Goal: Information Seeking & Learning: Check status

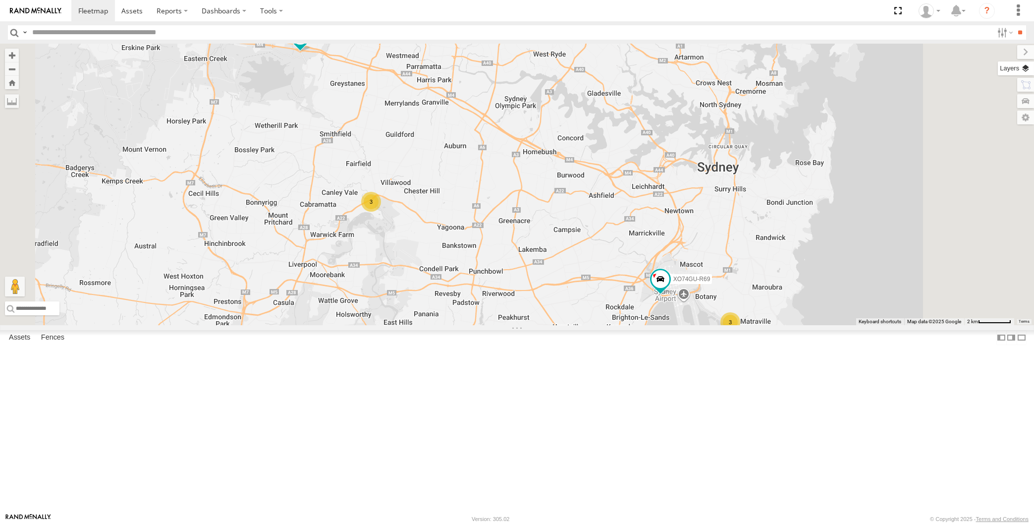
click at [1030, 68] on label at bounding box center [1016, 68] width 36 height 14
click at [0, 0] on span "Basemaps" at bounding box center [0, 0] width 0 height 0
click at [0, 0] on div "Satellite + Roadmap" at bounding box center [0, 0] width 0 height 0
click at [0, 0] on span "Satellite + Roadmap" at bounding box center [0, 0] width 0 height 0
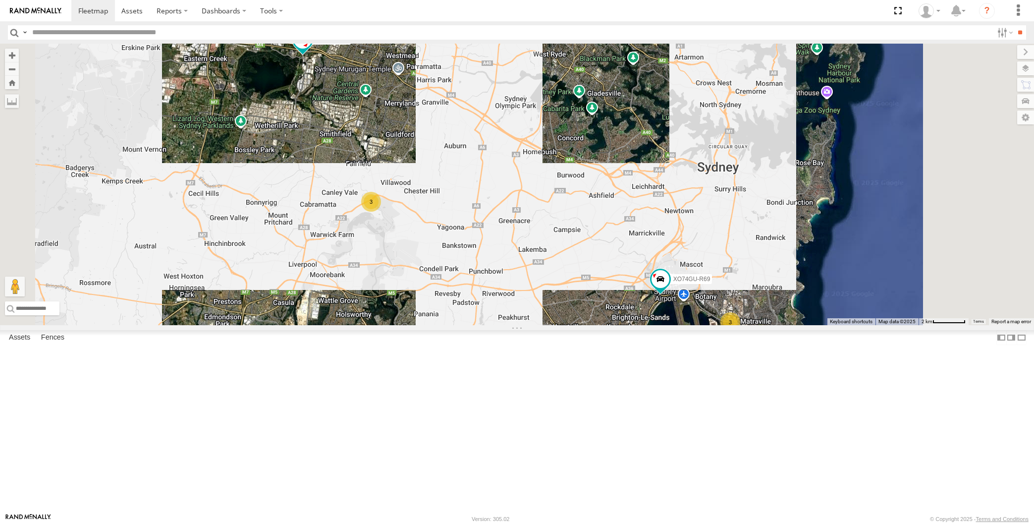
click at [0, 0] on span "Overlays" at bounding box center [0, 0] width 0 height 0
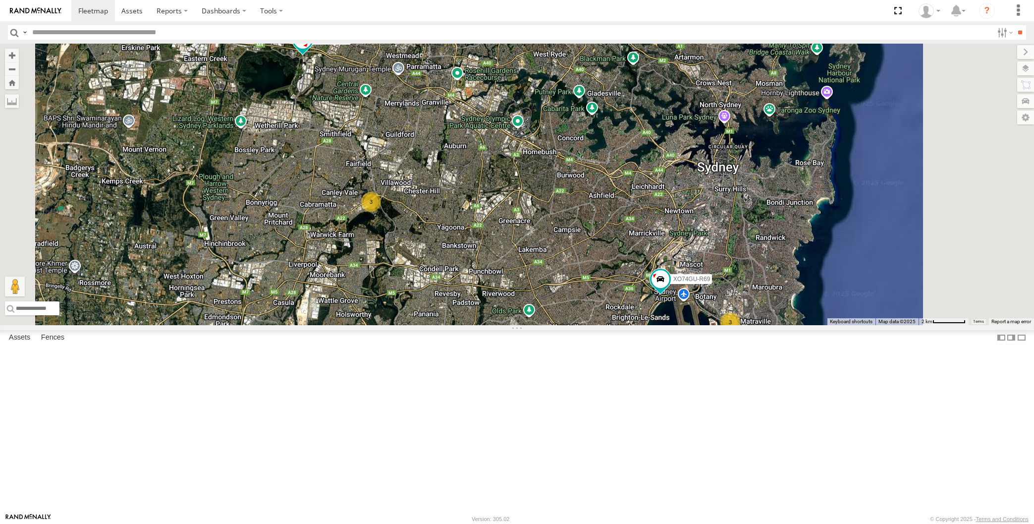
click at [0, 0] on span "Traffic" at bounding box center [0, 0] width 0 height 0
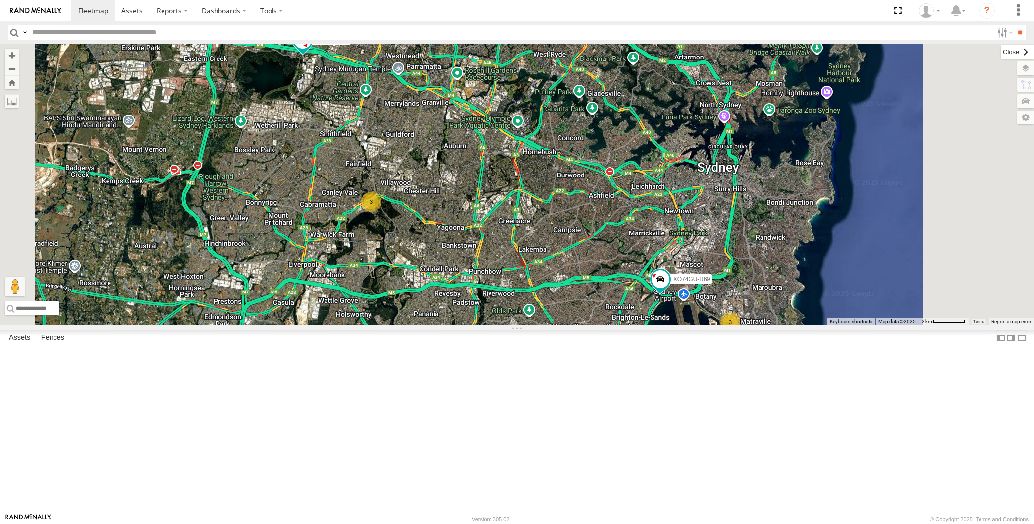
click at [1001, 53] on label at bounding box center [1017, 52] width 33 height 14
click at [241, 348] on div "Assets Fences Fence Mgt Route Mgt" at bounding box center [517, 339] width 1034 height 18
click at [1017, 344] on label at bounding box center [1022, 337] width 10 height 14
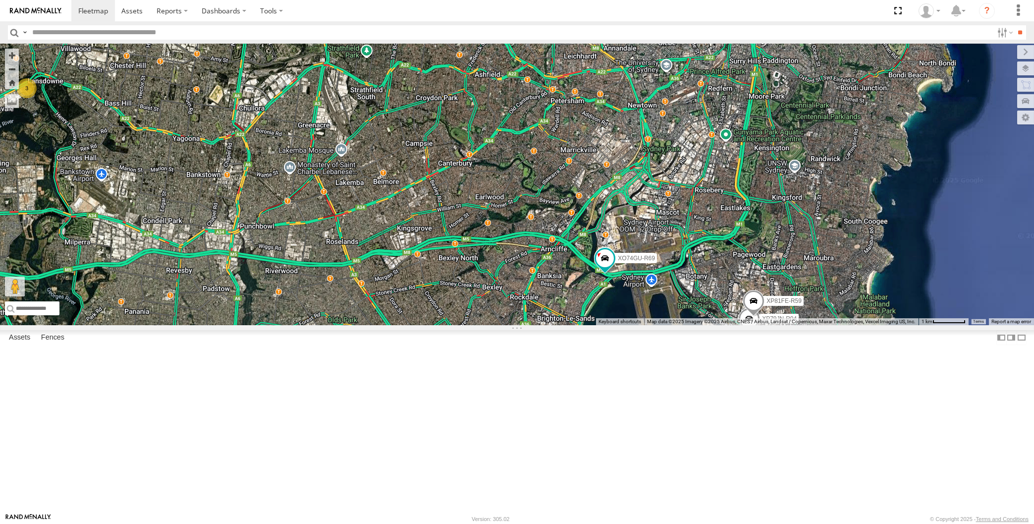
drag, startPoint x: 536, startPoint y: 428, endPoint x: 559, endPoint y: 419, distance: 24.2
click at [559, 325] on div "XP30JQ-R03 XP79JN-R04 XP81FE-R59 XO74GU-R69 3" at bounding box center [517, 184] width 1034 height 281
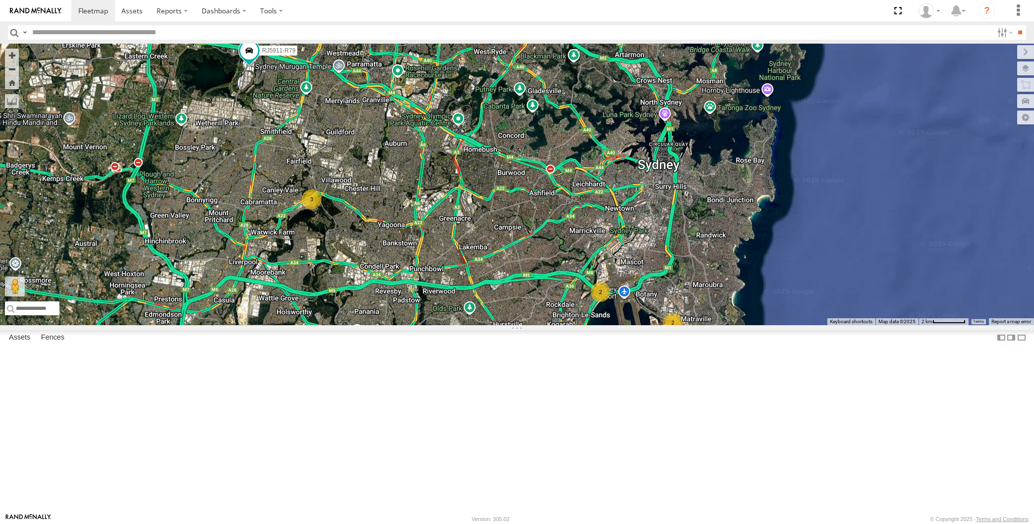
click at [524, 325] on div "2 2 3 RJ5911-R79" at bounding box center [517, 184] width 1034 height 281
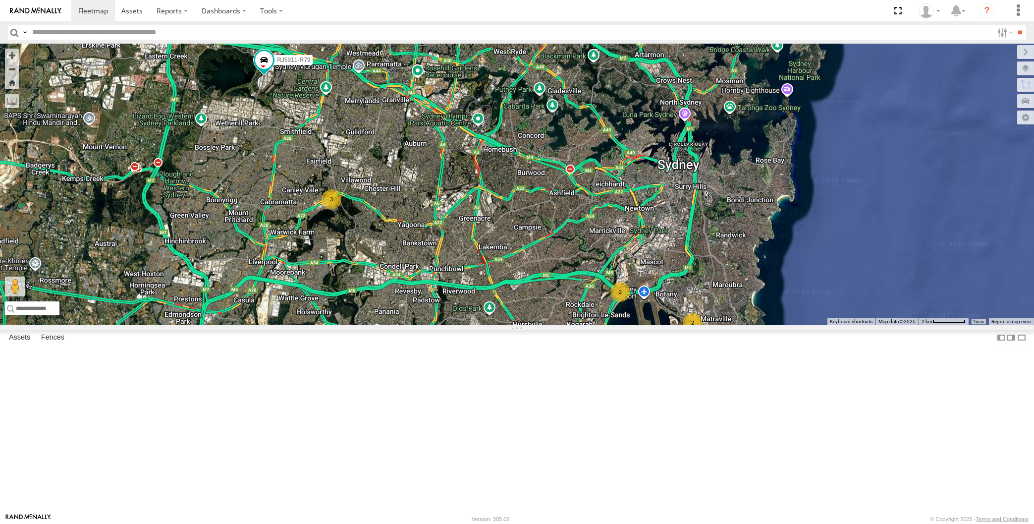
drag, startPoint x: 559, startPoint y: 422, endPoint x: 546, endPoint y: 401, distance: 24.1
click at [546, 325] on div "RJ5911-R79 2 2 3" at bounding box center [517, 184] width 1034 height 281
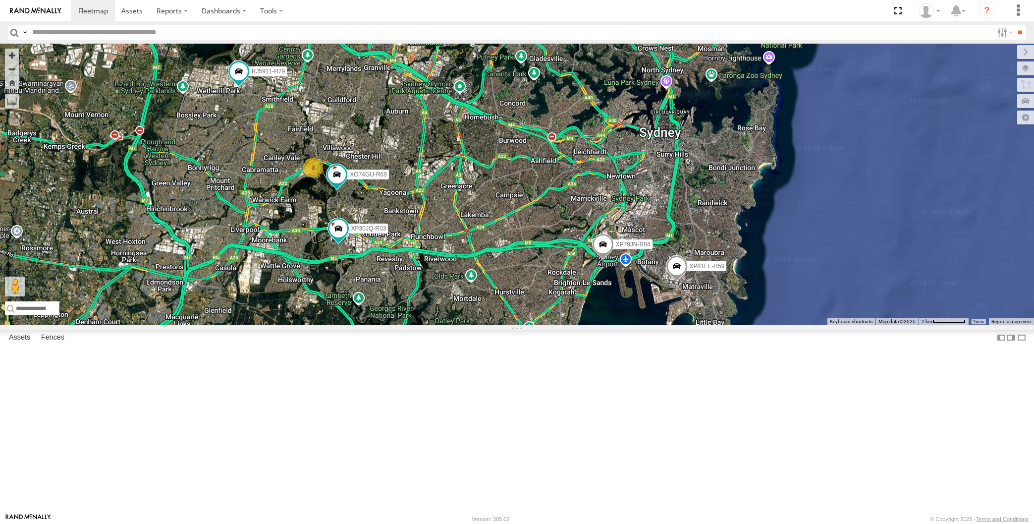
drag, startPoint x: 351, startPoint y: 374, endPoint x: 361, endPoint y: 375, distance: 10.0
click at [361, 325] on div "XP30JQ-R03 XP79JN-R04 RJ5911-R79 XP81FE-R59 XO74GU-R69 3" at bounding box center [517, 184] width 1034 height 281
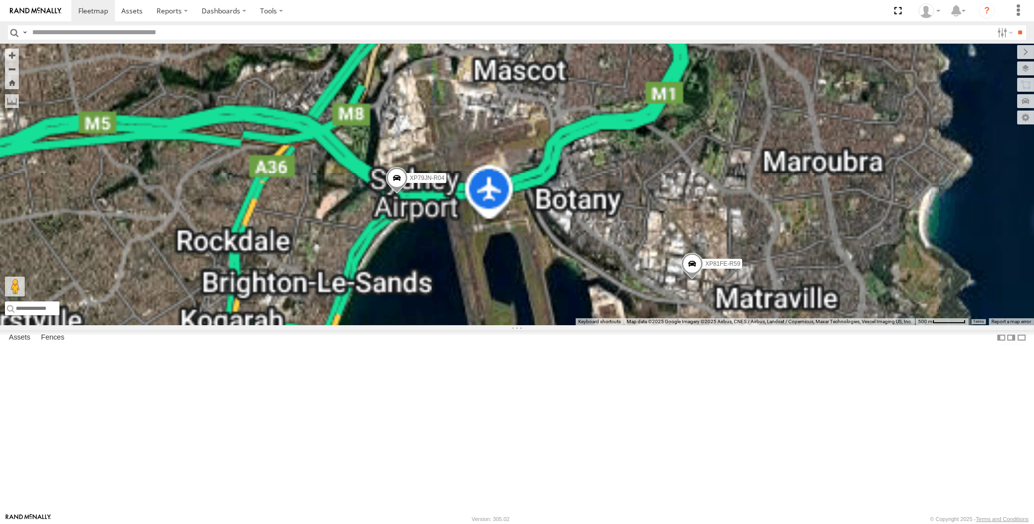
click at [686, 280] on span at bounding box center [692, 266] width 22 height 27
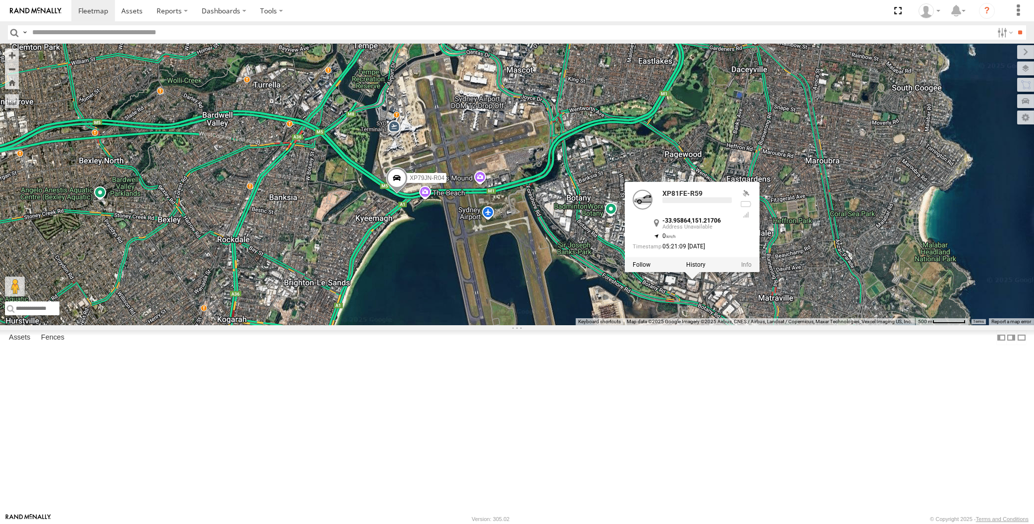
click at [713, 325] on div "XP30JQ-R03 XP79JN-R04 RJ5911-R79 XP81FE-R59 XO74GU-R69 XP81FE-R59 -33.95864 , 1…" at bounding box center [517, 184] width 1034 height 281
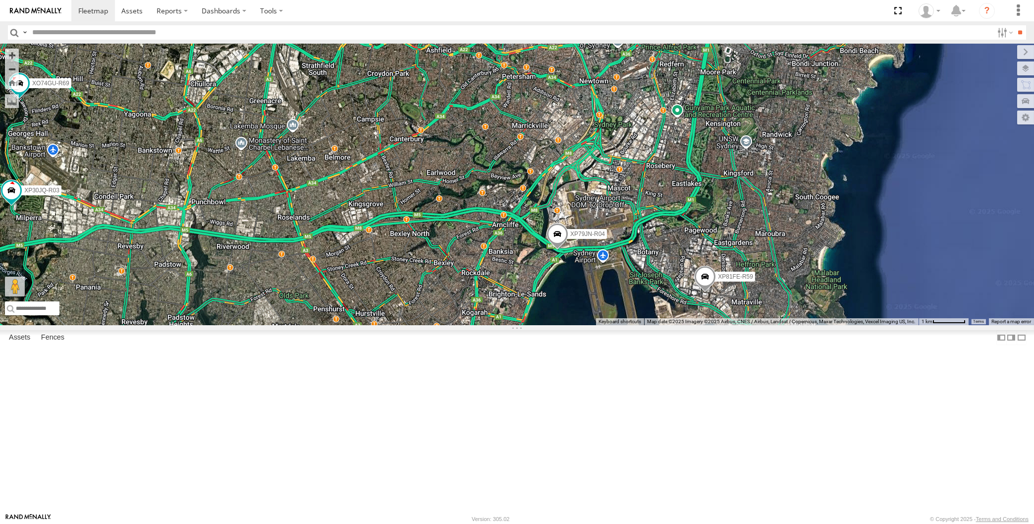
drag, startPoint x: 523, startPoint y: 376, endPoint x: 544, endPoint y: 362, distance: 24.7
click at [544, 325] on div "XP30JQ-R03 XP79JN-R04 RJ5911-R79 XP81FE-R59 XO74GU-R69" at bounding box center [517, 184] width 1034 height 281
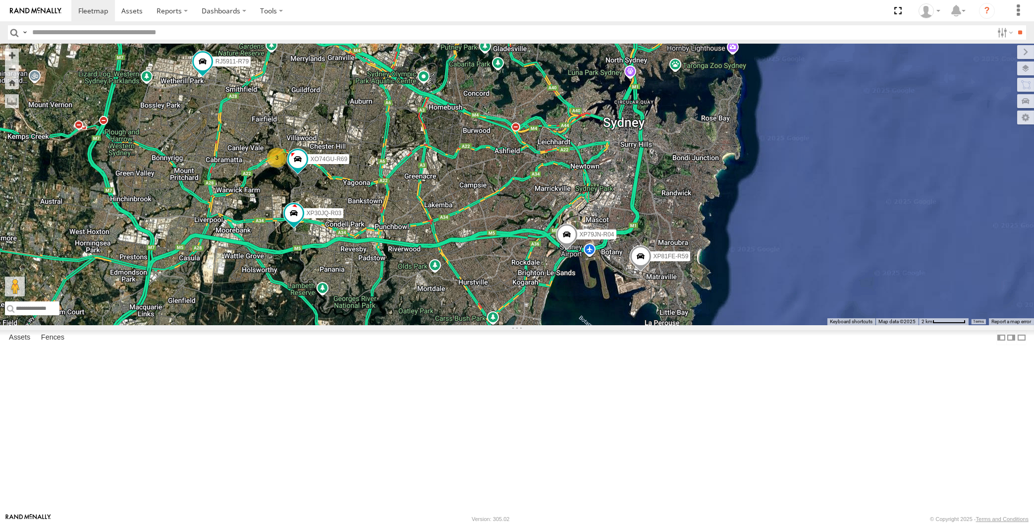
drag, startPoint x: 527, startPoint y: 389, endPoint x: 535, endPoint y: 386, distance: 8.7
click at [535, 325] on div "XP30JQ-R03 XP79JN-R04 RJ5911-R79 XP81FE-R59 XO74GU-R69 3" at bounding box center [517, 184] width 1034 height 281
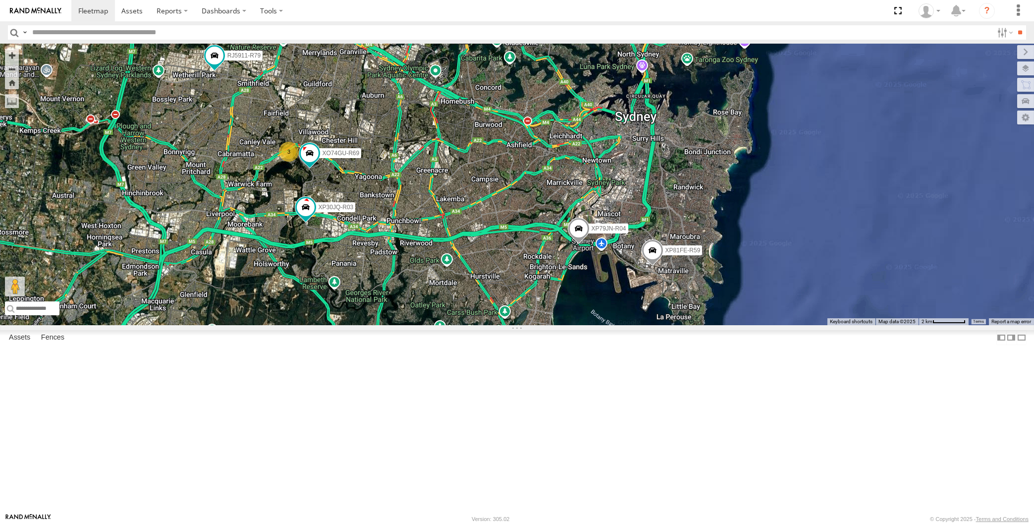
click at [448, 325] on div "XP30JQ-R03 XP79JN-R04 RJ5911-R79 XP81FE-R59 XO74GU-R69 3" at bounding box center [517, 184] width 1034 height 281
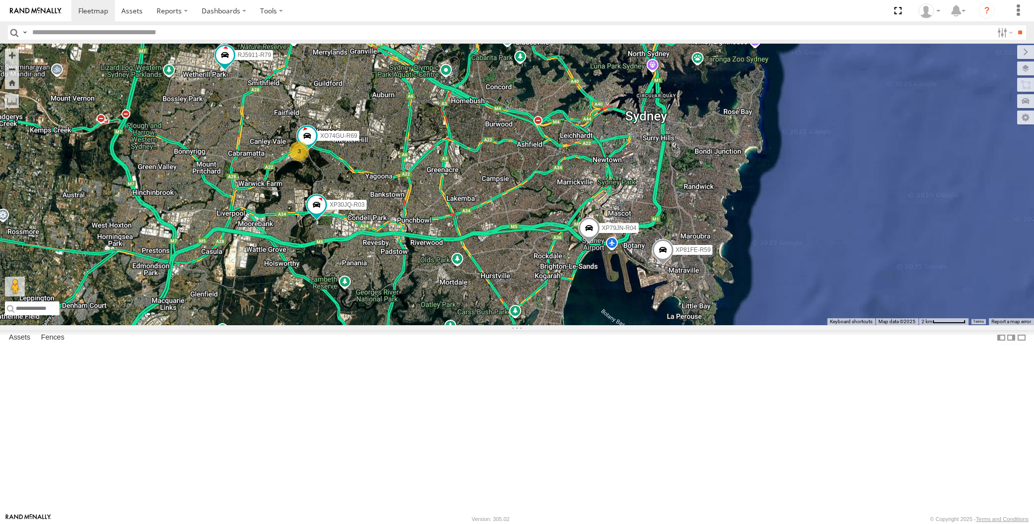
drag, startPoint x: 385, startPoint y: 357, endPoint x: 395, endPoint y: 357, distance: 10.4
click at [395, 325] on div "XP30JQ-R03 XP79JN-R04 RJ5911-R79 XP81FE-R59 XO74GU-R69 3" at bounding box center [517, 184] width 1034 height 281
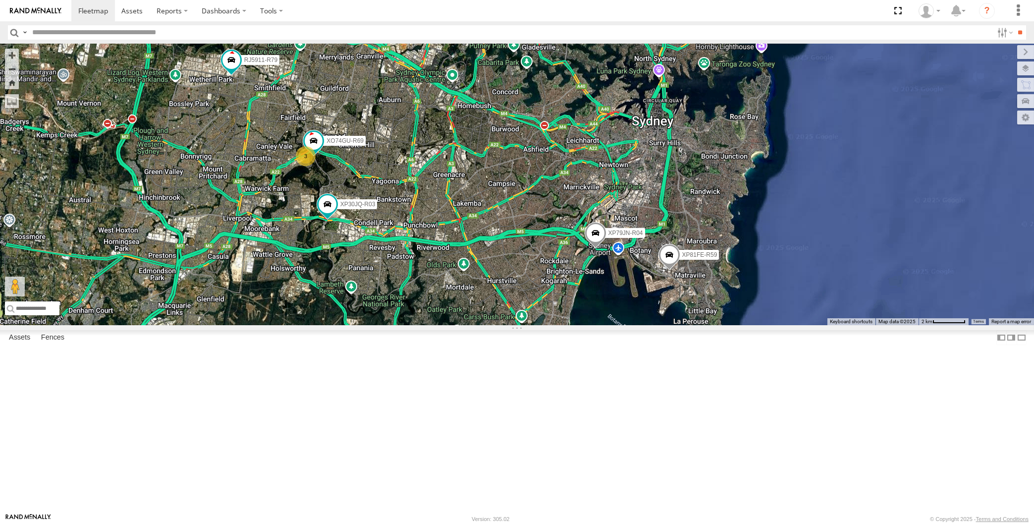
drag, startPoint x: 464, startPoint y: 367, endPoint x: 476, endPoint y: 376, distance: 14.9
click at [476, 325] on div "XP30JQ-R03 XP79JN-R04 RJ5911-R79 XP81FE-R59 XO74GU-R69 3" at bounding box center [517, 184] width 1034 height 281
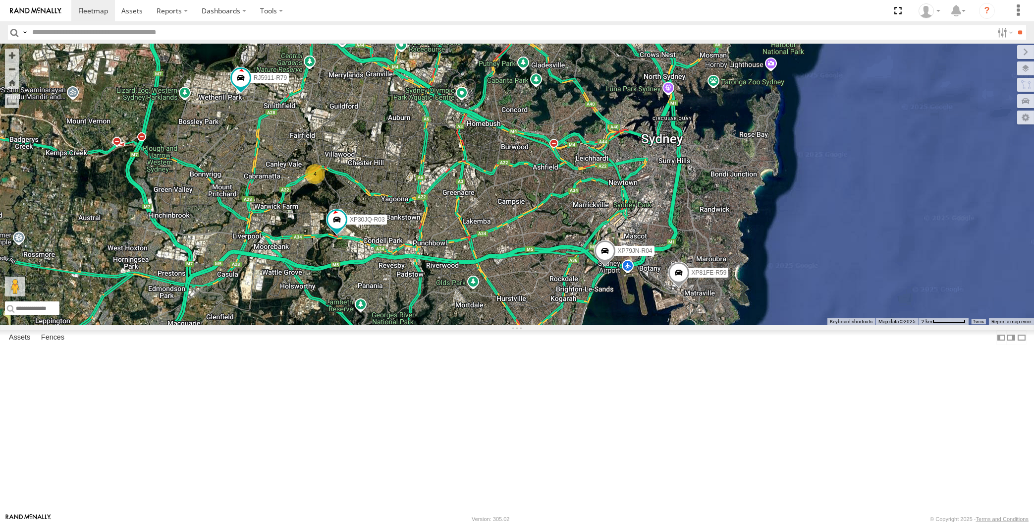
drag, startPoint x: 435, startPoint y: 321, endPoint x: 442, endPoint y: 343, distance: 23.8
click at [442, 325] on div "XP30JQ-R03 XP79JN-R04 RJ5911-R79 XP81FE-R59 4" at bounding box center [517, 184] width 1034 height 281
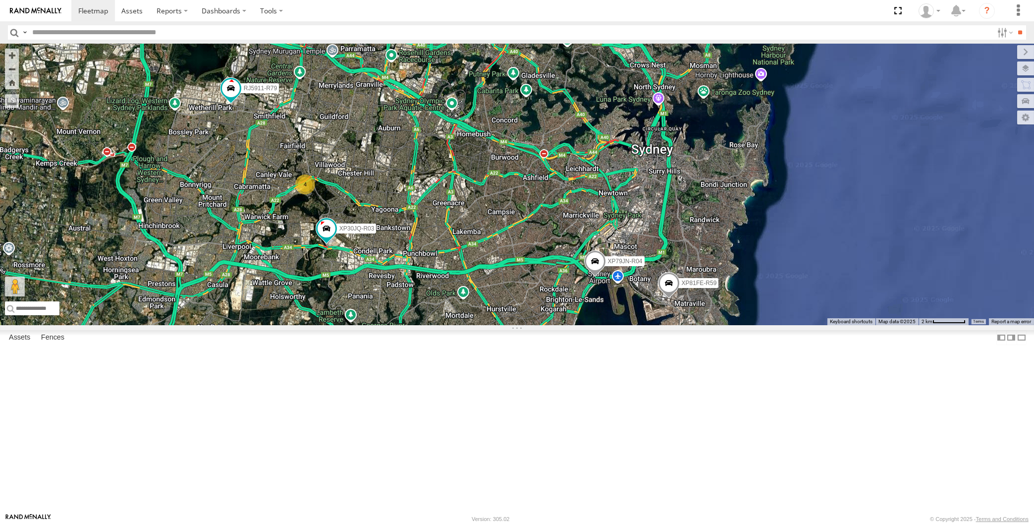
drag, startPoint x: 469, startPoint y: 440, endPoint x: 487, endPoint y: 430, distance: 20.4
click at [487, 325] on div "XP30JQ-R03 XP79JN-R04 RJ5911-R79 XP81FE-R59 4" at bounding box center [517, 184] width 1034 height 281
drag, startPoint x: 350, startPoint y: 346, endPoint x: 354, endPoint y: 340, distance: 7.6
click at [354, 325] on div "XP30JQ-R03 XP79JN-R04 RJ5911-R79 XP81FE-R59 4" at bounding box center [517, 184] width 1034 height 281
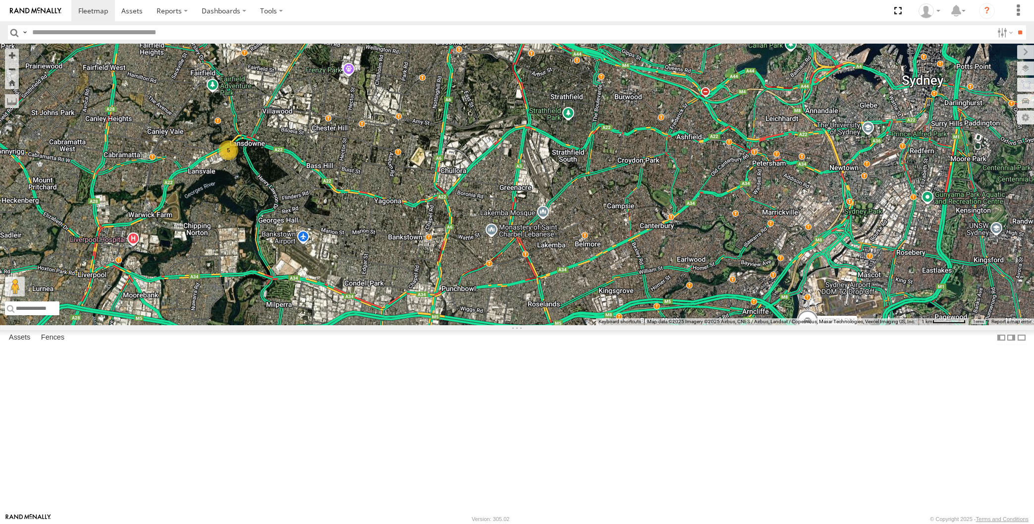
click at [661, 325] on div "XP79JN-R04 RJ5911-R79 XP81FE-R59 5" at bounding box center [517, 184] width 1034 height 281
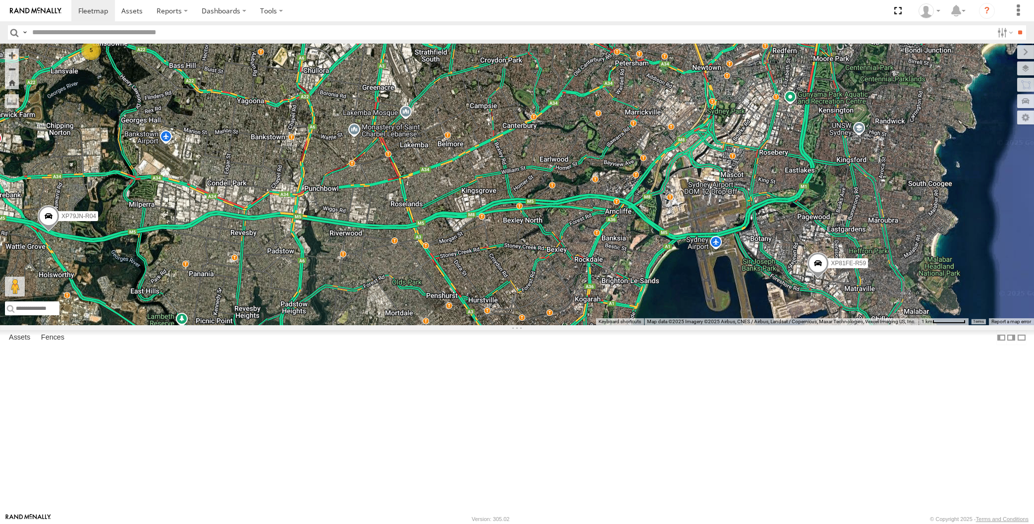
click at [824, 280] on span at bounding box center [818, 266] width 22 height 27
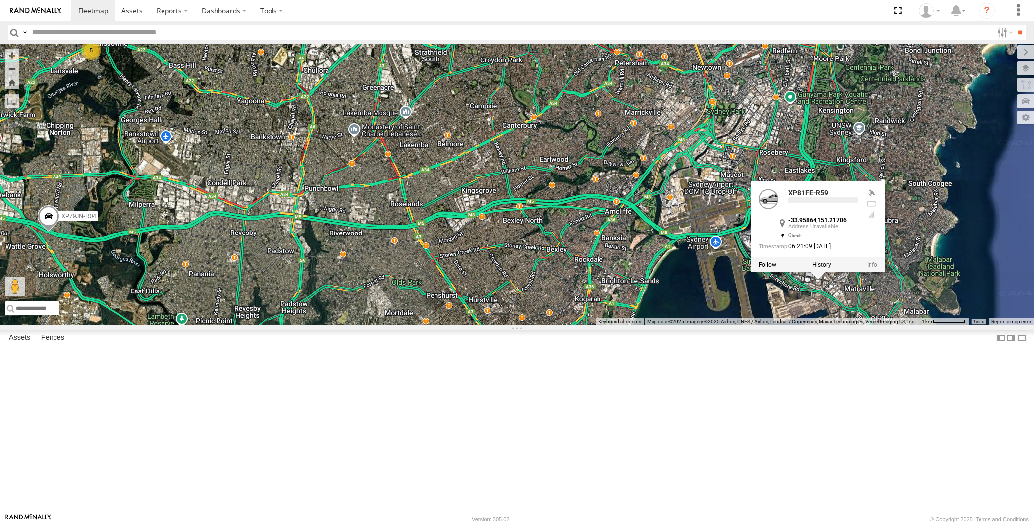
click at [826, 325] on div "XP79JN-R04 RJ5911-R79 XP81FE-R59 5 XP81FE-R59 -33.95864 , 151.21706 0 06:21:09 …" at bounding box center [517, 184] width 1034 height 281
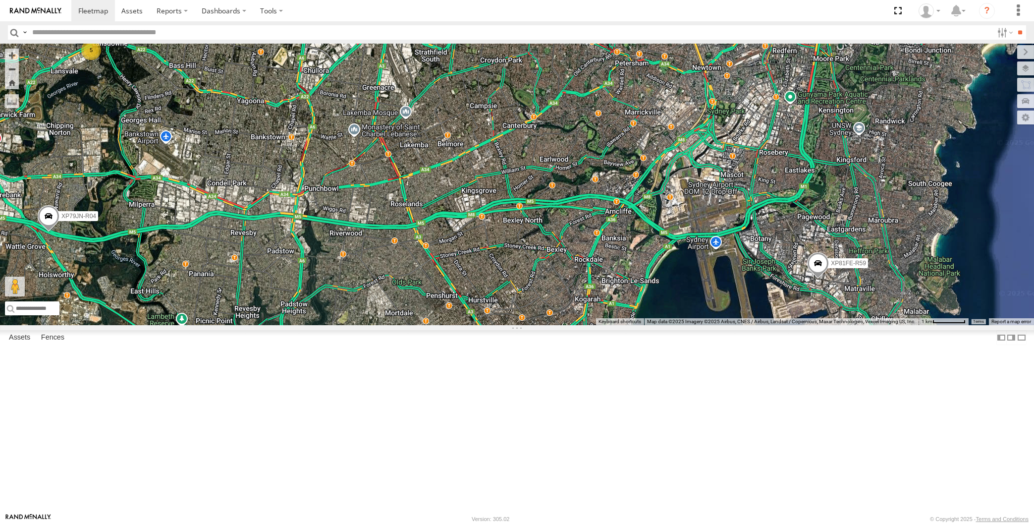
drag, startPoint x: 564, startPoint y: 449, endPoint x: 570, endPoint y: 445, distance: 7.7
click at [567, 325] on div "XP79JN-R04 XP81FE-R59 5" at bounding box center [517, 184] width 1034 height 281
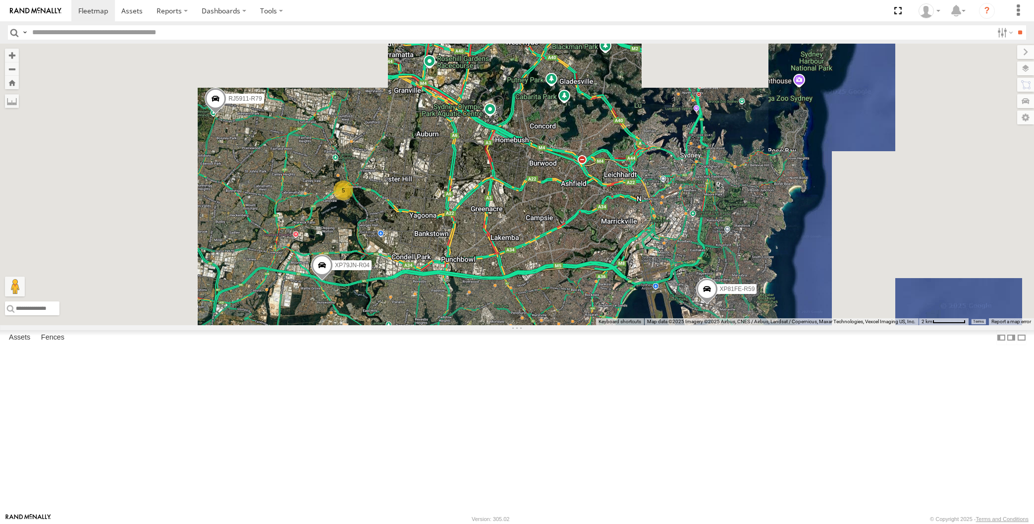
click at [547, 325] on div "XP79JN-R04 XP81FE-R59 5 RJ5911-R79" at bounding box center [517, 184] width 1034 height 281
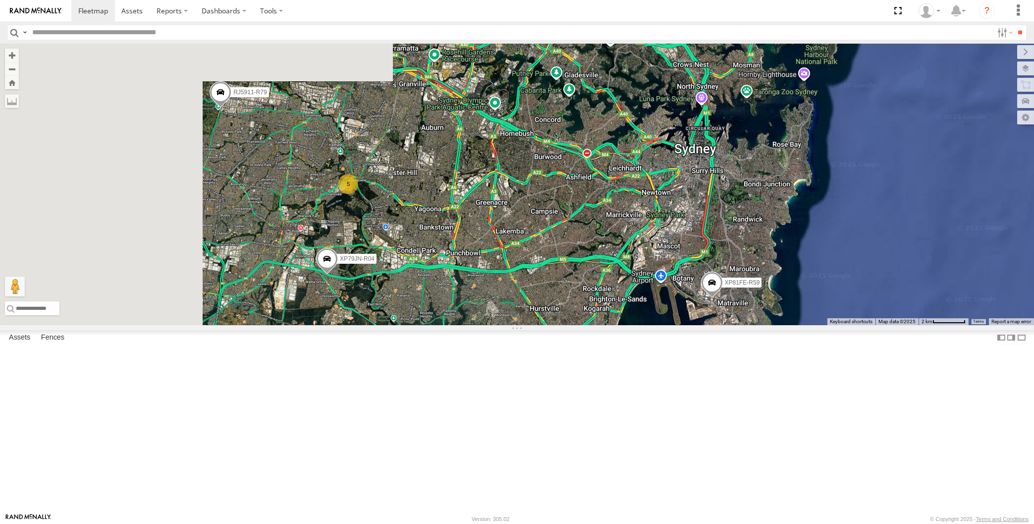
click at [531, 325] on div "XP79JN-R04 XP81FE-R59 5 RJ5911-R79" at bounding box center [517, 184] width 1034 height 281
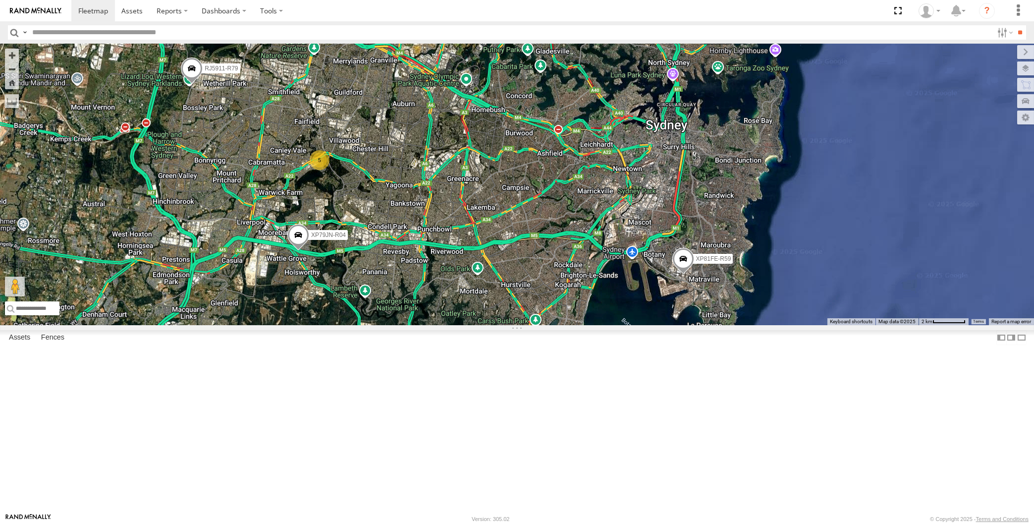
drag, startPoint x: 596, startPoint y: 422, endPoint x: 611, endPoint y: 406, distance: 21.7
click at [611, 325] on div "XP79JN-R04 XP81FE-R59 5 RJ5911-R79" at bounding box center [517, 184] width 1034 height 281
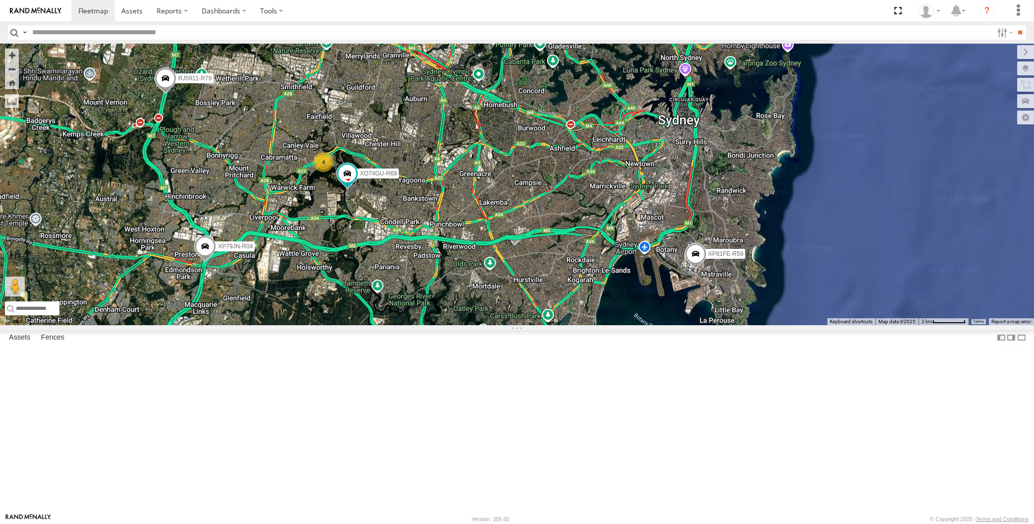
drag, startPoint x: 400, startPoint y: 360, endPoint x: 407, endPoint y: 358, distance: 7.4
click at [404, 325] on div "XP79JN-R04 RJ5911-R79 XP81FE-R59 XO74GU-R69 4" at bounding box center [517, 184] width 1034 height 281
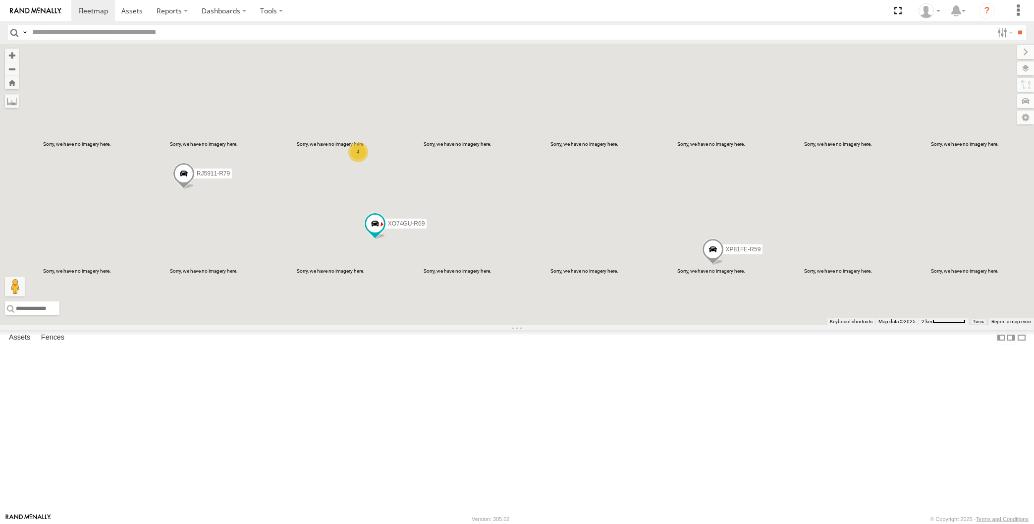
click at [454, 325] on div "XP79JN-R04 RJ5911-R79 XP81FE-R59 XO74GU-R69 4" at bounding box center [517, 184] width 1034 height 281
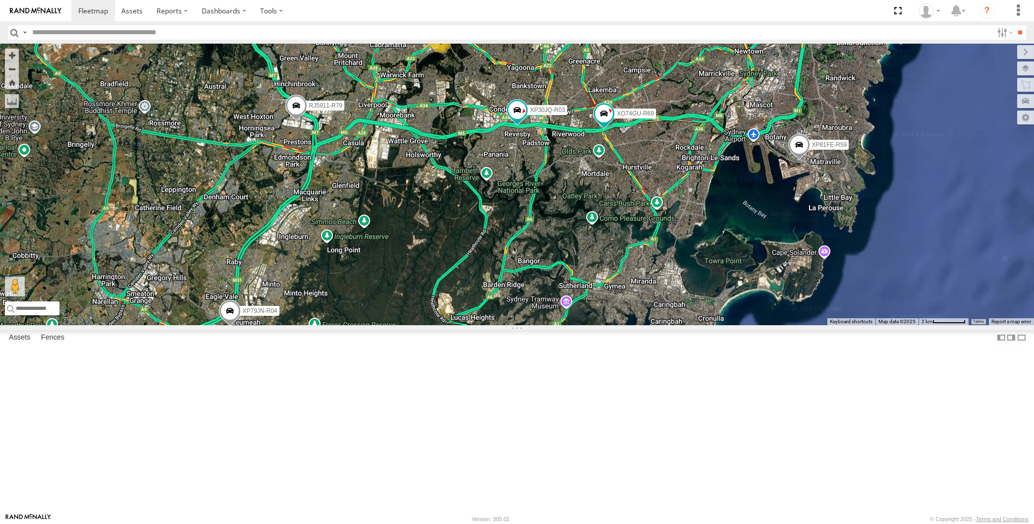
click at [526, 303] on div "XP30JQ-R03 XP79JN-R04 RJ5911-R79 XP81FE-R59 XO74GU-R69 3" at bounding box center [517, 184] width 1034 height 281
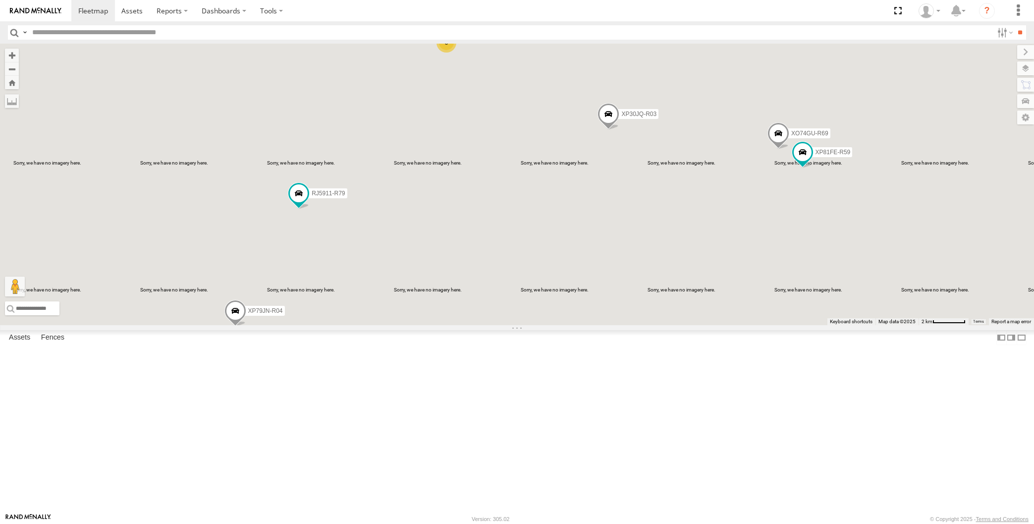
click at [592, 322] on div "XP30JQ-R03 XP79JN-R04 RJ5911-R79 XP81FE-R59 XO74GU-R69 3" at bounding box center [517, 184] width 1034 height 281
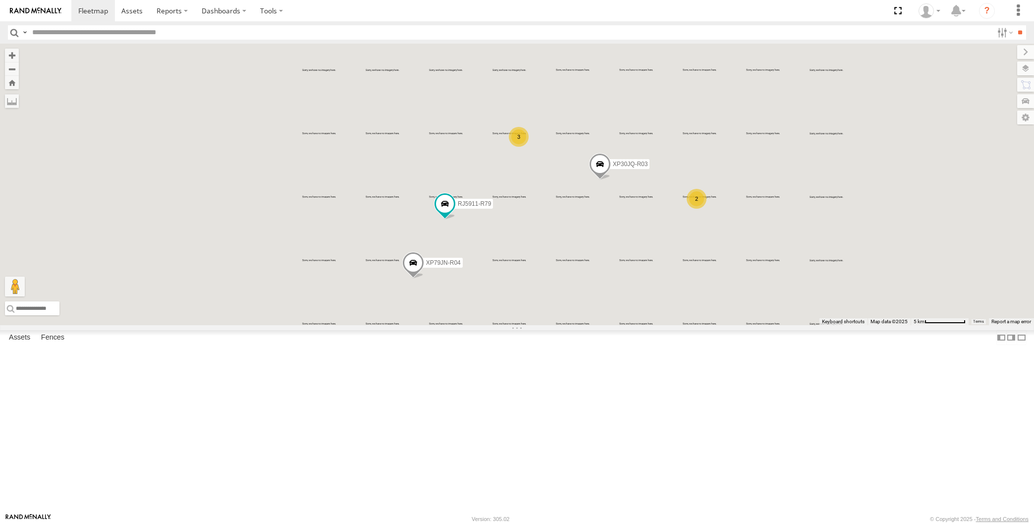
click at [616, 325] on div "XP30JQ-R03 XP79JN-R04 RJ5911-R79 3 2" at bounding box center [517, 184] width 1034 height 281
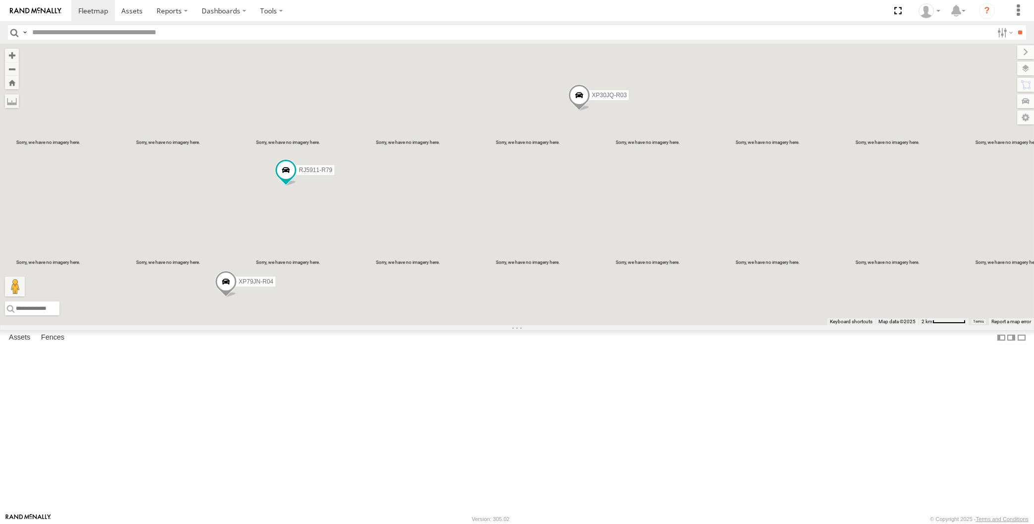
click at [620, 325] on div "XP30JQ-R03 XP79JN-R04 RJ5911-R79" at bounding box center [517, 184] width 1034 height 281
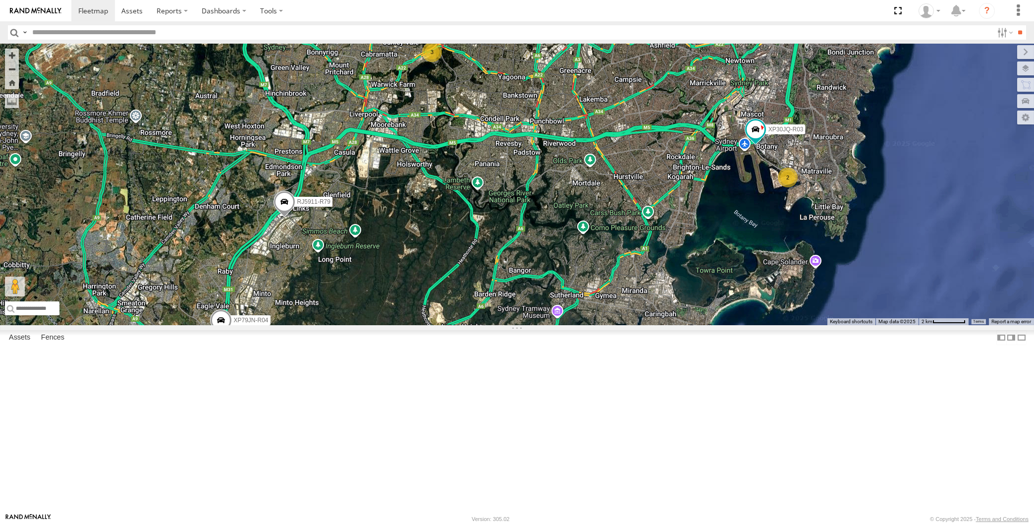
drag, startPoint x: 621, startPoint y: 394, endPoint x: 611, endPoint y: 398, distance: 10.7
click at [611, 325] on div "XP30JQ-R03 XP79JN-R04 3 RJ5911-R79 2" at bounding box center [517, 184] width 1034 height 281
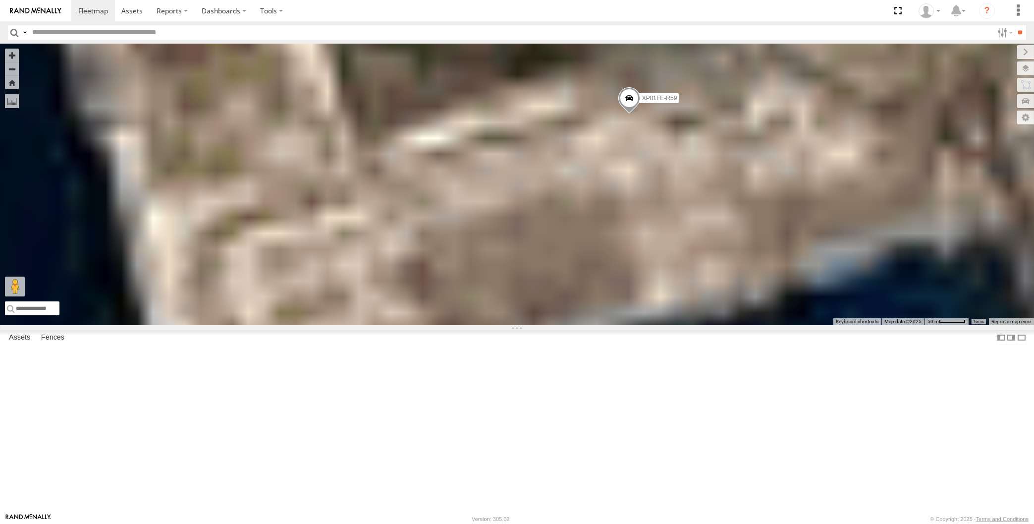
click at [626, 114] on span at bounding box center [629, 100] width 22 height 27
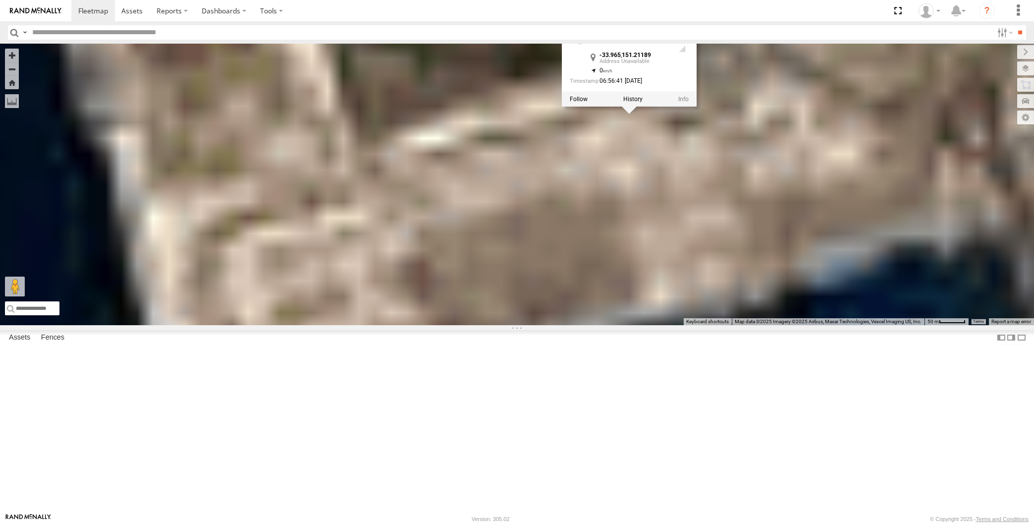
click at [668, 229] on div "XP30JQ-R03 XP79JN-R04 RJ5911-R79 XP81FE-R59 XO74GU-R69 XP81FE-R59 -33.965 , 151…" at bounding box center [517, 184] width 1034 height 281
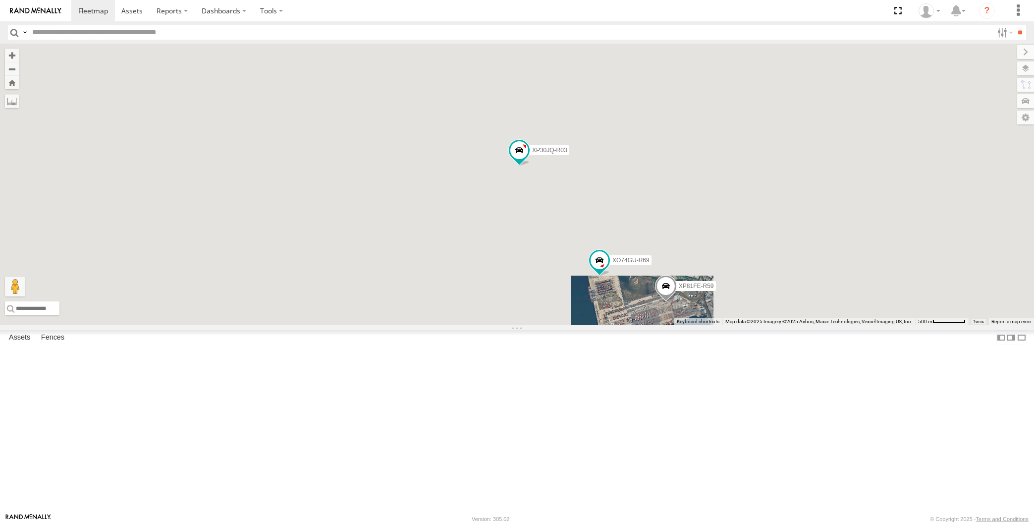
drag, startPoint x: 598, startPoint y: 425, endPoint x: 629, endPoint y: 415, distance: 32.3
click at [628, 325] on div "XP81FE-R59 XP30JQ-R03 XO74GU-R69" at bounding box center [517, 184] width 1034 height 281
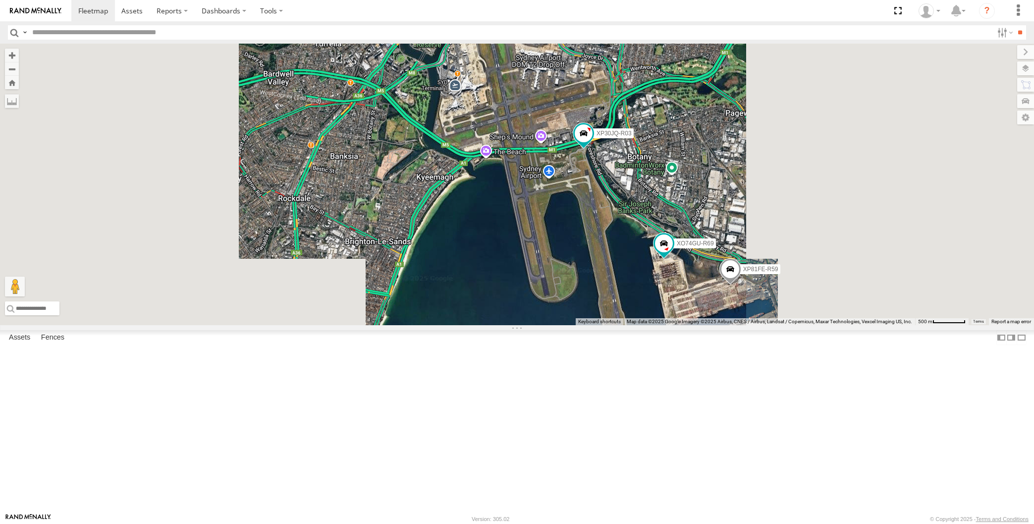
drag, startPoint x: 599, startPoint y: 307, endPoint x: 611, endPoint y: 300, distance: 14.2
click at [612, 298] on div "XP81FE-R59 XP30JQ-R03 XO74GU-R69" at bounding box center [517, 184] width 1034 height 281
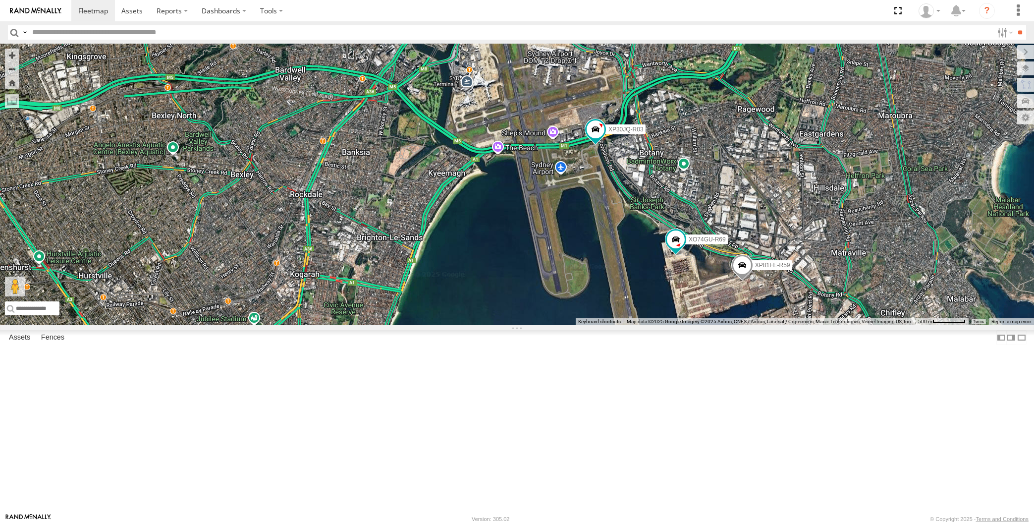
drag, startPoint x: 509, startPoint y: 408, endPoint x: 516, endPoint y: 409, distance: 7.0
click at [516, 325] on div "XP81FE-R59 XP30JQ-R03 XO74GU-R69" at bounding box center [517, 184] width 1034 height 281
click at [743, 281] on span at bounding box center [742, 267] width 22 height 27
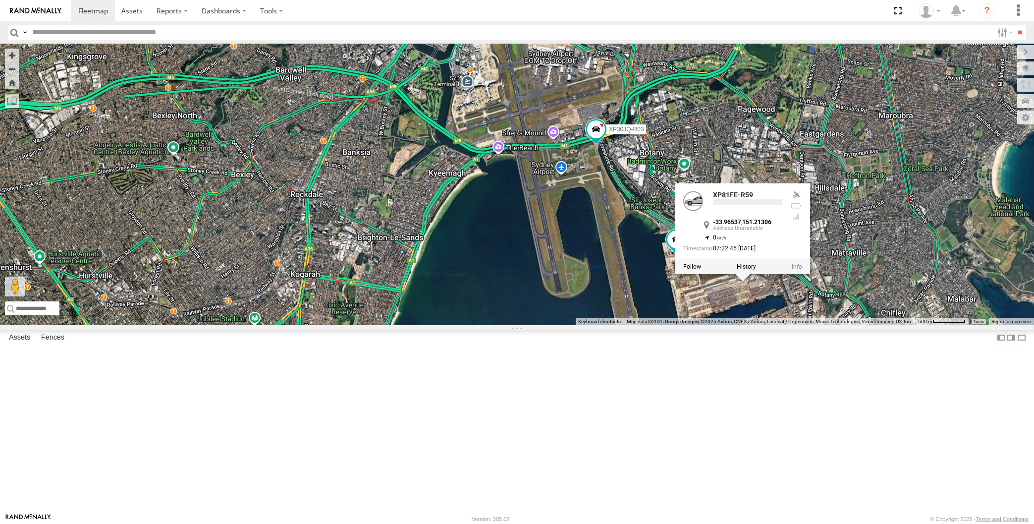
click at [781, 325] on div "XP81FE-R59 XP30JQ-R03 XO74GU-R69 XP81FE-R59 -33.96537 , 151.21306 0 07:22:45 15…" at bounding box center [517, 184] width 1034 height 281
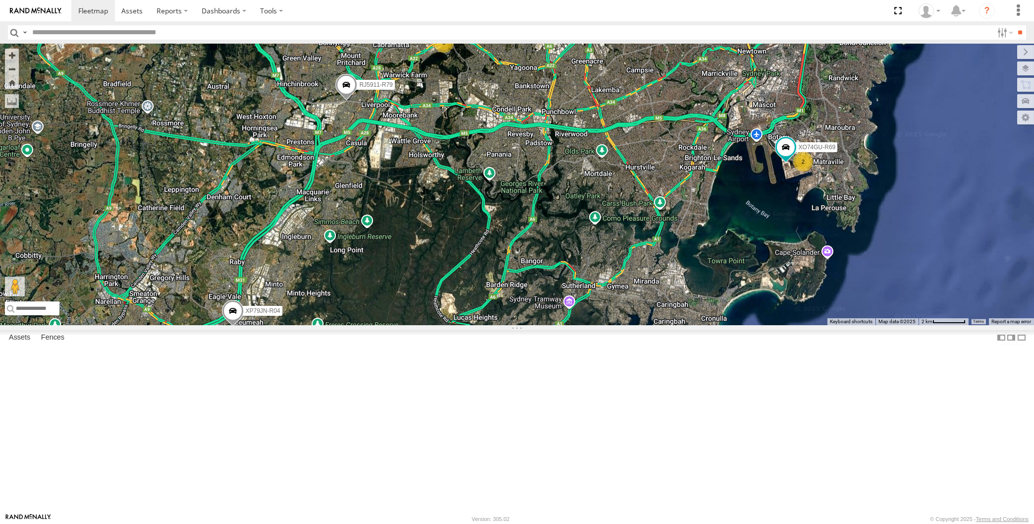
drag, startPoint x: 497, startPoint y: 270, endPoint x: 479, endPoint y: 294, distance: 29.7
click at [479, 294] on div "XP79JN-R04 RJ5911-R79 XO74GU-R69 2 3" at bounding box center [517, 184] width 1034 height 281
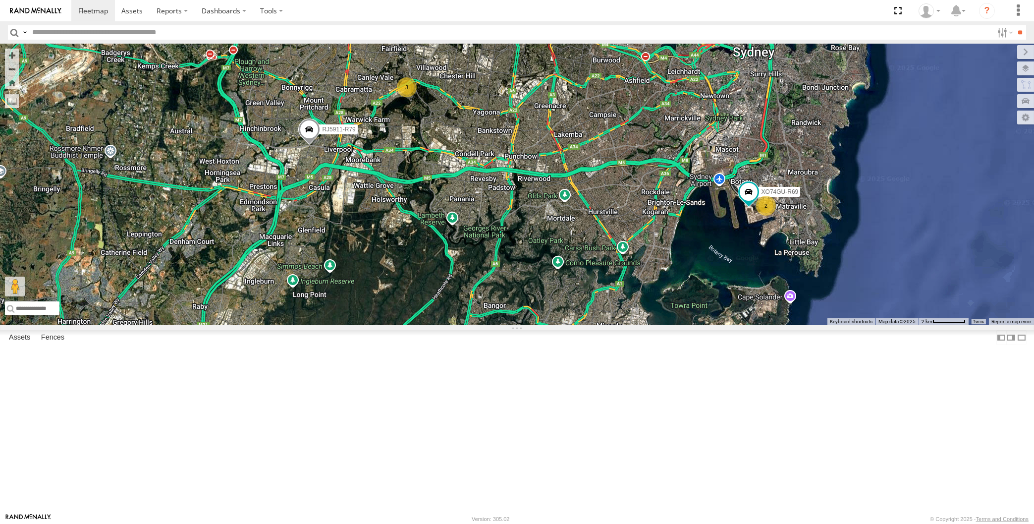
click at [316, 145] on span at bounding box center [309, 131] width 22 height 27
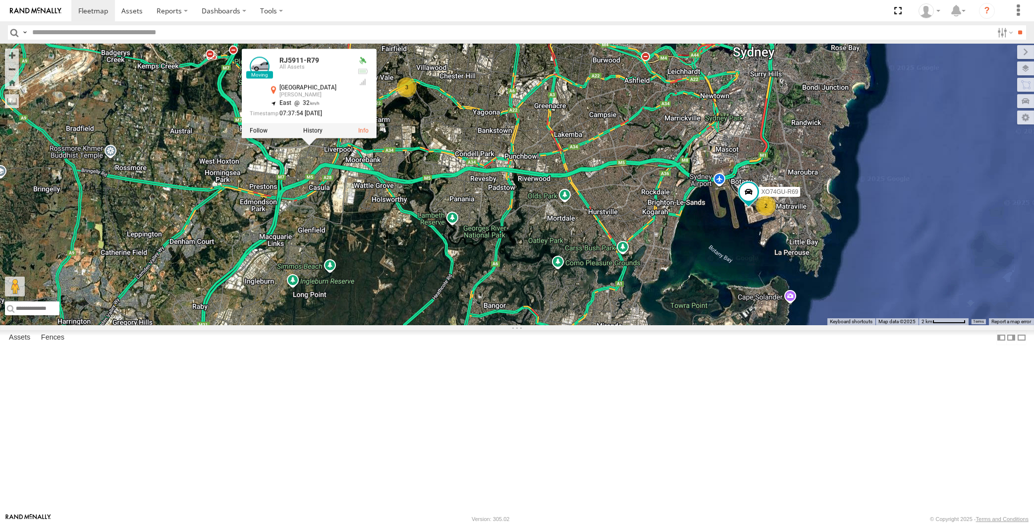
click at [336, 262] on div "XP79JN-R04 RJ5911-R79 XO74GU-R69 2 3 RJ5911-R79 All Assets Hoxton Park Rd Cartw…" at bounding box center [517, 184] width 1034 height 281
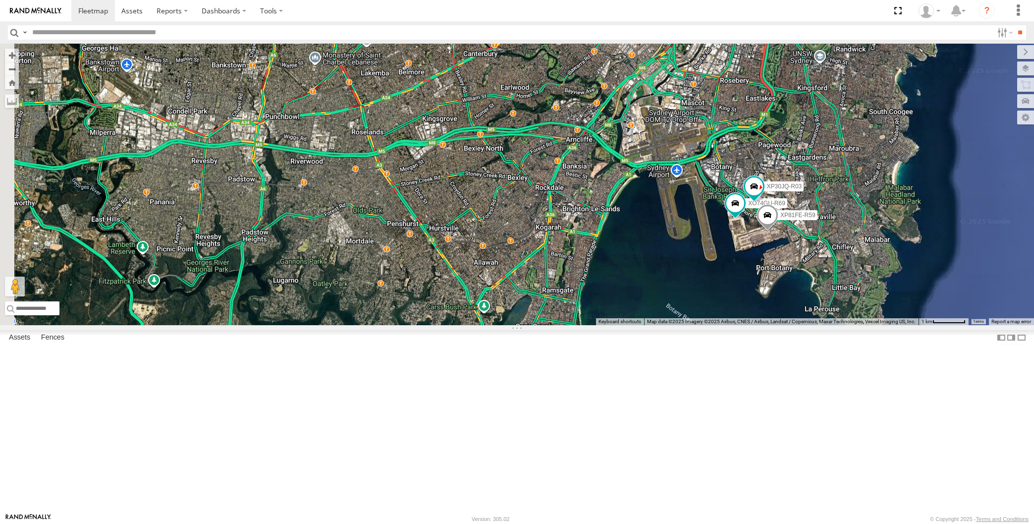
drag, startPoint x: 416, startPoint y: 350, endPoint x: 438, endPoint y: 345, distance: 22.4
click at [421, 325] on div "XP79JN-R04 RJ5911-R79 XO74GU-R69 XP30JQ-R03 XP81FE-R59 3" at bounding box center [517, 184] width 1034 height 281
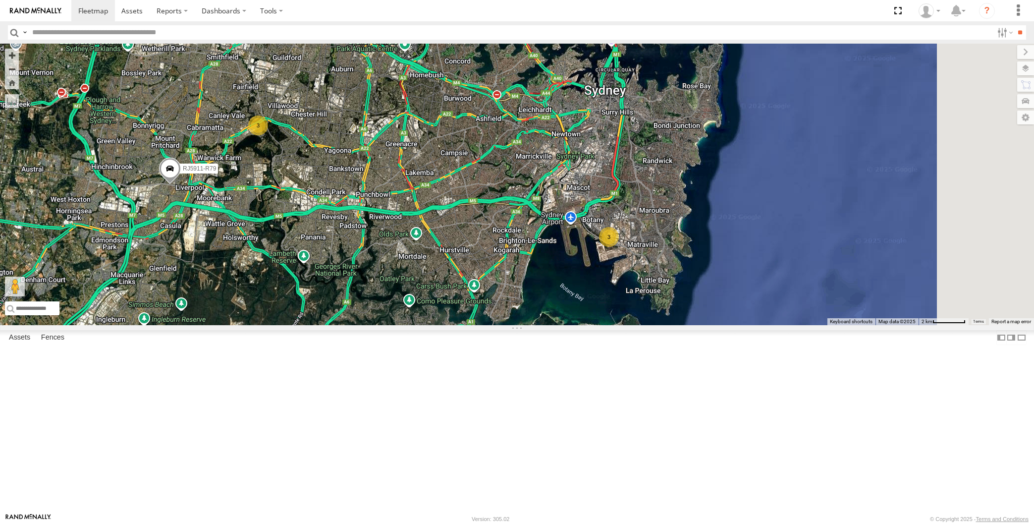
click at [448, 325] on div "XP79JN-R04 RJ5911-R79 3 3" at bounding box center [517, 184] width 1034 height 281
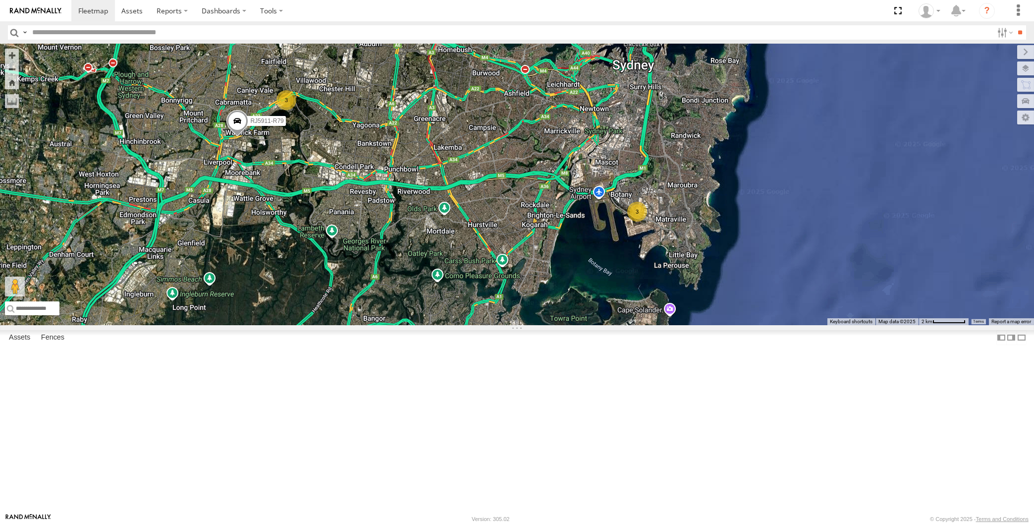
drag, startPoint x: 347, startPoint y: 389, endPoint x: 387, endPoint y: 349, distance: 56.1
click at [387, 325] on div "XP79JN-R04 RJ5911-R79 3 3" at bounding box center [517, 184] width 1034 height 281
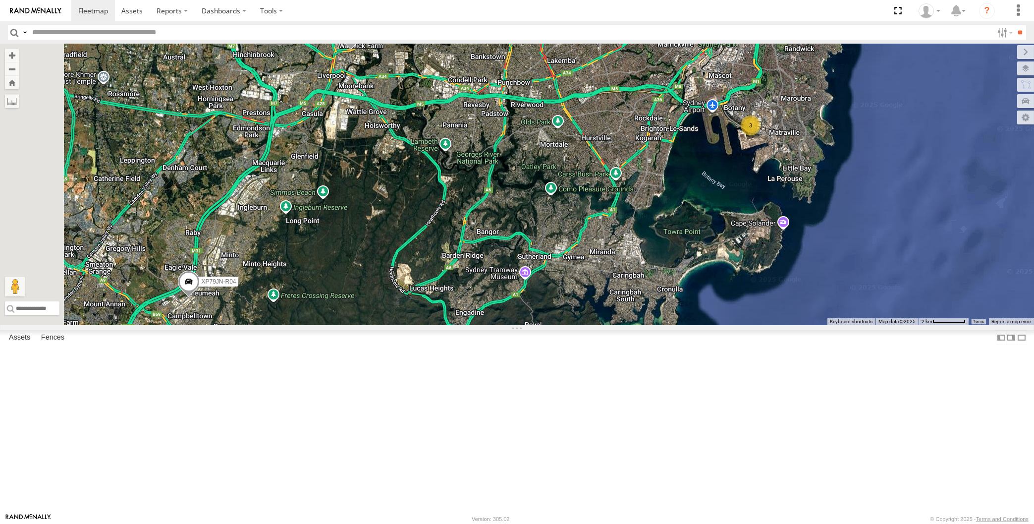
drag, startPoint x: 290, startPoint y: 385, endPoint x: 319, endPoint y: 379, distance: 28.9
click at [319, 325] on div "XP79JN-R04 RJ5911-R79 3 3" at bounding box center [517, 184] width 1034 height 281
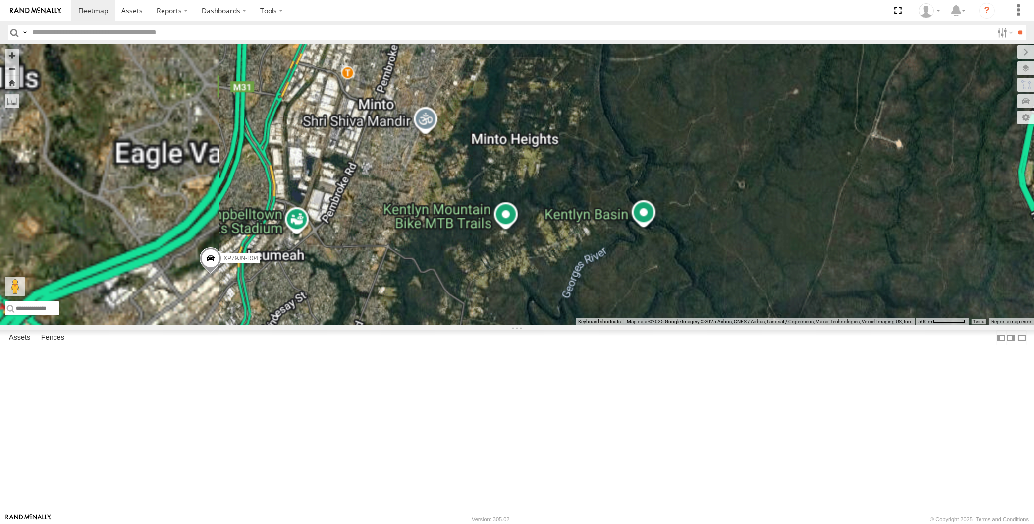
drag, startPoint x: 208, startPoint y: 404, endPoint x: 252, endPoint y: 395, distance: 45.1
click at [252, 325] on div "XP79JN-R04 RJ5911-R79" at bounding box center [517, 184] width 1034 height 281
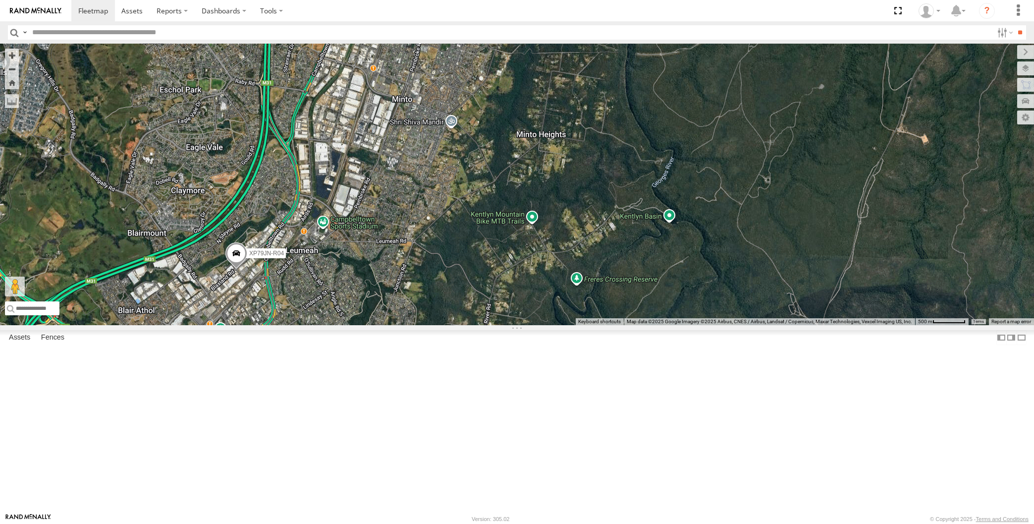
drag, startPoint x: 252, startPoint y: 393, endPoint x: 264, endPoint y: 385, distance: 14.5
click at [262, 325] on div "XP79JN-R04 RJ5911-R79" at bounding box center [517, 184] width 1034 height 281
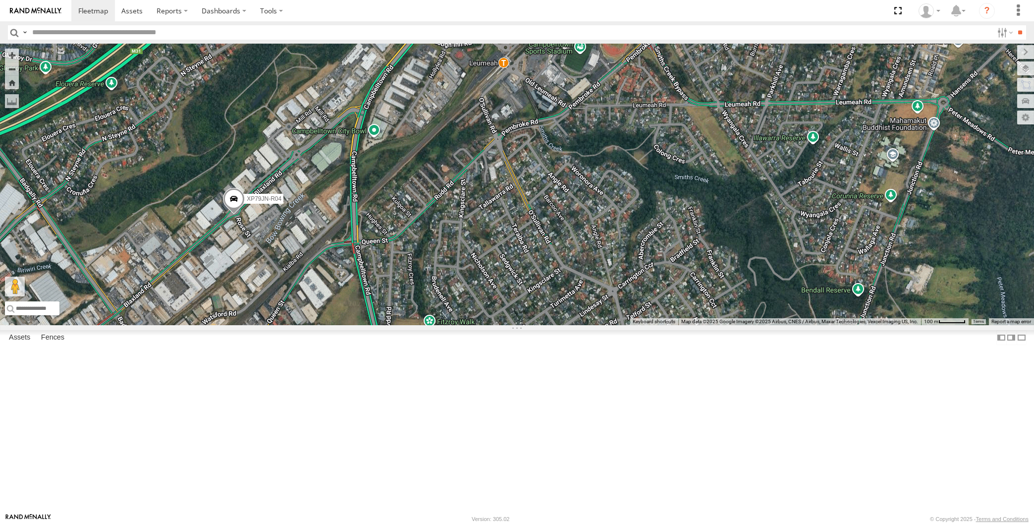
drag, startPoint x: 414, startPoint y: 333, endPoint x: 488, endPoint y: 298, distance: 81.6
click at [479, 304] on div "XP79JN-R04 RJ5911-R79" at bounding box center [517, 184] width 1034 height 281
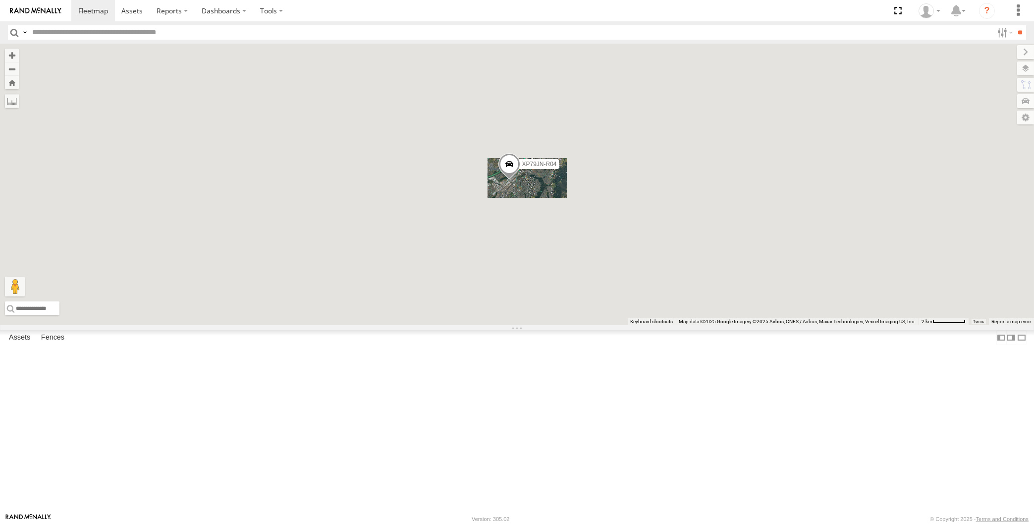
click at [597, 325] on div "XP79JN-R04 RJ5911-R79" at bounding box center [517, 184] width 1034 height 281
drag, startPoint x: 664, startPoint y: 314, endPoint x: 618, endPoint y: 344, distance: 55.0
click at [622, 325] on div "XP79JN-R04 3 4" at bounding box center [517, 184] width 1034 height 281
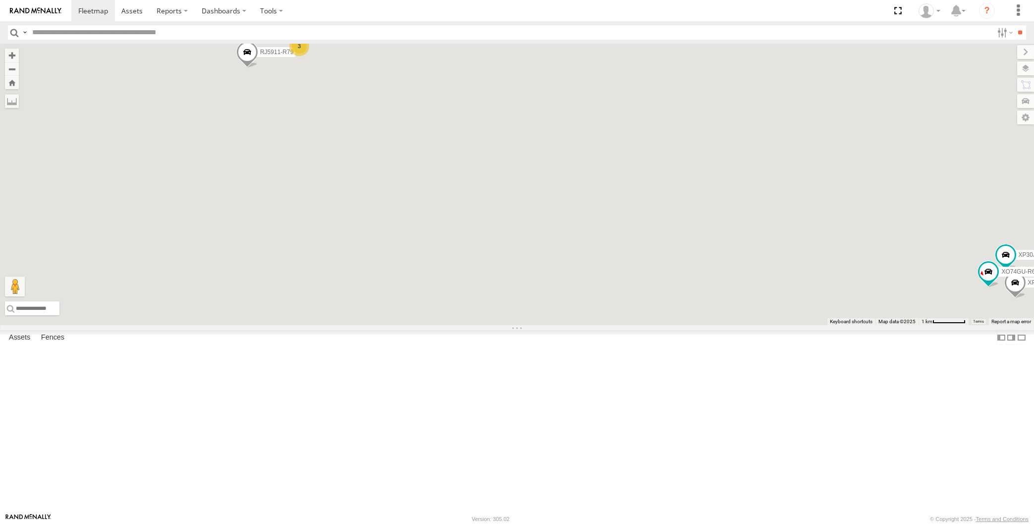
click at [395, 210] on div "XP79JN-R04 XP30JQ-R03 3 RJ5911-R79 XP81FE-R59 XO74GU-R69" at bounding box center [517, 184] width 1034 height 281
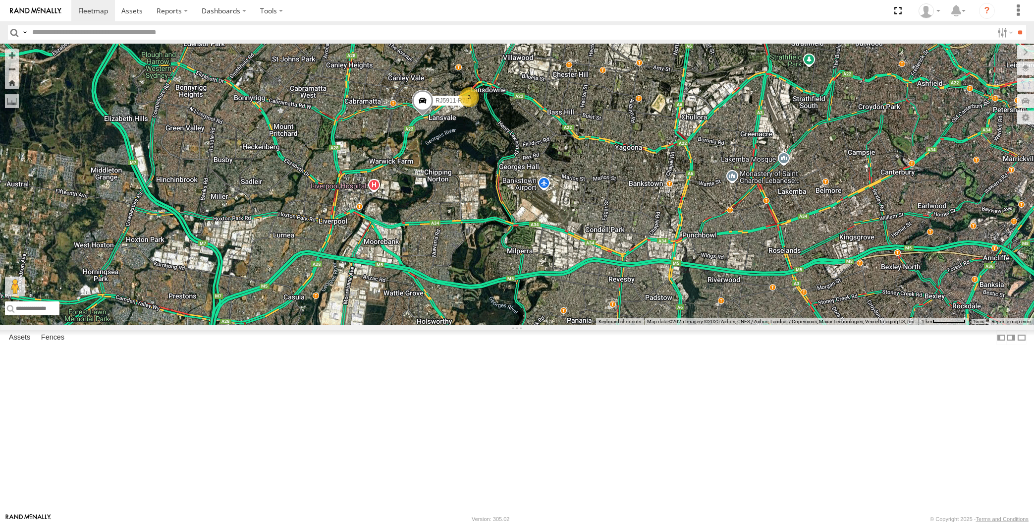
click at [568, 325] on div "RJ5911-R79 3" at bounding box center [517, 184] width 1034 height 281
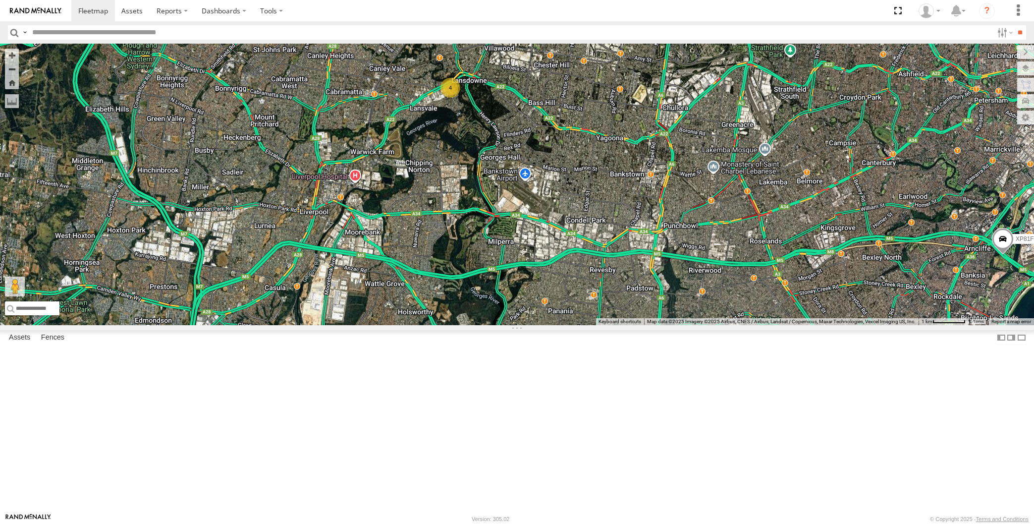
drag, startPoint x: 712, startPoint y: 387, endPoint x: 707, endPoint y: 383, distance: 6.7
click at [711, 325] on div "XP81FE-R59 4" at bounding box center [517, 184] width 1034 height 281
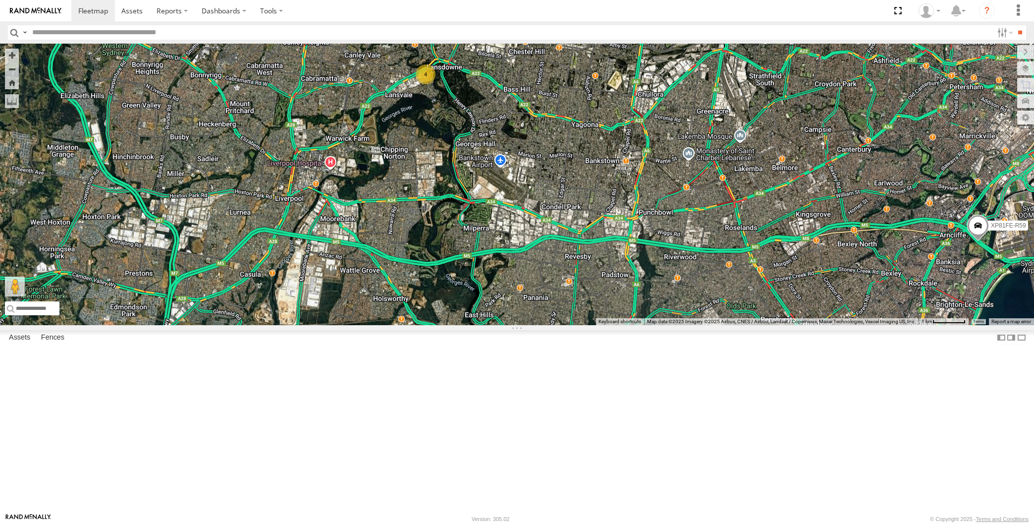
drag, startPoint x: 714, startPoint y: 401, endPoint x: 668, endPoint y: 407, distance: 46.4
click at [668, 325] on div "XP81FE-R59 4" at bounding box center [517, 184] width 1034 height 281
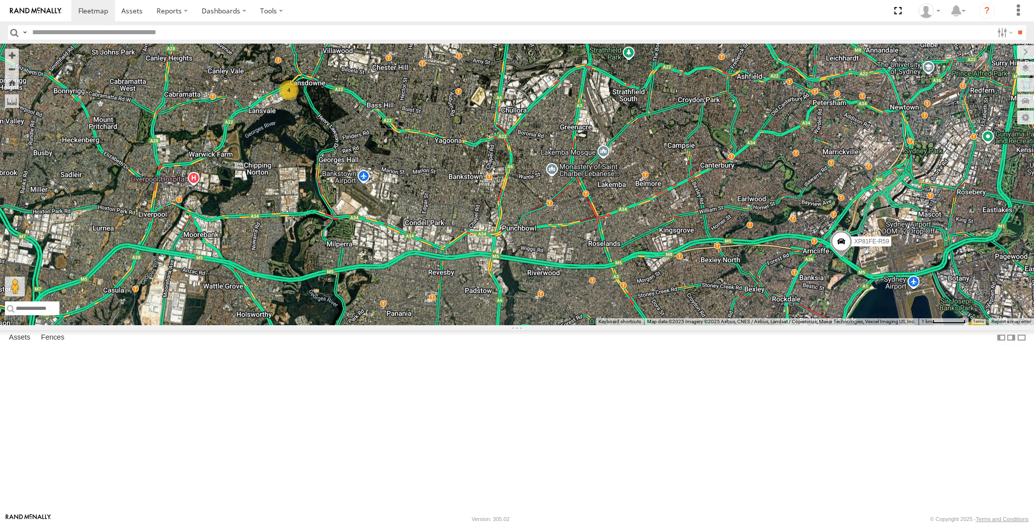
drag, startPoint x: 665, startPoint y: 411, endPoint x: 673, endPoint y: 409, distance: 8.6
click at [673, 325] on div "XP81FE-R59 4 2" at bounding box center [517, 184] width 1034 height 281
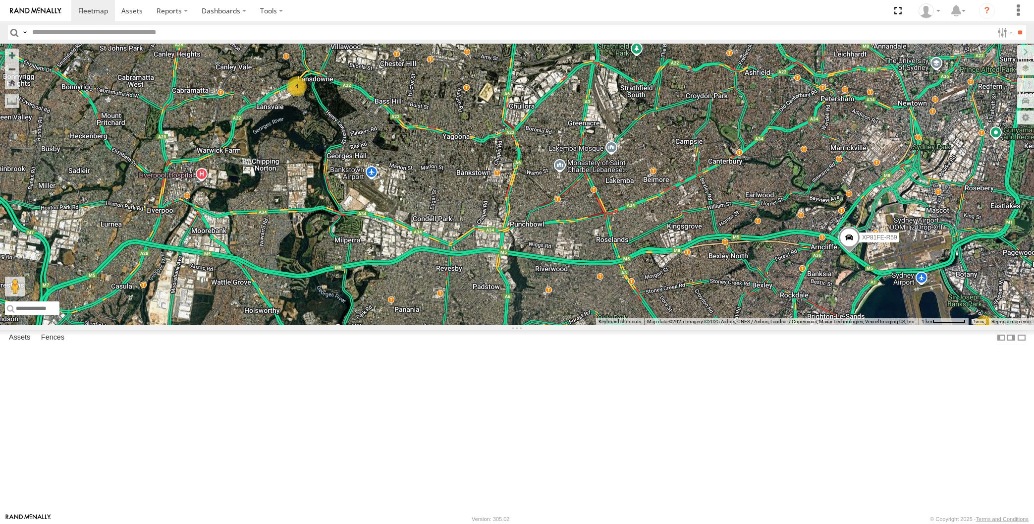
drag, startPoint x: 695, startPoint y: 422, endPoint x: 672, endPoint y: 397, distance: 34.3
click at [672, 325] on div "XP81FE-R59 2 4" at bounding box center [517, 184] width 1034 height 281
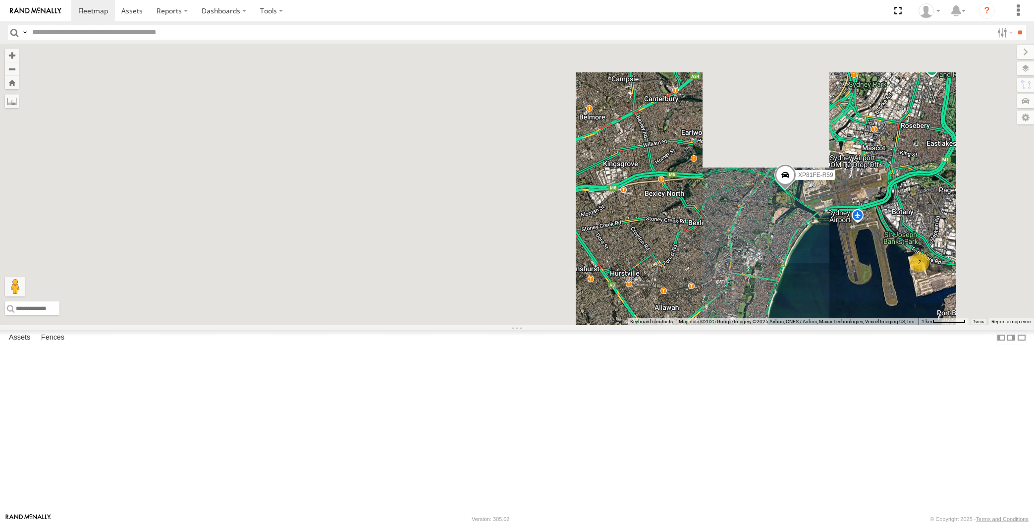
click at [772, 325] on div "XP81FE-R59 2 4" at bounding box center [517, 184] width 1034 height 281
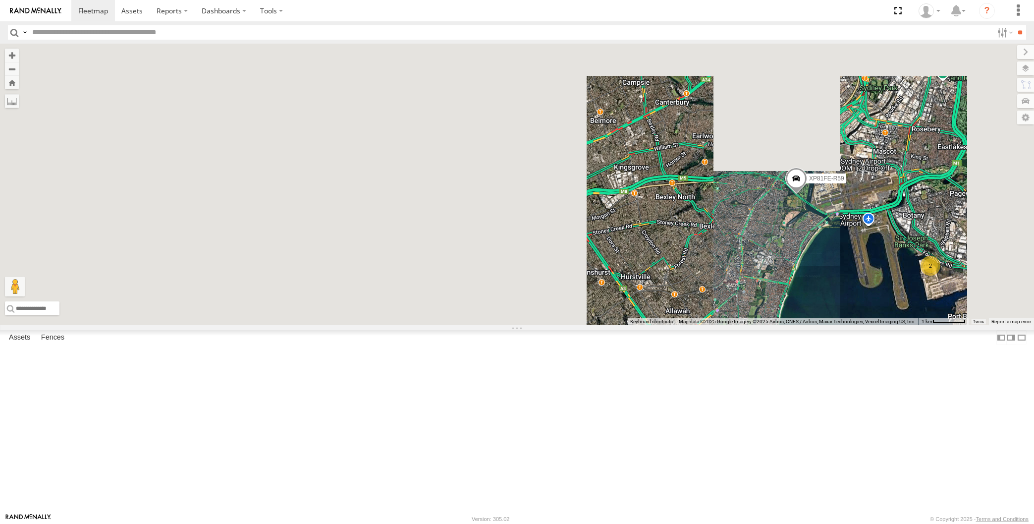
drag, startPoint x: 646, startPoint y: 349, endPoint x: 652, endPoint y: 361, distance: 13.5
click at [652, 325] on div "XP81FE-R59 2 4" at bounding box center [517, 184] width 1034 height 281
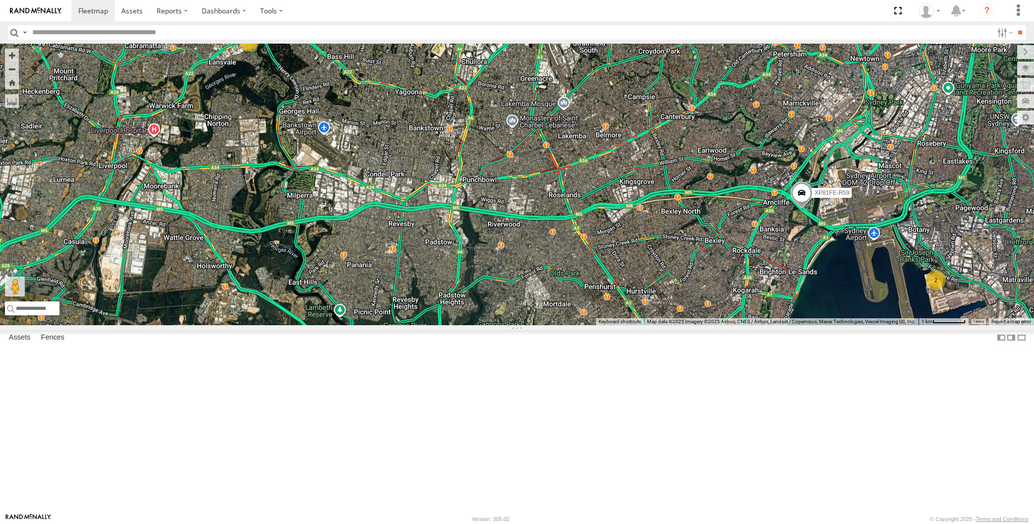
drag, startPoint x: 602, startPoint y: 409, endPoint x: 607, endPoint y: 406, distance: 5.4
click at [607, 325] on div "XP81FE-R59 2 4" at bounding box center [517, 184] width 1034 height 281
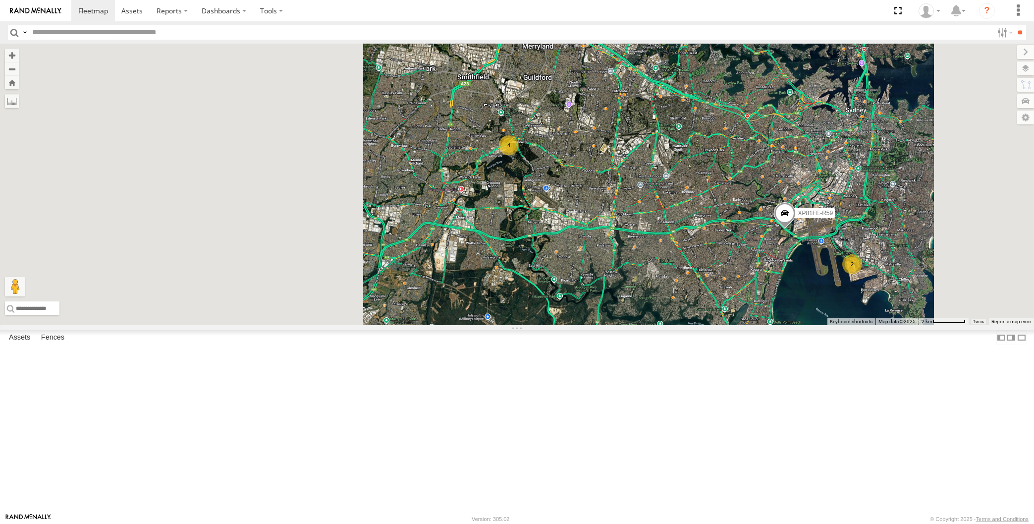
click at [686, 325] on div "XP81FE-R59 2 4" at bounding box center [517, 184] width 1034 height 281
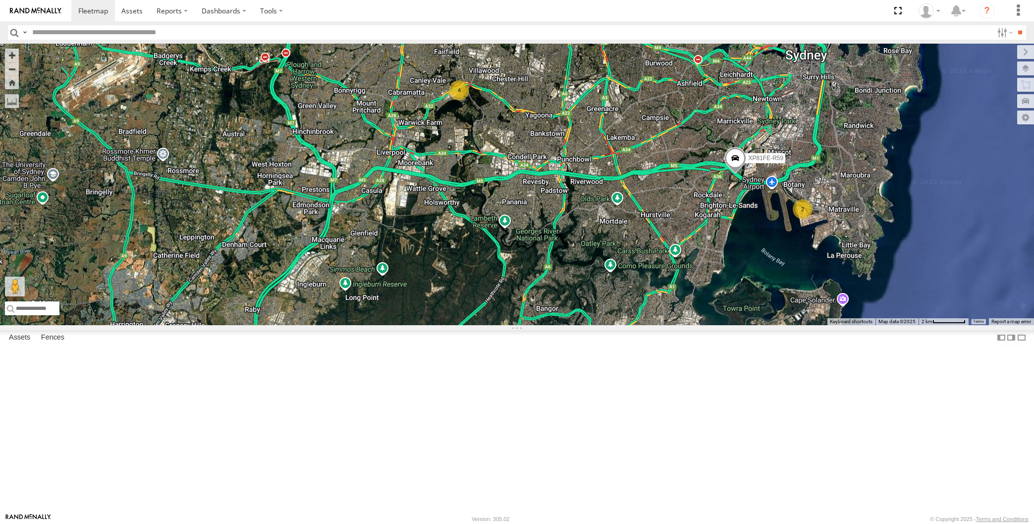
drag, startPoint x: 656, startPoint y: 420, endPoint x: 644, endPoint y: 378, distance: 44.2
click at [645, 325] on div "XP81FE-R59 2 XP79JN-R04 4" at bounding box center [517, 184] width 1034 height 281
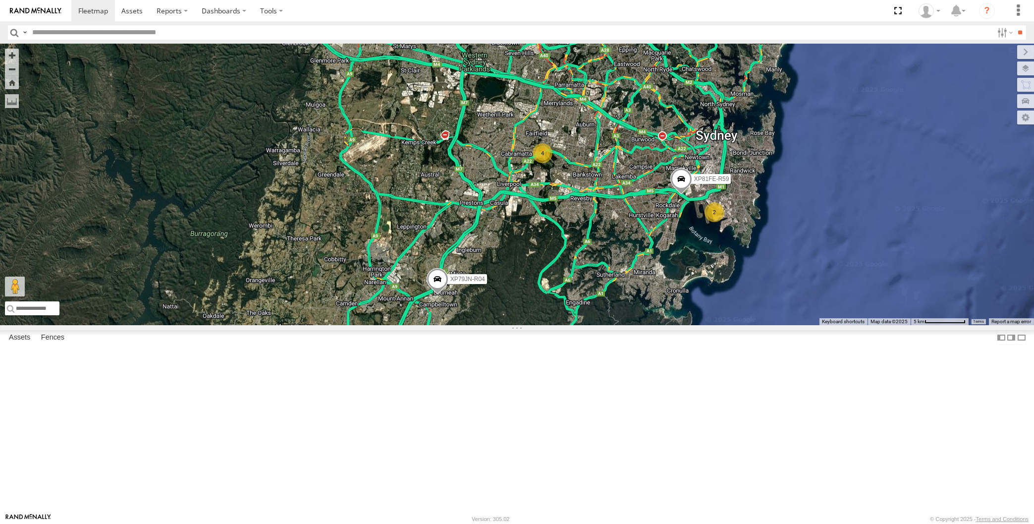
click at [423, 325] on div "XP81FE-R59 XP79JN-R04 2 4" at bounding box center [517, 184] width 1034 height 281
click at [437, 295] on span at bounding box center [437, 281] width 22 height 27
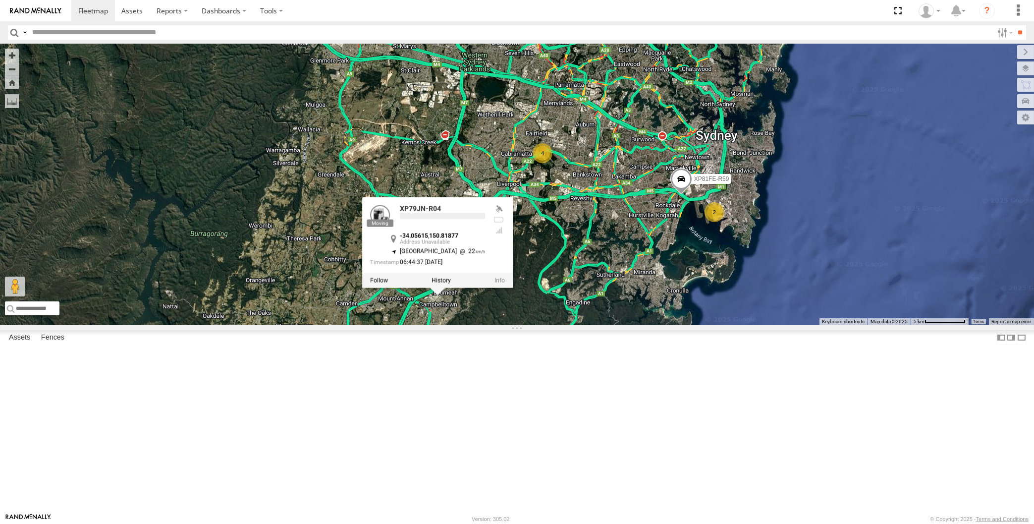
click at [612, 325] on div "XP81FE-R59 XP79JN-R04 2 4 XP79JN-R04 -34.05615 , 150.81877 South West 22 06:44:…" at bounding box center [517, 184] width 1034 height 281
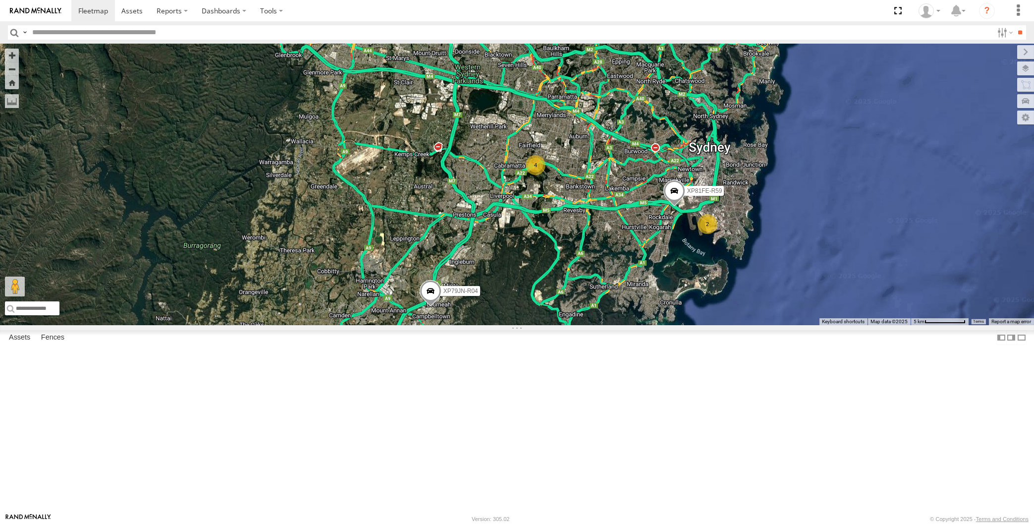
drag, startPoint x: 655, startPoint y: 352, endPoint x: 645, endPoint y: 359, distance: 12.1
click at [639, 325] on div "XP81FE-R59 XP79JN-R04 2 4" at bounding box center [517, 184] width 1034 height 281
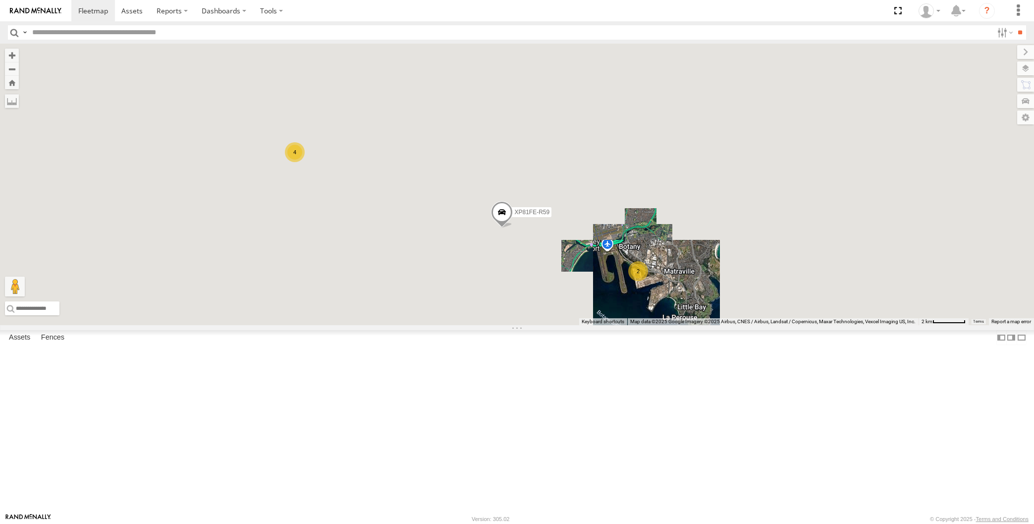
drag, startPoint x: 596, startPoint y: 423, endPoint x: 614, endPoint y: 419, distance: 17.8
click at [613, 325] on div "XP81FE-R59 XP79JN-R04 2 4" at bounding box center [517, 184] width 1034 height 281
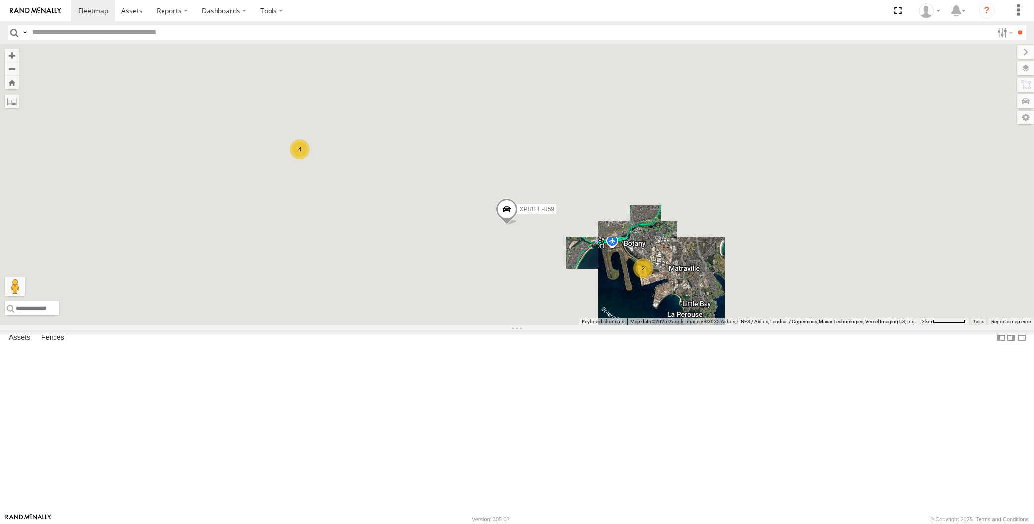
drag, startPoint x: 590, startPoint y: 413, endPoint x: 602, endPoint y: 410, distance: 12.4
click at [602, 325] on div "XP81FE-R59 XP79JN-R04 2 4" at bounding box center [517, 184] width 1034 height 281
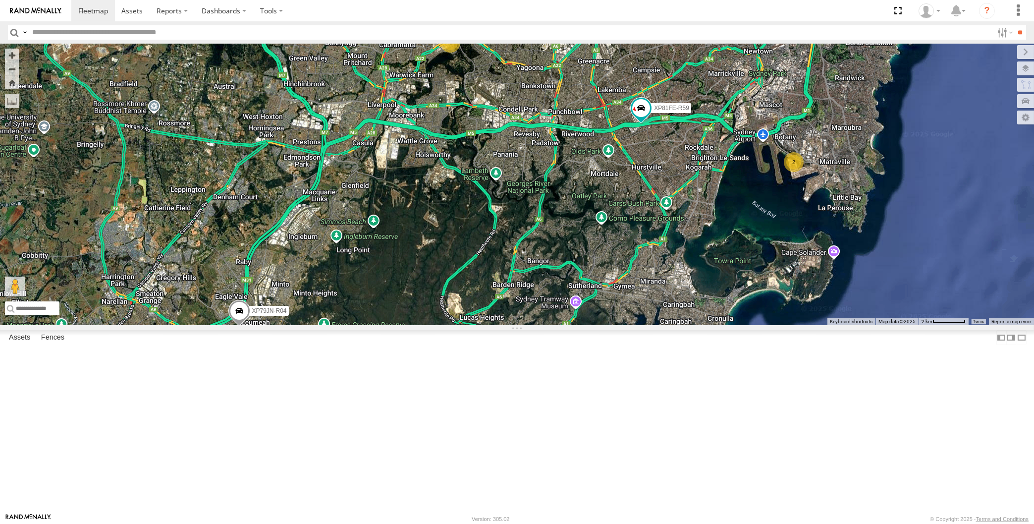
click at [715, 325] on div "2 XP79JN-R04 4 XP81FE-R59" at bounding box center [517, 184] width 1034 height 281
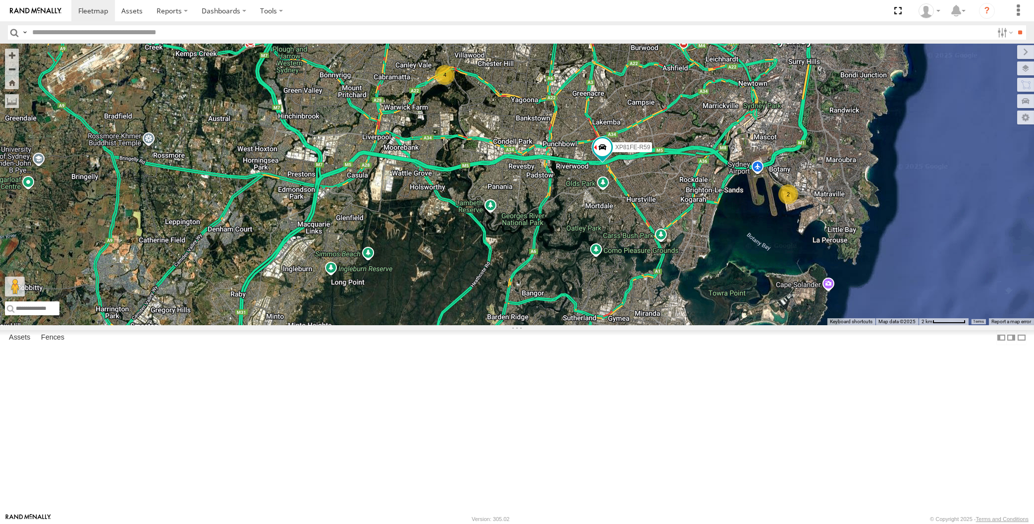
drag, startPoint x: 598, startPoint y: 413, endPoint x: 575, endPoint y: 431, distance: 28.6
click at [575, 325] on div "2 XP79JN-R04 4 XP81FE-R59" at bounding box center [517, 184] width 1034 height 281
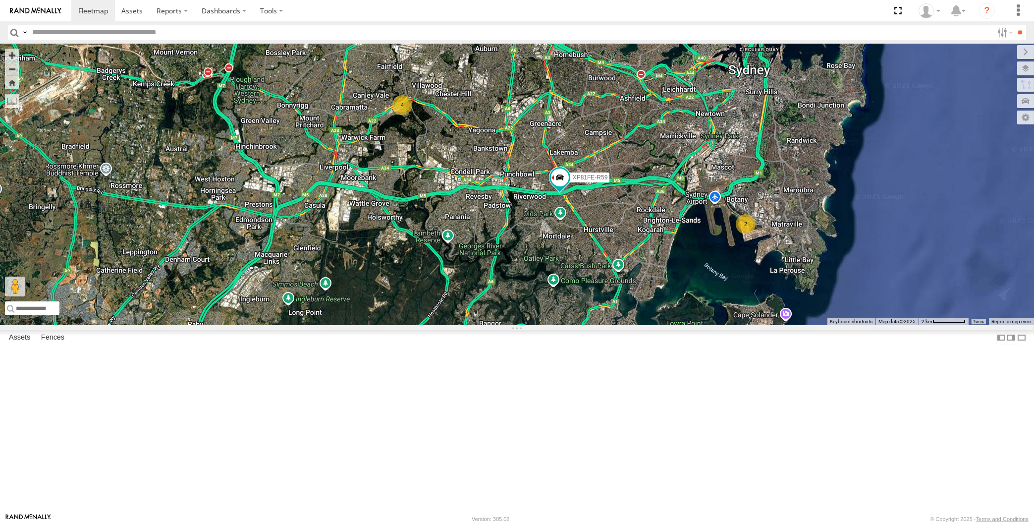
drag, startPoint x: 578, startPoint y: 412, endPoint x: 577, endPoint y: 404, distance: 8.4
click at [577, 325] on div "2 XP79JN-R04 4 XP81FE-R59" at bounding box center [517, 184] width 1034 height 281
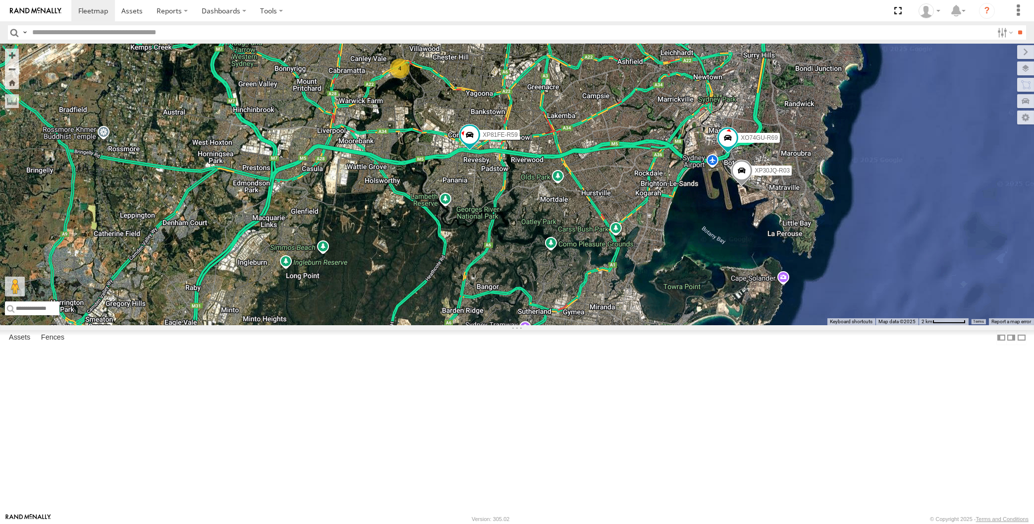
click at [631, 314] on div "XP30JQ-R03 XP79JN-R04 XP81FE-R59 XO74GU-R69 4" at bounding box center [517, 184] width 1034 height 281
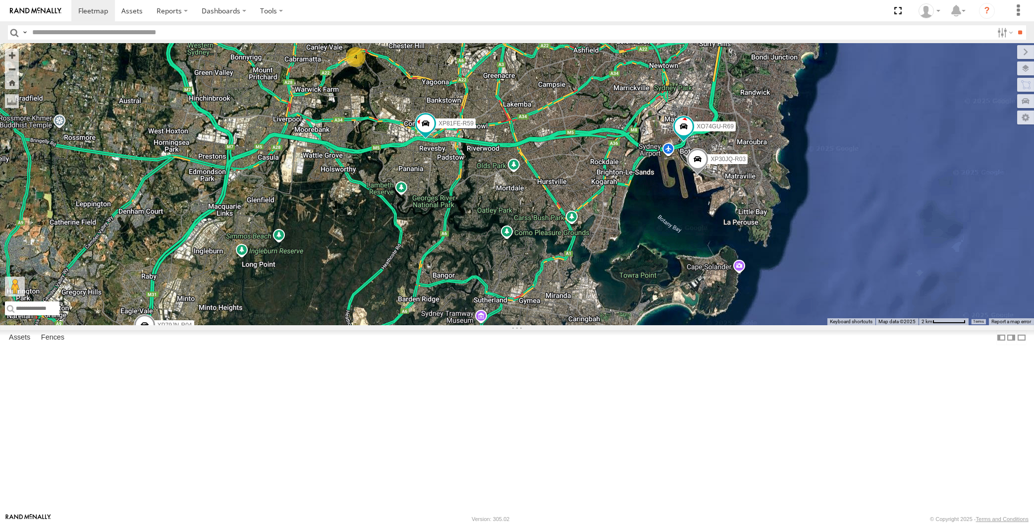
drag, startPoint x: 509, startPoint y: 345, endPoint x: 487, endPoint y: 356, distance: 25.0
click at [531, 325] on div "XP30JQ-R03 XP79JN-R04 XP81FE-R59 XO74GU-R69 4" at bounding box center [517, 184] width 1034 height 281
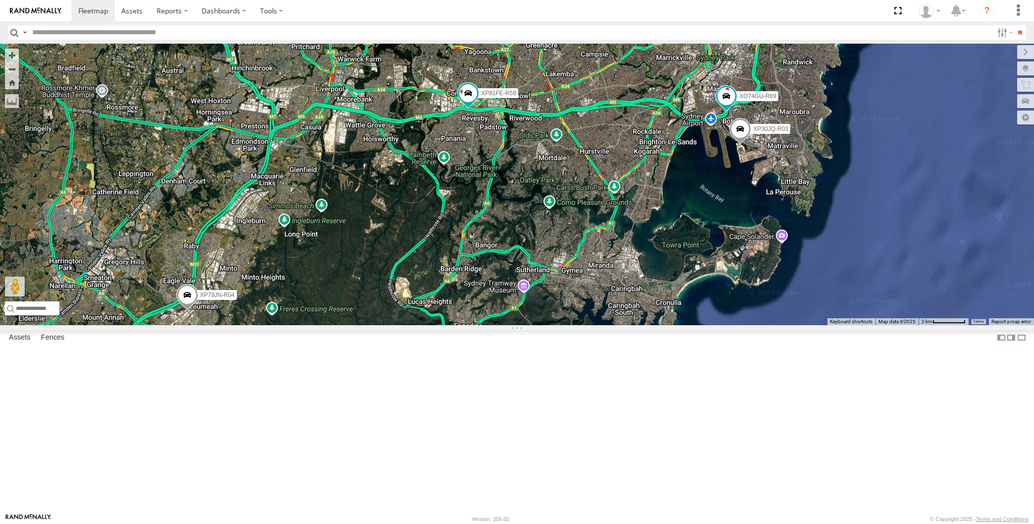
click at [189, 311] on span at bounding box center [187, 297] width 22 height 27
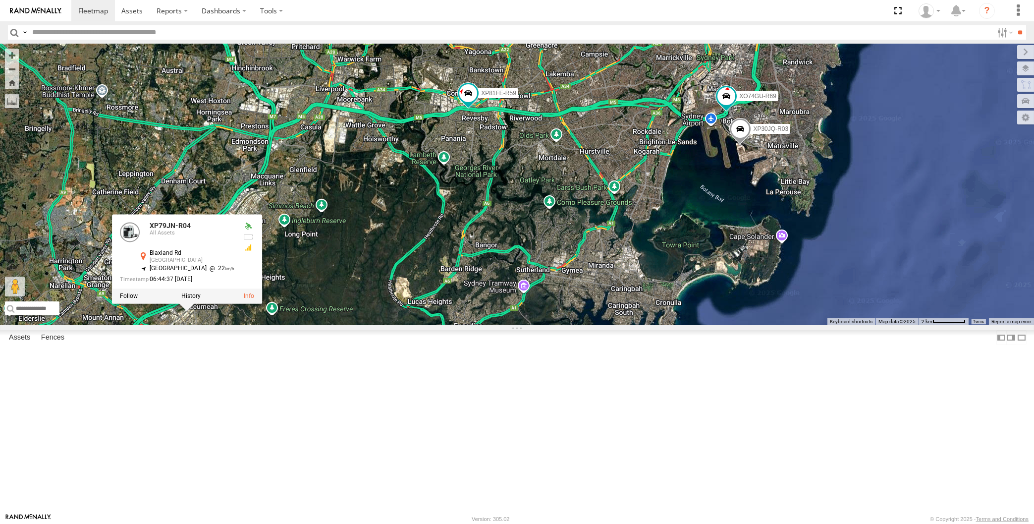
click at [336, 325] on div "XP30JQ-R03 XP79JN-R04 XP81FE-R59 XO74GU-R69 4 XP79JN-R04 All Assets Blaxland Rd…" at bounding box center [517, 184] width 1034 height 281
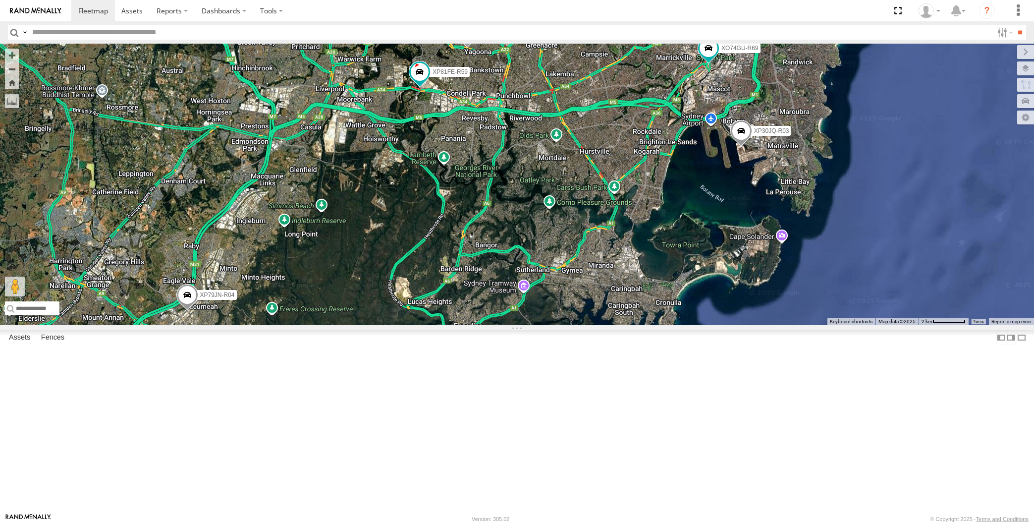
drag, startPoint x: 552, startPoint y: 302, endPoint x: 550, endPoint y: 312, distance: 10.0
click at [550, 312] on div "XP30JQ-R03 XP79JN-R04 RJ5911-R79 XP81FE-R59 XO74GU-R69 3" at bounding box center [517, 184] width 1034 height 281
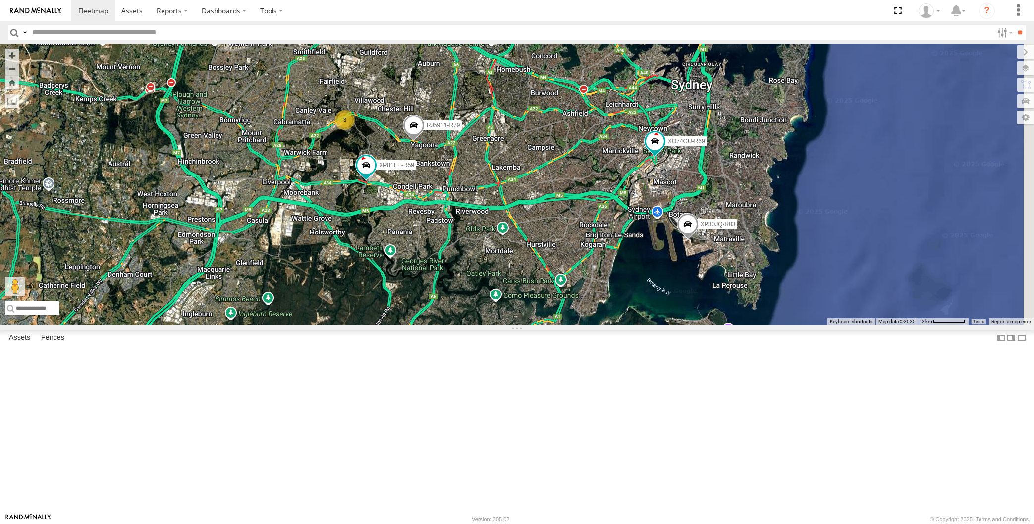
drag, startPoint x: 621, startPoint y: 293, endPoint x: 565, endPoint y: 402, distance: 123.0
click at [565, 325] on div "XP30JQ-R03 XP79JN-R04 RJ5911-R79 XP81FE-R59 XO74GU-R69 3" at bounding box center [517, 184] width 1034 height 281
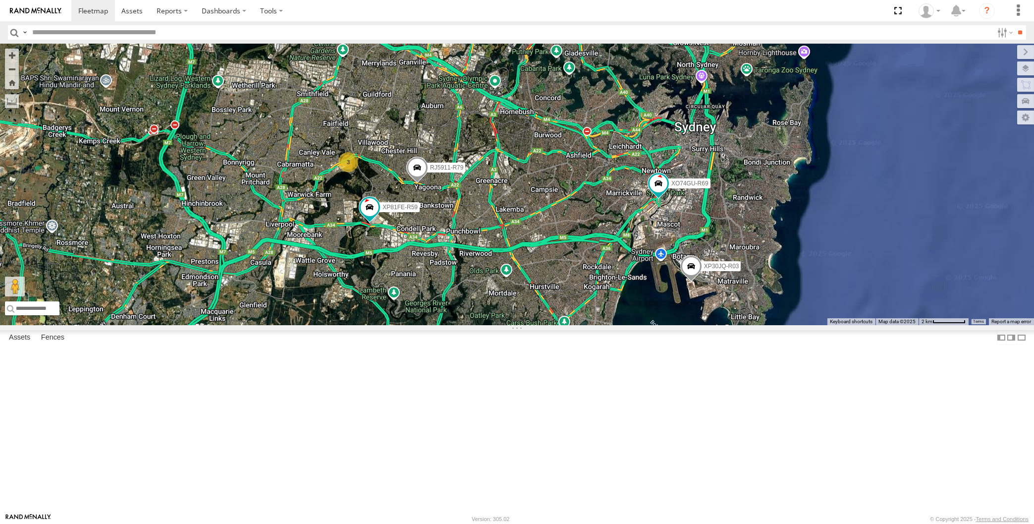
drag, startPoint x: 573, startPoint y: 394, endPoint x: 596, endPoint y: 385, distance: 24.5
click at [590, 325] on div "XP30JQ-R03 XP79JN-R04 RJ5911-R79 XP81FE-R59 XO74GU-R69 3" at bounding box center [517, 184] width 1034 height 281
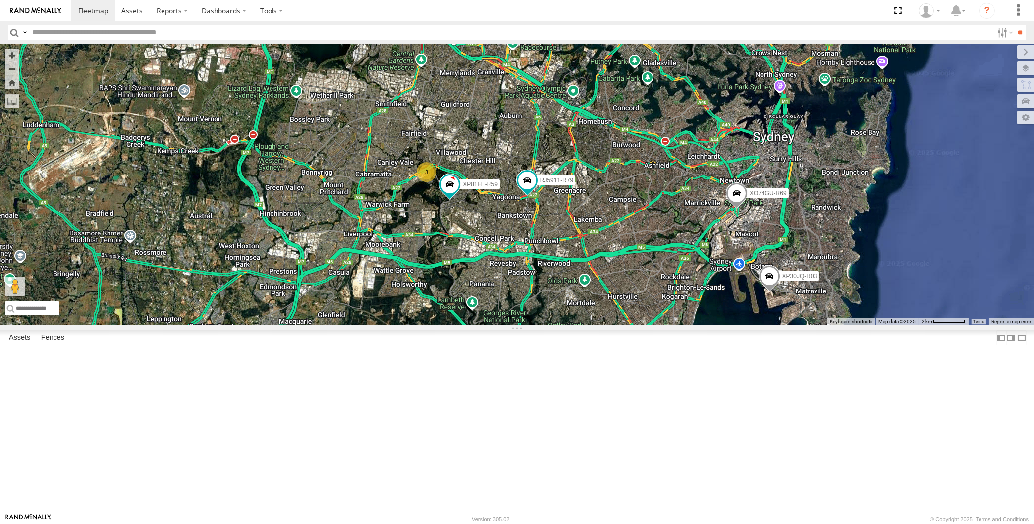
drag, startPoint x: 674, startPoint y: 285, endPoint x: 650, endPoint y: 417, distance: 133.6
click at [650, 325] on div "XP30JQ-R03 XP79JN-R04 3 RJ5911-R79 XP81FE-R59 XO74GU-R69" at bounding box center [517, 184] width 1034 height 281
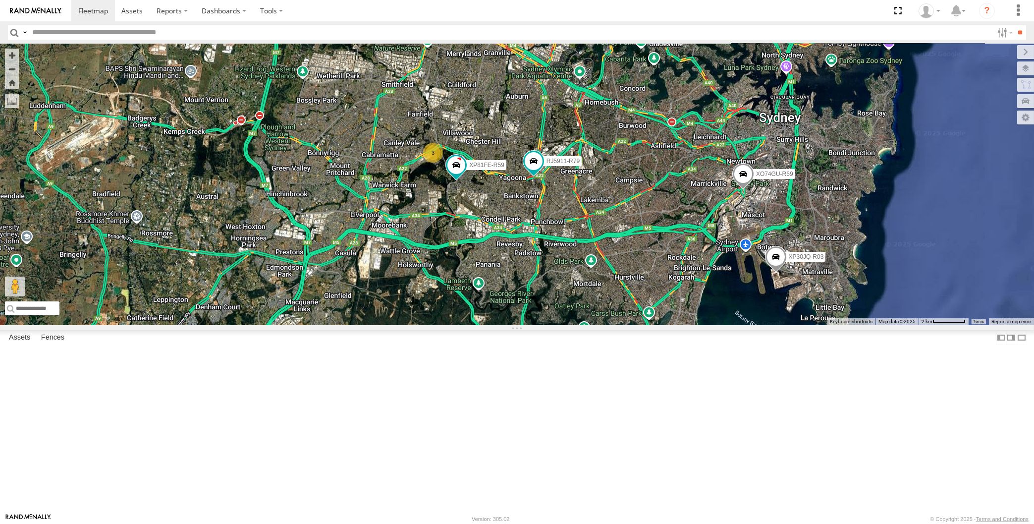
drag, startPoint x: 741, startPoint y: 427, endPoint x: 728, endPoint y: 406, distance: 25.0
click at [728, 325] on div "XP30JQ-R03 XP79JN-R04 RJ5911-R79 XO74GU-R69 3 XP81FE-R59" at bounding box center [517, 184] width 1034 height 281
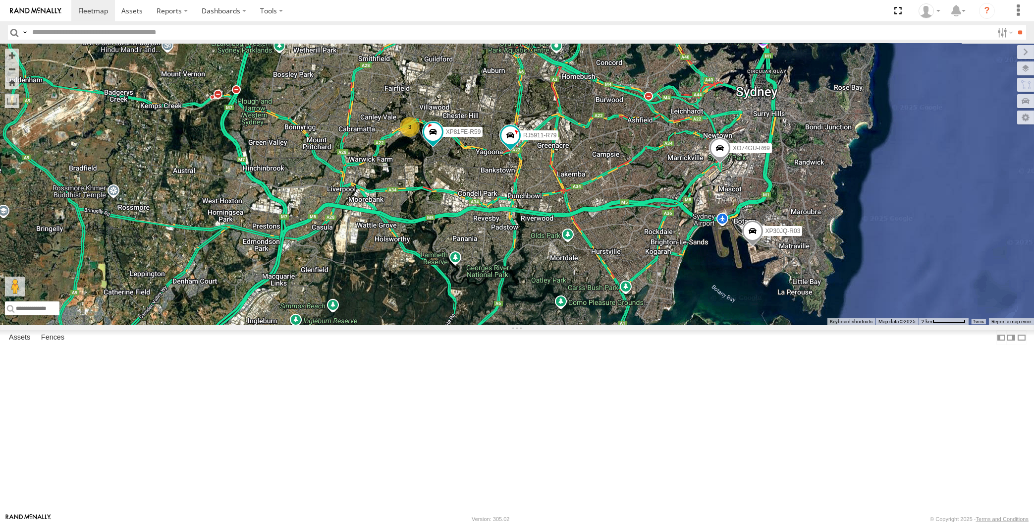
drag, startPoint x: 655, startPoint y: 379, endPoint x: 660, endPoint y: 382, distance: 5.4
click at [658, 325] on div "XP30JQ-R03 XP79JN-R04 RJ5911-R79 XO74GU-R69 3 XP81FE-R59" at bounding box center [517, 184] width 1034 height 281
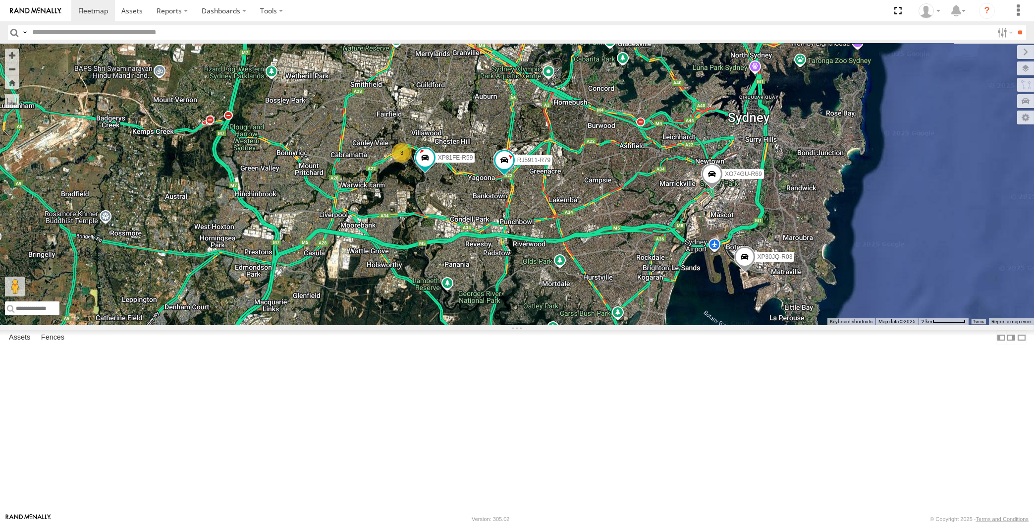
drag, startPoint x: 579, startPoint y: 347, endPoint x: 568, endPoint y: 380, distance: 34.5
click at [568, 325] on div "XP30JQ-R03 XP79JN-R04 RJ5911-R79 XO74GU-R69 3 XP81FE-R59" at bounding box center [517, 184] width 1034 height 281
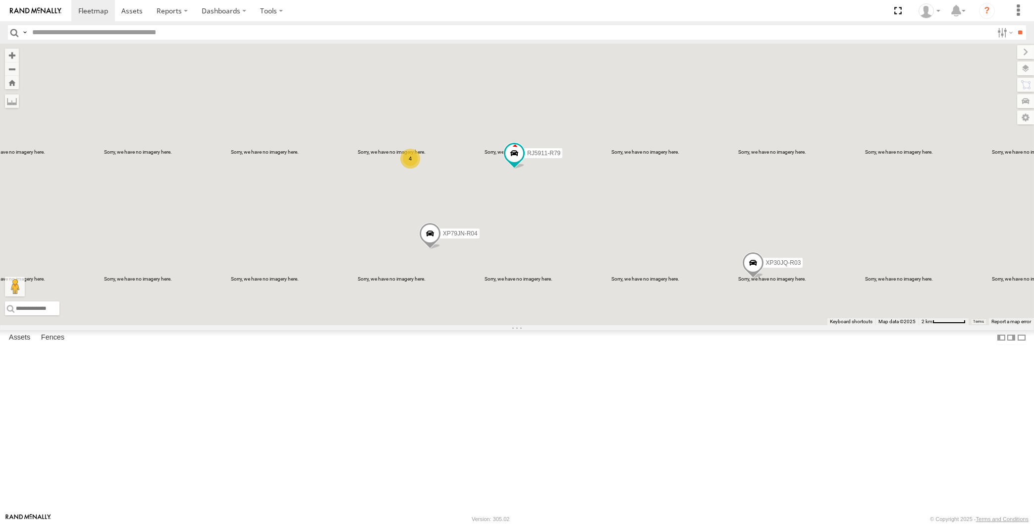
click at [532, 299] on div "XP30JQ-R03 XP79JN-R04 RJ5911-R79 XO74GU-R69 4" at bounding box center [517, 184] width 1034 height 281
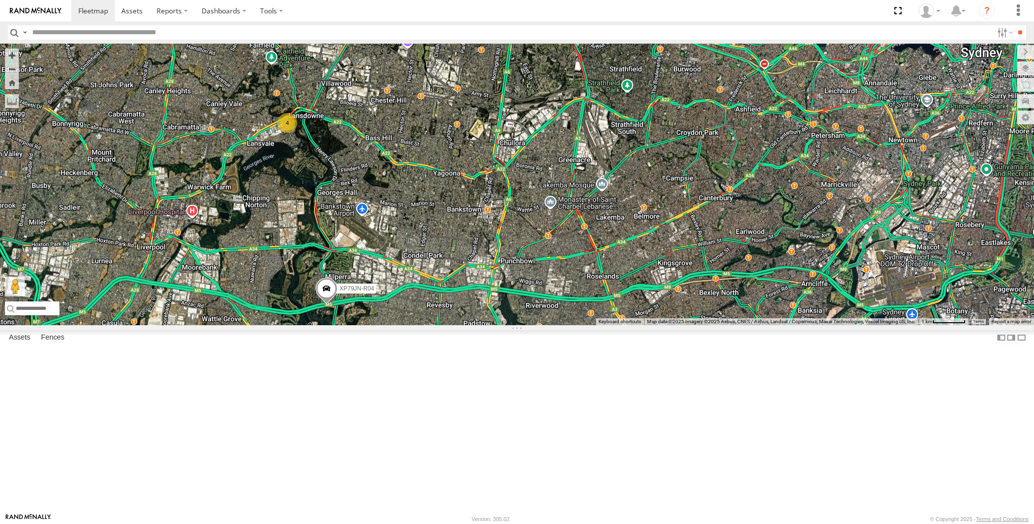
drag, startPoint x: 601, startPoint y: 349, endPoint x: 589, endPoint y: 342, distance: 14.2
click at [589, 325] on div "XP30JQ-R03 XP79JN-R04 RJ5911-R79 4" at bounding box center [517, 184] width 1034 height 281
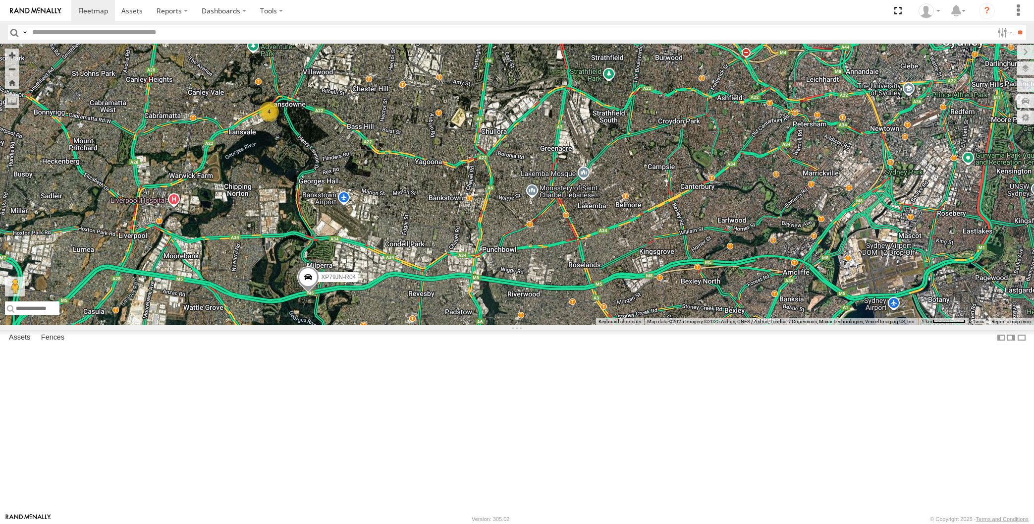
drag, startPoint x: 616, startPoint y: 416, endPoint x: 587, endPoint y: 405, distance: 31.8
click at [587, 325] on div "XP30JQ-R03 XP79JN-R04 RJ5911-R79 4" at bounding box center [517, 184] width 1034 height 281
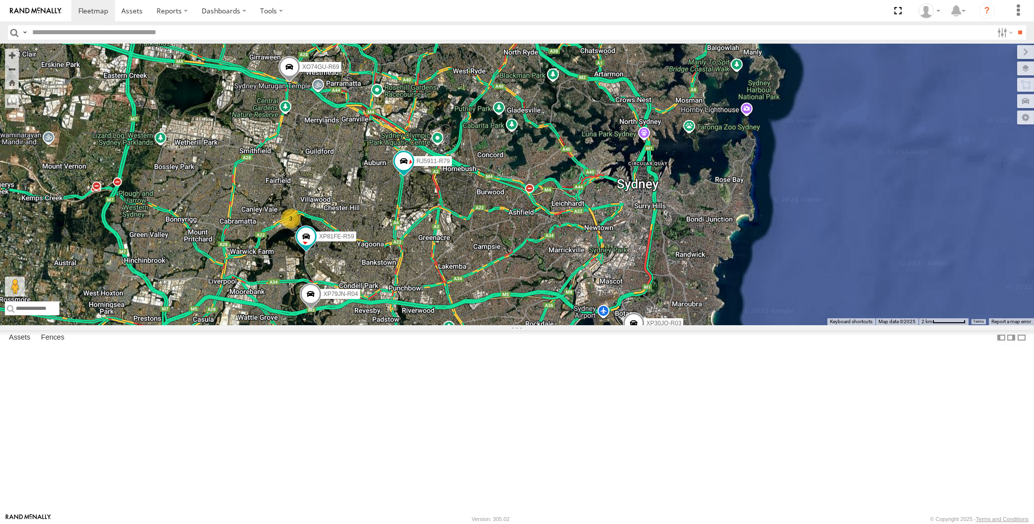
click at [389, 325] on div "XP30JQ-R03 XP79JN-R04 RJ5911-R79 3 XP81FE-R59 XO74GU-R69" at bounding box center [517, 184] width 1034 height 281
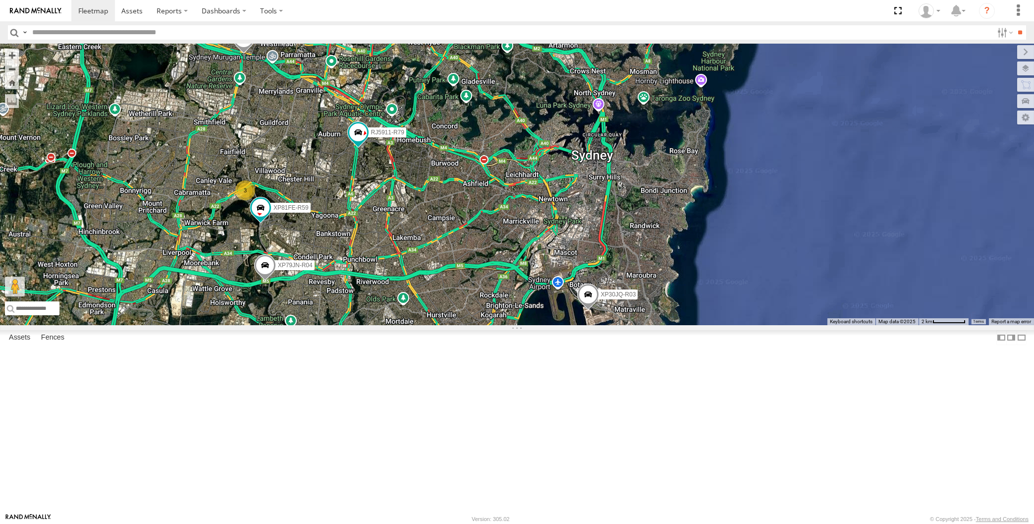
drag, startPoint x: 492, startPoint y: 411, endPoint x: 502, endPoint y: 398, distance: 16.3
click at [500, 325] on div "XP30JQ-R03 XP79JN-R04 RJ5911-R79 XP81FE-R59 XO74GU-R69 3" at bounding box center [517, 184] width 1034 height 281
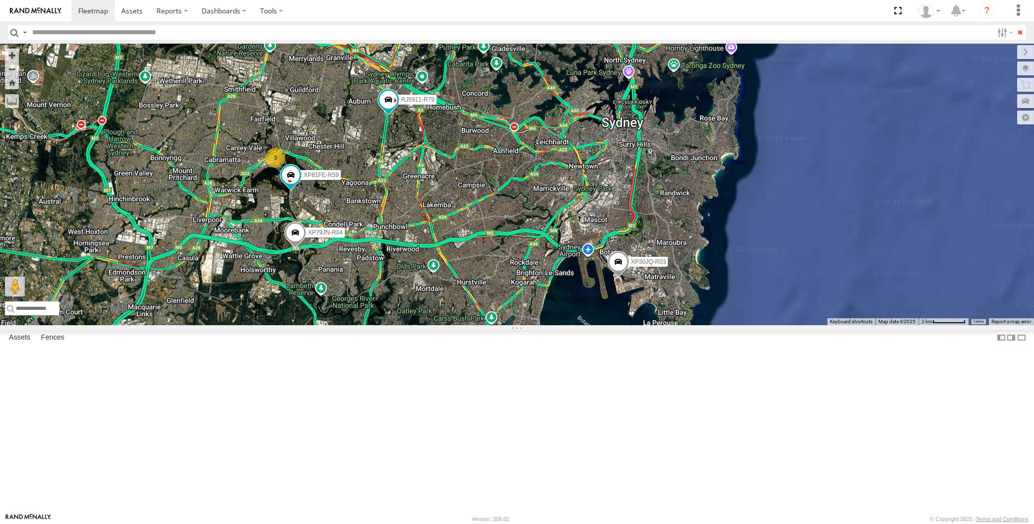
drag, startPoint x: 465, startPoint y: 385, endPoint x: 487, endPoint y: 364, distance: 30.5
click at [471, 325] on div "XP30JQ-R03 XP79JN-R04 RJ5911-R79 XP81FE-R59 XO74GU-R69 3" at bounding box center [517, 184] width 1034 height 281
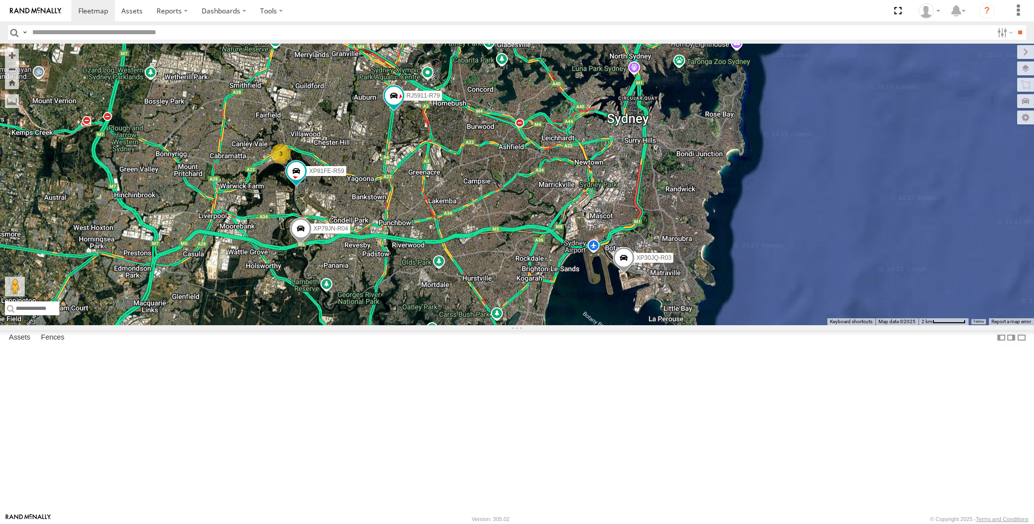
drag, startPoint x: 454, startPoint y: 385, endPoint x: 466, endPoint y: 379, distance: 13.5
click at [462, 325] on div "XP30JQ-R03 XP79JN-R04 RJ5911-R79 XP81FE-R59 XO74GU-R69 3" at bounding box center [517, 184] width 1034 height 281
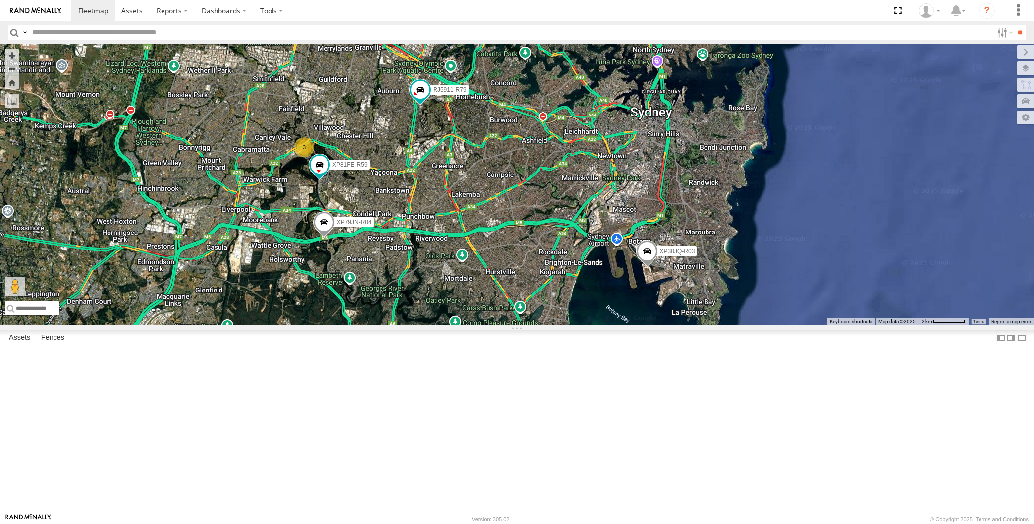
drag, startPoint x: 589, startPoint y: 404, endPoint x: 596, endPoint y: 406, distance: 7.2
click at [595, 325] on div "XP30JQ-R03 XP79JN-R04 RJ5911-R79 XP81FE-R59 XO74GU-R69 3" at bounding box center [517, 184] width 1034 height 281
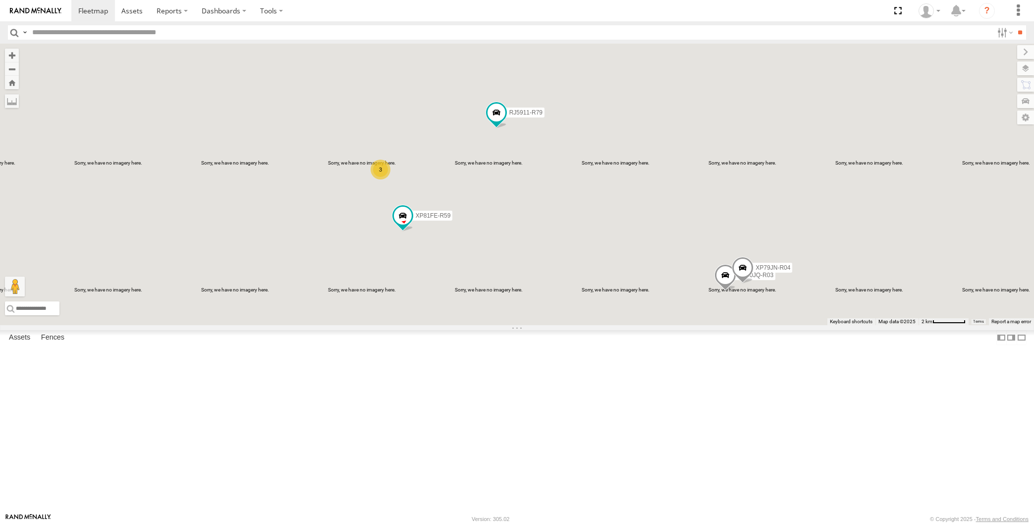
drag, startPoint x: 394, startPoint y: 318, endPoint x: 438, endPoint y: 376, distance: 71.9
click at [438, 325] on div "RJ5911-R79 XP81FE-R59 XO74GU-R69 XP30JQ-R03 XP79JN-R04 3" at bounding box center [517, 184] width 1034 height 281
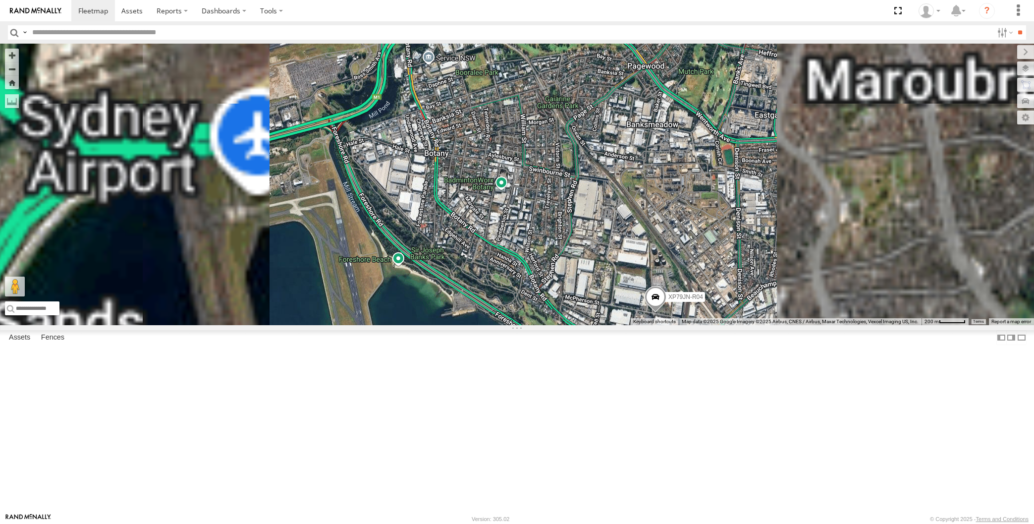
click at [653, 313] on span at bounding box center [655, 299] width 22 height 27
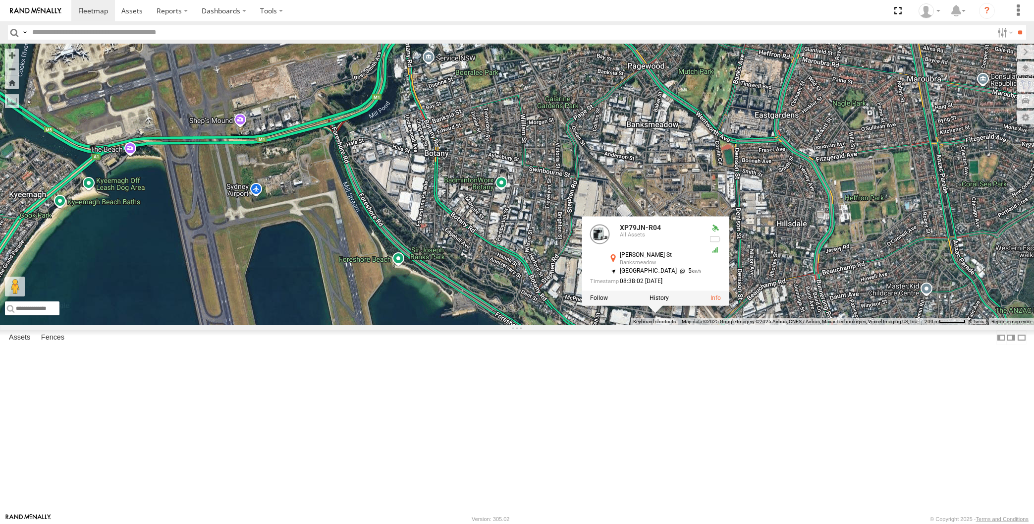
click at [671, 325] on div "RJ5911-R79 XP81FE-R59 XO74GU-R69 XP30JQ-R03 XP79JN-R04 XP79JN-R04 All Assets Mc…" at bounding box center [517, 184] width 1034 height 281
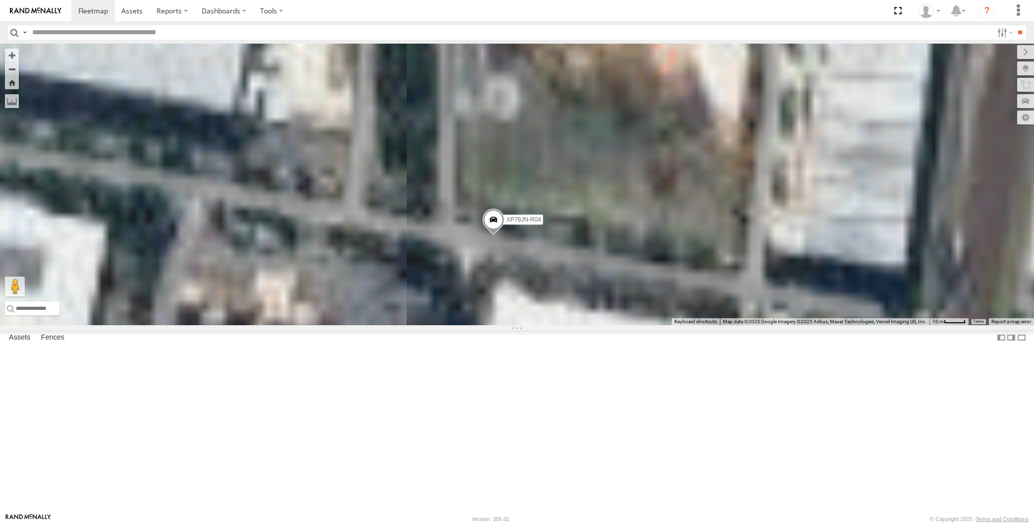
click at [543, 325] on div "RJ5911-R79 XP81FE-R59 XO74GU-R69 XP30JQ-R03 XP79JN-R04" at bounding box center [517, 184] width 1034 height 281
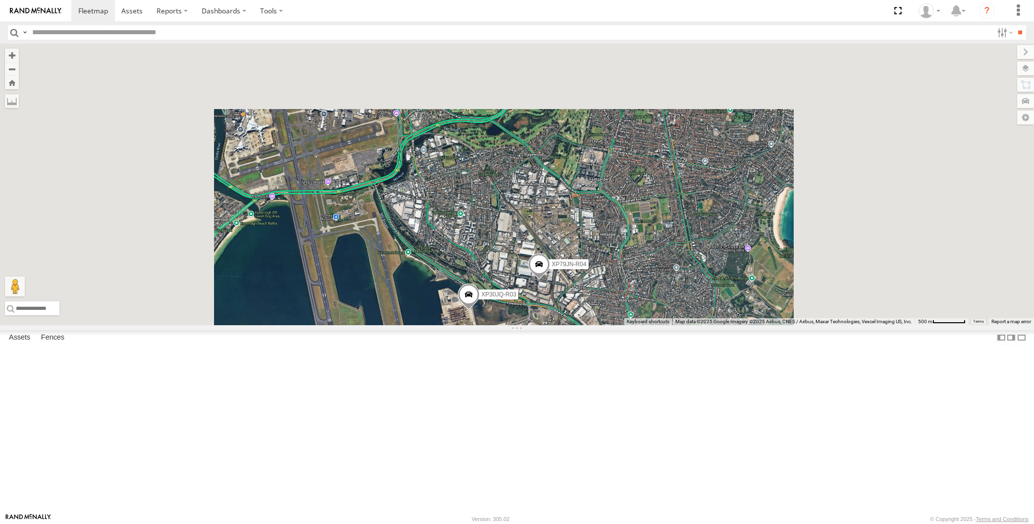
click at [588, 325] on div "RJ5911-R79 XP81FE-R59 XO74GU-R69 XP30JQ-R03 XP79JN-R04" at bounding box center [517, 184] width 1034 height 281
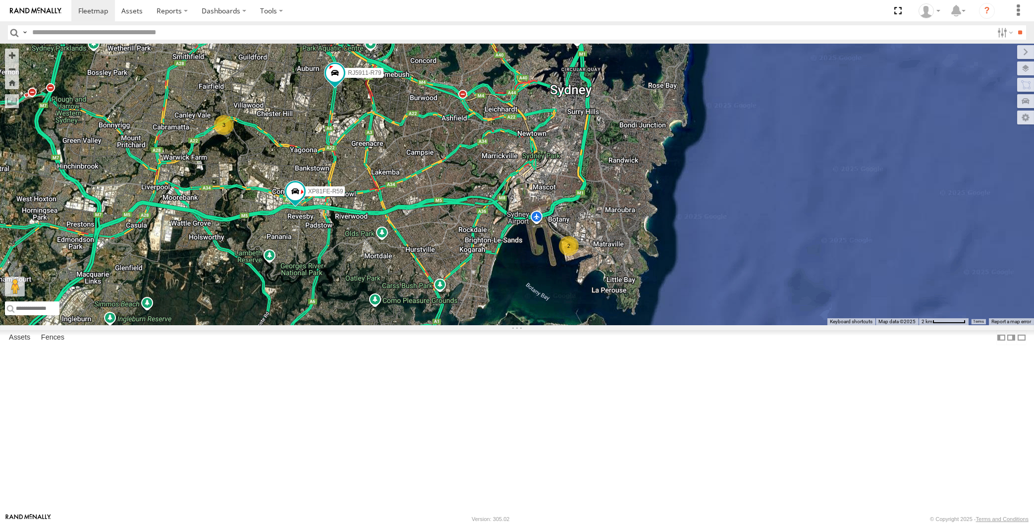
drag, startPoint x: 404, startPoint y: 328, endPoint x: 479, endPoint y: 317, distance: 75.6
click at [408, 325] on div "RJ5911-R79 XP81FE-R59 XO74GU-R69 2 3" at bounding box center [517, 184] width 1034 height 281
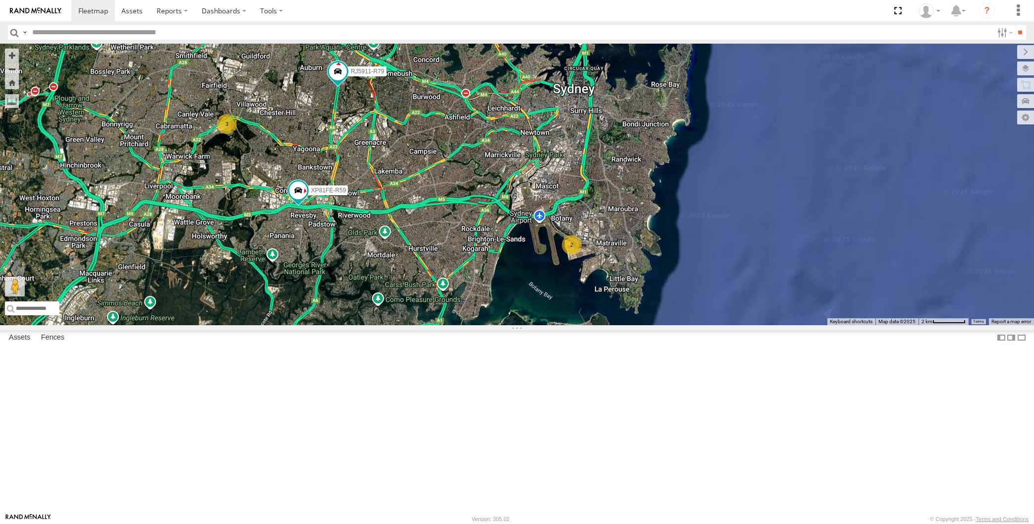
drag, startPoint x: 390, startPoint y: 275, endPoint x: 433, endPoint y: 283, distance: 43.9
click at [433, 283] on div "RJ5911-R79 XP81FE-R59 XO74GU-R69 2 3" at bounding box center [517, 184] width 1034 height 281
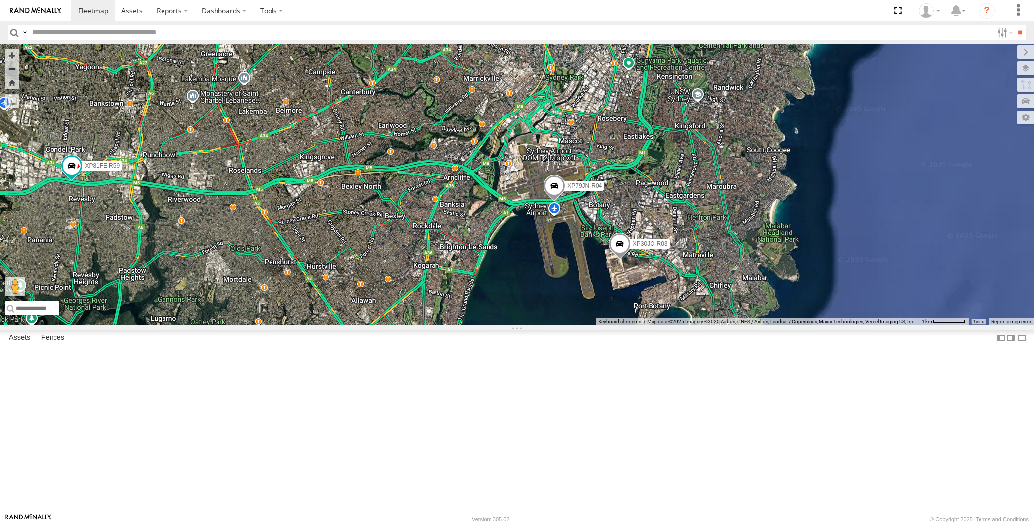
drag, startPoint x: 478, startPoint y: 409, endPoint x: 484, endPoint y: 408, distance: 6.0
click at [484, 325] on div "RJ5911-R79 XP81FE-R59 XO74GU-R69 XP30JQ-R03 XP79JN-R04" at bounding box center [517, 184] width 1034 height 281
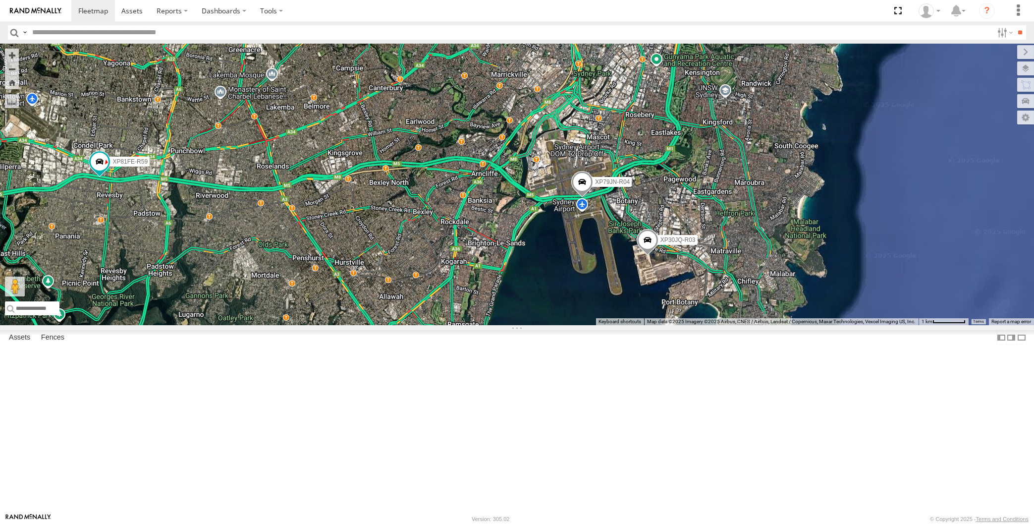
drag, startPoint x: 550, startPoint y: 446, endPoint x: 583, endPoint y: 441, distance: 33.2
click at [582, 325] on div "RJ5911-R79 XP81FE-R59 XO74GU-R69 XP30JQ-R03 XP79JN-R04" at bounding box center [517, 184] width 1034 height 281
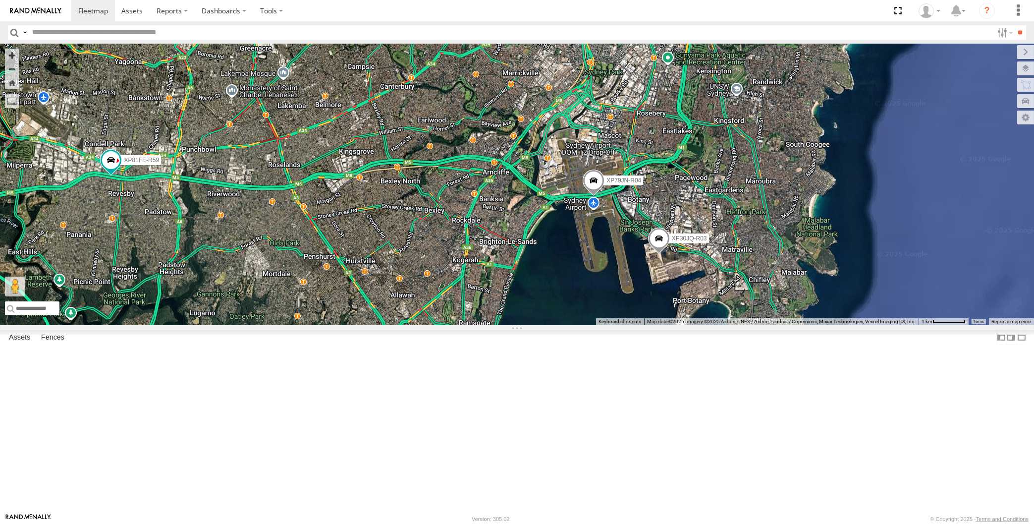
drag, startPoint x: 650, startPoint y: 266, endPoint x: 661, endPoint y: 266, distance: 10.9
click at [661, 266] on div "RJ5911-R79 XP81FE-R59 XO74GU-R69 XP30JQ-R03 XP79JN-R04" at bounding box center [517, 184] width 1034 height 281
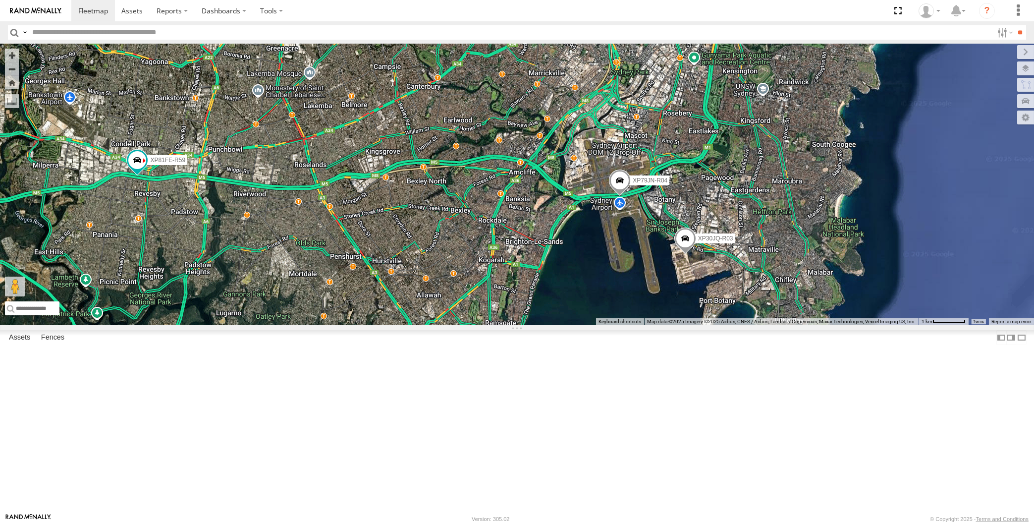
drag, startPoint x: 503, startPoint y: 268, endPoint x: 558, endPoint y: 276, distance: 55.6
click at [558, 276] on div "RJ5911-R79 XP81FE-R59 XO74GU-R69 XP30JQ-R03 XP79JN-R04 3" at bounding box center [517, 184] width 1034 height 281
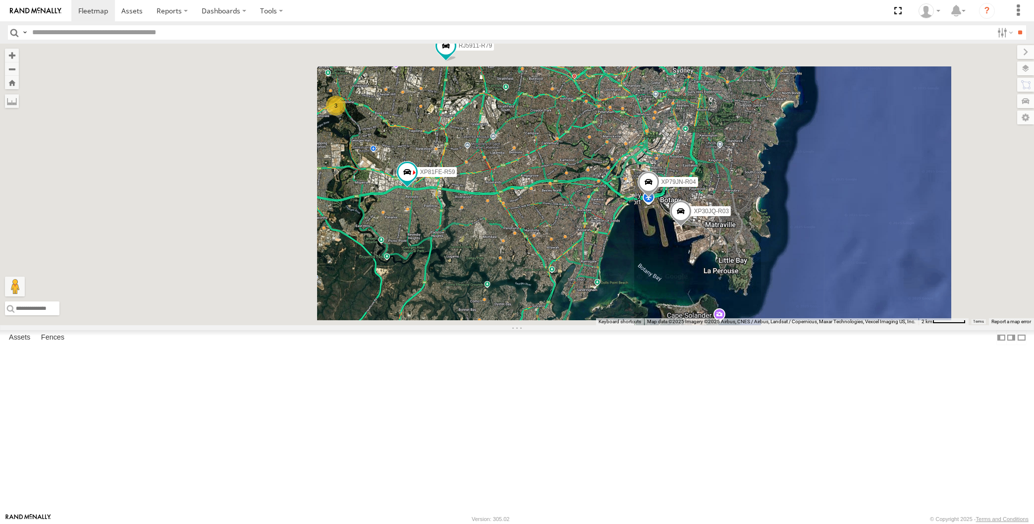
drag, startPoint x: 567, startPoint y: 305, endPoint x: 580, endPoint y: 303, distance: 13.0
click at [568, 306] on div "RJ5911-R79 XP81FE-R59 XO74GU-R69 XP30JQ-R03 XP79JN-R04 3" at bounding box center [517, 184] width 1034 height 281
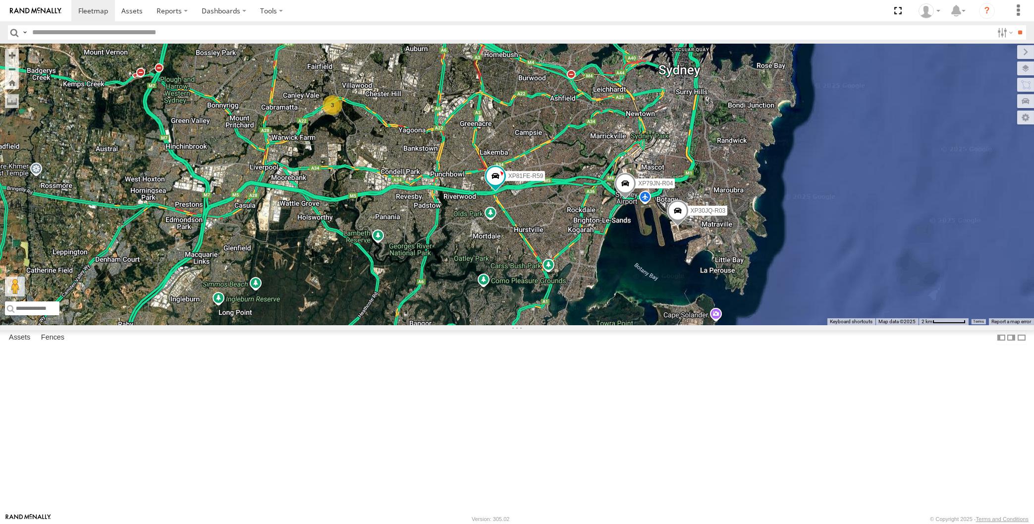
drag, startPoint x: 580, startPoint y: 386, endPoint x: 575, endPoint y: 385, distance: 5.1
click at [575, 325] on div "XP30JQ-R03 XP79JN-R04 RJ5911-R79 XP81FE-R59 3" at bounding box center [517, 184] width 1034 height 281
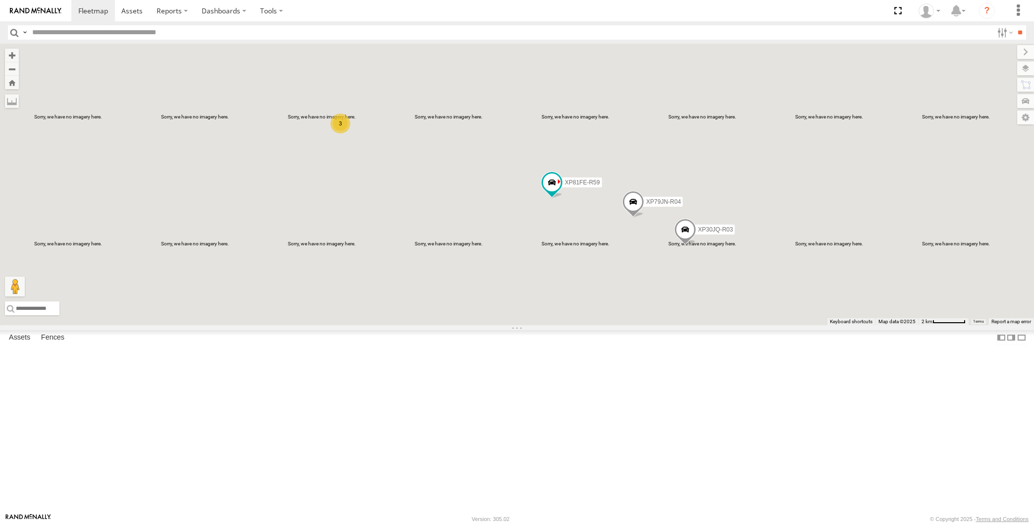
drag, startPoint x: 602, startPoint y: 357, endPoint x: 613, endPoint y: 395, distance: 39.7
click at [612, 325] on div "XP30JQ-R03 XP79JN-R04 RJ5911-R79 XP81FE-R59 XO74GU-R69 3" at bounding box center [517, 184] width 1034 height 281
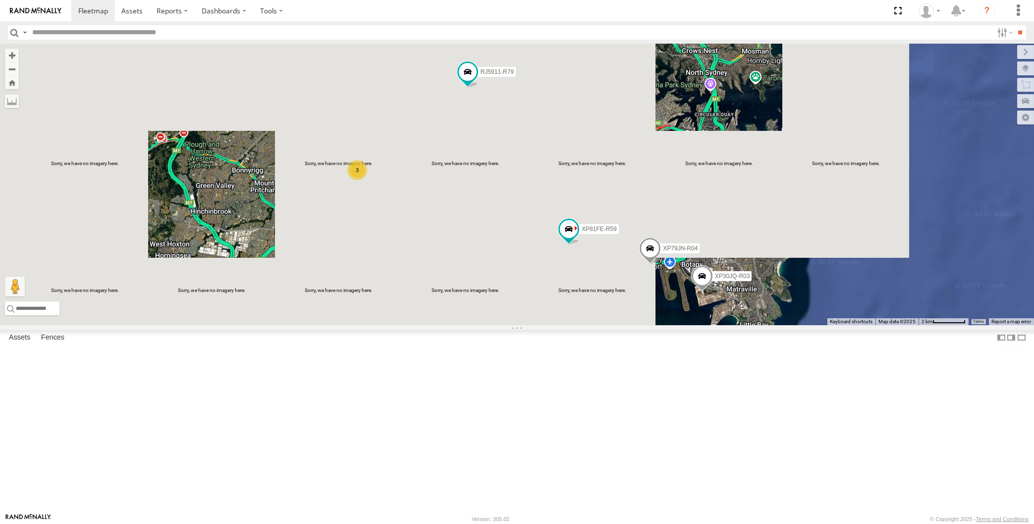
drag, startPoint x: 613, startPoint y: 409, endPoint x: 621, endPoint y: 417, distance: 11.9
click at [621, 325] on div "XP30JQ-R03 XP79JN-R04 RJ5911-R79 XP81FE-R59 XO74GU-R69 3" at bounding box center [517, 184] width 1034 height 281
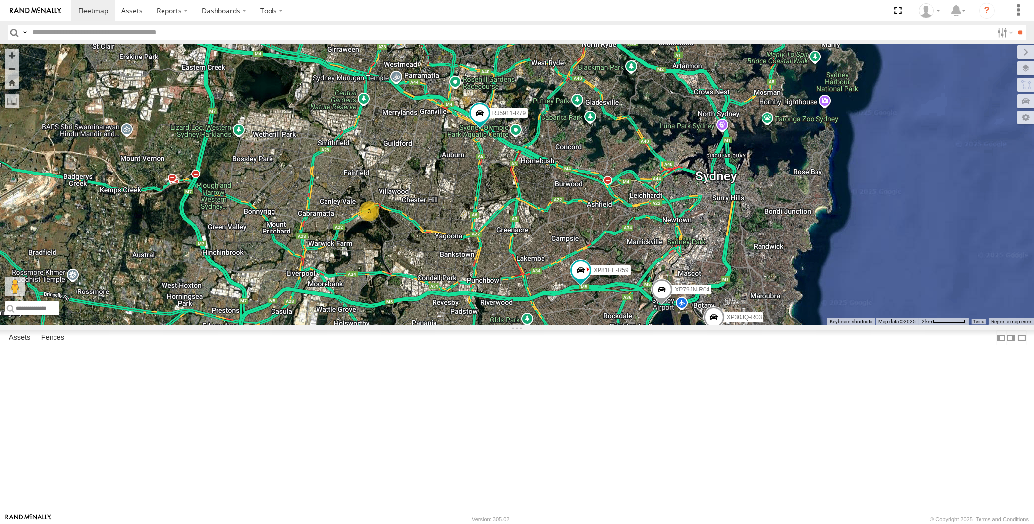
drag, startPoint x: 616, startPoint y: 412, endPoint x: 622, endPoint y: 449, distance: 37.3
click at [622, 325] on div "XP30JQ-R03 XP79JN-R04 RJ5911-R79 XP81FE-R59 XO74GU-R69 3" at bounding box center [517, 184] width 1034 height 281
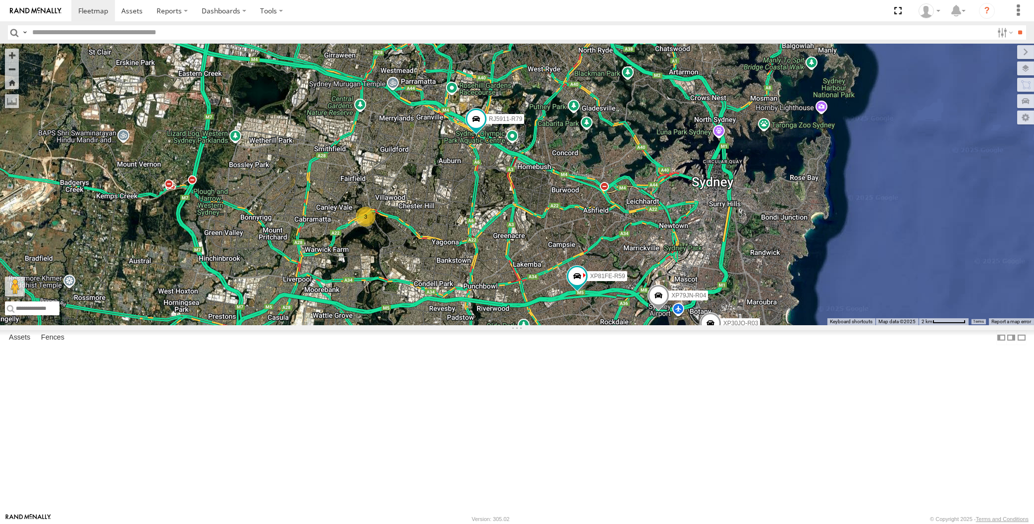
drag, startPoint x: 651, startPoint y: 447, endPoint x: 646, endPoint y: 453, distance: 8.2
click at [646, 325] on div "XP30JQ-R03 XP79JN-R04 RJ5911-R79 XP81FE-R59 XO74GU-R69 3" at bounding box center [517, 184] width 1034 height 281
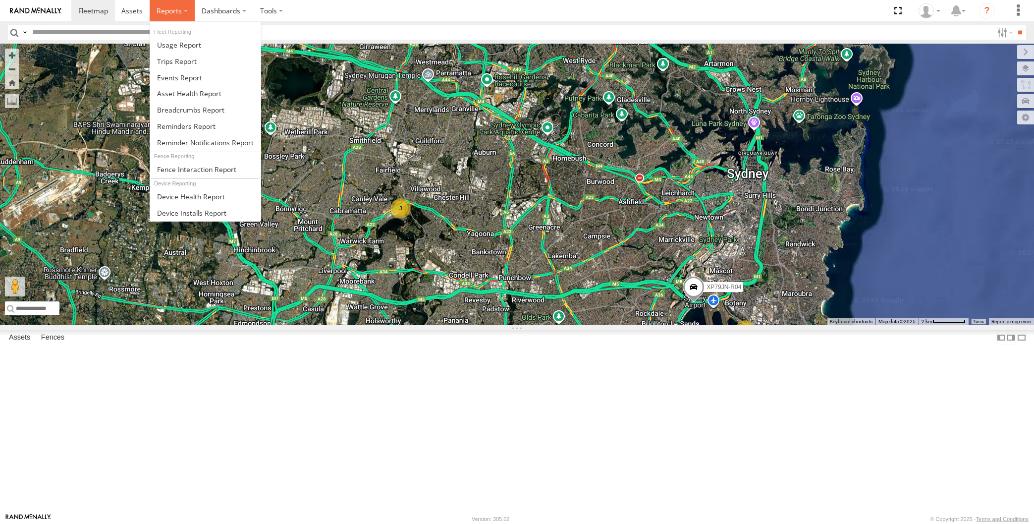
click at [177, 12] on span at bounding box center [169, 10] width 25 height 9
click at [203, 111] on span at bounding box center [190, 109] width 67 height 9
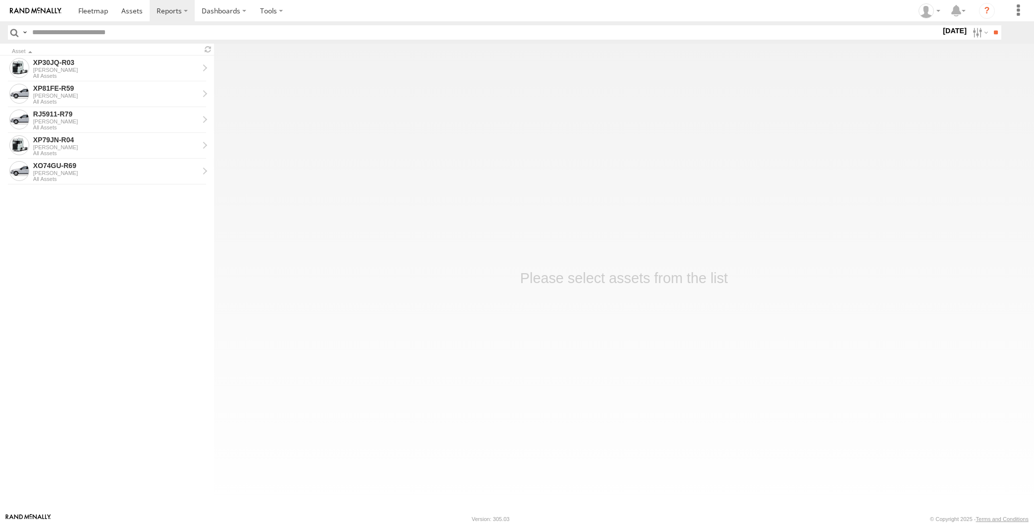
click at [951, 30] on label "15 Aug 25" at bounding box center [955, 30] width 28 height 11
click at [0, 0] on label at bounding box center [0, 0] width 0 height 0
click at [992, 32] on input "**" at bounding box center [995, 32] width 11 height 14
click at [73, 67] on div "XP79JN-R04" at bounding box center [116, 62] width 166 height 9
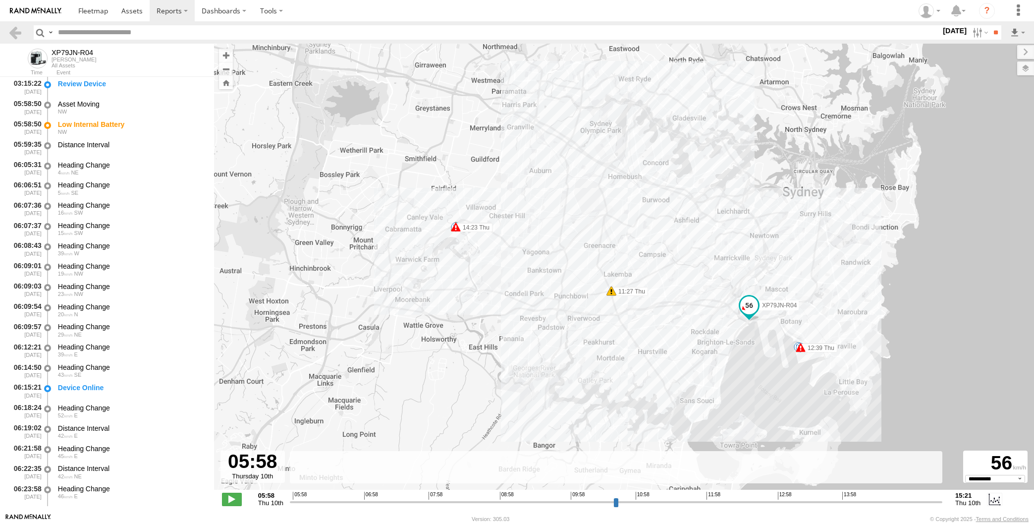
select select "**********"
click at [762, 504] on input "range" at bounding box center [616, 501] width 653 height 9
click at [774, 502] on input "range" at bounding box center [616, 501] width 653 height 9
click at [804, 503] on input "range" at bounding box center [616, 501] width 653 height 9
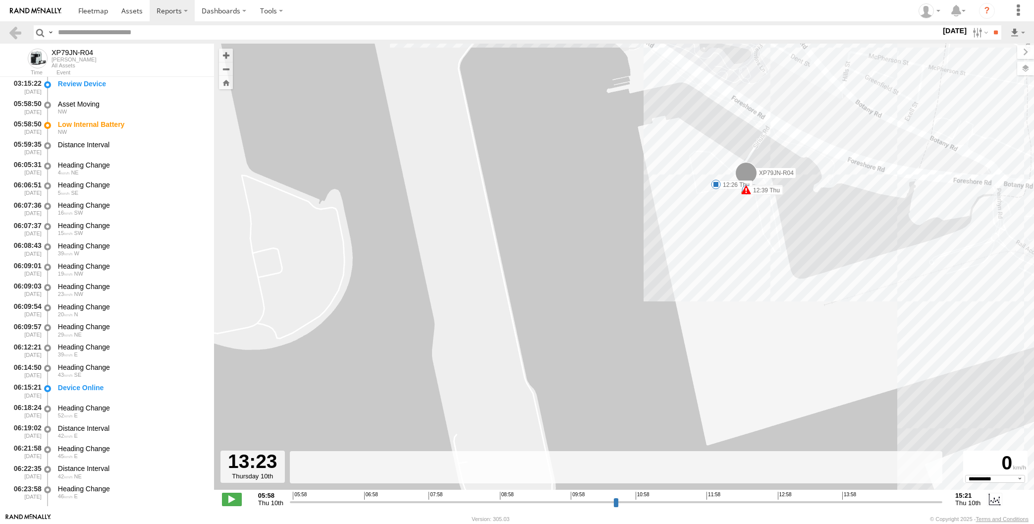
drag, startPoint x: 754, startPoint y: 318, endPoint x: 757, endPoint y: 289, distance: 28.9
click at [757, 289] on div "XP79JN-R04 05:58 Thu 11:27 Thu 12:26 Thu 12:39 Thu 12:39 Thu 13:11 Thu 14:22 Th…" at bounding box center [624, 272] width 820 height 456
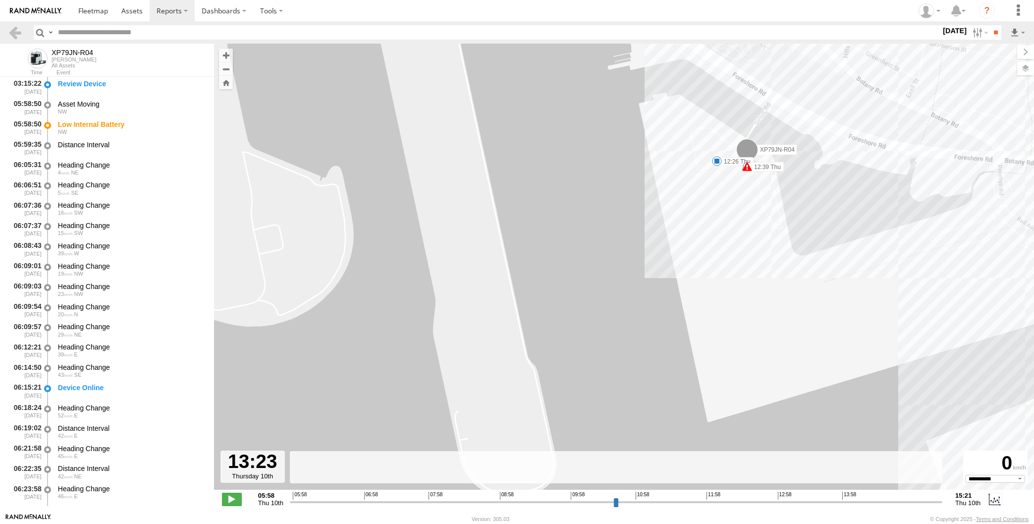
click at [785, 499] on input "range" at bounding box center [616, 501] width 653 height 9
click at [763, 500] on input "range" at bounding box center [616, 501] width 653 height 9
click at [777, 503] on input "range" at bounding box center [616, 501] width 653 height 9
click at [789, 503] on input "range" at bounding box center [616, 501] width 653 height 9
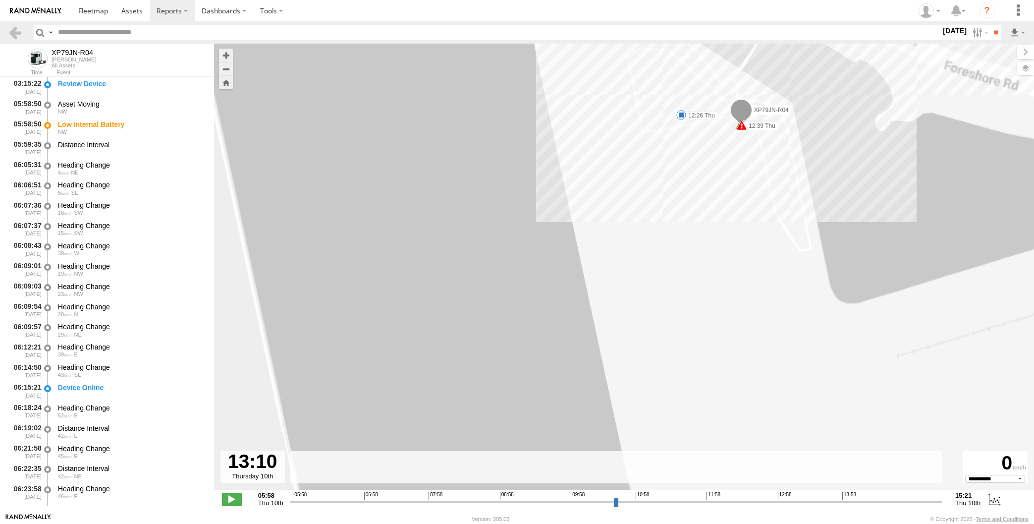
drag, startPoint x: 745, startPoint y: 160, endPoint x: 718, endPoint y: 236, distance: 80.9
click at [718, 236] on div "XP79JN-R04 05:58 Thu 11:27 Thu 12:26 Thu 12:39 Thu 12:39 Thu 13:11 Thu 14:22 Th…" at bounding box center [624, 272] width 820 height 456
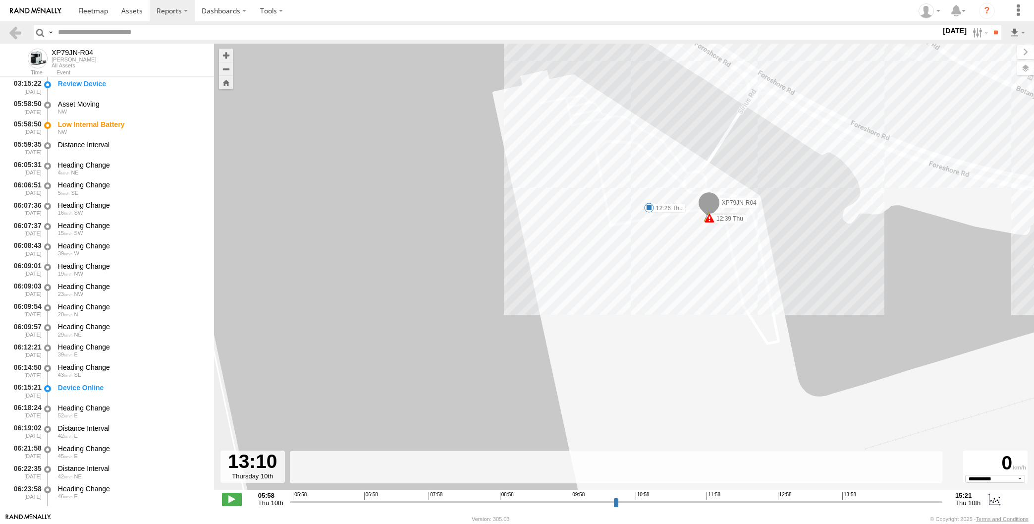
click at [749, 501] on input "range" at bounding box center [616, 501] width 653 height 9
click at [730, 504] on input "range" at bounding box center [616, 501] width 653 height 9
click at [744, 503] on input "range" at bounding box center [616, 501] width 653 height 9
click at [753, 502] on input "range" at bounding box center [616, 501] width 653 height 9
click at [763, 504] on input "range" at bounding box center [616, 501] width 653 height 9
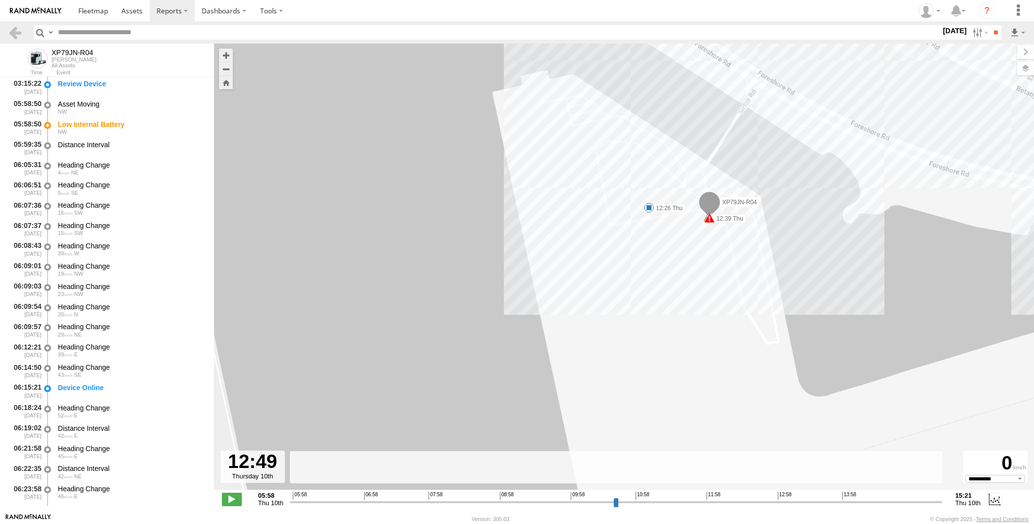
click at [766, 504] on input "range" at bounding box center [616, 501] width 653 height 9
click at [778, 502] on input "range" at bounding box center [616, 501] width 653 height 9
click at [783, 503] on input "range" at bounding box center [616, 501] width 653 height 9
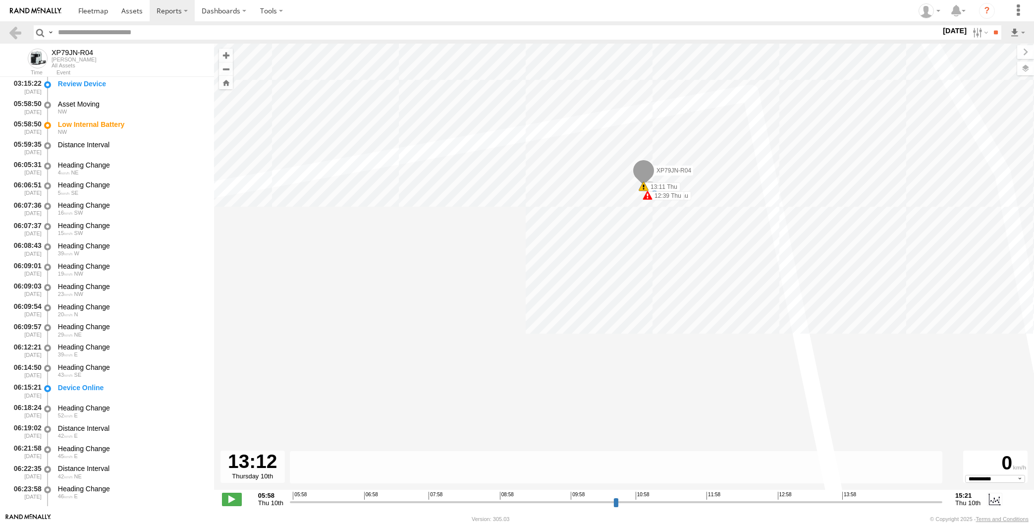
click at [792, 502] on input "range" at bounding box center [616, 501] width 653 height 9
click at [803, 502] on input "range" at bounding box center [616, 501] width 653 height 9
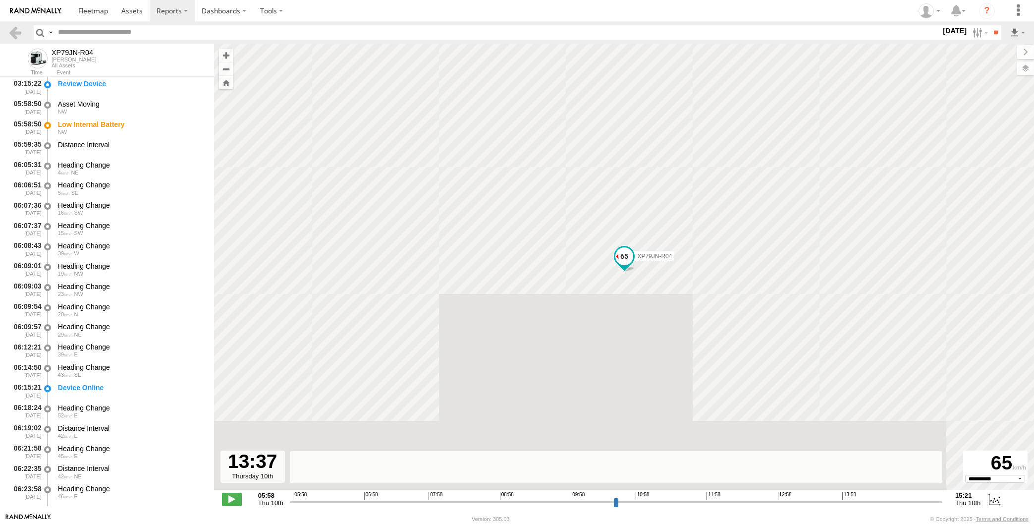
click at [821, 503] on input "range" at bounding box center [616, 501] width 653 height 9
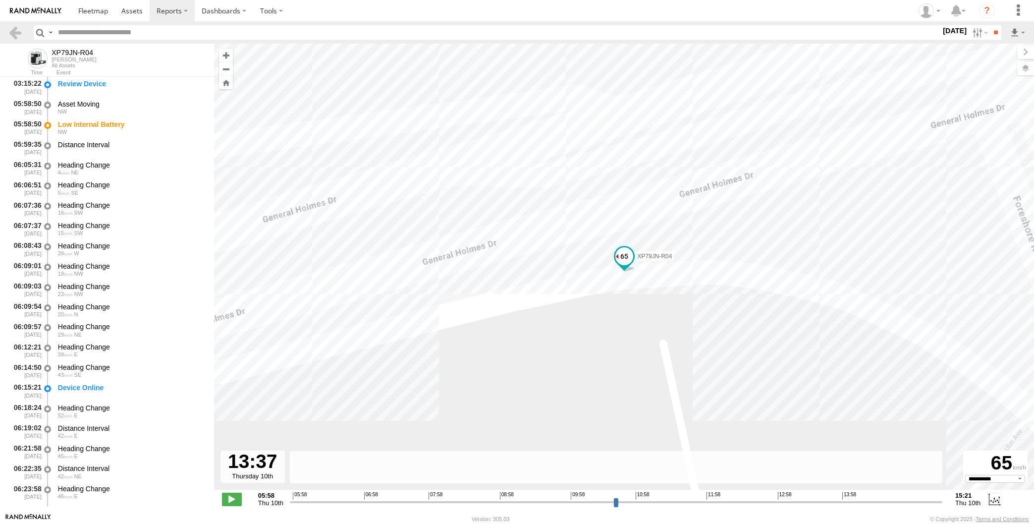
click at [804, 504] on input "range" at bounding box center [616, 501] width 653 height 9
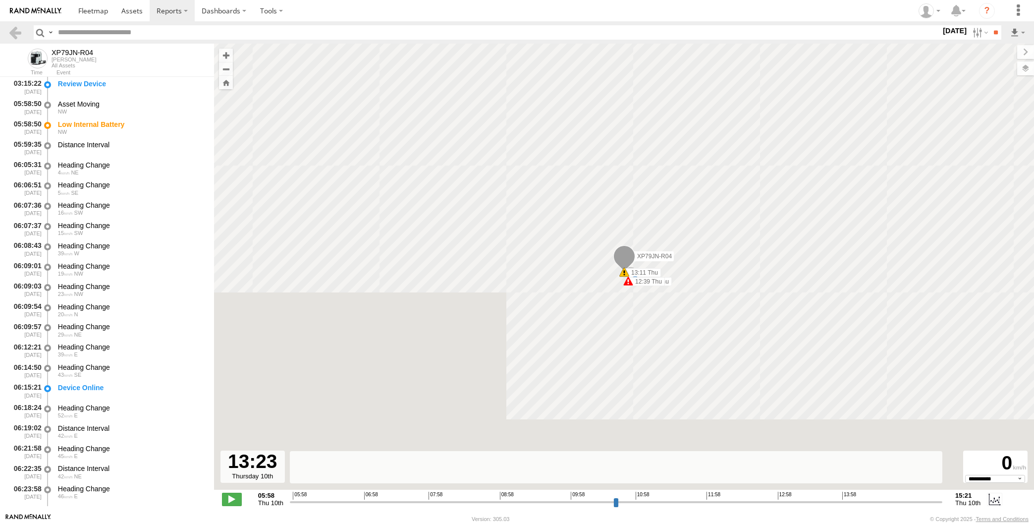
click at [764, 506] on input "range" at bounding box center [616, 501] width 653 height 9
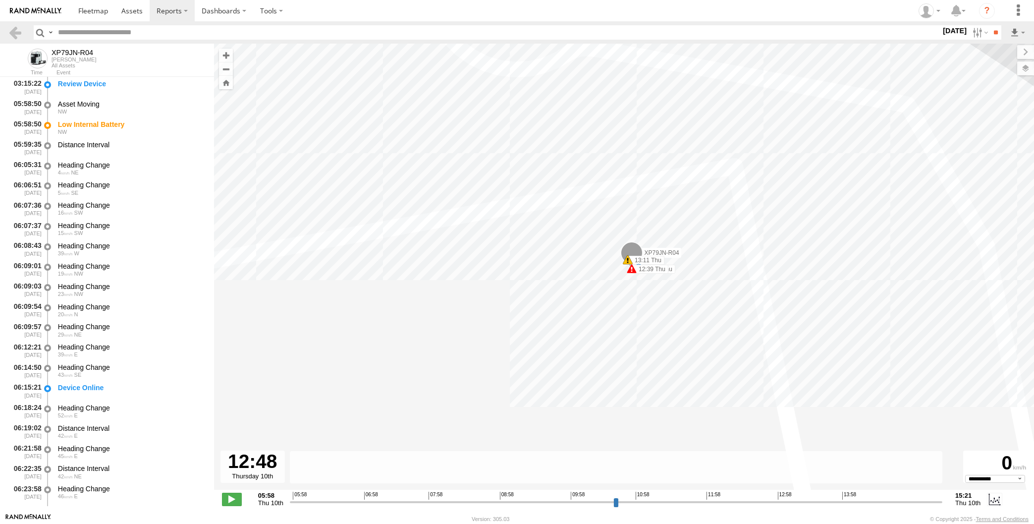
click at [754, 503] on input "range" at bounding box center [616, 501] width 653 height 9
click at [745, 503] on input "range" at bounding box center [616, 501] width 653 height 9
click at [733, 502] on input "range" at bounding box center [616, 501] width 653 height 9
click at [739, 500] on input "range" at bounding box center [616, 501] width 653 height 9
click at [749, 502] on input "range" at bounding box center [616, 501] width 653 height 9
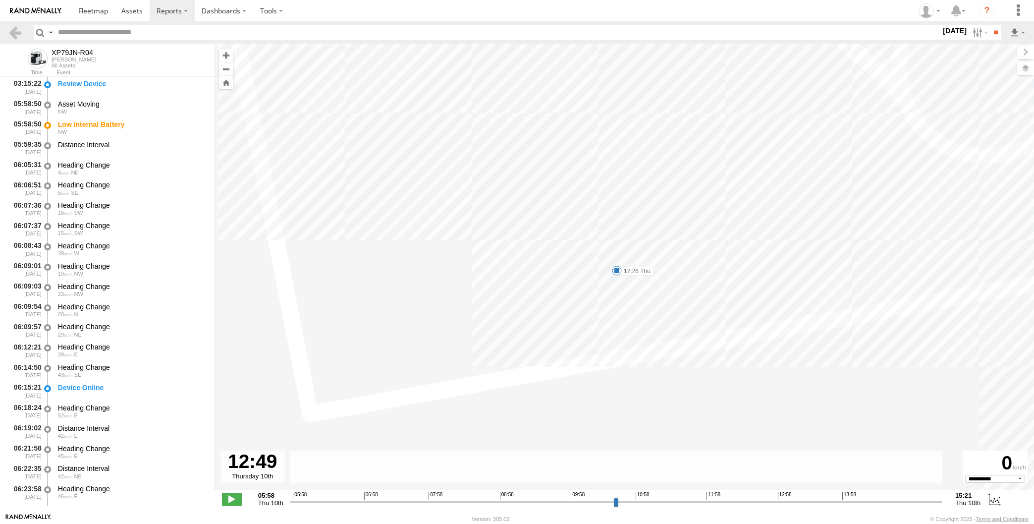
type input "**********"
click at [765, 504] on input "range" at bounding box center [616, 501] width 653 height 9
click at [701, 341] on div "XP79JN-R04 05:58 Thu 11:27 Thu 12:26 Thu 12:39 Thu 12:39 Thu 13:11 Thu 14:22 Th…" at bounding box center [624, 272] width 820 height 456
click at [18, 28] on link at bounding box center [15, 32] width 14 height 14
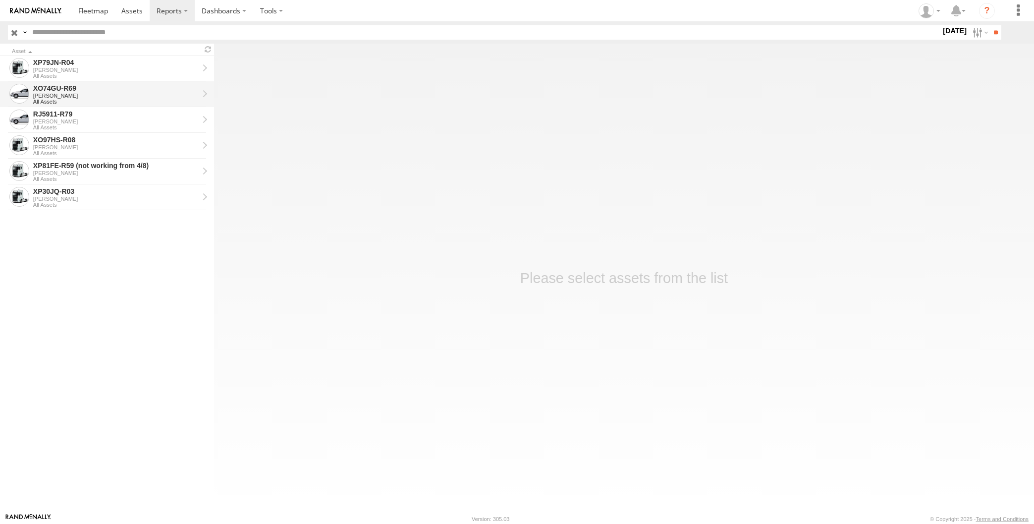
click at [68, 87] on div "XO74GU-R69" at bounding box center [116, 88] width 166 height 9
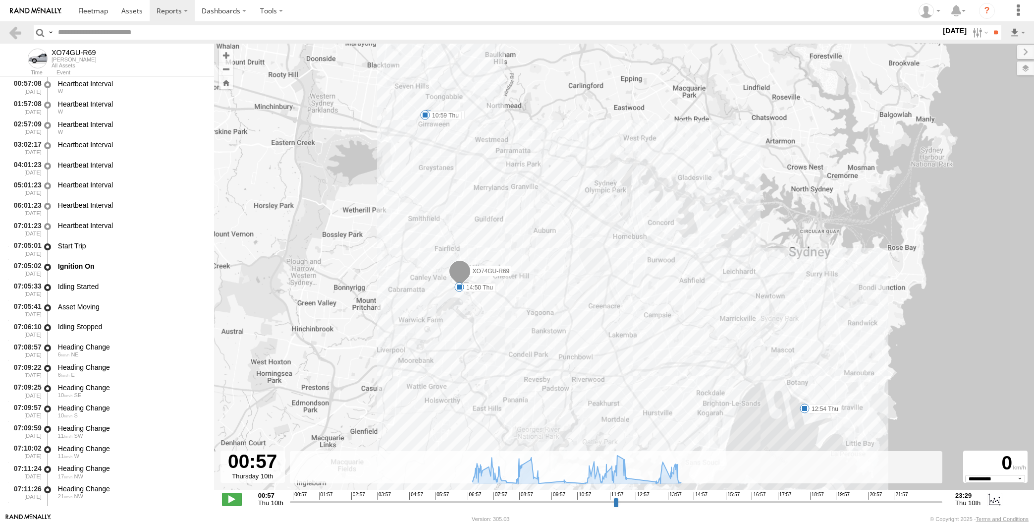
select select "**********"
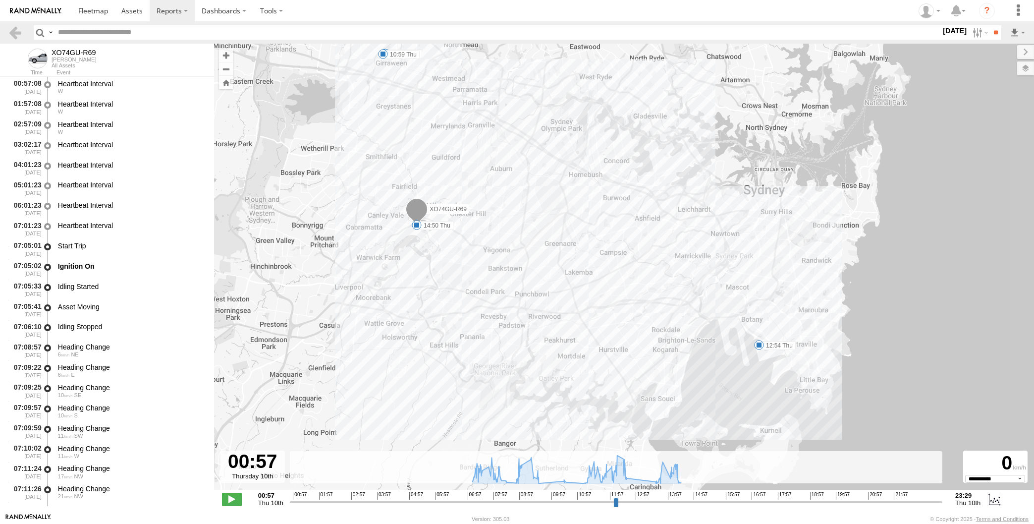
drag, startPoint x: 831, startPoint y: 334, endPoint x: 800, endPoint y: 319, distance: 33.7
click at [801, 308] on div "XO74GU-R69 09:48 Thu 10:59 Thu 12:54 Thu 14:50 Thu" at bounding box center [624, 272] width 820 height 456
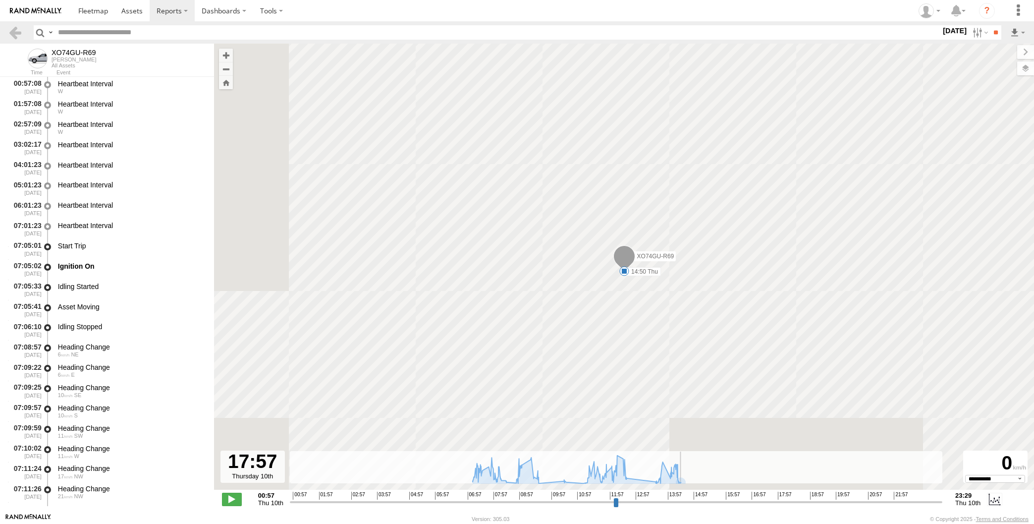
click at [782, 501] on input "range" at bounding box center [616, 501] width 653 height 9
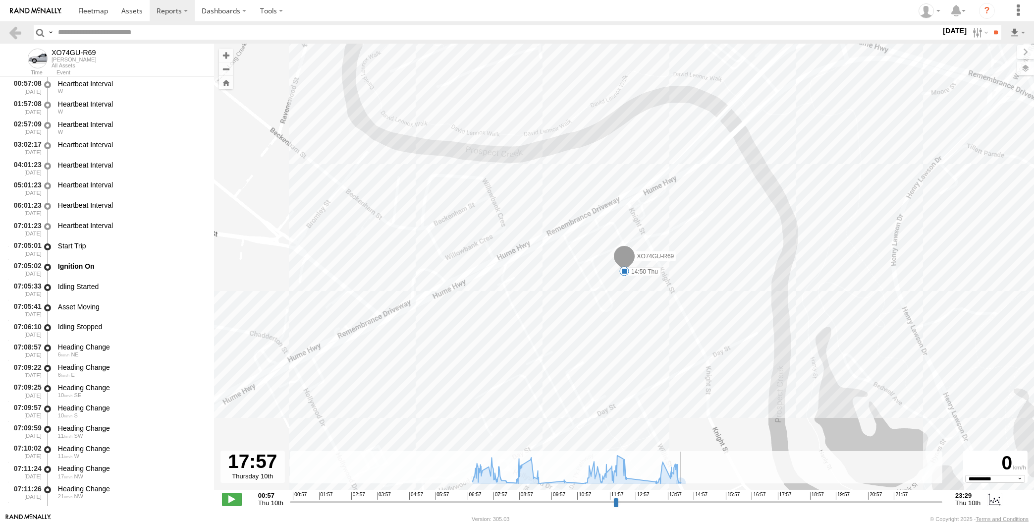
click at [629, 506] on input "range" at bounding box center [616, 501] width 653 height 9
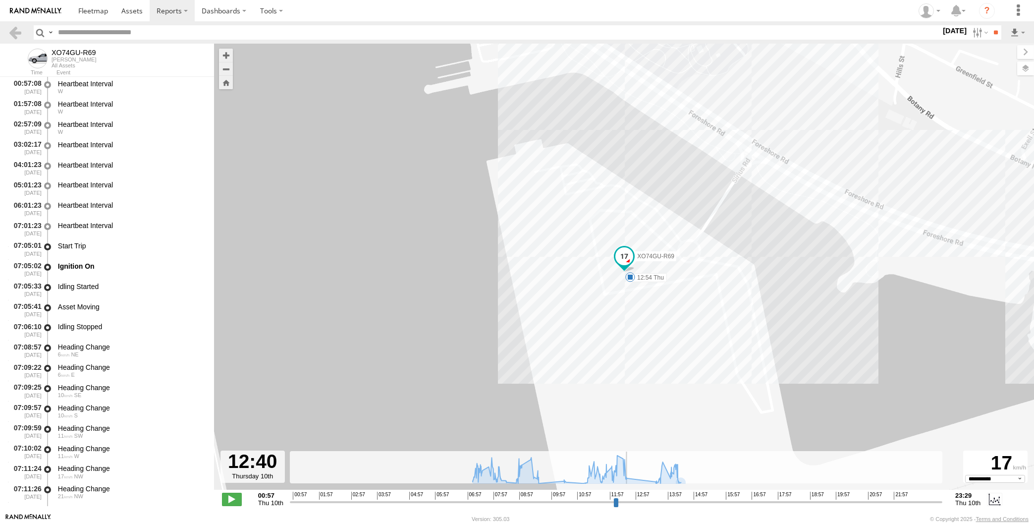
click at [637, 503] on input "range" at bounding box center [616, 501] width 653 height 9
click at [648, 502] on input "range" at bounding box center [616, 501] width 653 height 9
click at [655, 502] on input "range" at bounding box center [616, 501] width 653 height 9
click at [661, 500] on input "range" at bounding box center [616, 501] width 653 height 9
click at [650, 501] on input "range" at bounding box center [616, 501] width 653 height 9
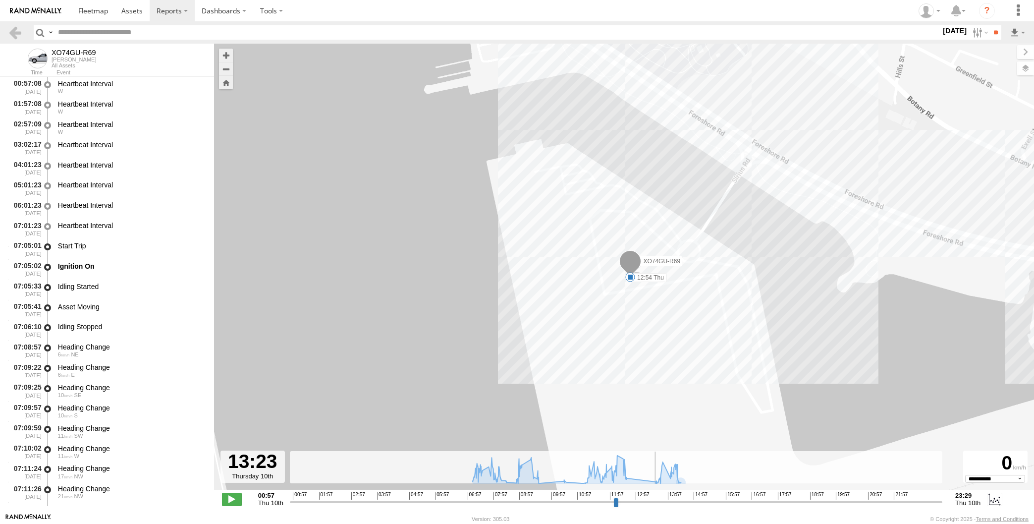
click at [637, 501] on input "range" at bounding box center [616, 501] width 653 height 9
click at [626, 500] on input "range" at bounding box center [616, 501] width 653 height 9
click at [634, 501] on input "range" at bounding box center [616, 501] width 653 height 9
click at [642, 500] on input "range" at bounding box center [616, 501] width 653 height 9
click at [648, 500] on input "range" at bounding box center [616, 501] width 653 height 9
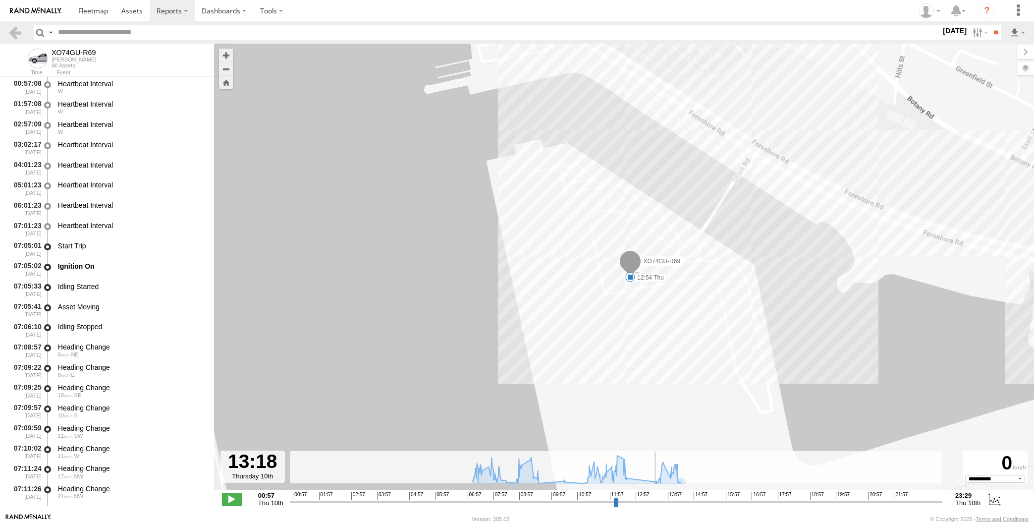
click at [659, 501] on input "range" at bounding box center [616, 501] width 653 height 9
click at [663, 501] on input "range" at bounding box center [616, 501] width 653 height 9
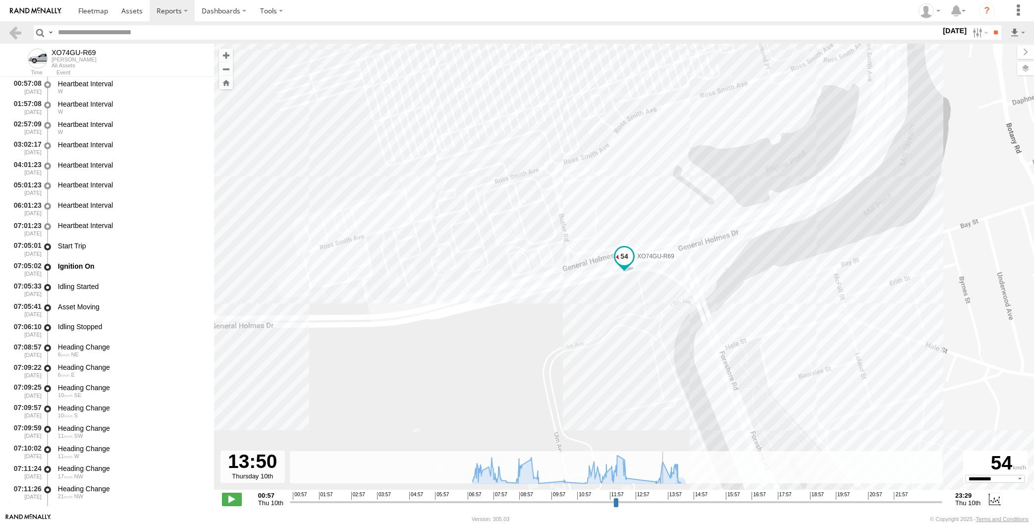
click at [651, 502] on input "range" at bounding box center [616, 501] width 653 height 9
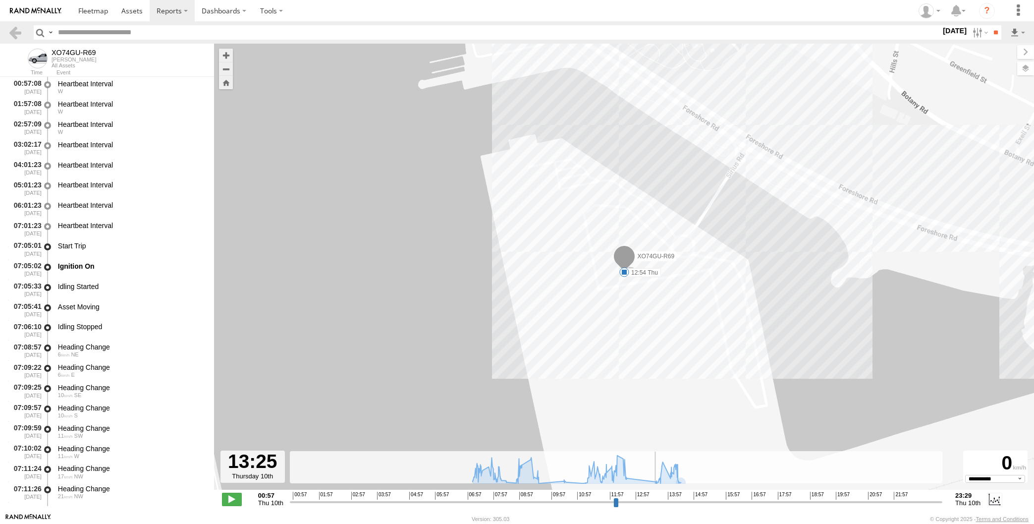
click at [632, 504] on input "range" at bounding box center [616, 501] width 653 height 9
type input "**********"
click at [639, 503] on input "range" at bounding box center [616, 501] width 653 height 9
click at [39, 11] on img at bounding box center [36, 10] width 52 height 7
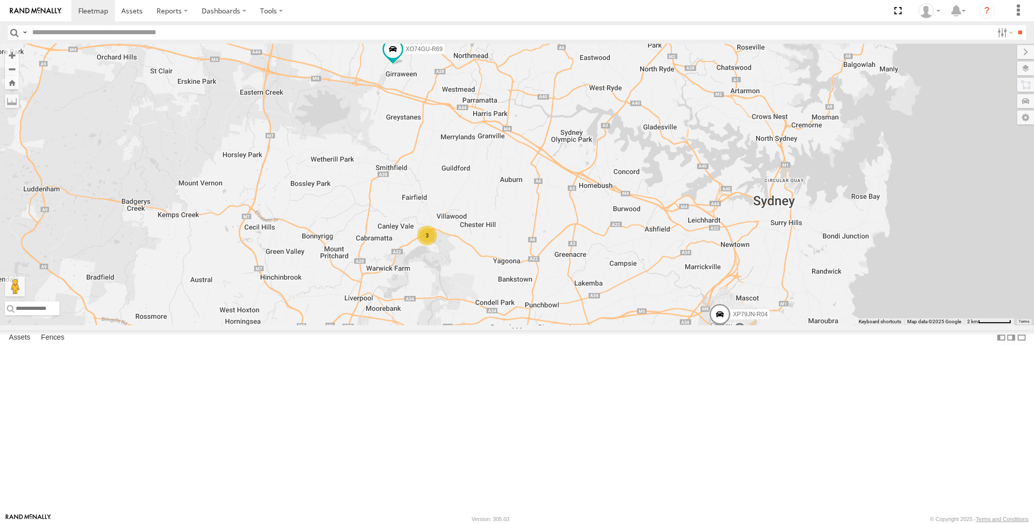
click at [568, 325] on div "2 XP79JN-R04 3 RJ5911-R79 XO74GU-R69" at bounding box center [517, 184] width 1034 height 281
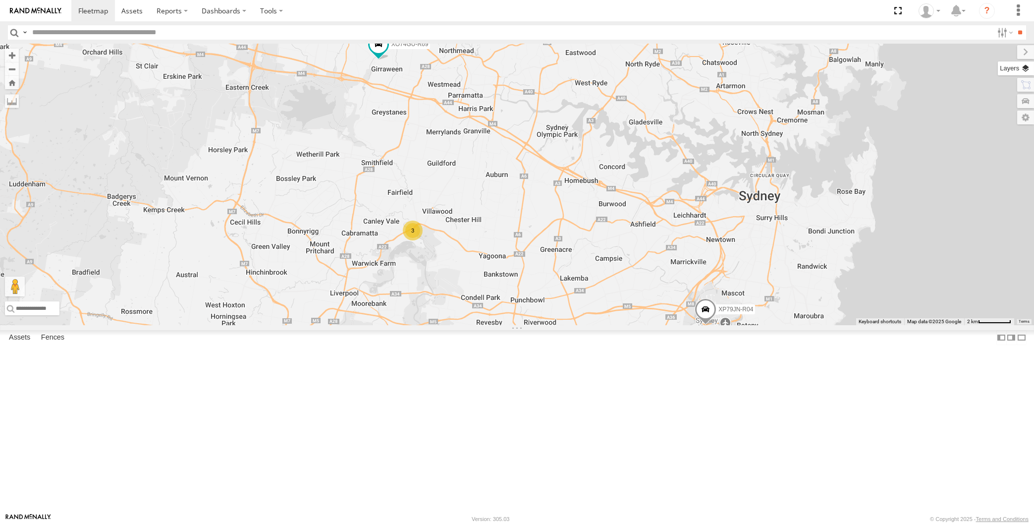
click at [1024, 68] on label at bounding box center [1016, 68] width 36 height 14
click at [0, 0] on div "Basemaps" at bounding box center [0, 0] width 0 height 0
click at [0, 0] on span "Basemaps" at bounding box center [0, 0] width 0 height 0
click at [0, 0] on span "Satellite + Roadmap" at bounding box center [0, 0] width 0 height 0
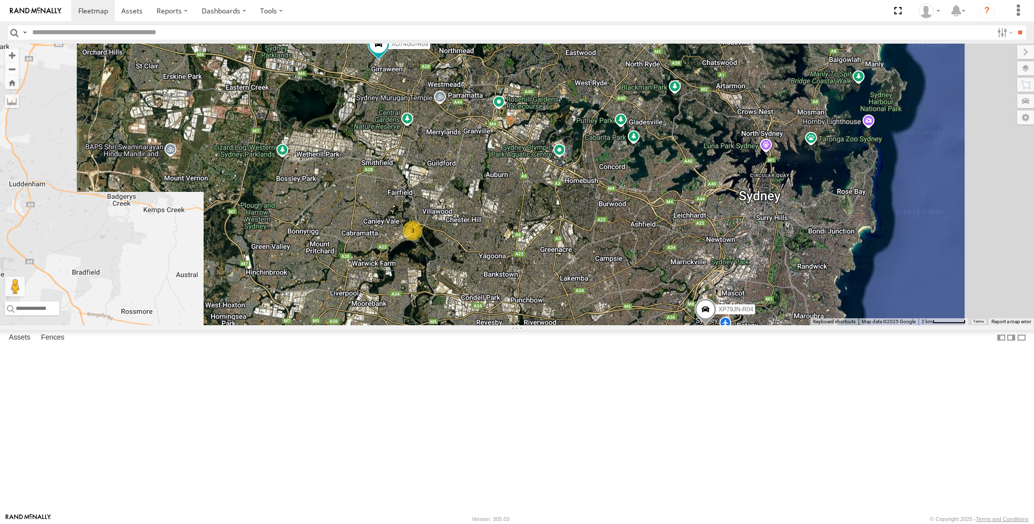
click at [0, 0] on span "Overlays" at bounding box center [0, 0] width 0 height 0
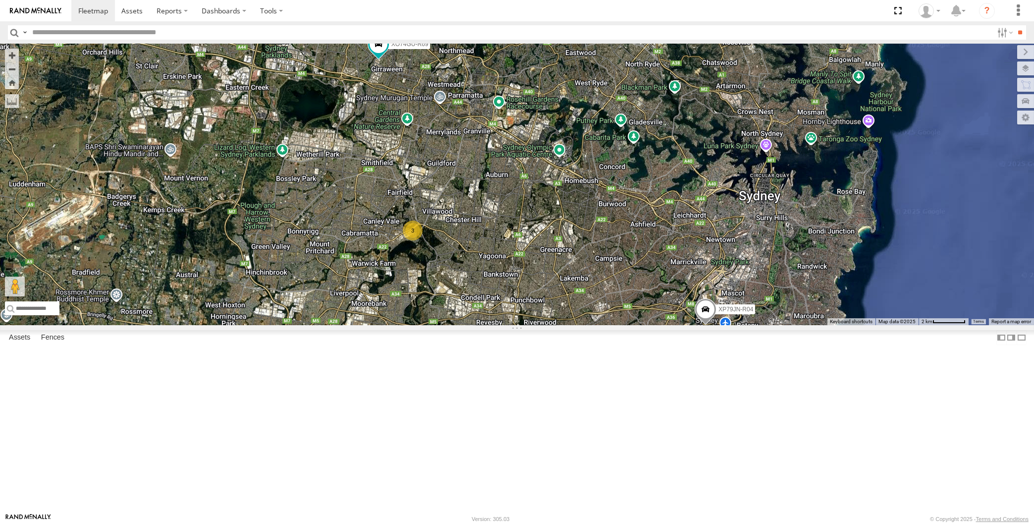
click at [0, 0] on span "Traffic" at bounding box center [0, 0] width 0 height 0
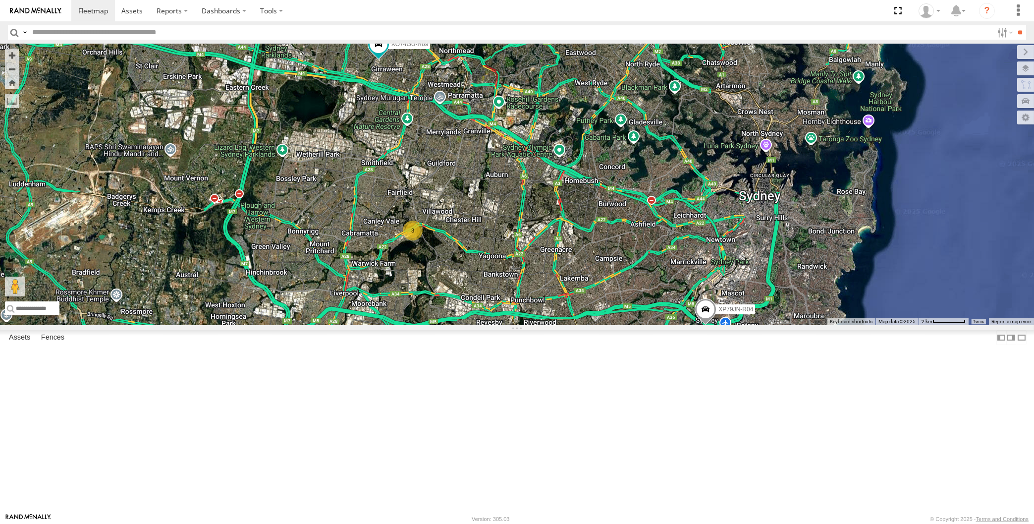
drag, startPoint x: 753, startPoint y: 420, endPoint x: 753, endPoint y: 412, distance: 7.9
click at [753, 325] on div "2 XP79JN-R04 3 RJ5911-R79 XO74GU-R69" at bounding box center [517, 184] width 1034 height 281
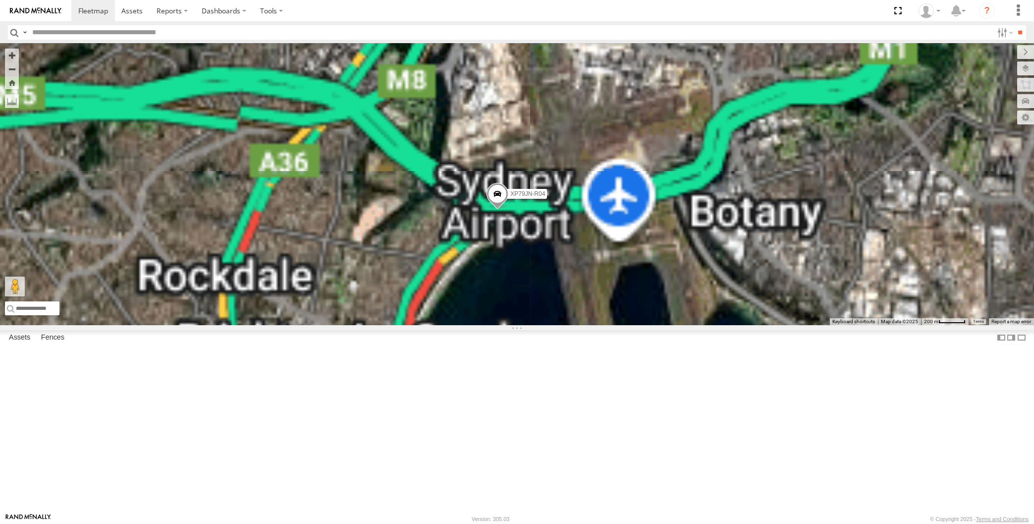
drag, startPoint x: 729, startPoint y: 384, endPoint x: 723, endPoint y: 374, distance: 12.1
click at [723, 325] on div "XP79JN-R04 RJ5911-R79 XO74GU-R69" at bounding box center [517, 184] width 1034 height 281
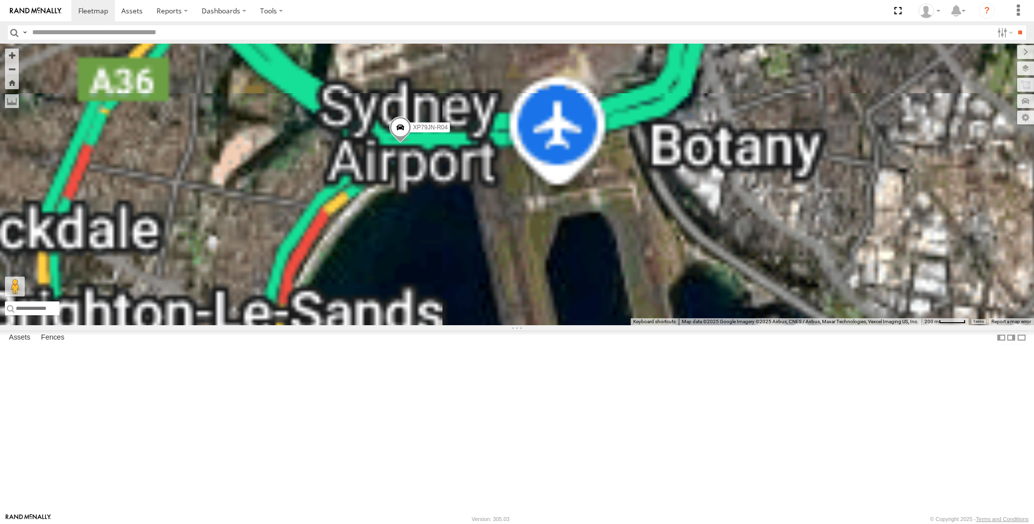
drag, startPoint x: 697, startPoint y: 384, endPoint x: 692, endPoint y: 381, distance: 5.8
click at [692, 325] on div "XP79JN-R04 RJ5911-R79 XO74GU-R69 XP30JQ-R03 XP81FE-R59" at bounding box center [517, 184] width 1034 height 281
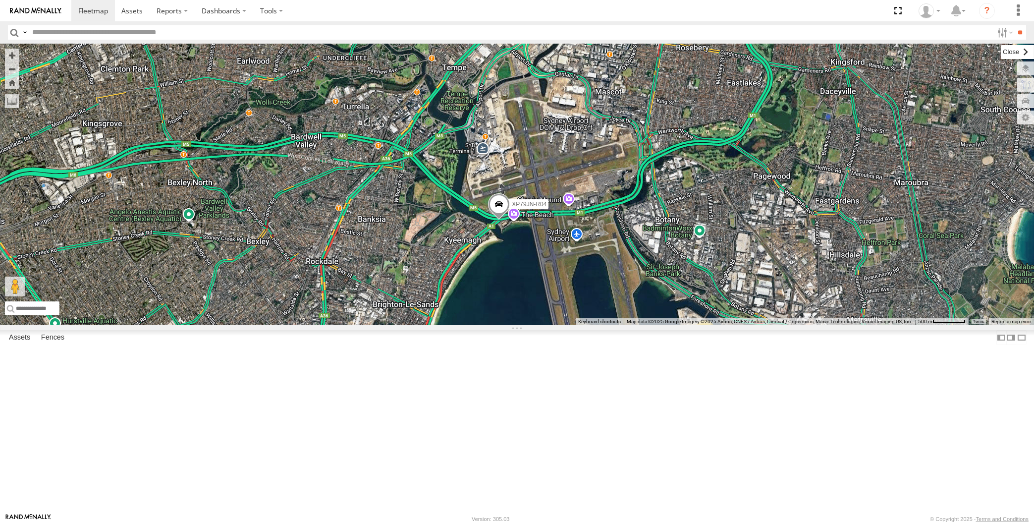
click at [1001, 51] on label at bounding box center [1017, 52] width 33 height 14
drag, startPoint x: 661, startPoint y: 354, endPoint x: 655, endPoint y: 347, distance: 8.8
click at [660, 325] on div "XP79JN-R04 RJ5911-R79 XO74GU-R69 2" at bounding box center [517, 184] width 1034 height 281
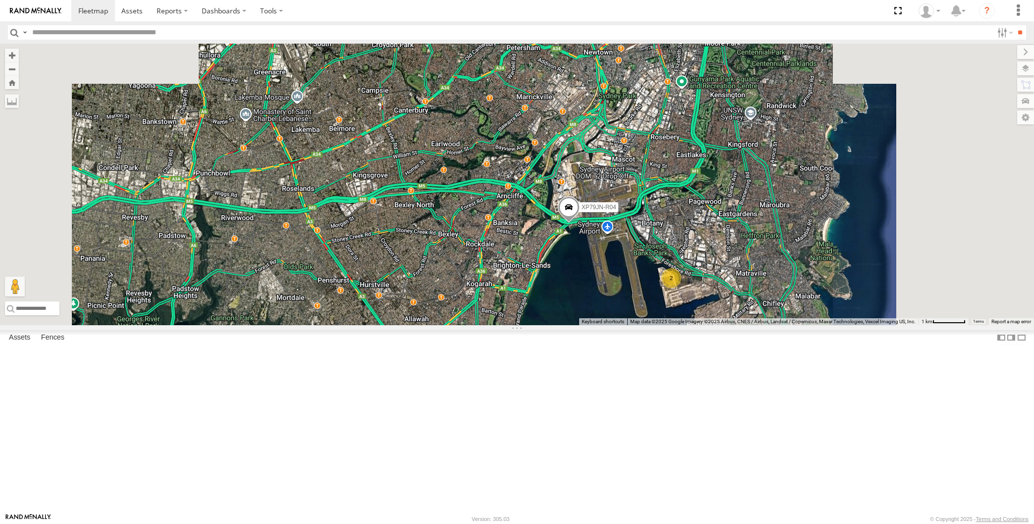
drag, startPoint x: 637, startPoint y: 332, endPoint x: 638, endPoint y: 312, distance: 20.3
click at [636, 325] on div "XP79JN-R04 RJ5911-R79 XO74GU-R69 2" at bounding box center [517, 184] width 1034 height 281
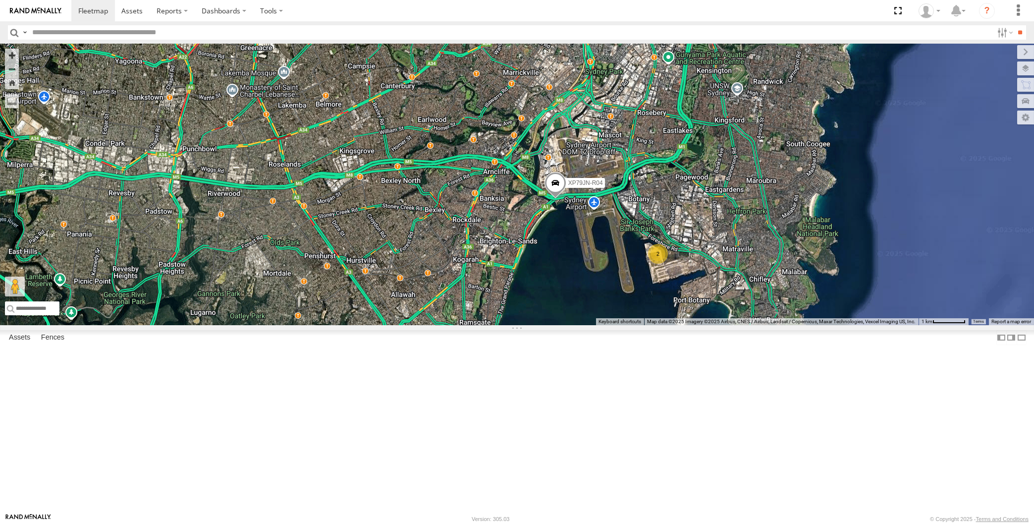
drag, startPoint x: 589, startPoint y: 402, endPoint x: 714, endPoint y: 384, distance: 126.8
click at [704, 325] on div "XP79JN-R04 RJ5911-R79 XO74GU-R69 2" at bounding box center [517, 184] width 1034 height 281
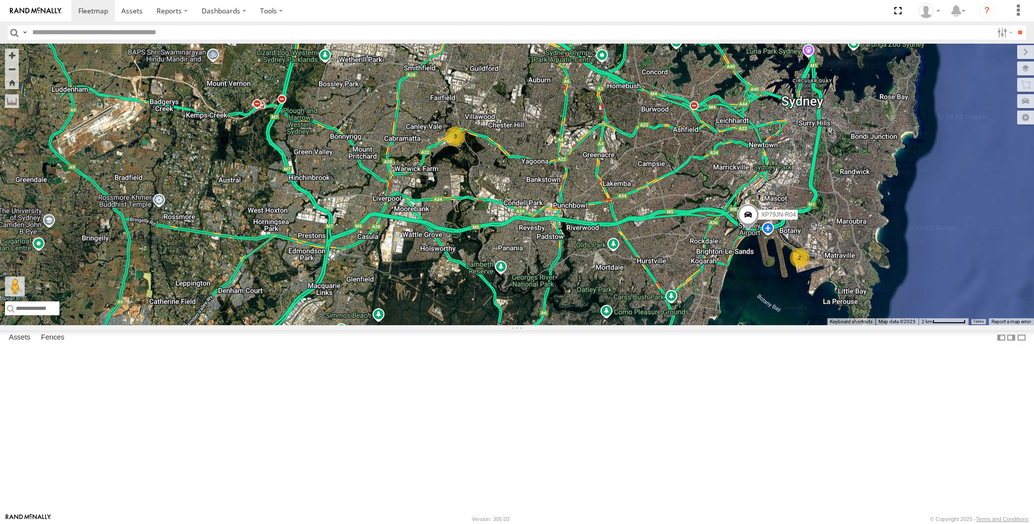
drag, startPoint x: 716, startPoint y: 370, endPoint x: 703, endPoint y: 372, distance: 13.5
click at [702, 325] on div "XP79JN-R04 RJ5911-R79 XO74GU-R69 2 3" at bounding box center [517, 184] width 1034 height 281
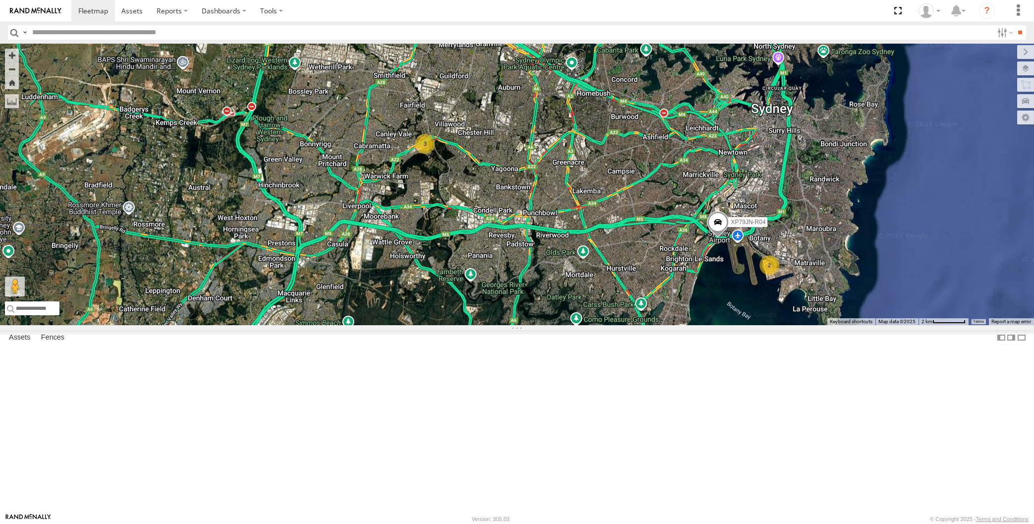
drag, startPoint x: 720, startPoint y: 364, endPoint x: 716, endPoint y: 373, distance: 9.6
click at [716, 325] on div "XP79JN-R04 RJ5911-R79 XO74GU-R69 2 3" at bounding box center [517, 184] width 1034 height 281
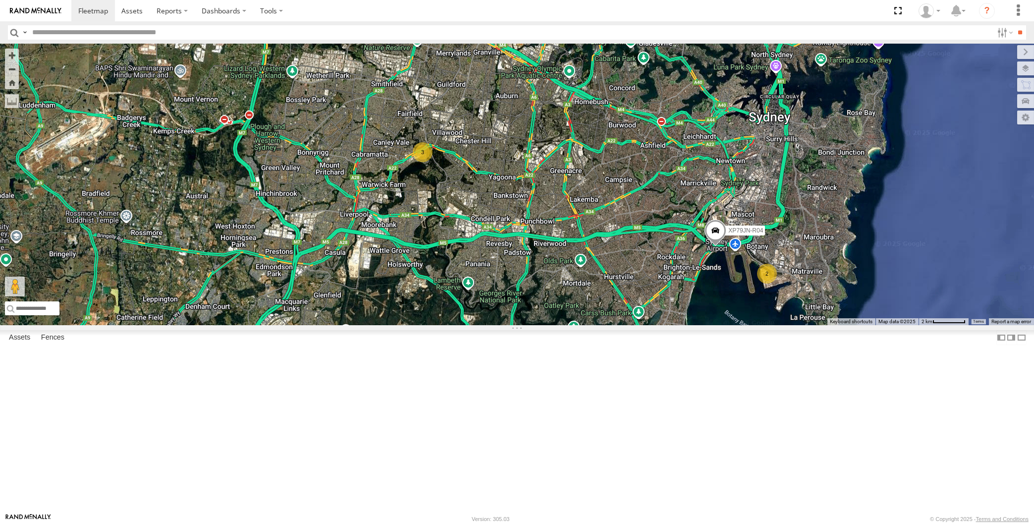
drag, startPoint x: 706, startPoint y: 384, endPoint x: 686, endPoint y: 428, distance: 48.1
click at [687, 325] on div "XP79JN-R04 RJ5911-R79 XO74GU-R69 2 3" at bounding box center [517, 184] width 1034 height 281
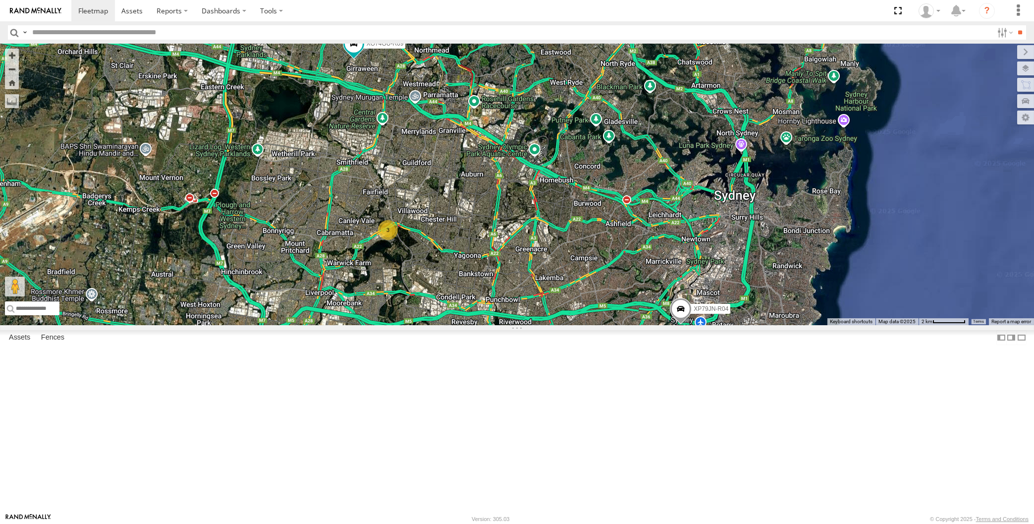
click at [633, 325] on div "XP79JN-R04 RJ5911-R79 XO74GU-R69 2 3" at bounding box center [517, 184] width 1034 height 281
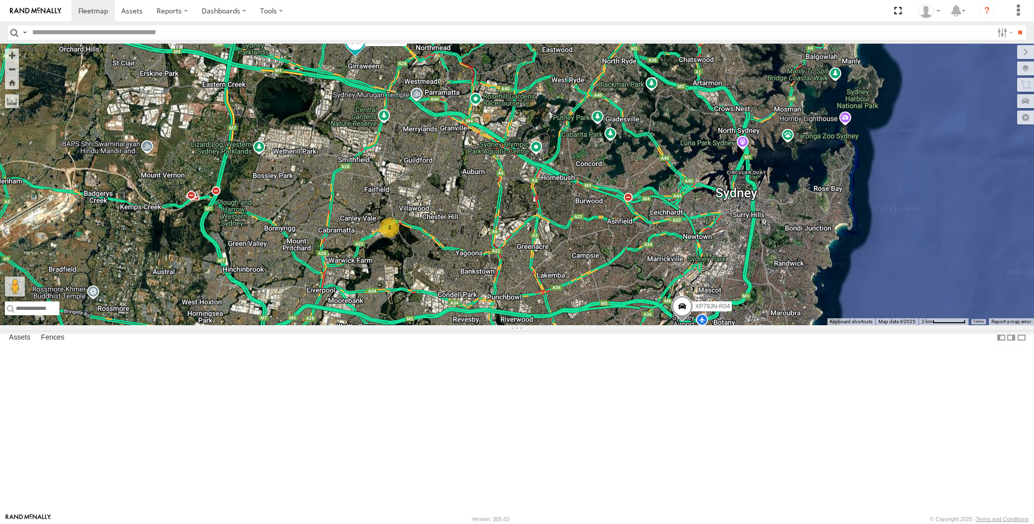
drag, startPoint x: 570, startPoint y: 404, endPoint x: 574, endPoint y: 392, distance: 11.9
click at [572, 325] on div "XP79JN-R04 RJ5911-R79 XO74GU-R69 2 3" at bounding box center [517, 184] width 1034 height 281
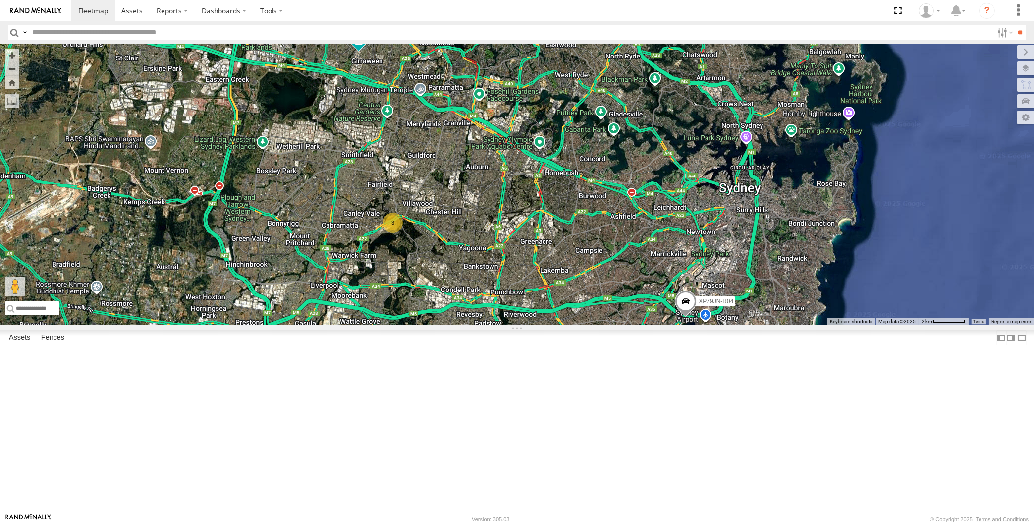
click at [604, 325] on div "XP79JN-R04 RJ5911-R79 XO74GU-R69 2 3" at bounding box center [517, 184] width 1034 height 281
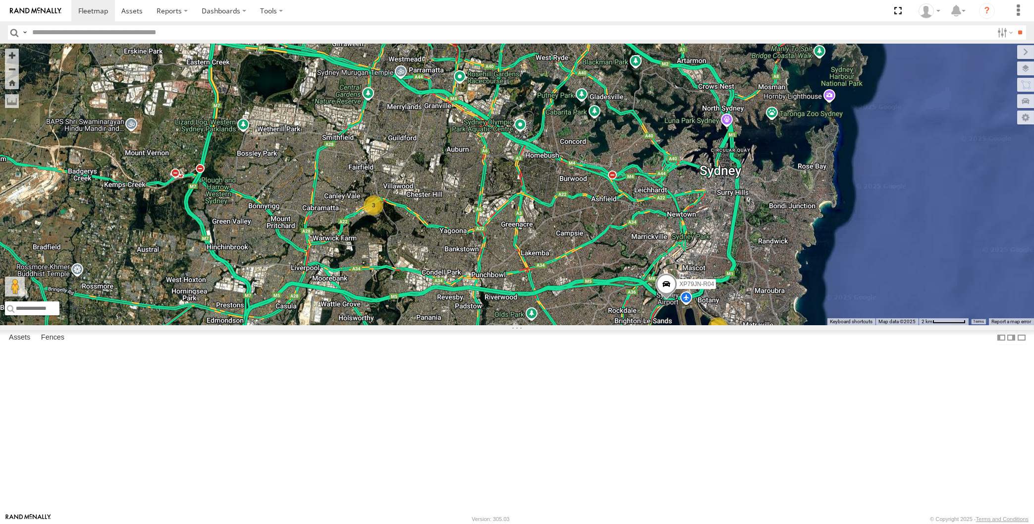
drag, startPoint x: 621, startPoint y: 426, endPoint x: 621, endPoint y: 419, distance: 7.0
click at [621, 325] on div "XP79JN-R04 RJ5911-R79 XO74GU-R69 2 3" at bounding box center [517, 184] width 1034 height 281
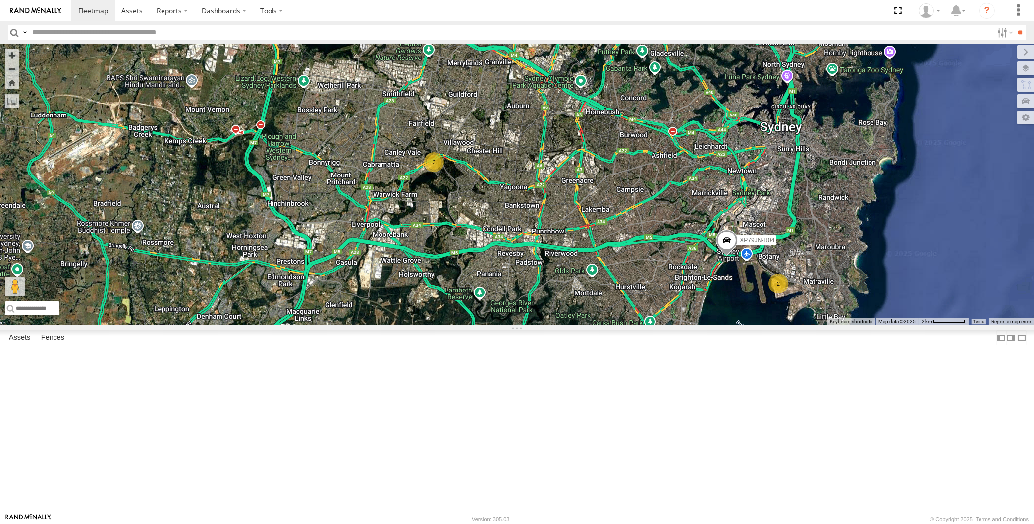
drag, startPoint x: 710, startPoint y: 415, endPoint x: 707, endPoint y: 402, distance: 13.2
click at [711, 325] on div "XP79JN-R04 RJ5911-R79 XO74GU-R69 2 3" at bounding box center [517, 184] width 1034 height 281
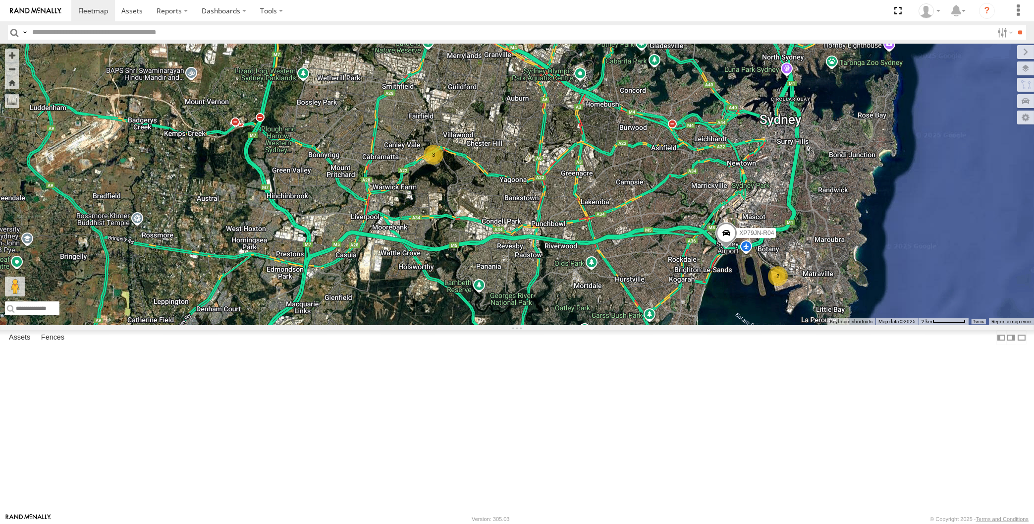
drag, startPoint x: 542, startPoint y: 383, endPoint x: 561, endPoint y: 393, distance: 22.2
click at [561, 325] on div "XP79JN-R04 RJ5911-R79 XO74GU-R69 2 3" at bounding box center [517, 184] width 1034 height 281
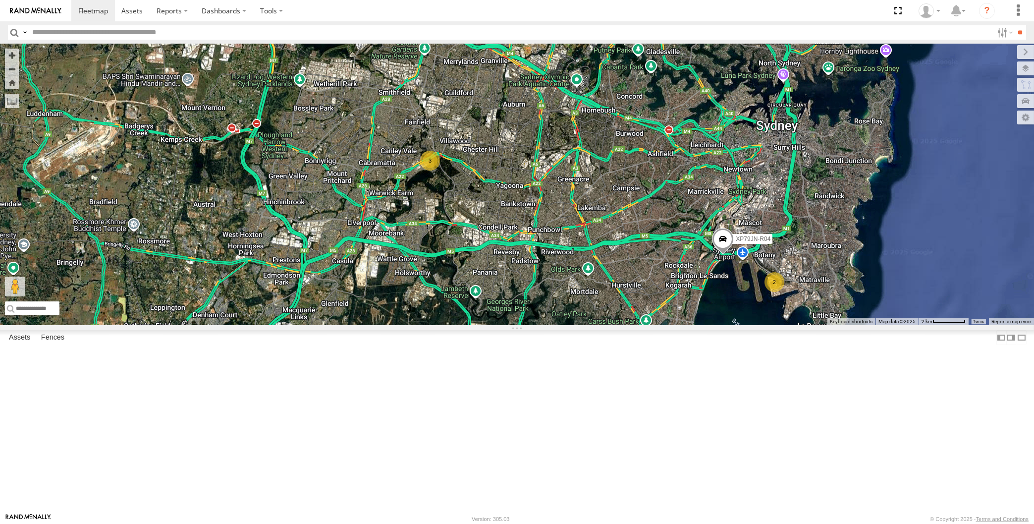
drag, startPoint x: 598, startPoint y: 419, endPoint x: 589, endPoint y: 443, distance: 25.7
click at [589, 325] on div "XP79JN-R04 RJ5911-R79 XO74GU-R69 2 3" at bounding box center [517, 184] width 1034 height 281
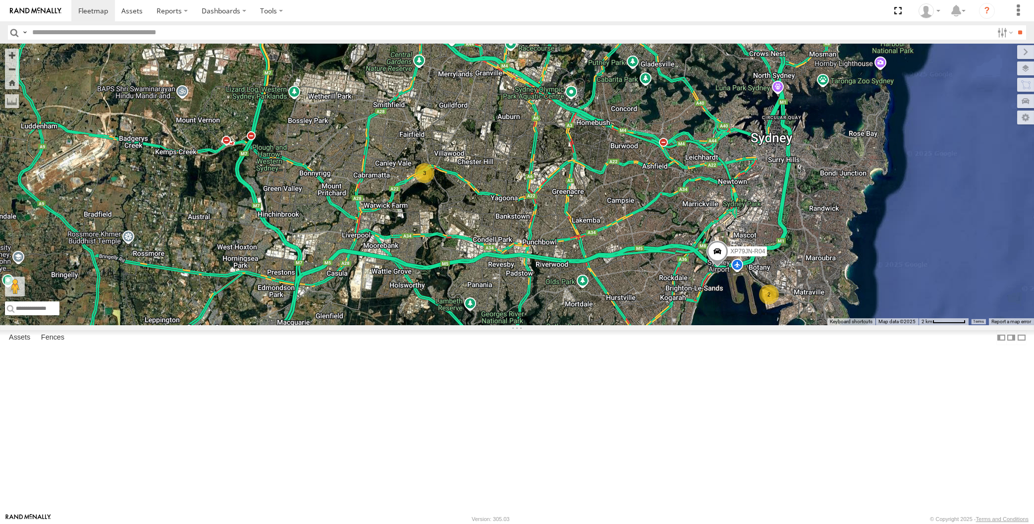
drag, startPoint x: 590, startPoint y: 437, endPoint x: 598, endPoint y: 468, distance: 31.7
click at [587, 325] on div "XP79JN-R04 RJ5911-R79 XO74GU-R69 2 3" at bounding box center [517, 184] width 1034 height 281
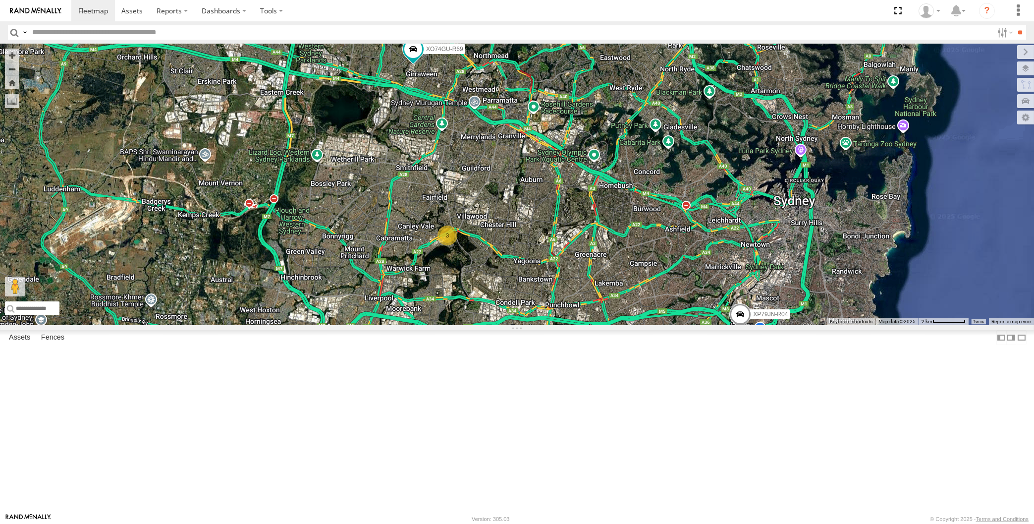
drag, startPoint x: 620, startPoint y: 329, endPoint x: 641, endPoint y: 353, distance: 32.0
click at [641, 325] on div "XP79JN-R04 RJ5911-R79 XO74GU-R69 2 3" at bounding box center [517, 184] width 1034 height 281
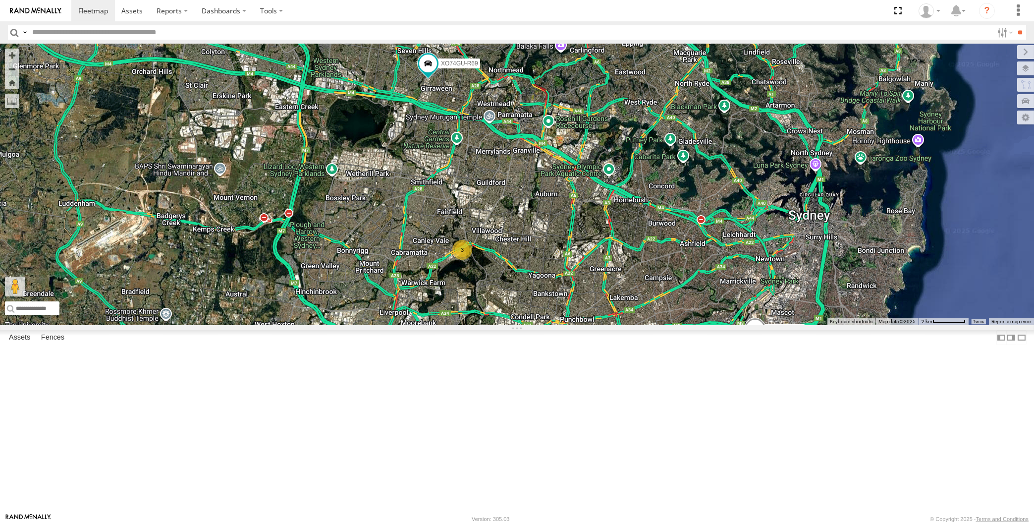
click at [556, 325] on div "XP79JN-R04 RJ5911-R79 XO74GU-R69 2 3" at bounding box center [517, 184] width 1034 height 281
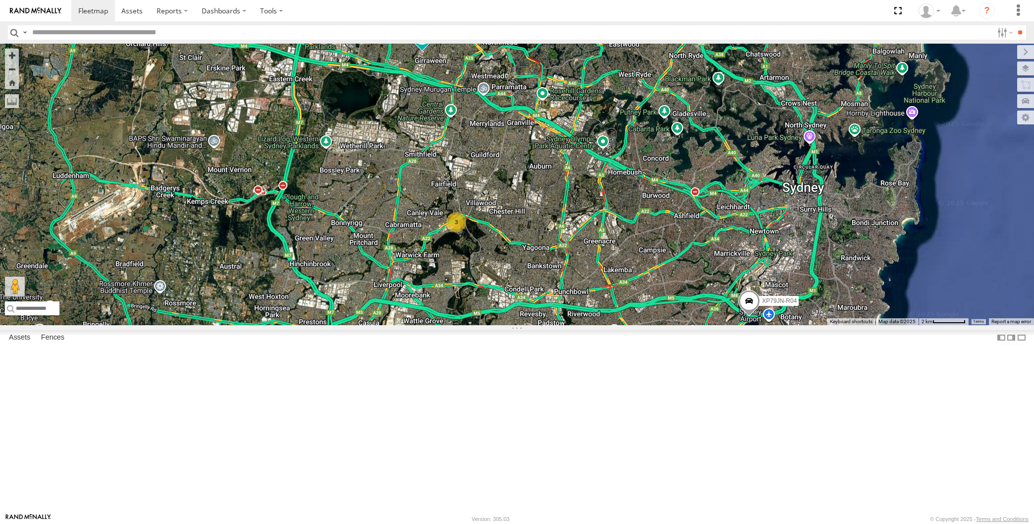
click at [616, 325] on div "XP79JN-R04 RJ5911-R79 XO74GU-R69 2 3" at bounding box center [517, 184] width 1034 height 281
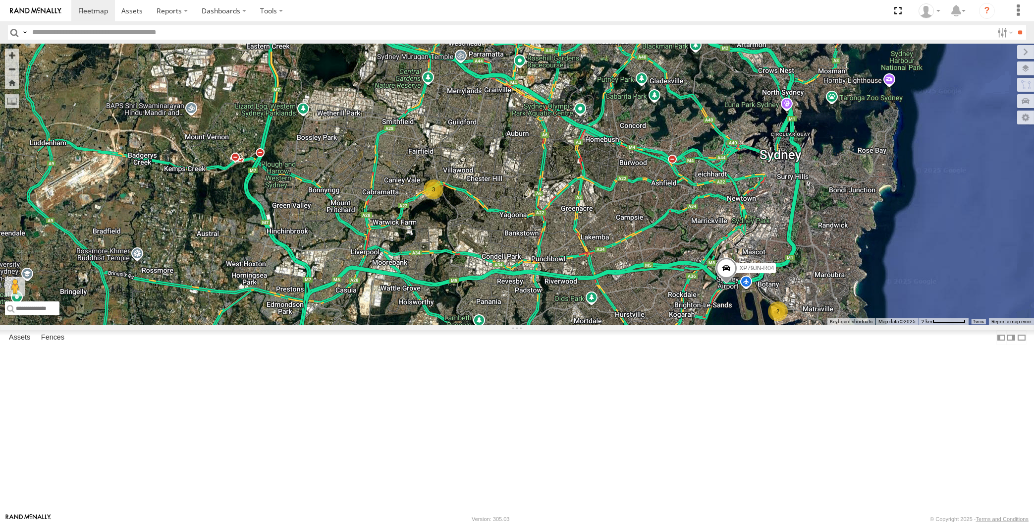
drag, startPoint x: 654, startPoint y: 430, endPoint x: 636, endPoint y: 408, distance: 28.2
click at [636, 325] on div "XP79JN-R04 RJ5911-R79 XO74GU-R69 2 3" at bounding box center [517, 184] width 1034 height 281
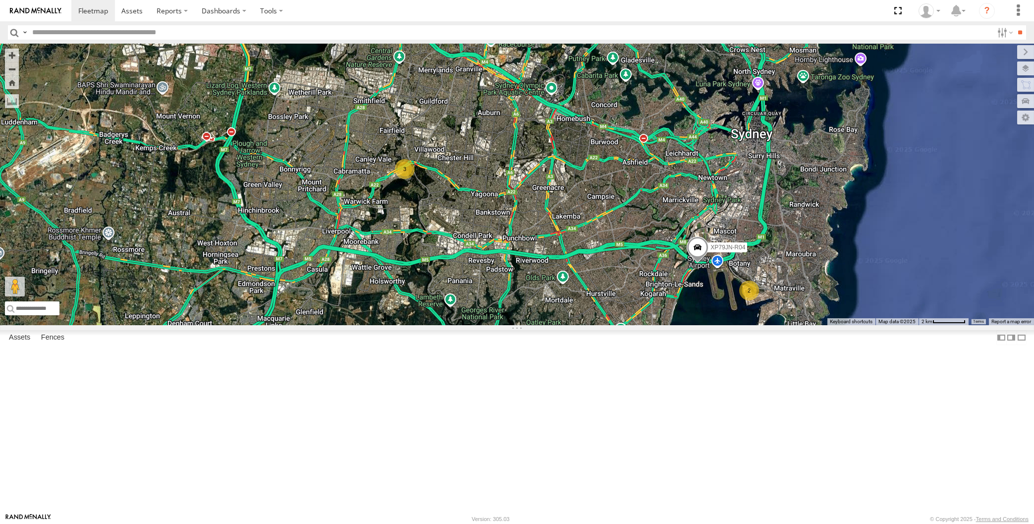
drag, startPoint x: 536, startPoint y: 384, endPoint x: 507, endPoint y: 376, distance: 29.3
click at [509, 325] on div "XP79JN-R04 RJ5911-R79 XO74GU-R69 2 3" at bounding box center [517, 184] width 1034 height 281
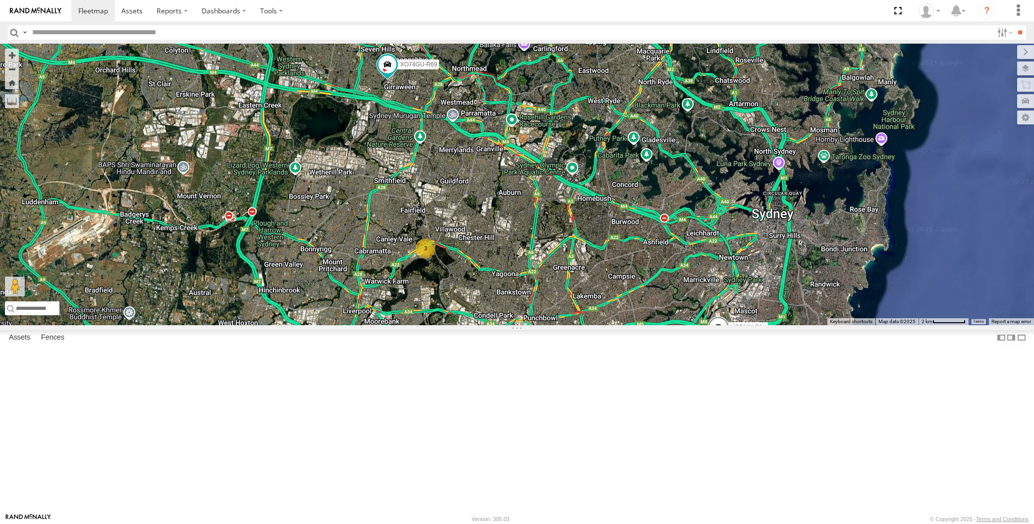
click at [633, 325] on div "2 XP79JN-R04 3 RJ5911-R79 XO74GU-R69" at bounding box center [517, 184] width 1034 height 281
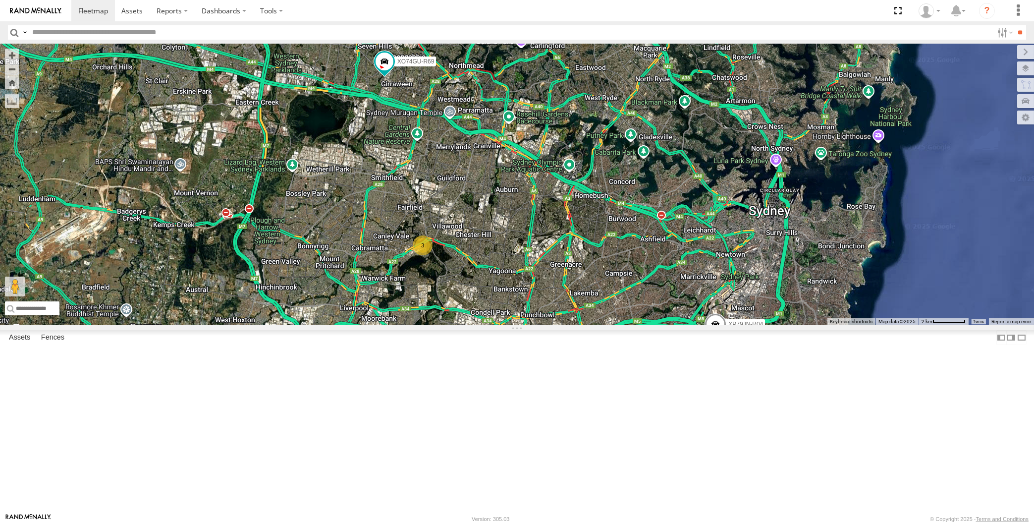
click at [648, 325] on div "2 XP79JN-R04 3 RJ5911-R79 XO74GU-R69" at bounding box center [517, 184] width 1034 height 281
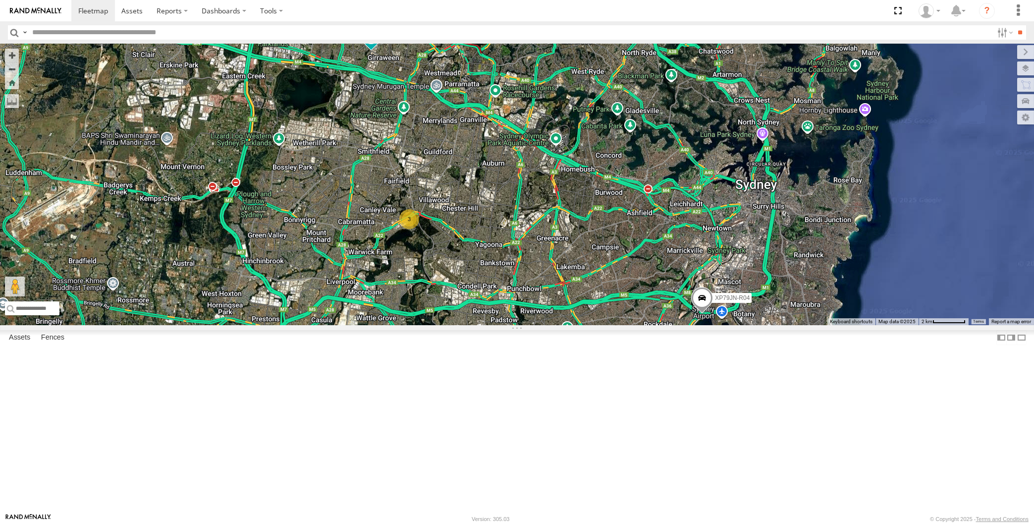
drag, startPoint x: 648, startPoint y: 431, endPoint x: 654, endPoint y: 433, distance: 6.4
click at [651, 325] on div "2 XP79JN-R04 3 RJ5911-R79 XO74GU-R69" at bounding box center [517, 184] width 1034 height 281
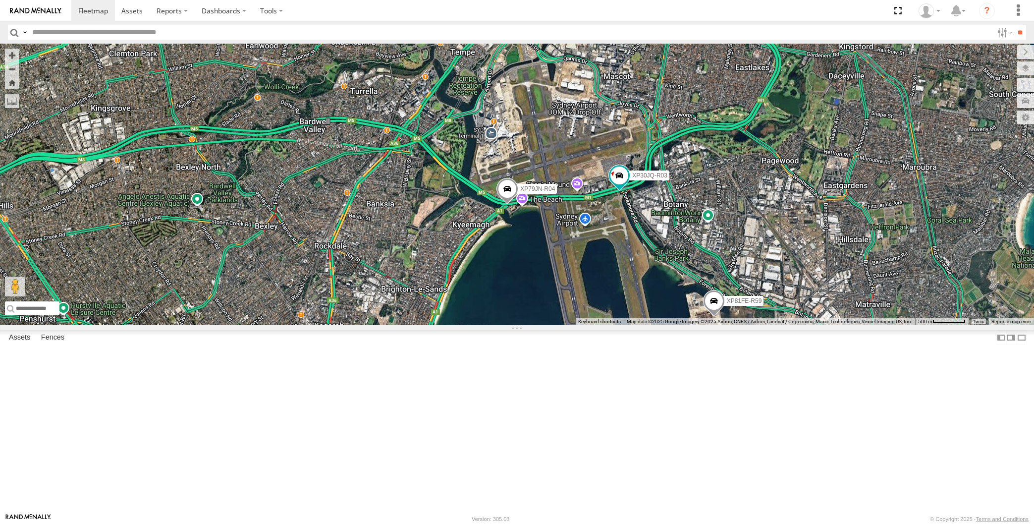
click at [635, 325] on div "XP30JQ-R03 XP79JN-R04 XP81FE-R59" at bounding box center [517, 184] width 1034 height 281
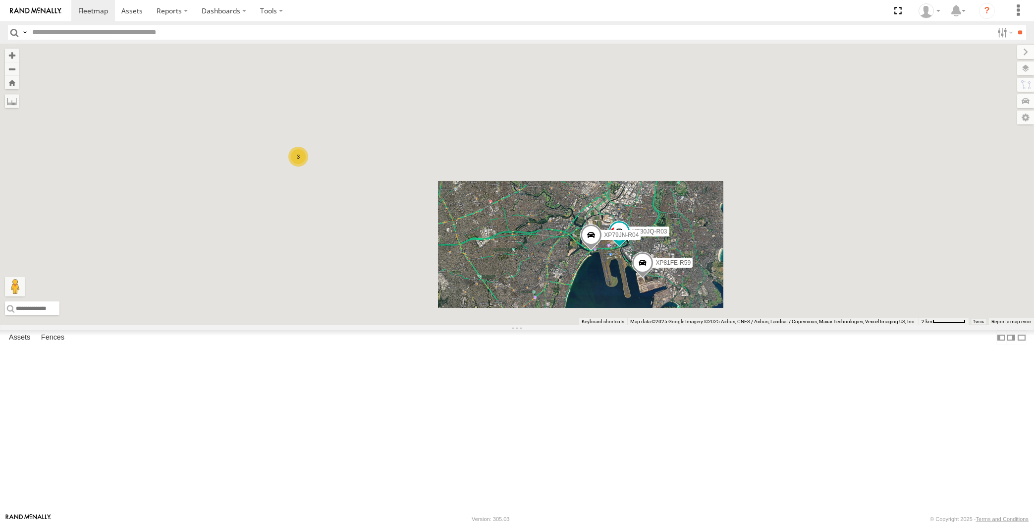
drag, startPoint x: 578, startPoint y: 382, endPoint x: 583, endPoint y: 375, distance: 8.5
click at [583, 325] on div "XP30JQ-R03 XP79JN-R04 XP81FE-R59 3 XO74GU-R69" at bounding box center [517, 184] width 1034 height 281
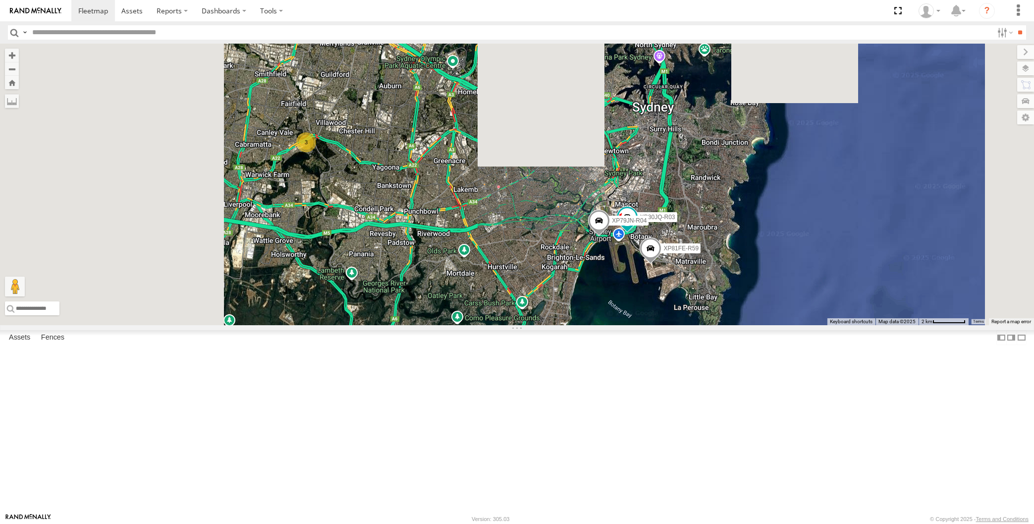
drag, startPoint x: 589, startPoint y: 395, endPoint x: 589, endPoint y: 382, distance: 13.4
click at [589, 325] on div "XP30JQ-R03 XP79JN-R04 XP81FE-R59 3 XO74GU-R69" at bounding box center [517, 184] width 1034 height 281
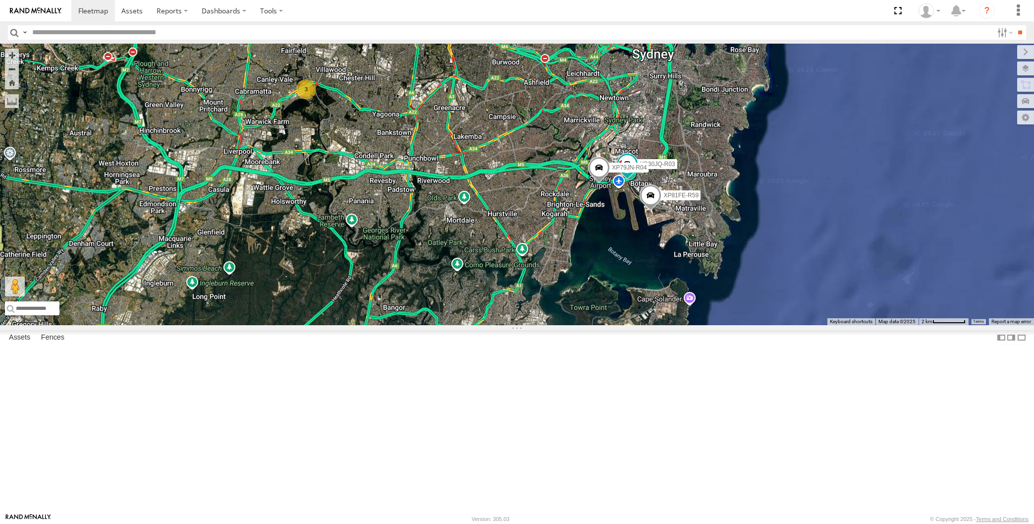
drag, startPoint x: 594, startPoint y: 368, endPoint x: 597, endPoint y: 373, distance: 5.7
click at [597, 325] on div "XP30JQ-R03 XP79JN-R04 XP81FE-R59 3 XO74GU-R69" at bounding box center [517, 184] width 1034 height 281
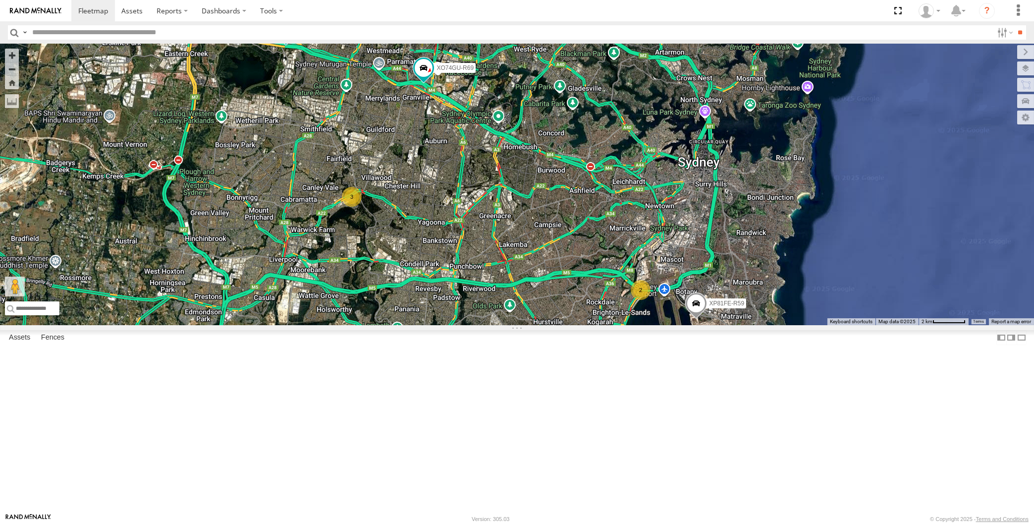
click at [568, 325] on div "RJ5911-R79 XP81FE-R59 XO74GU-R69 2 3" at bounding box center [517, 184] width 1034 height 281
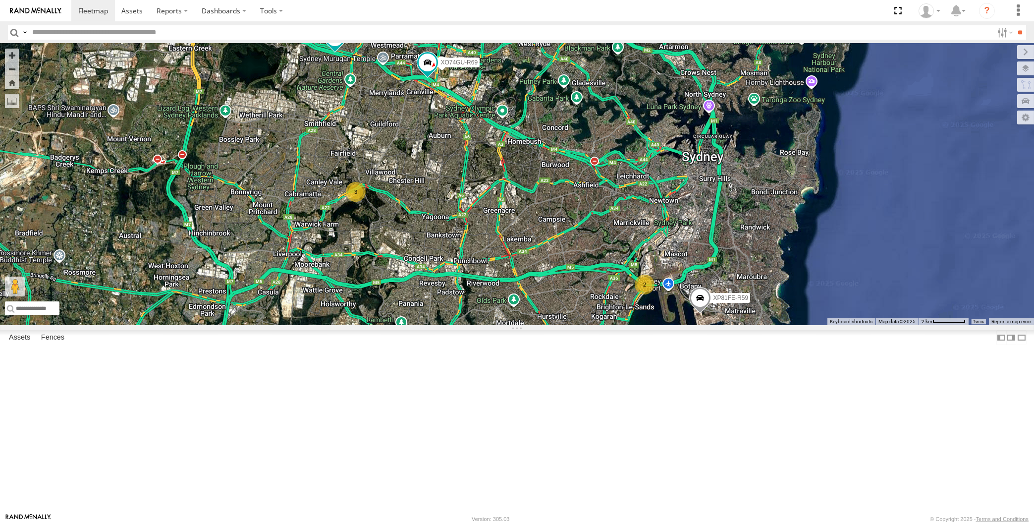
click at [488, 325] on div "2 3 RJ5911-R79 XP81FE-R59 XO74GU-R69" at bounding box center [517, 184] width 1034 height 281
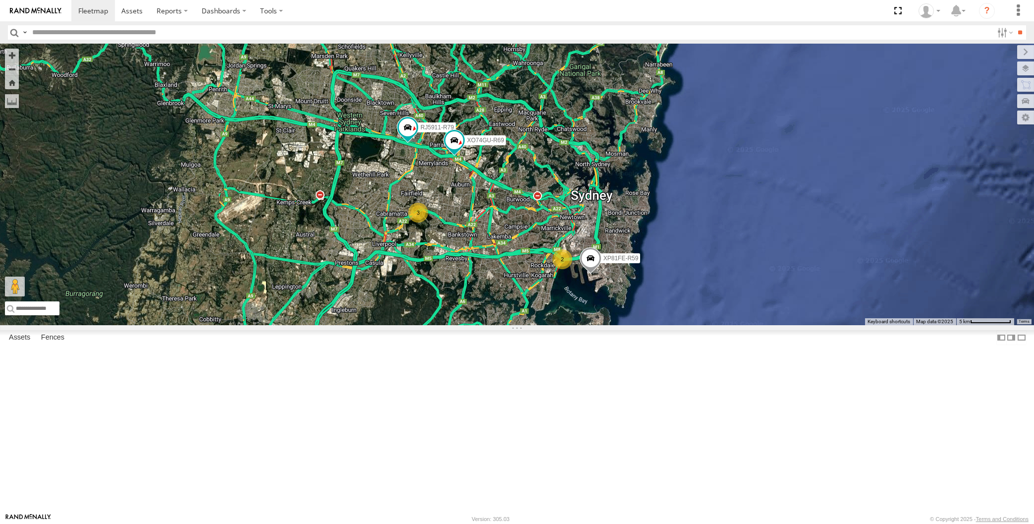
click at [473, 325] on div "RJ5911-R79 XP81FE-R59 XO74GU-R69 2 3" at bounding box center [517, 184] width 1034 height 281
click at [488, 325] on div "RJ5911-R79 XP81FE-R59 XO74GU-R69 2 3" at bounding box center [517, 184] width 1034 height 281
drag, startPoint x: 503, startPoint y: 404, endPoint x: 481, endPoint y: 398, distance: 23.1
click at [485, 325] on div "RJ5911-R79 XP81FE-R59 XO74GU-R69 2 3" at bounding box center [517, 184] width 1034 height 281
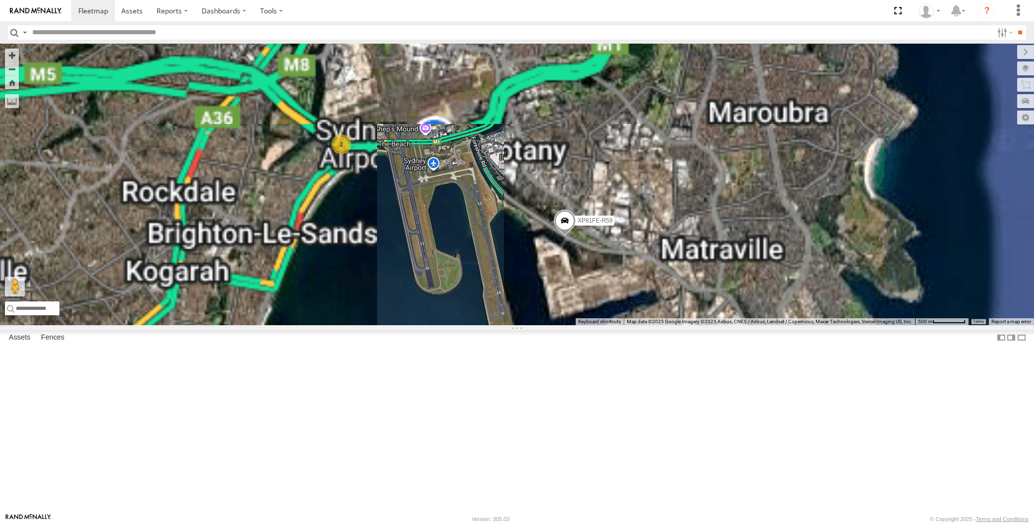
click at [386, 319] on div "RJ5911-R79 XP81FE-R59 XO74GU-R69 2" at bounding box center [517, 184] width 1034 height 281
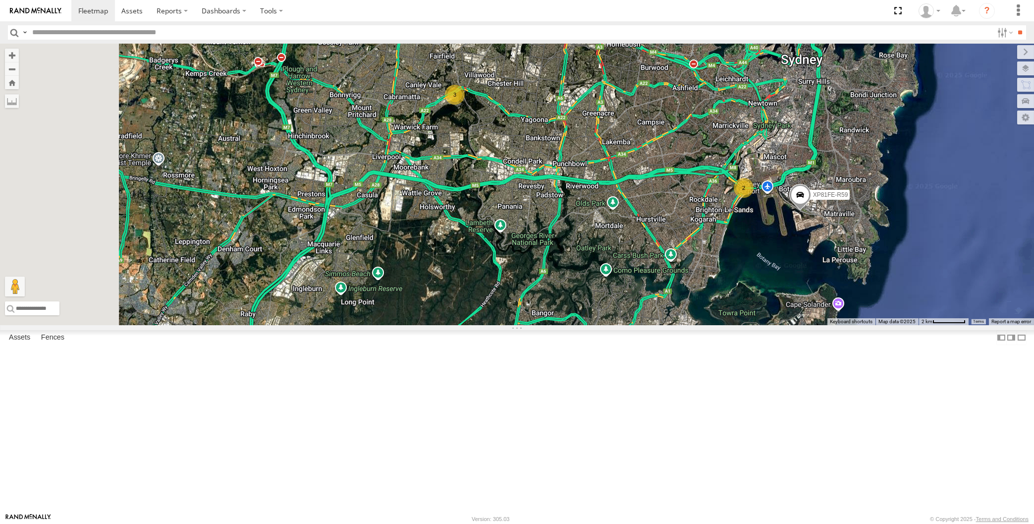
drag, startPoint x: 672, startPoint y: 328, endPoint x: 693, endPoint y: 331, distance: 21.0
click at [675, 325] on div "RJ5911-R79 XP81FE-R59 XO74GU-R69 2 3" at bounding box center [517, 184] width 1034 height 281
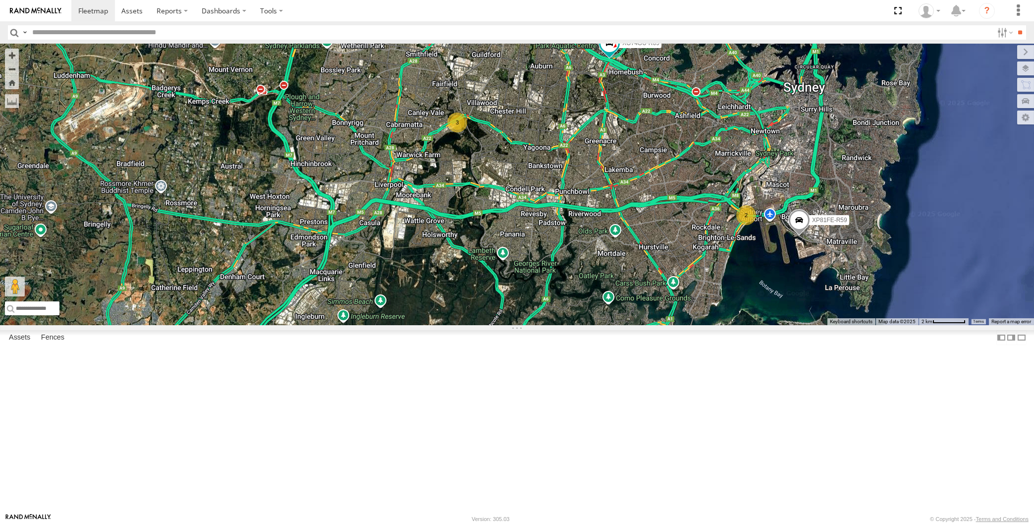
drag, startPoint x: 601, startPoint y: 345, endPoint x: 588, endPoint y: 363, distance: 22.4
click at [588, 325] on div "RJ5911-R79 XP81FE-R59 XO74GU-R69 2 3" at bounding box center [517, 184] width 1034 height 281
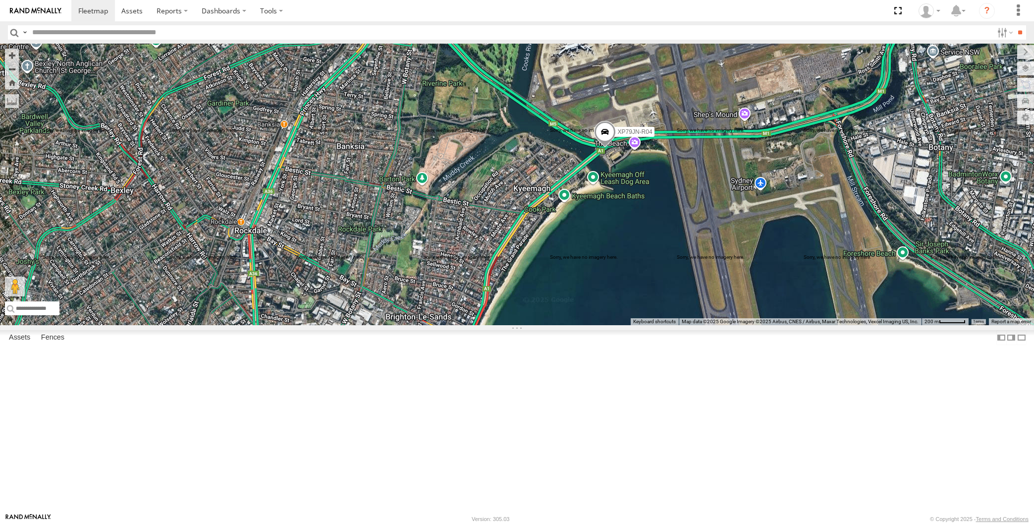
drag, startPoint x: 561, startPoint y: 250, endPoint x: 797, endPoint y: 314, distance: 244.9
click at [821, 314] on div "XP79JN-R04" at bounding box center [517, 184] width 1034 height 281
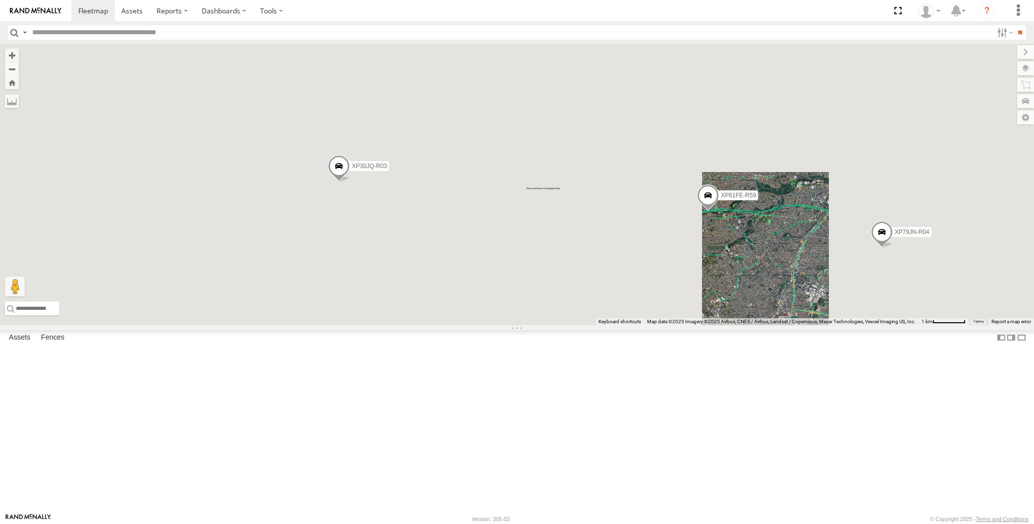
drag, startPoint x: 547, startPoint y: 352, endPoint x: 600, endPoint y: 368, distance: 55.0
click at [608, 325] on div "XP79JN-R04 XP30JQ-R03 XP81FE-R59" at bounding box center [517, 184] width 1034 height 281
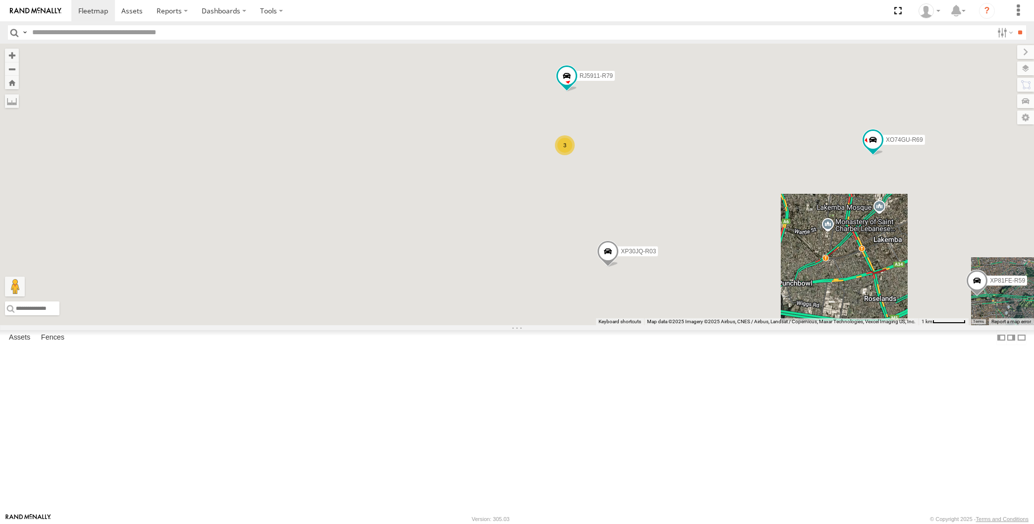
click at [672, 325] on div "XP79JN-R04 XP30JQ-R03 XP81FE-R59 3 RJ5911-R79 XO74GU-R69" at bounding box center [517, 184] width 1034 height 281
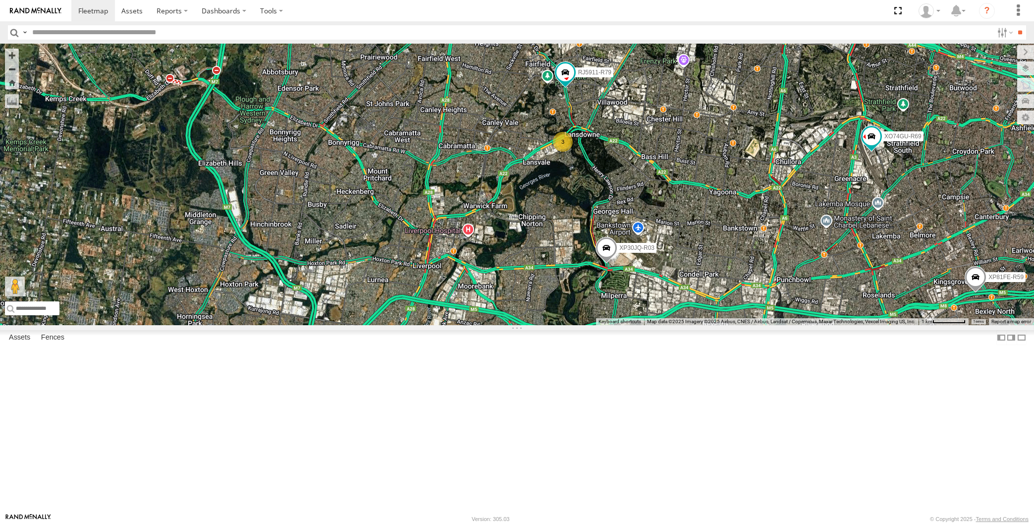
click at [687, 325] on div "XP79JN-R04 XP30JQ-R03 XP81FE-R59 3 RJ5911-R79 XO74GU-R69" at bounding box center [517, 184] width 1034 height 281
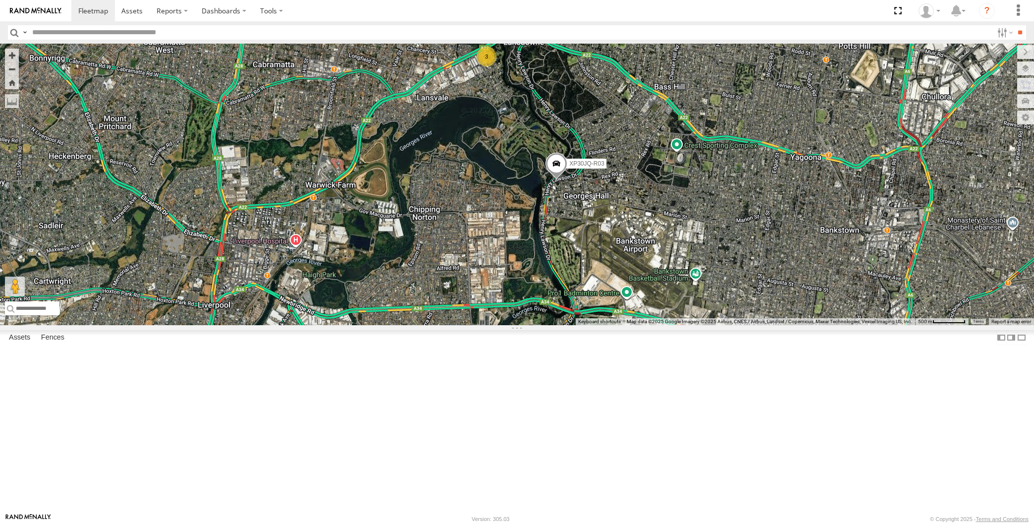
drag, startPoint x: 773, startPoint y: 382, endPoint x: 762, endPoint y: 385, distance: 11.7
click at [773, 325] on div "XP79JN-R04 XP30JQ-R03 XP81FE-R59 RJ5911-R79 XO74GU-R69 3" at bounding box center [517, 184] width 1034 height 281
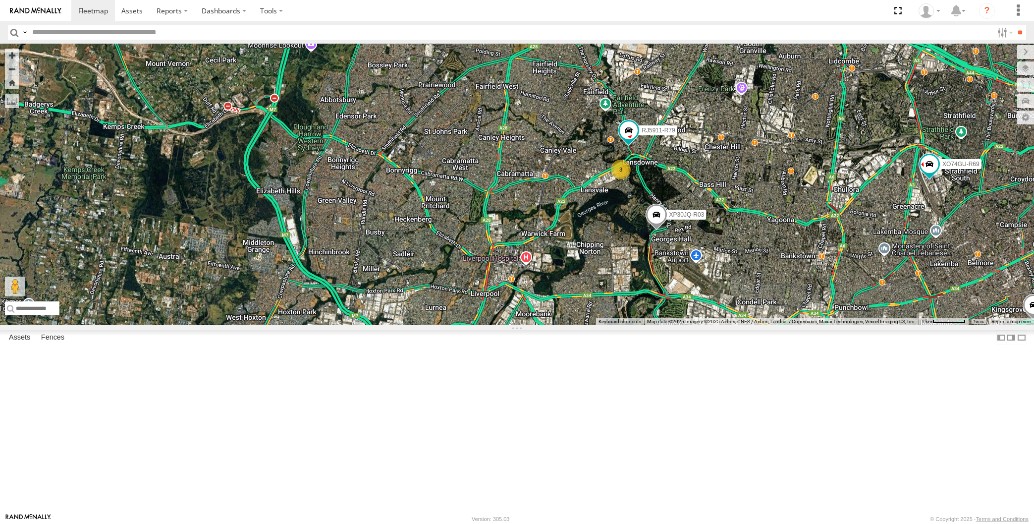
click at [726, 325] on div "XP79JN-R04 XP30JQ-R03 XP81FE-R59 RJ5911-R79 XO74GU-R69 3" at bounding box center [517, 184] width 1034 height 281
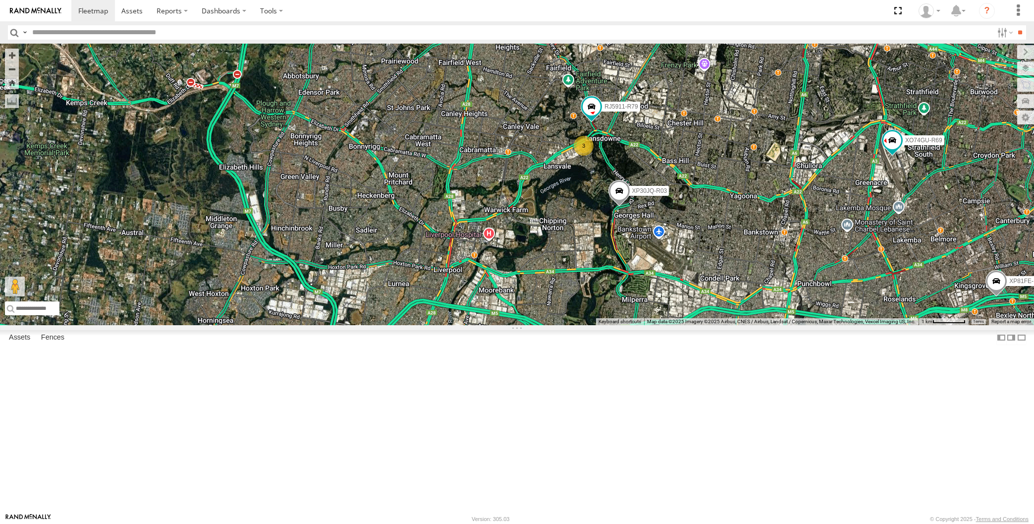
click at [795, 325] on div "XP79JN-R04 XP30JQ-R03 XP81FE-R59 RJ5911-R79 XO74GU-R69 3" at bounding box center [517, 184] width 1034 height 281
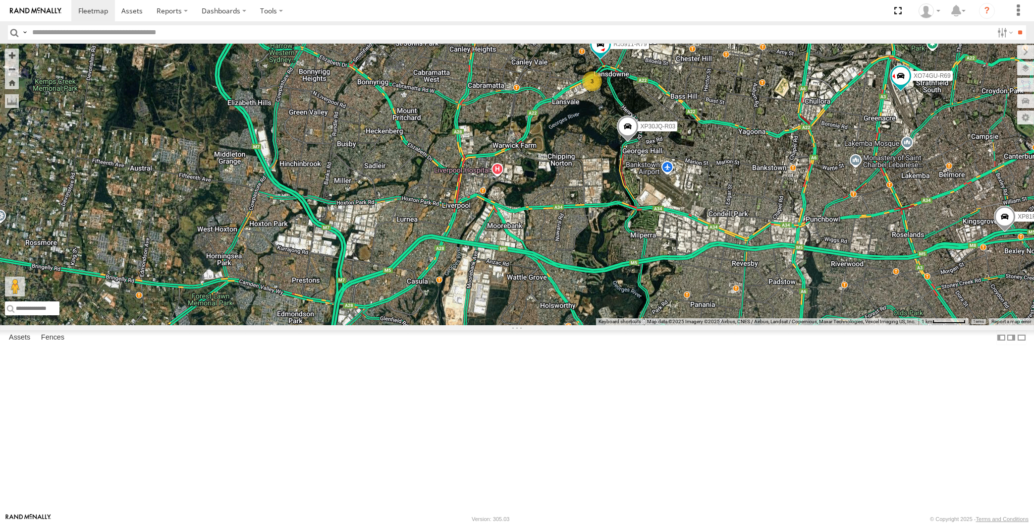
click at [668, 269] on div "XP79JN-R04 XP30JQ-R03 XP81FE-R59 RJ5911-R79 XO74GU-R69 3" at bounding box center [517, 184] width 1034 height 281
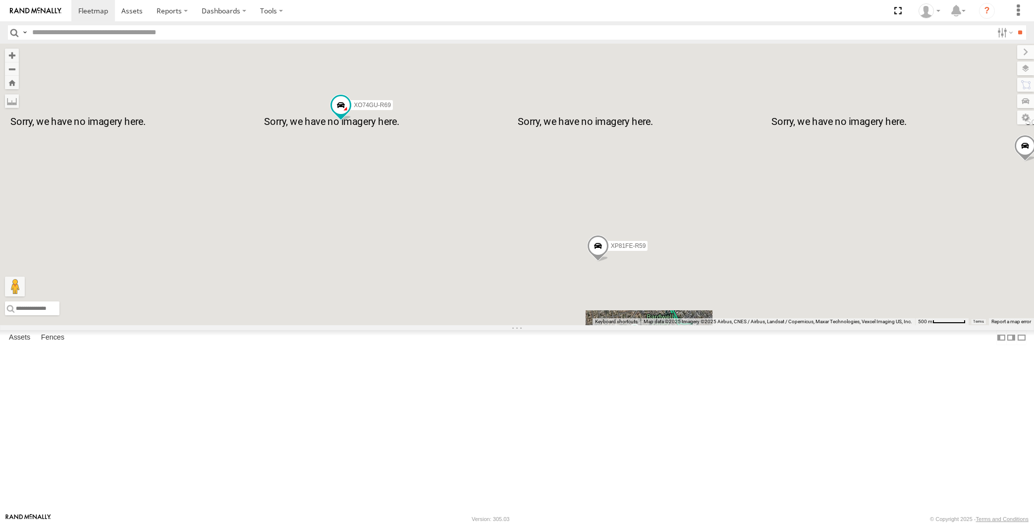
click at [648, 325] on div "XP79JN-R04 XP81FE-R59 XO74GU-R69" at bounding box center [517, 184] width 1034 height 281
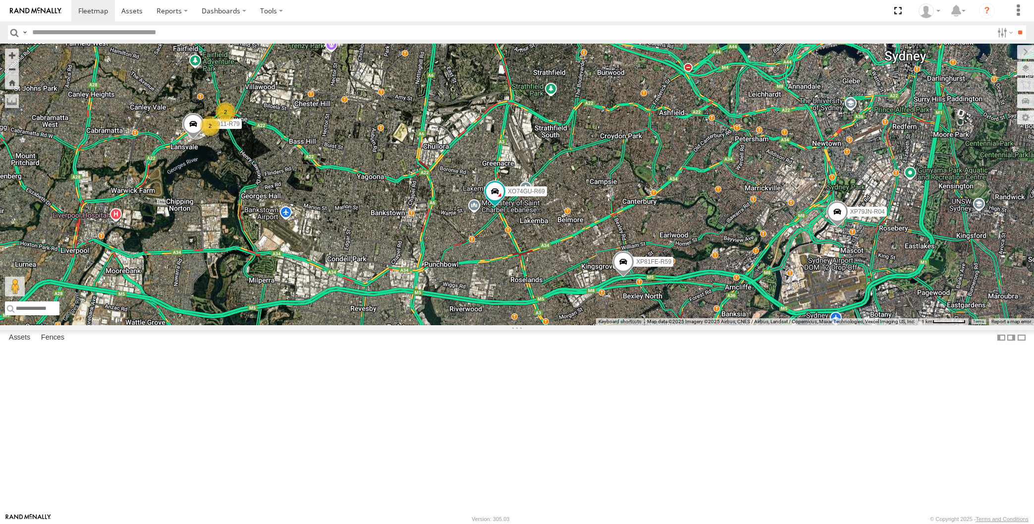
click at [684, 325] on div "XP79JN-R04 XP81FE-R59 XO74GU-R69 2 RJ5911-R79 2" at bounding box center [517, 184] width 1034 height 281
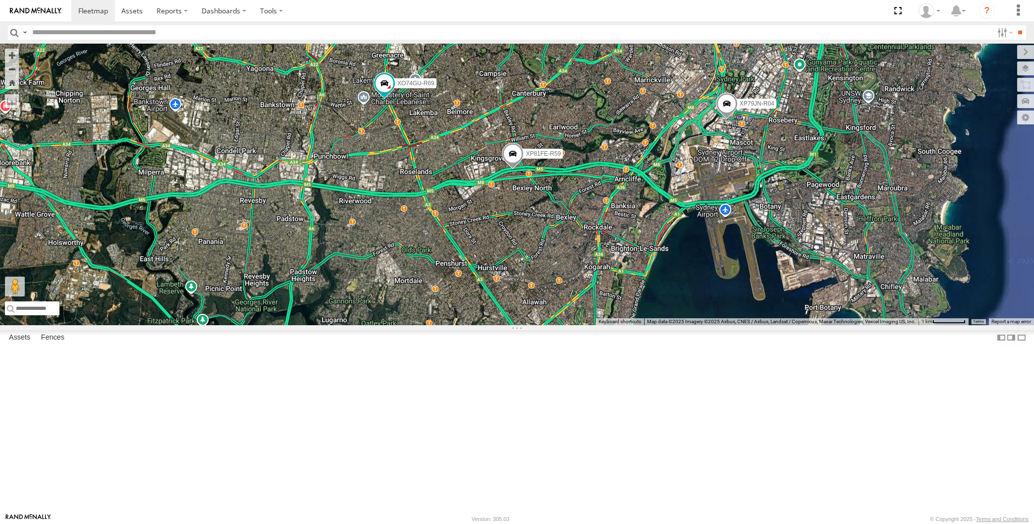
drag, startPoint x: 761, startPoint y: 331, endPoint x: 766, endPoint y: 321, distance: 11.1
click at [769, 318] on div "XP79JN-R04 XP81FE-R59 XO74GU-R69 2 RJ5911-R79 2" at bounding box center [517, 184] width 1034 height 281
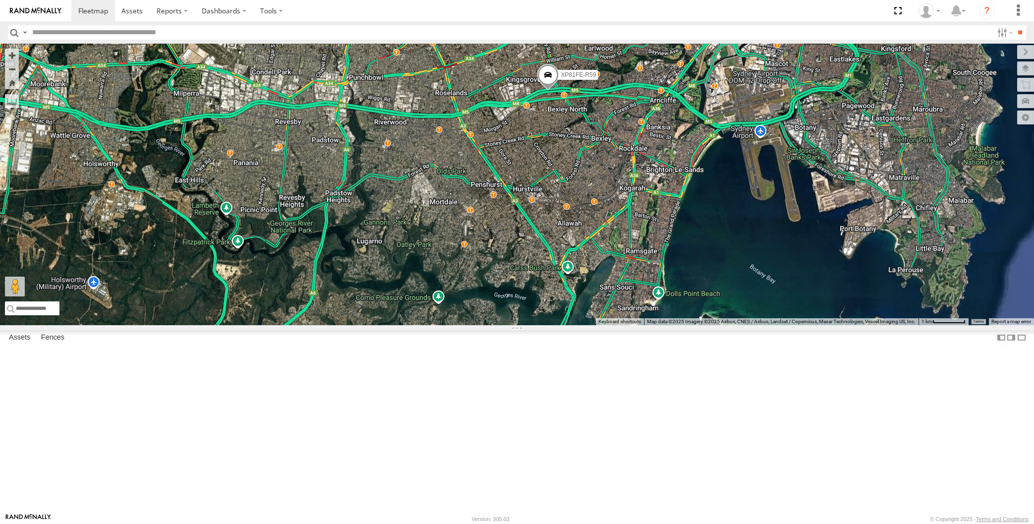
drag, startPoint x: 533, startPoint y: 289, endPoint x: 560, endPoint y: 307, distance: 32.2
click at [555, 304] on div "XP79JN-R04 XP81FE-R59 XO74GU-R69 3 RJ5911-R79" at bounding box center [517, 184] width 1034 height 281
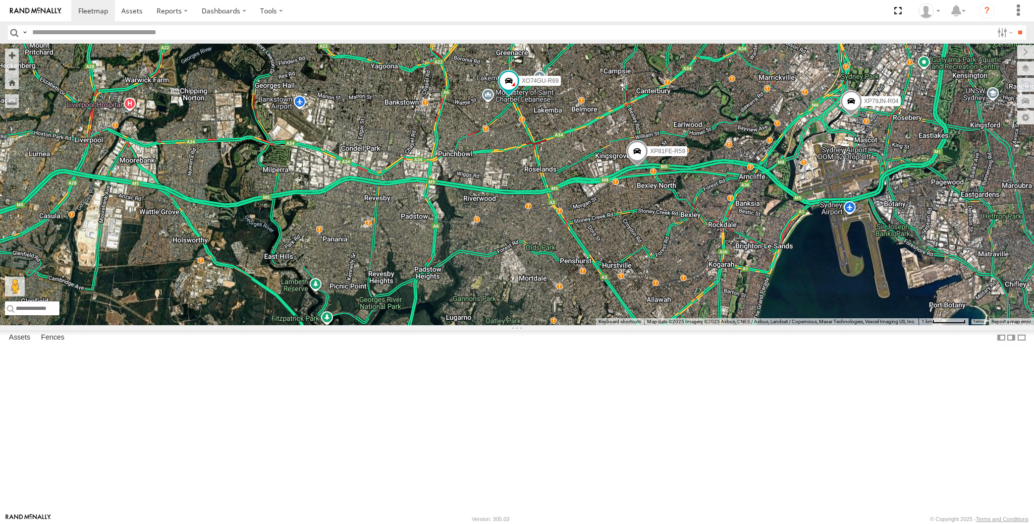
drag, startPoint x: 832, startPoint y: 417, endPoint x: 824, endPoint y: 409, distance: 10.5
click at [827, 325] on div "XP79JN-R04 XP81FE-R59 XO74GU-R69 3 RJ5911-R79 XP30JQ-R03" at bounding box center [517, 184] width 1034 height 281
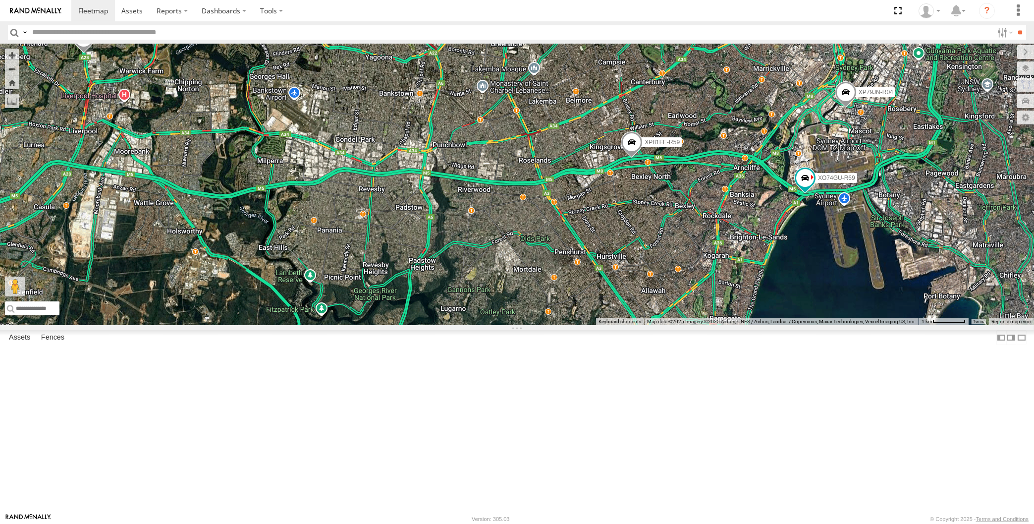
drag, startPoint x: 562, startPoint y: 355, endPoint x: 573, endPoint y: 356, distance: 10.5
click at [573, 325] on div "XP79JN-R04 RJ5911-R79 XP81FE-R59 XO74GU-R69 3" at bounding box center [517, 184] width 1034 height 281
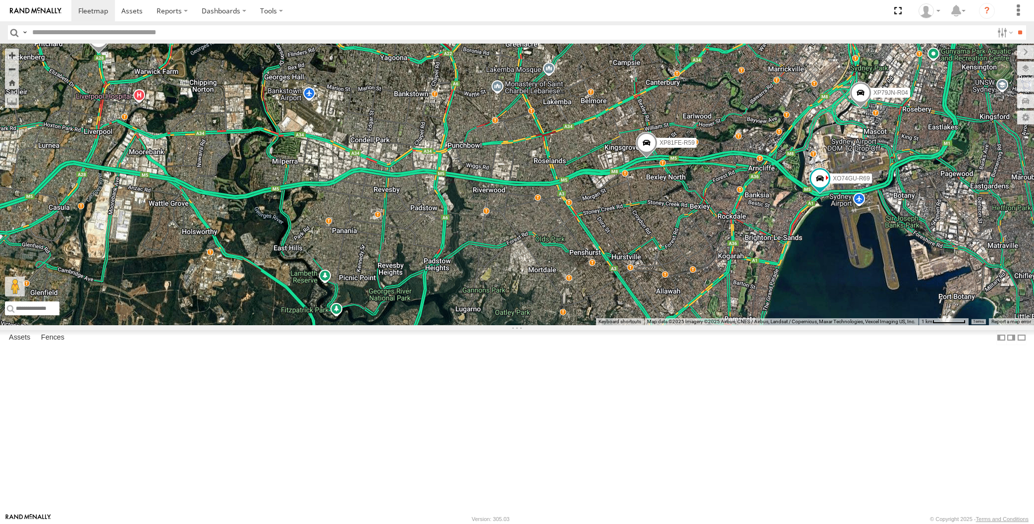
click at [637, 325] on div "XP79JN-R04 RJ5911-R79 XP81FE-R59 XO74GU-R69 3" at bounding box center [517, 184] width 1034 height 281
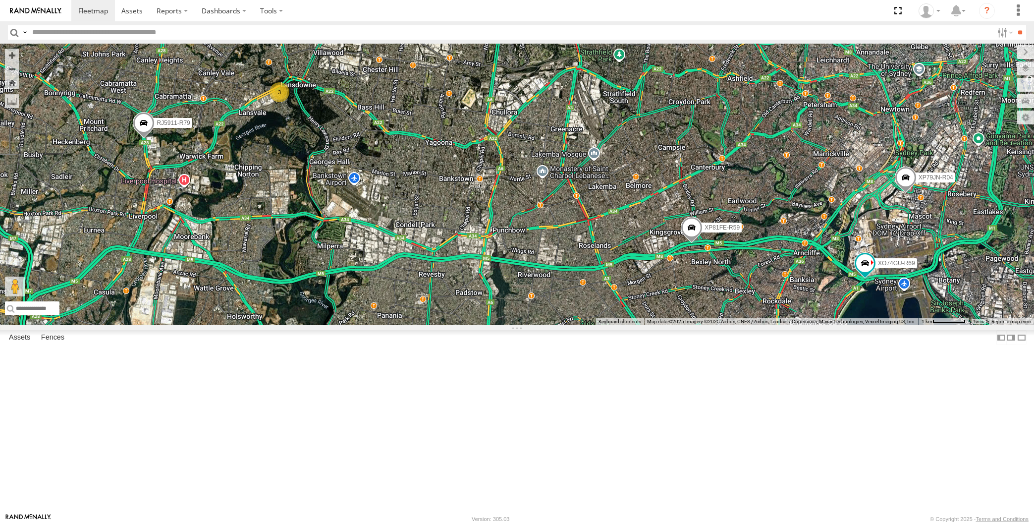
drag, startPoint x: 485, startPoint y: 327, endPoint x: 504, endPoint y: 357, distance: 35.5
click at [504, 325] on div "XP79JN-R04 RJ5911-R79 XP81FE-R59 XO74GU-R69 3" at bounding box center [517, 184] width 1034 height 281
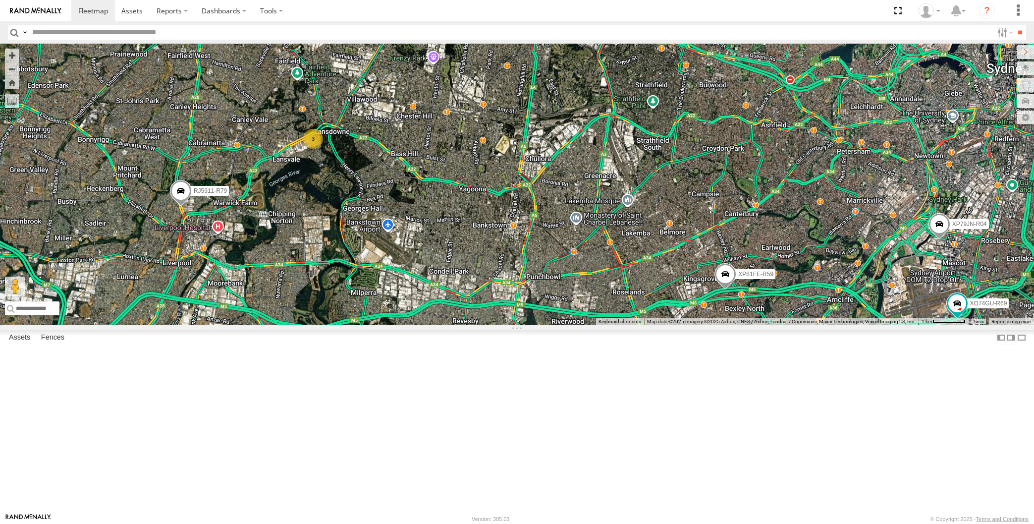
click at [455, 325] on div "XP79JN-R04 RJ5911-R79 XP81FE-R59 XO74GU-R69 3 XP30JQ-R03" at bounding box center [517, 184] width 1034 height 281
click at [476, 325] on div "XP79JN-R04 RJ5911-R79 XP81FE-R59 XO74GU-R69 3 XP30JQ-R03" at bounding box center [517, 184] width 1034 height 281
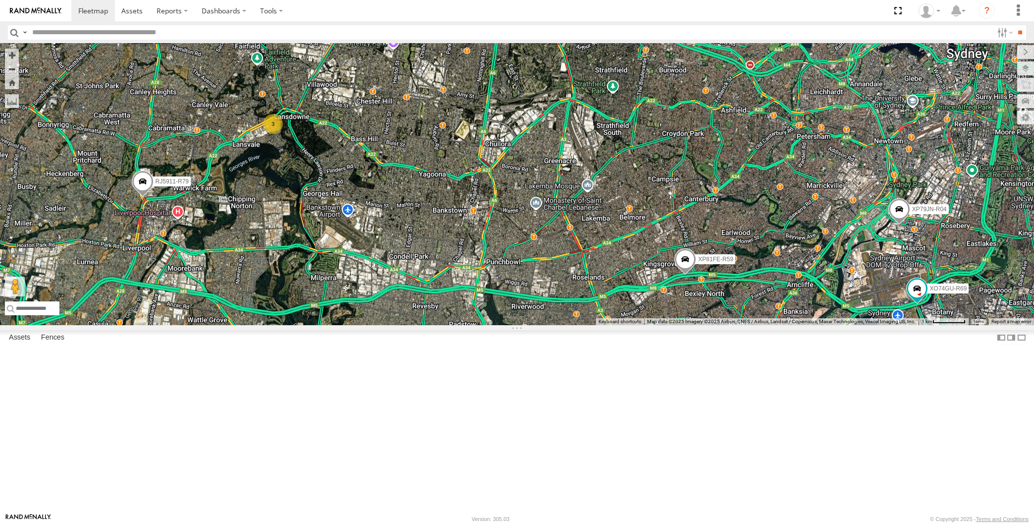
drag, startPoint x: 722, startPoint y: 467, endPoint x: 687, endPoint y: 459, distance: 35.5
click at [687, 325] on div "XP79JN-R04 RJ5911-R79 XP81FE-R59 XO74GU-R69 3 XP30JQ-R03" at bounding box center [517, 184] width 1034 height 281
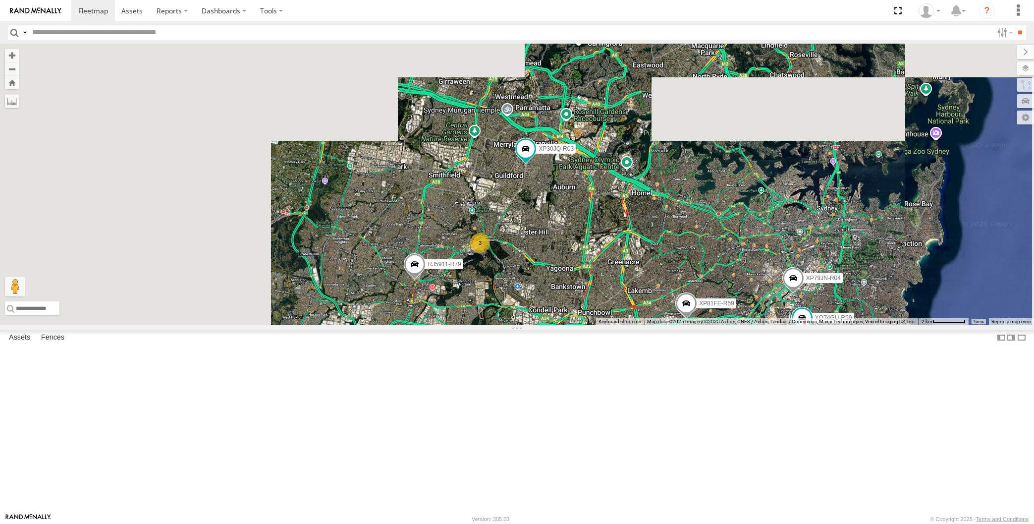
click at [721, 325] on div "XP79JN-R04 RJ5911-R79 XP81FE-R59 XO74GU-R69 XP30JQ-R03 3" at bounding box center [517, 184] width 1034 height 281
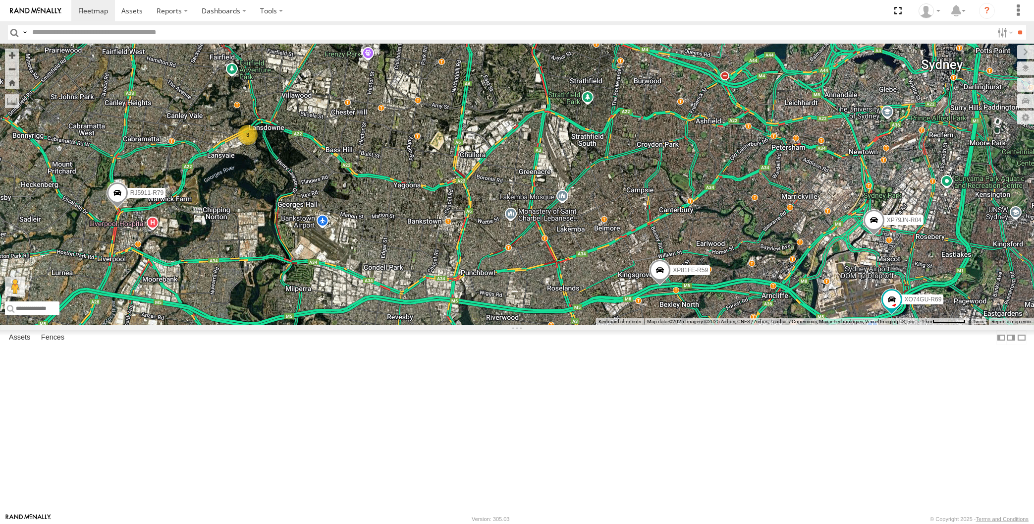
click at [718, 325] on div "XP79JN-R04 RJ5911-R79 XP81FE-R59 XO74GU-R69 XP30JQ-R03 3" at bounding box center [517, 184] width 1034 height 281
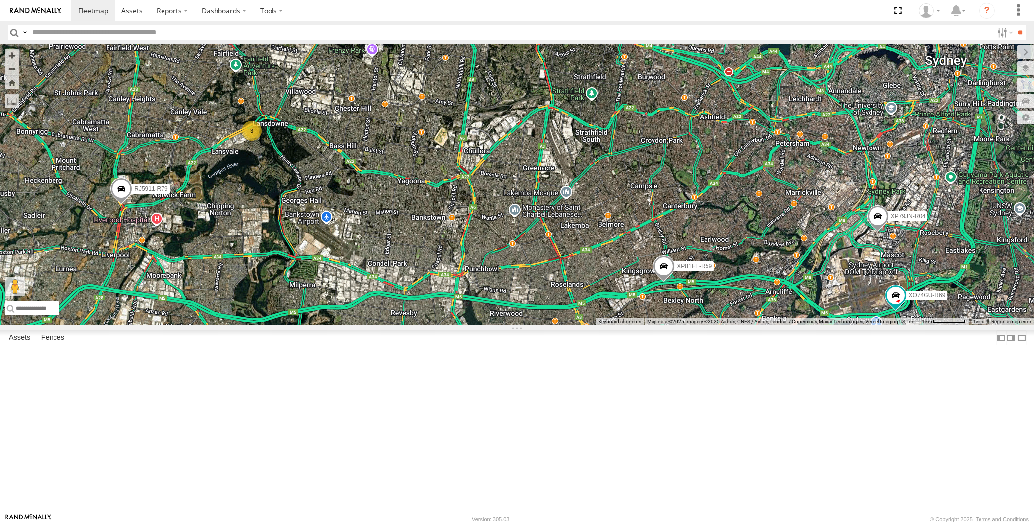
drag, startPoint x: 696, startPoint y: 454, endPoint x: 711, endPoint y: 440, distance: 21.0
click at [711, 325] on div "XP79JN-R04 RJ5911-R79 XP81FE-R59 XO74GU-R69 XP30JQ-R03 3" at bounding box center [517, 184] width 1034 height 281
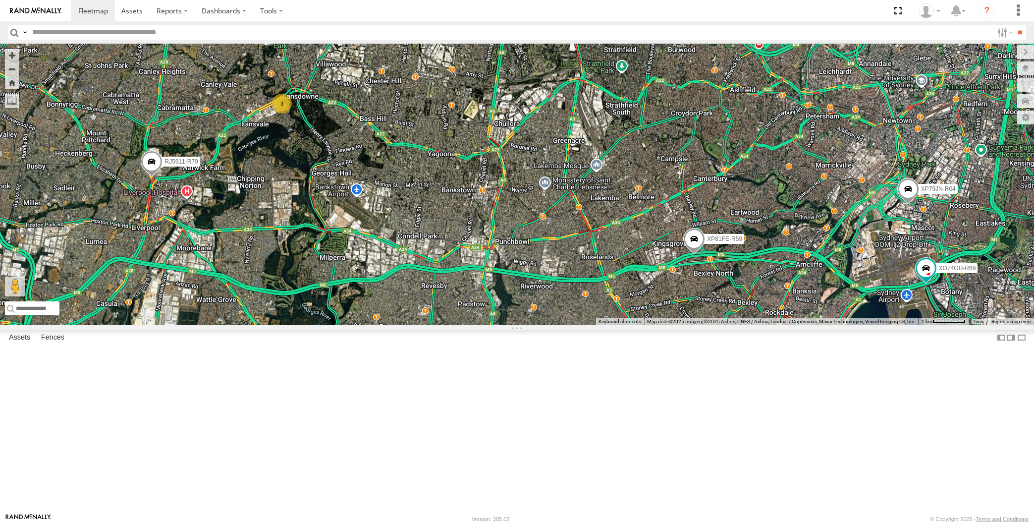
click at [703, 325] on div "XP79JN-R04 RJ5911-R79 XP81FE-R59 XO74GU-R69 XP30JQ-R03 3" at bounding box center [517, 184] width 1034 height 281
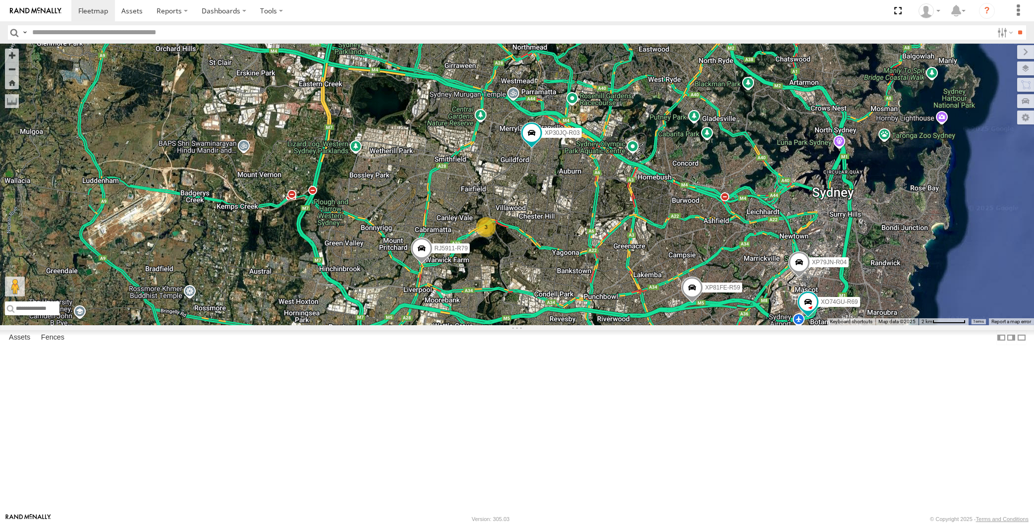
click at [867, 325] on div "XP79JN-R04 RJ5911-R79 XP81FE-R59 XO74GU-R69 XP30JQ-R03 3" at bounding box center [517, 184] width 1034 height 281
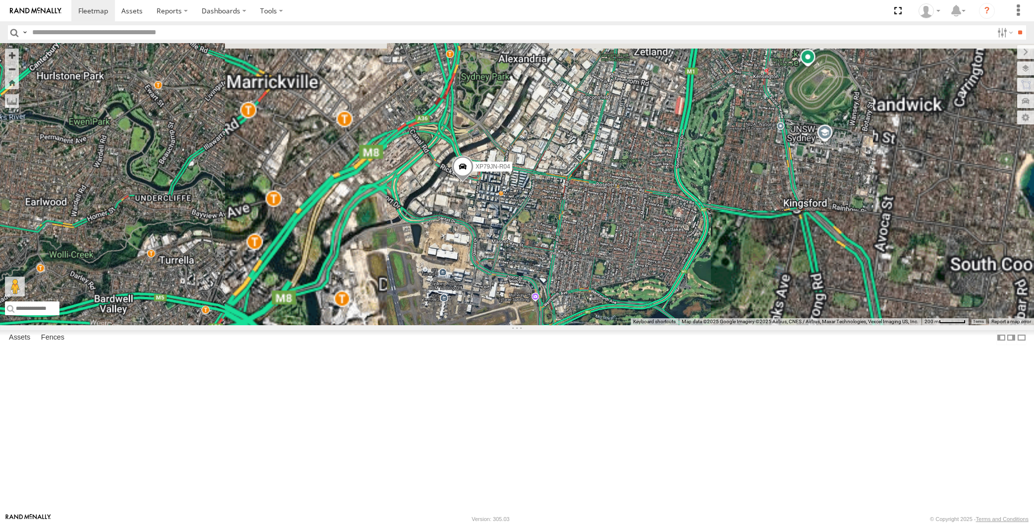
drag, startPoint x: 639, startPoint y: 426, endPoint x: 668, endPoint y: 389, distance: 46.3
click at [663, 325] on div "XP79JN-R04 RJ5911-R79 XP81FE-R59 XO74GU-R69 XP30JQ-R03" at bounding box center [517, 184] width 1034 height 281
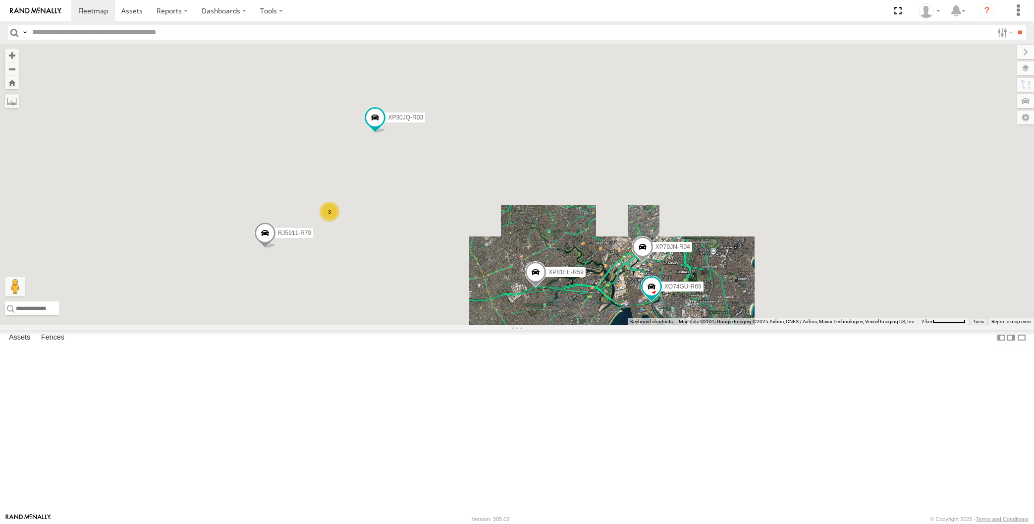
click at [616, 325] on div "XP79JN-R04 RJ5911-R79 XP81FE-R59 XO74GU-R69 XP30JQ-R03 3" at bounding box center [517, 184] width 1034 height 281
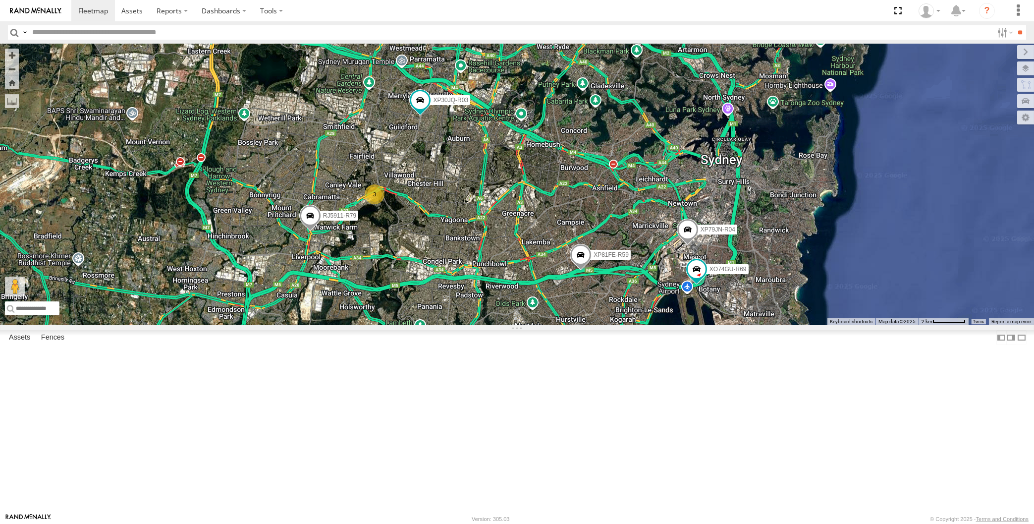
click at [688, 245] on span at bounding box center [687, 232] width 22 height 27
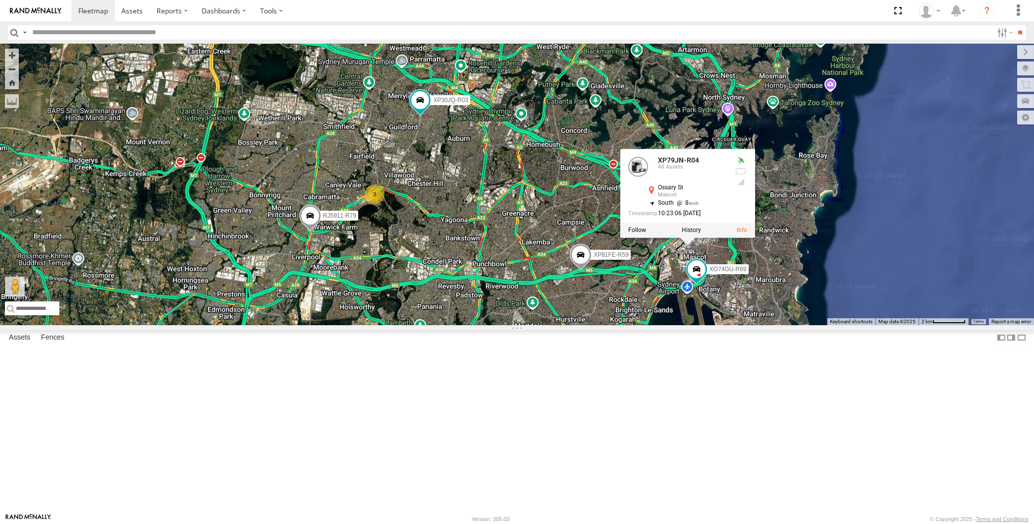
click at [754, 325] on div "XP79JN-R04 RJ5911-R79 XP81FE-R59 XO74GU-R69 XP30JQ-R03 3 XP79JN-R04 All Assets …" at bounding box center [517, 184] width 1034 height 281
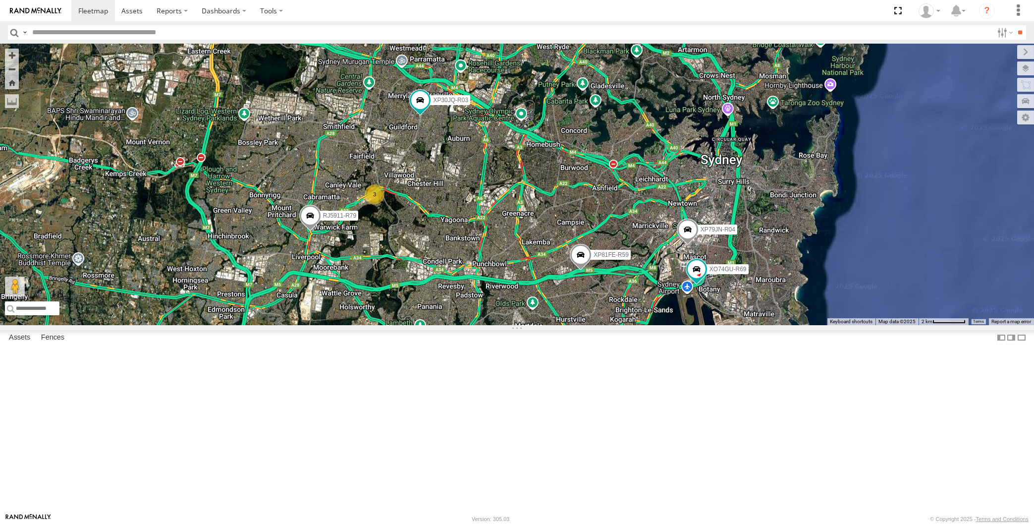
click at [692, 245] on span at bounding box center [687, 232] width 22 height 27
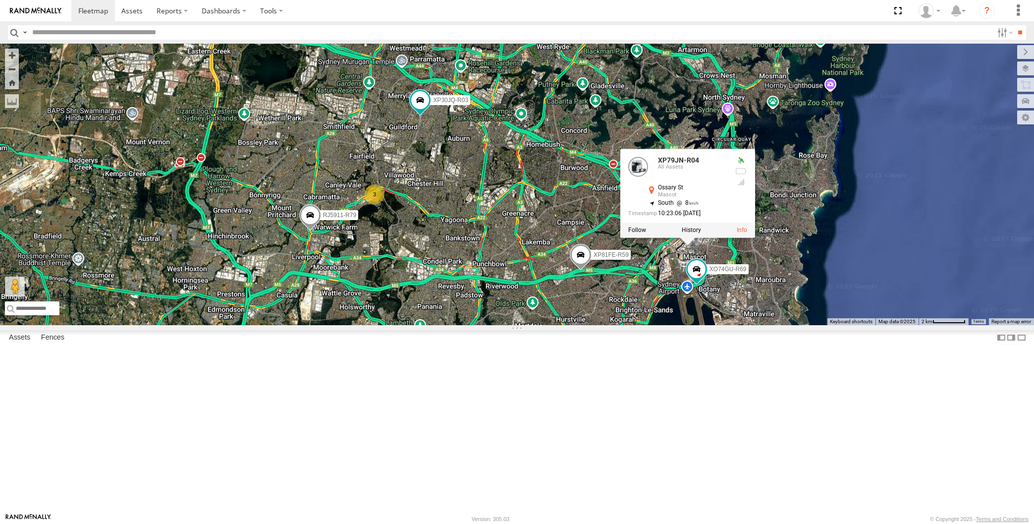
click at [786, 325] on div "XP79JN-R04 RJ5911-R79 XP81FE-R59 XO74GU-R69 XP30JQ-R03 3 XP79JN-R04 All Assets …" at bounding box center [517, 184] width 1034 height 281
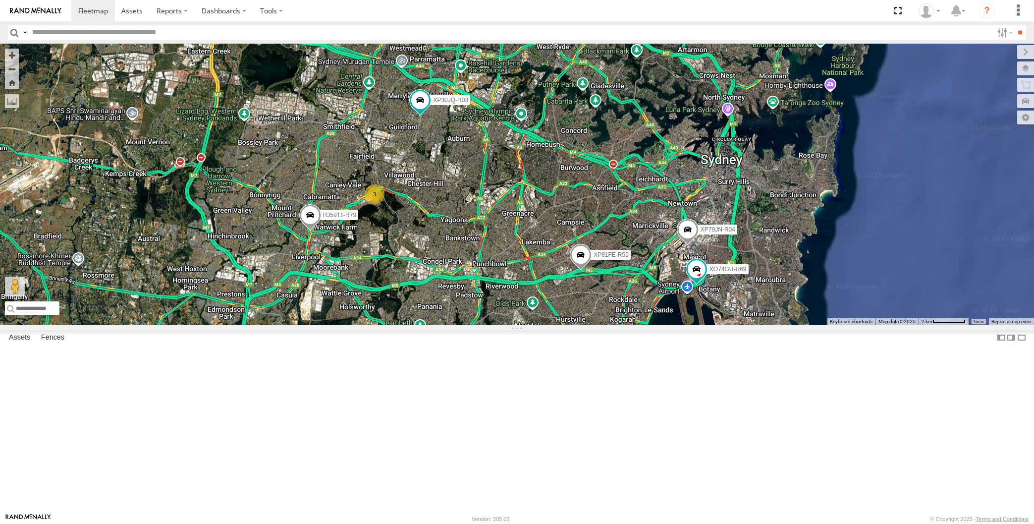
click at [762, 325] on div "XP79JN-R04 RJ5911-R79 XP81FE-R59 XO74GU-R69 XP30JQ-R03 3" at bounding box center [517, 184] width 1034 height 281
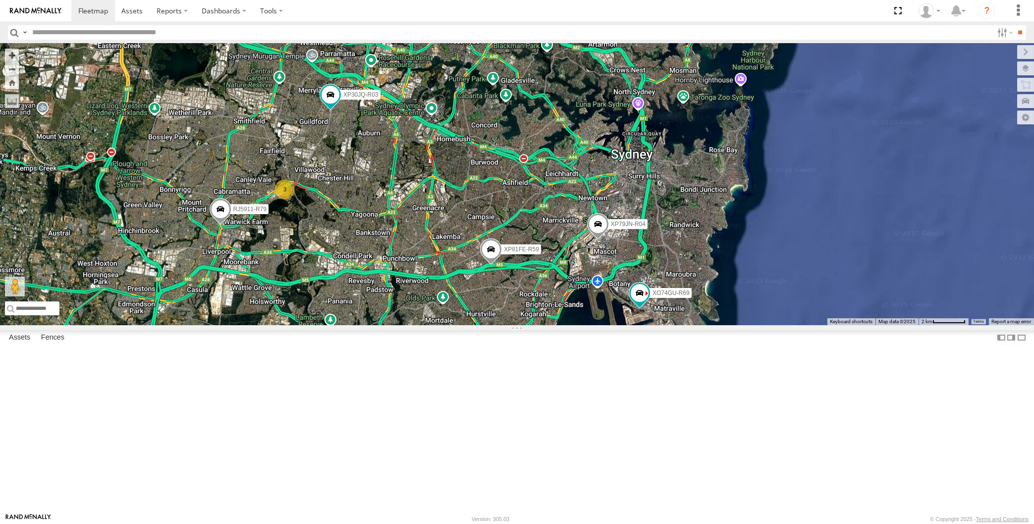
drag, startPoint x: 380, startPoint y: 375, endPoint x: 371, endPoint y: 369, distance: 11.4
click at [373, 325] on div "XP30JQ-R03 XP79JN-R04 RJ5911-R79 XP81FE-R59 XO74GU-R69 3" at bounding box center [517, 184] width 1034 height 281
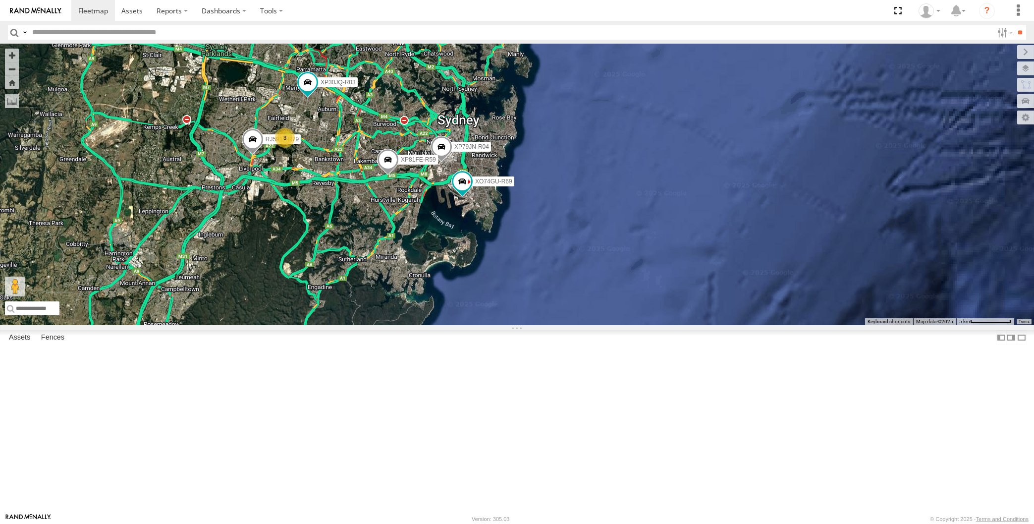
click at [530, 325] on div "XP30JQ-R03 XP79JN-R04 RJ5911-R79 XP81FE-R59 XO74GU-R69 3" at bounding box center [517, 184] width 1034 height 281
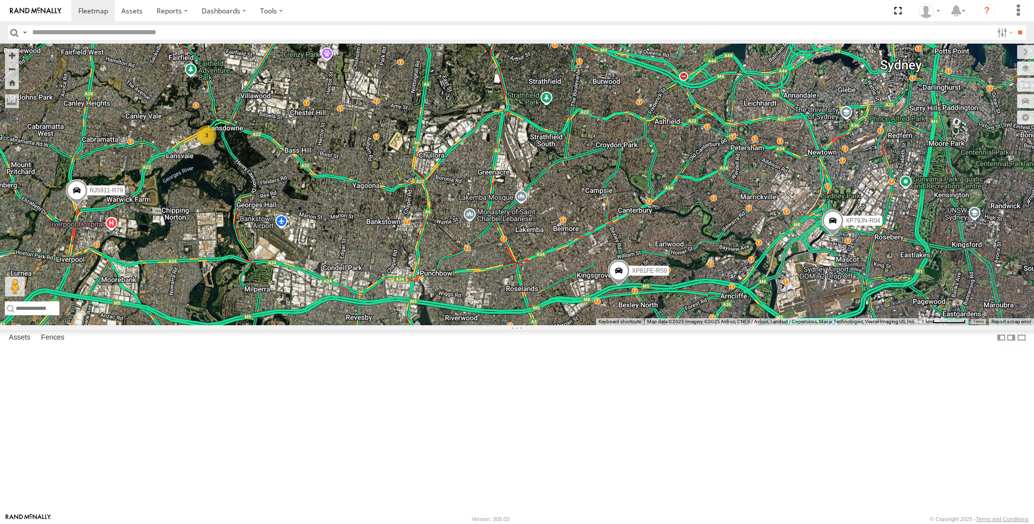
drag, startPoint x: 392, startPoint y: 384, endPoint x: 419, endPoint y: 384, distance: 26.8
click at [419, 325] on div "XP30JQ-R03 XP79JN-R04 RJ5911-R79 XP81FE-R59 XO74GU-R69 3" at bounding box center [517, 184] width 1034 height 281
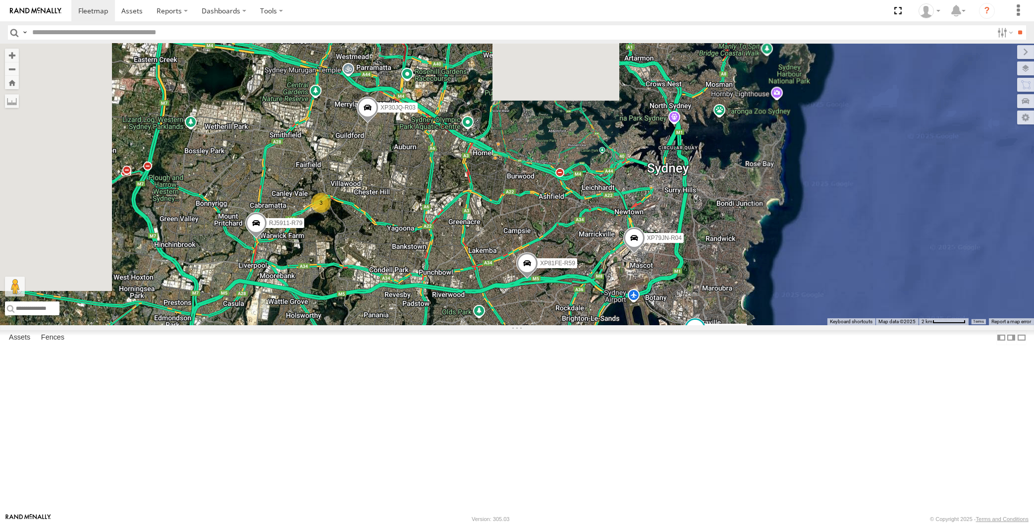
drag, startPoint x: 435, startPoint y: 379, endPoint x: 430, endPoint y: 369, distance: 11.1
click at [432, 325] on div "XP30JQ-R03 XP79JN-R04 RJ5911-R79 XP81FE-R59 XO74GU-R69 3" at bounding box center [517, 184] width 1034 height 281
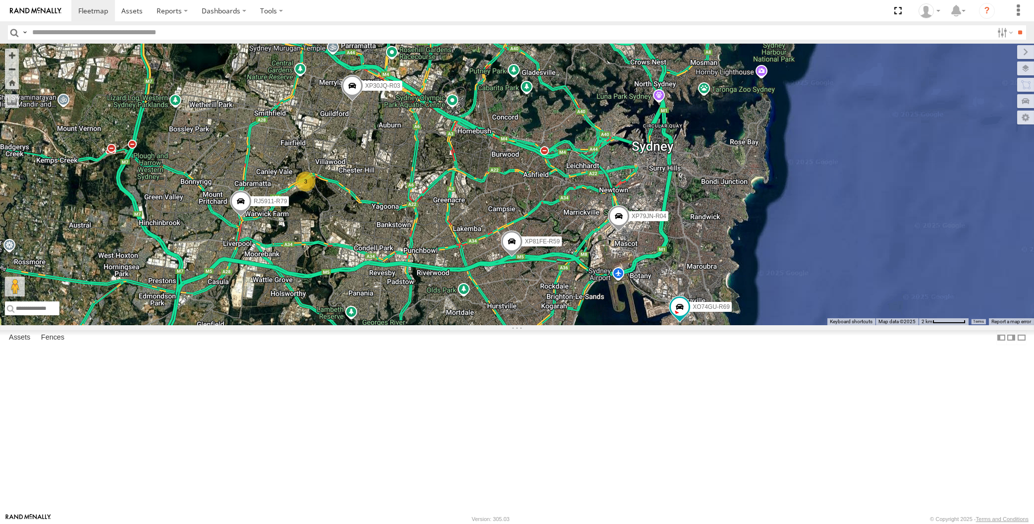
drag, startPoint x: 453, startPoint y: 345, endPoint x: 459, endPoint y: 342, distance: 6.6
click at [459, 325] on div "XP30JQ-R03 XP79JN-R04 RJ5911-R79 XP81FE-R59 XO74GU-R69 3" at bounding box center [517, 184] width 1034 height 281
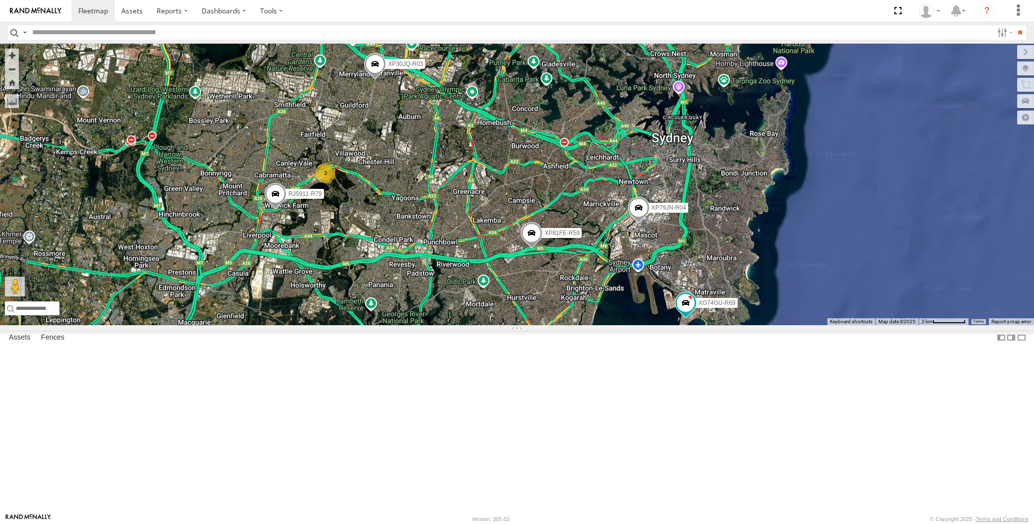
click at [318, 316] on div "XP30JQ-R03 XP79JN-R04 RJ5911-R79 XP81FE-R59 XO74GU-R69 3" at bounding box center [517, 184] width 1034 height 281
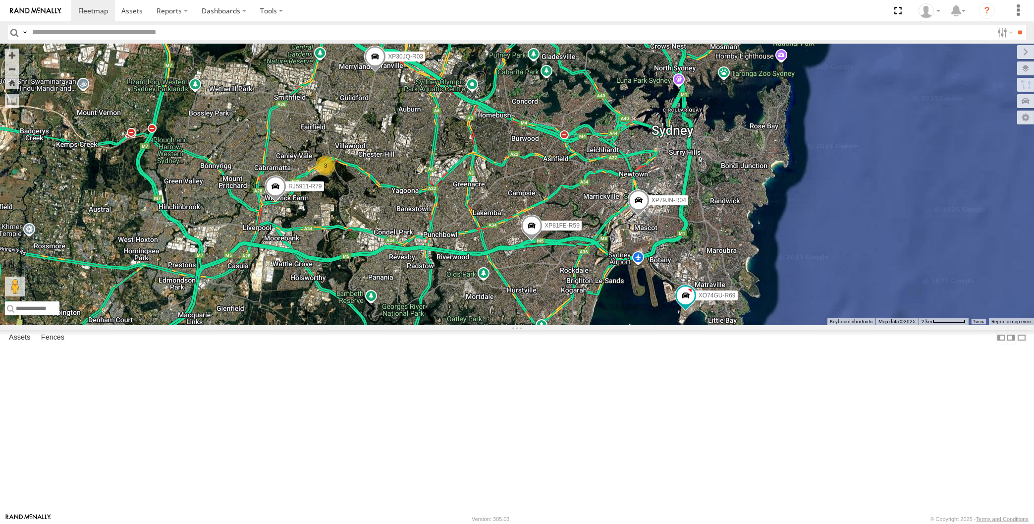
drag, startPoint x: 453, startPoint y: 351, endPoint x: 443, endPoint y: 336, distance: 19.2
click at [448, 325] on div "XP30JQ-R03 XP79JN-R04 RJ5911-R79 XP81FE-R59 XO74GU-R69 3" at bounding box center [517, 184] width 1034 height 281
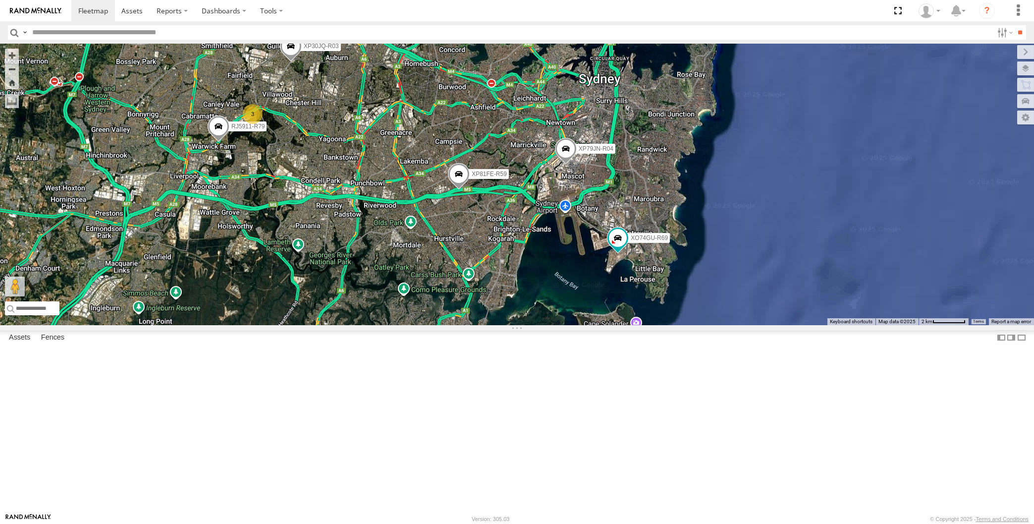
click at [317, 315] on div "XP30JQ-R03 XP79JN-R04 RJ5911-R79 XP81FE-R59 XO74GU-R69 3" at bounding box center [517, 184] width 1034 height 281
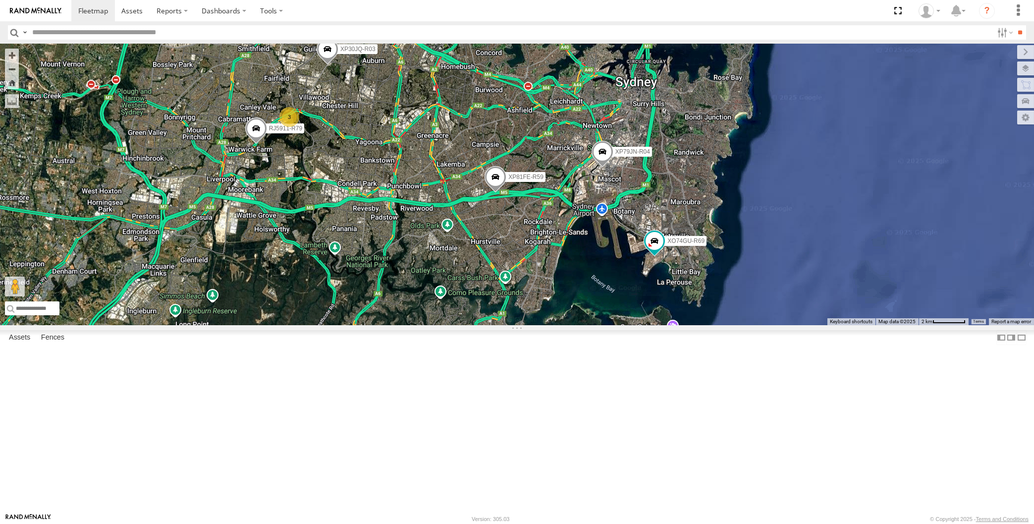
drag, startPoint x: 681, startPoint y: 376, endPoint x: 696, endPoint y: 341, distance: 37.5
click at [696, 325] on div "XP30JQ-R03 XP79JN-R04 RJ5911-R79 XP81FE-R59 XO74GU-R69 3" at bounding box center [517, 184] width 1034 height 281
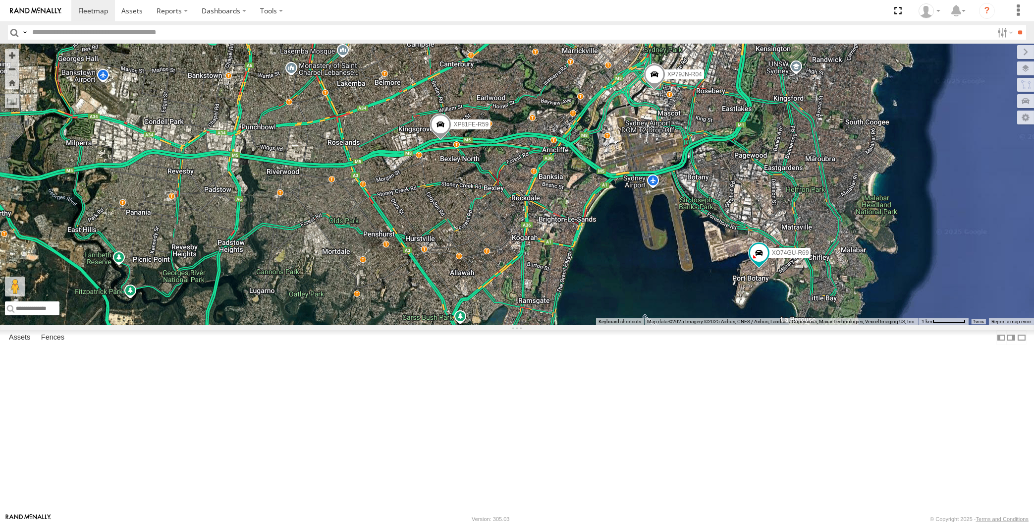
drag, startPoint x: 267, startPoint y: 351, endPoint x: 479, endPoint y: 404, distance: 218.5
click at [409, 325] on div "XP30JQ-R03 XP79JN-R04 RJ5911-R79 XP81FE-R59 XO74GU-R69" at bounding box center [517, 184] width 1034 height 281
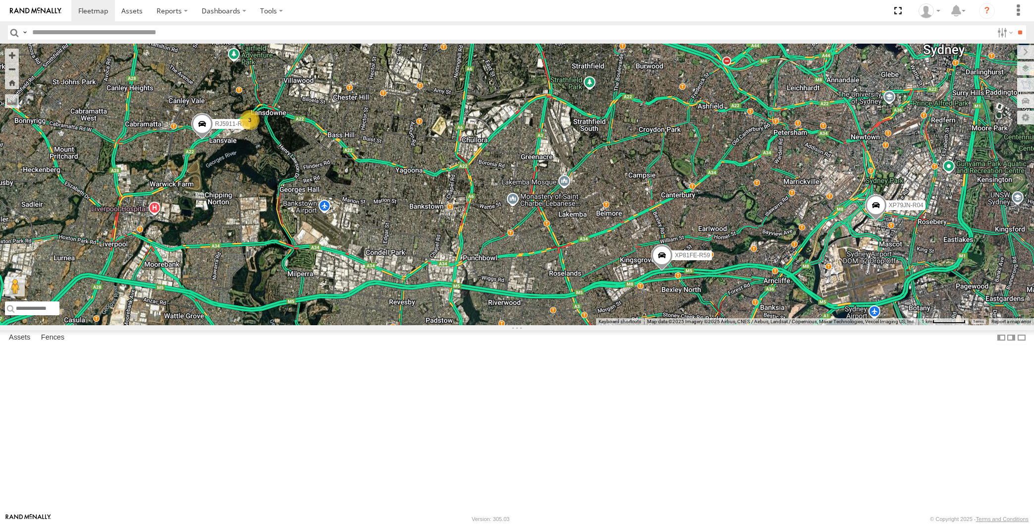
drag, startPoint x: 302, startPoint y: 246, endPoint x: 330, endPoint y: 292, distance: 54.2
click at [330, 292] on div "XP30JQ-R03 XP79JN-R04 RJ5911-R79 XP81FE-R59 XO74GU-R69 3" at bounding box center [517, 184] width 1034 height 281
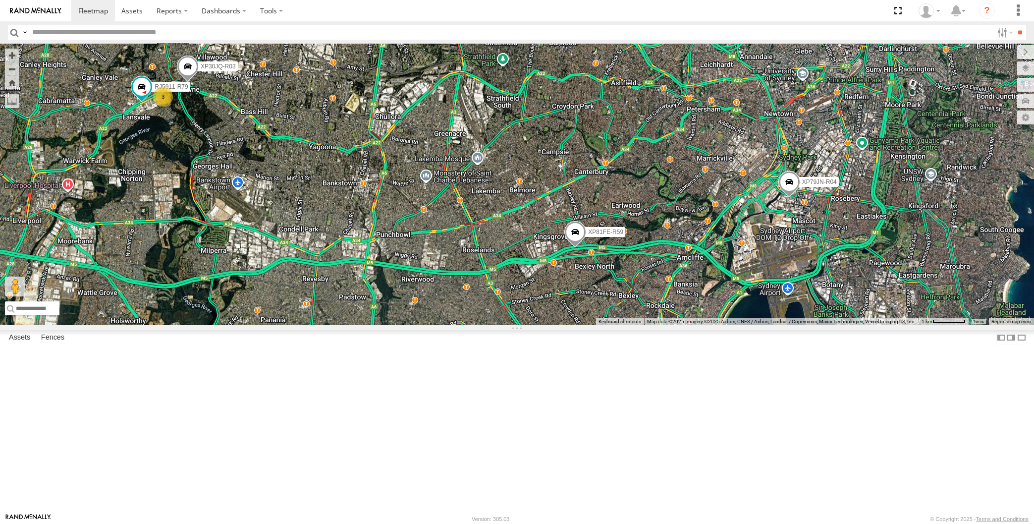
click at [237, 325] on div "XP30JQ-R03 XP79JN-R04 3 RJ5911-R79 XP81FE-R59 XO74GU-R69" at bounding box center [517, 184] width 1034 height 281
click at [289, 301] on div "XP30JQ-R03 XP79JN-R04 3 RJ5911-R79 XP81FE-R59 XO74GU-R69" at bounding box center [517, 184] width 1034 height 281
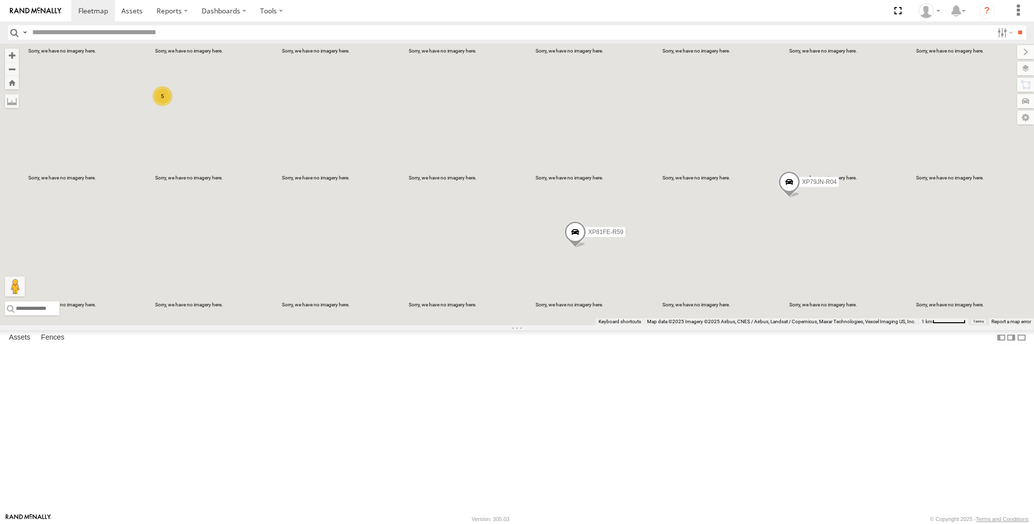
drag, startPoint x: 879, startPoint y: 416, endPoint x: 865, endPoint y: 403, distance: 18.9
click at [874, 325] on div "XP79JN-R04 XP81FE-R59 XO74GU-R69 5" at bounding box center [517, 184] width 1034 height 281
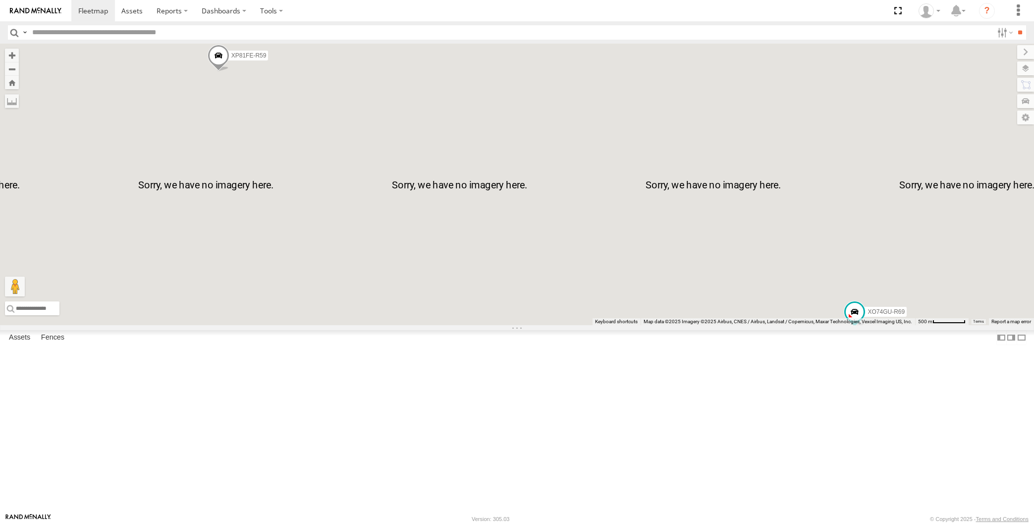
drag, startPoint x: 881, startPoint y: 444, endPoint x: 871, endPoint y: 407, distance: 38.5
click at [876, 325] on div "XP79JN-R04 XP81FE-R59 XO74GU-R69" at bounding box center [517, 184] width 1034 height 281
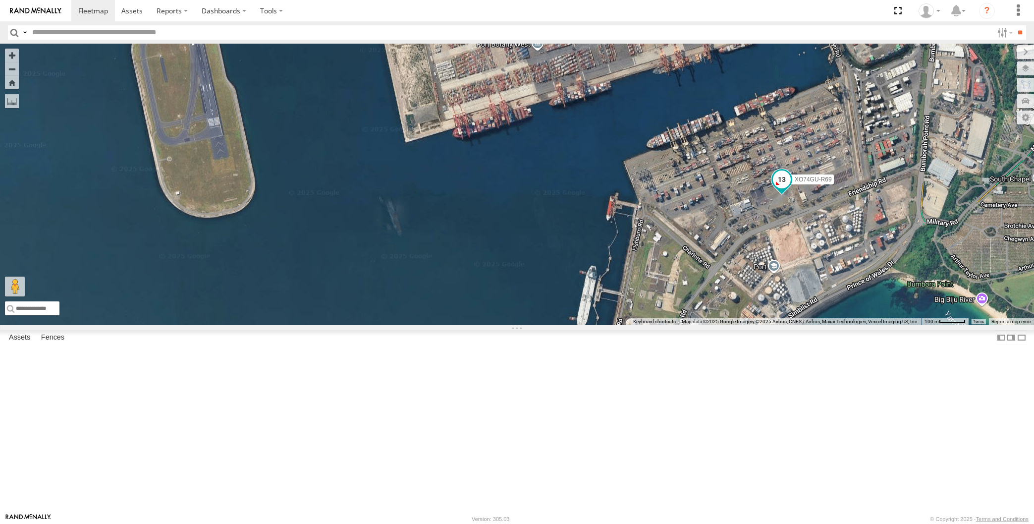
click at [780, 188] on span at bounding box center [782, 179] width 18 height 18
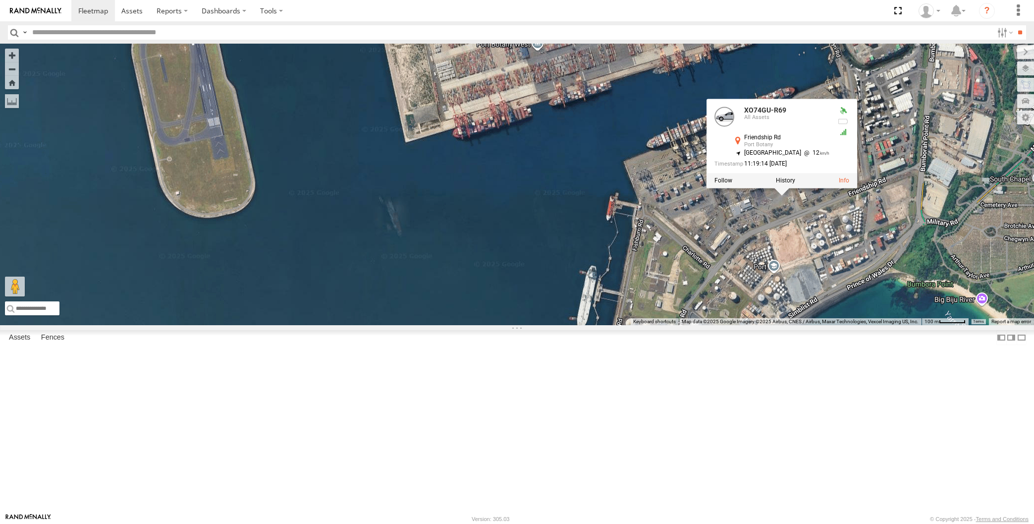
click at [832, 325] on div "XP79JN-R04 XP81FE-R59 XO74GU-R69 XO74GU-R69 All Assets Friendship Rd Port Botan…" at bounding box center [517, 184] width 1034 height 281
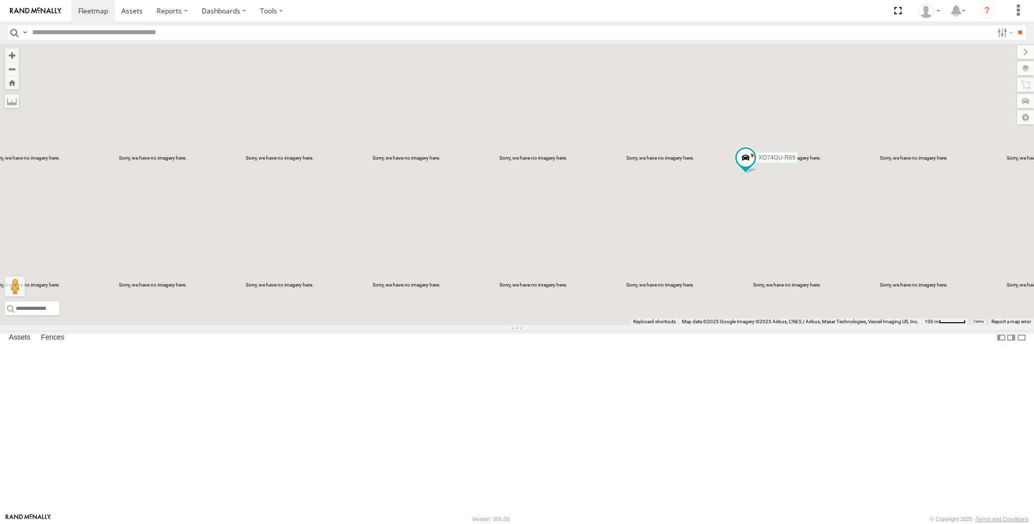
drag, startPoint x: 566, startPoint y: 385, endPoint x: 573, endPoint y: 383, distance: 7.2
click at [573, 325] on div "XO74GU-R69" at bounding box center [517, 184] width 1034 height 281
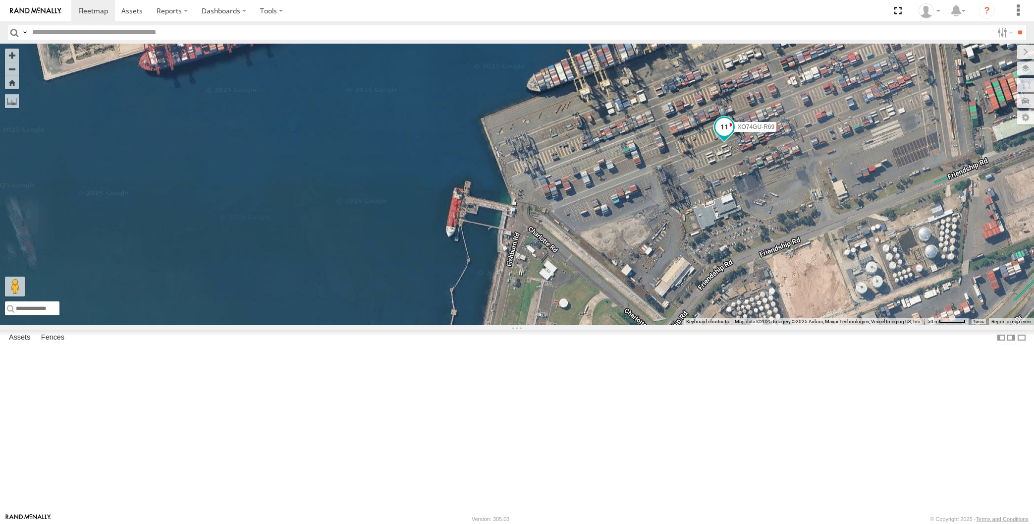
click at [727, 136] on span at bounding box center [725, 127] width 18 height 18
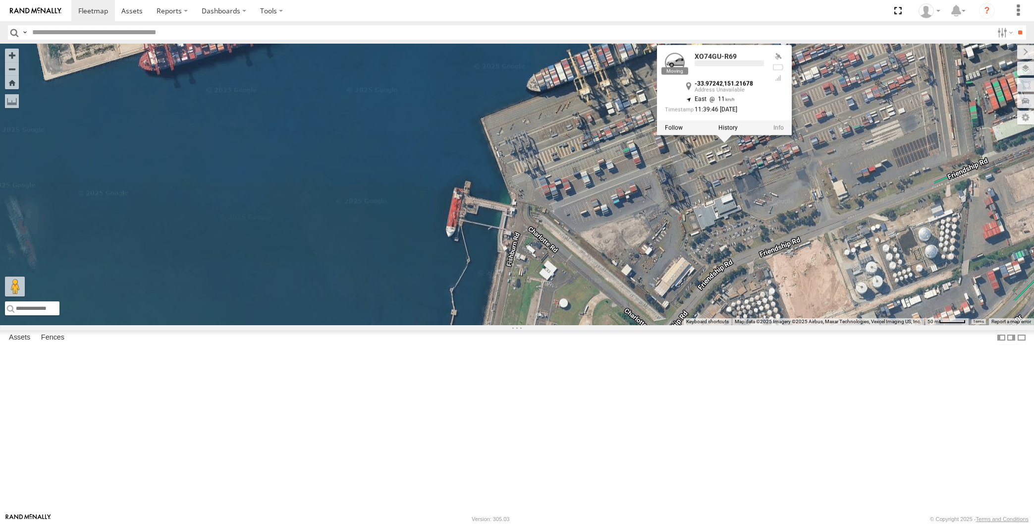
click at [709, 320] on div "XO74GU-R69 XO74GU-R69 -33.97242 , 151.21678 East 11 11:39:46 15/08/2025" at bounding box center [517, 184] width 1034 height 281
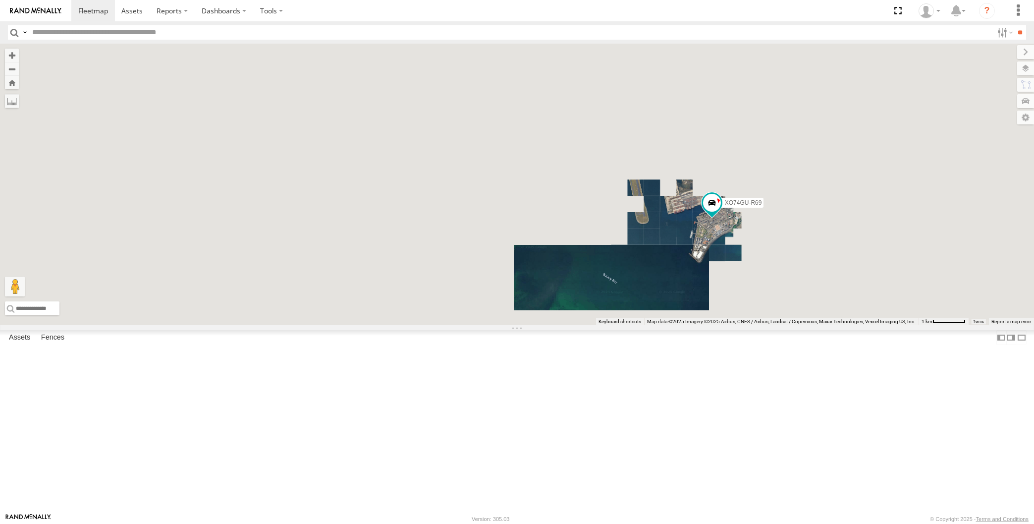
click at [645, 325] on div "XO74GU-R69" at bounding box center [517, 184] width 1034 height 281
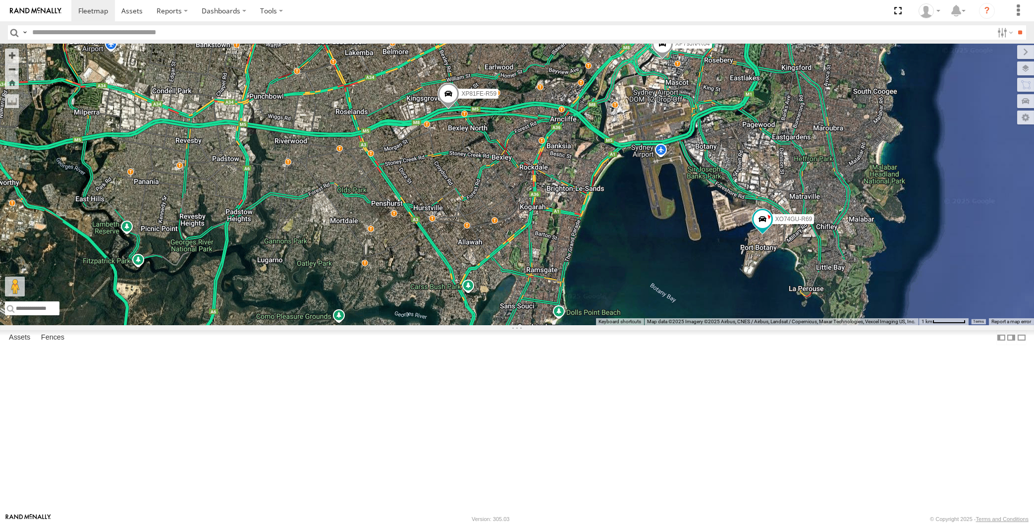
drag, startPoint x: 630, startPoint y: 363, endPoint x: 664, endPoint y: 373, distance: 34.7
click at [661, 325] on div "XO74GU-R69 4 XP79JN-R04 RJ5911-R79 XP81FE-R59" at bounding box center [517, 184] width 1034 height 281
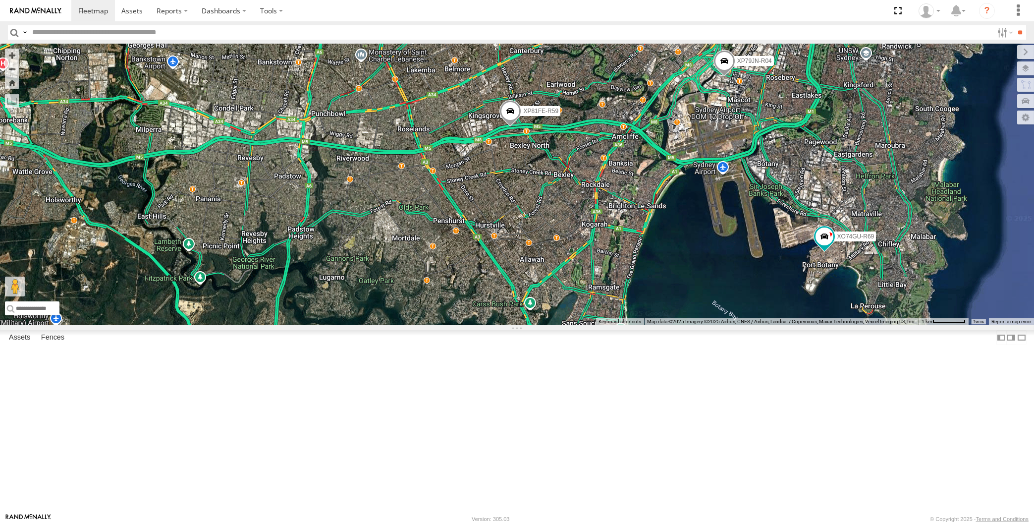
drag, startPoint x: 599, startPoint y: 341, endPoint x: 642, endPoint y: 371, distance: 52.4
click at [642, 325] on div "XO74GU-R69 4 XP79JN-R04 RJ5911-R79 XP81FE-R59" at bounding box center [517, 184] width 1034 height 281
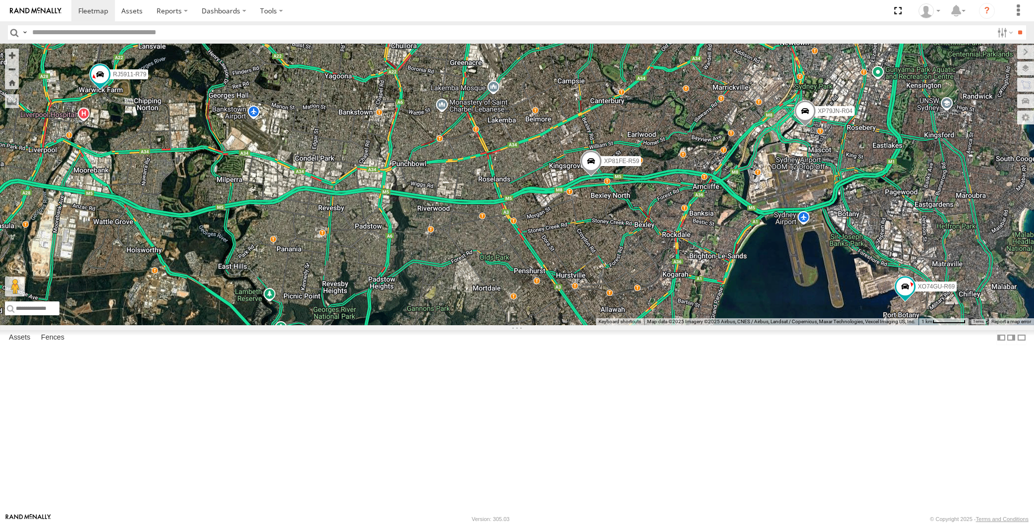
click at [463, 325] on div "XO74GU-R69 4 XP79JN-R04 RJ5911-R79 XP81FE-R59" at bounding box center [517, 184] width 1034 height 281
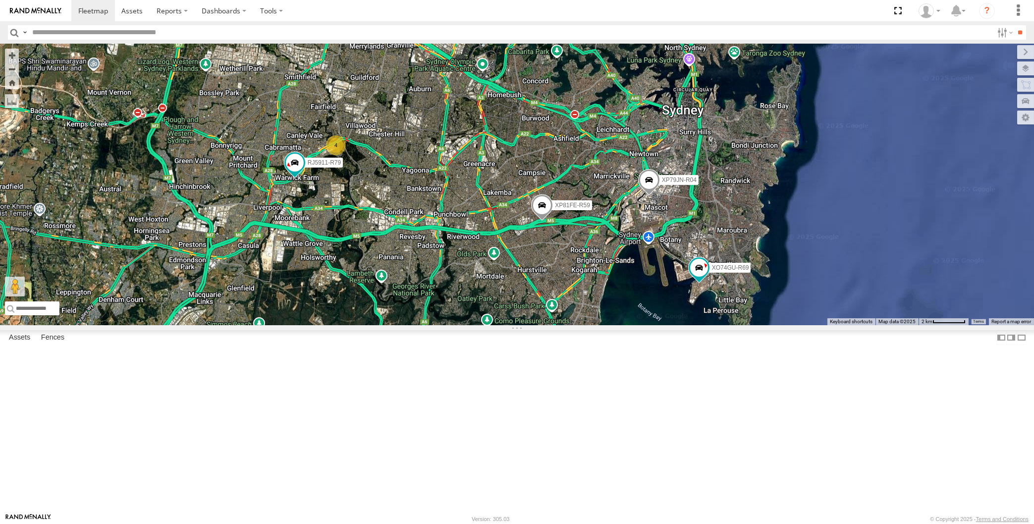
click at [433, 325] on div "XO74GU-R69 XP79JN-R04 RJ5911-R79 XP81FE-R59 4" at bounding box center [517, 184] width 1034 height 281
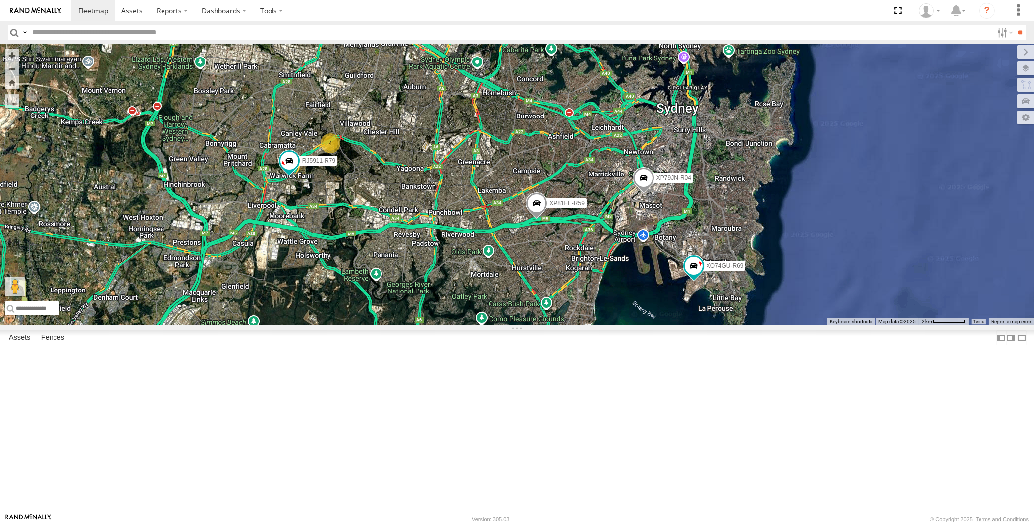
click at [515, 325] on div "XO74GU-R69 XP79JN-R04 RJ5911-R79 XP81FE-R59 4" at bounding box center [517, 184] width 1034 height 281
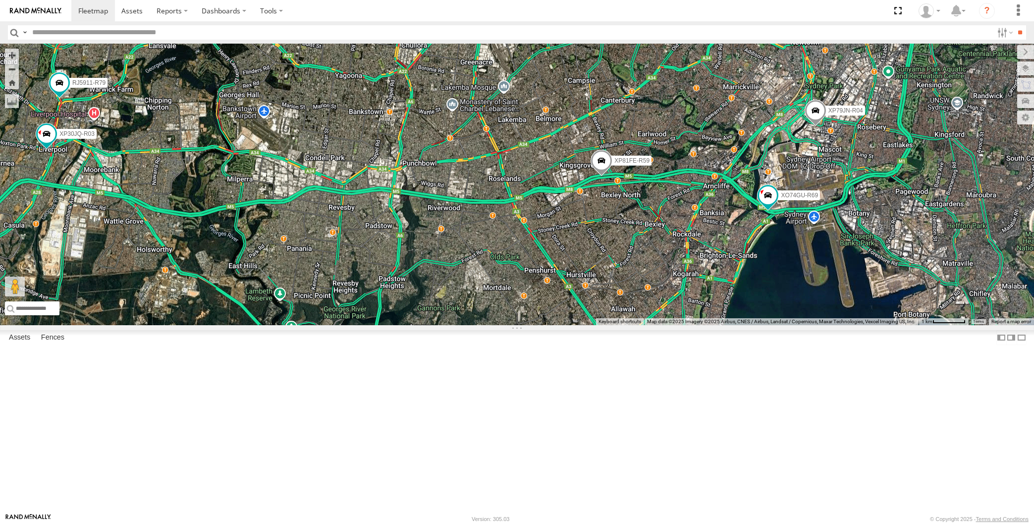
drag, startPoint x: 666, startPoint y: 442, endPoint x: 642, endPoint y: 419, distance: 32.9
click at [644, 325] on div "XP30JQ-R03 XP79JN-R04 RJ5911-R79 XP81FE-R59 XO74GU-R69 3" at bounding box center [517, 184] width 1034 height 281
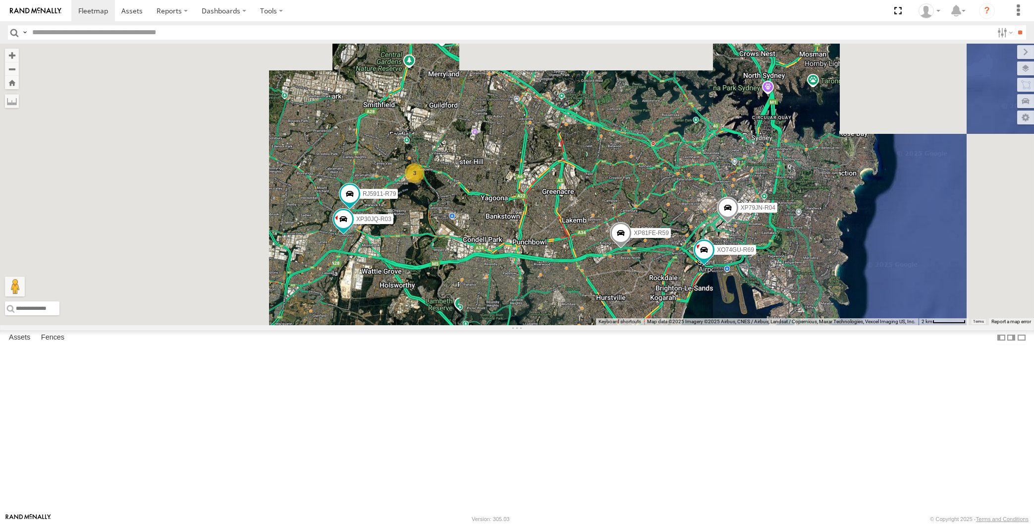
drag, startPoint x: 621, startPoint y: 431, endPoint x: 653, endPoint y: 424, distance: 32.4
click at [655, 325] on div "XP30JQ-R03 XP79JN-R04 RJ5911-R79 XP81FE-R59 XO74GU-R69 3" at bounding box center [517, 184] width 1034 height 281
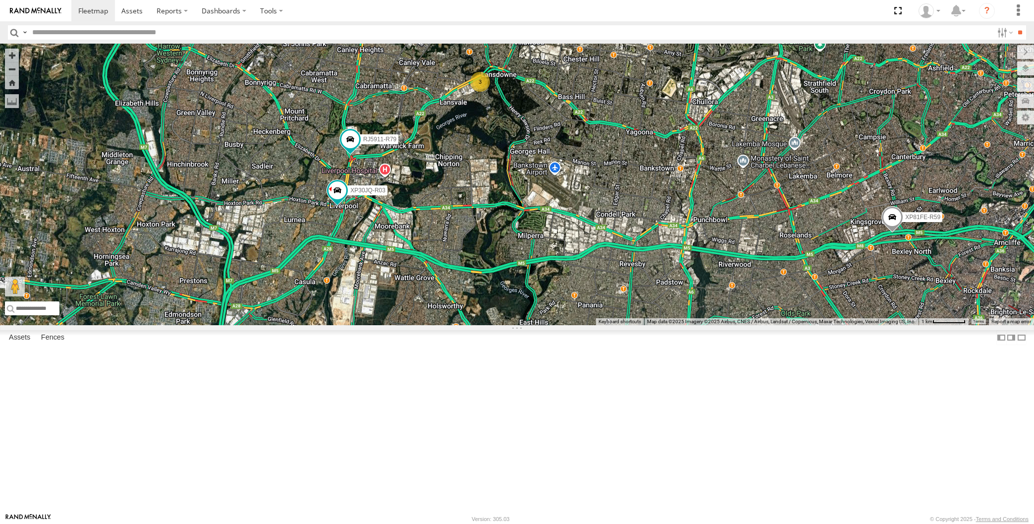
click at [642, 325] on div "XP30JQ-R03 XP79JN-R04 RJ5911-R79 XP81FE-R59 XO74GU-R69 3" at bounding box center [517, 184] width 1034 height 281
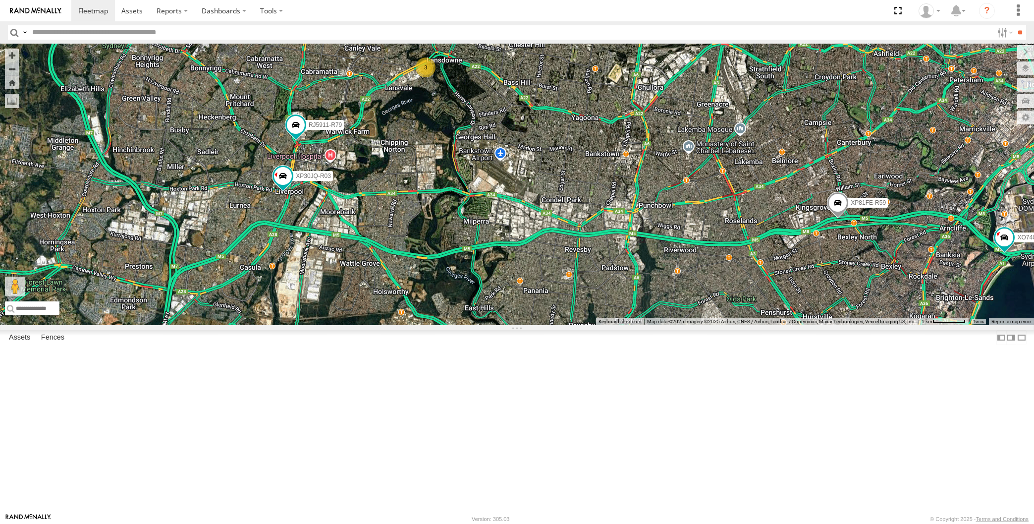
drag, startPoint x: 696, startPoint y: 389, endPoint x: 691, endPoint y: 384, distance: 7.7
click at [692, 325] on div "XP30JQ-R03 XP79JN-R04 RJ5911-R79 XP81FE-R59 XO74GU-R69 3" at bounding box center [517, 184] width 1034 height 281
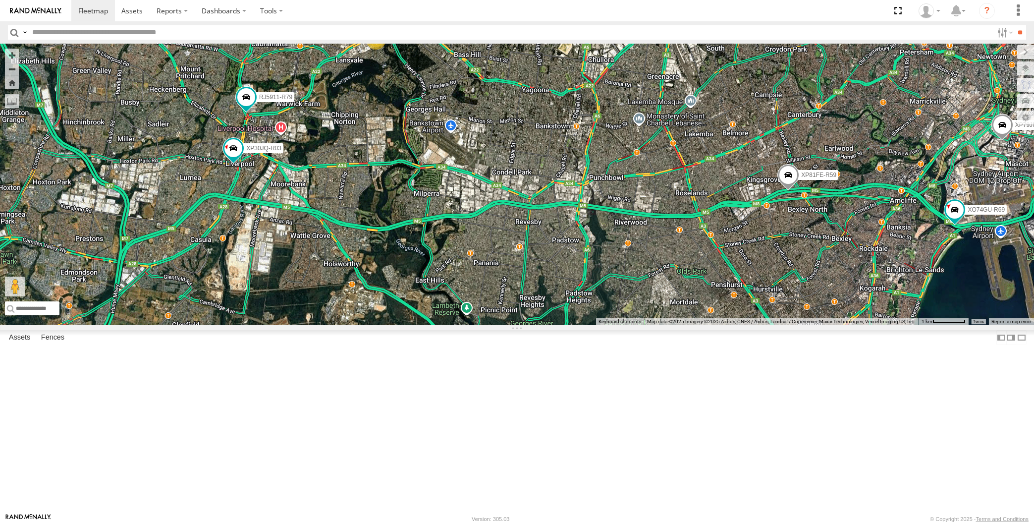
drag, startPoint x: 796, startPoint y: 386, endPoint x: 756, endPoint y: 366, distance: 45.0
click at [756, 325] on div "XP30JQ-R03 XP79JN-R04 RJ5911-R79 XP81FE-R59 XO74GU-R69 3" at bounding box center [517, 184] width 1034 height 281
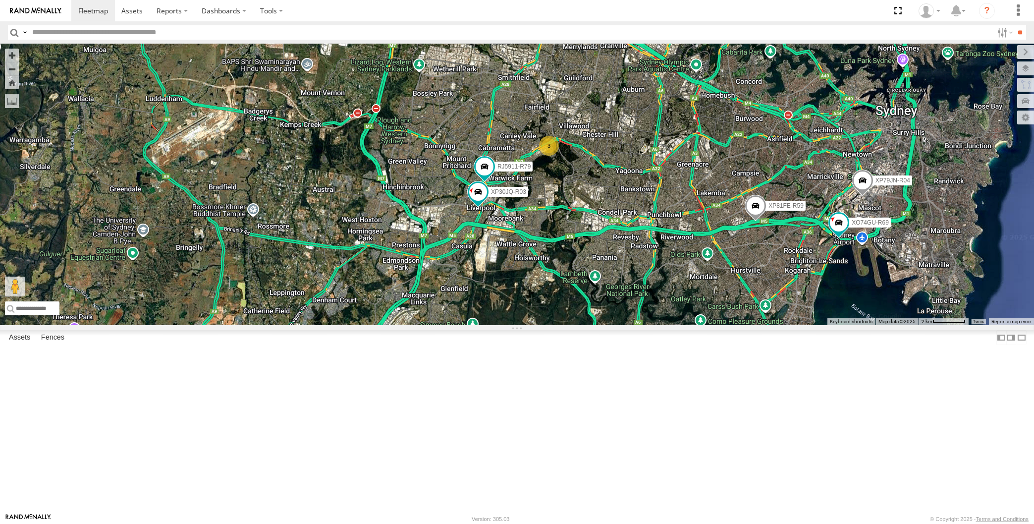
drag, startPoint x: 745, startPoint y: 394, endPoint x: 729, endPoint y: 392, distance: 16.5
click at [734, 325] on div "XP30JQ-R03 XP79JN-R04 RJ5911-R79 XP81FE-R59 XO74GU-R69 3" at bounding box center [517, 184] width 1034 height 281
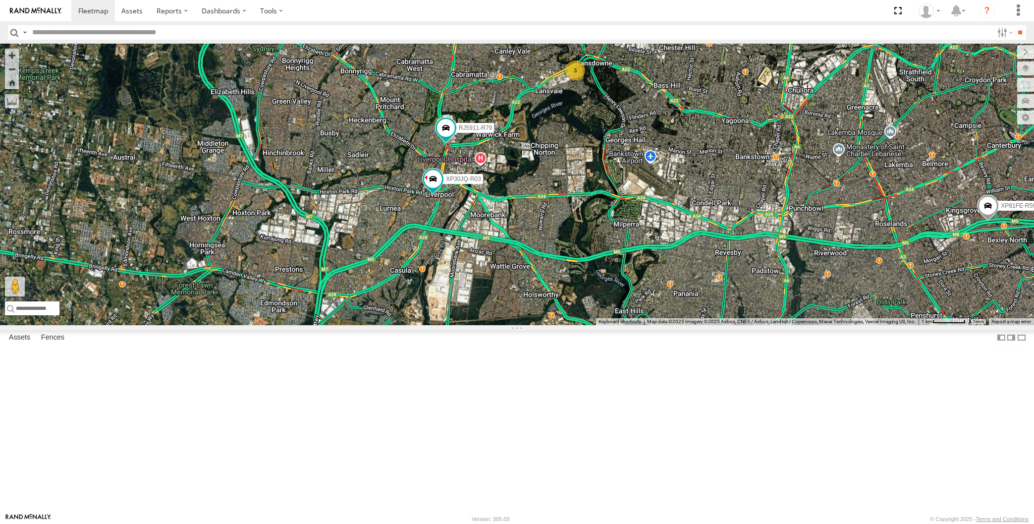
drag, startPoint x: 496, startPoint y: 342, endPoint x: 498, endPoint y: 330, distance: 12.0
click at [497, 325] on div "XP30JQ-R03 XP79JN-R04 RJ5911-R79 XP81FE-R59 XO74GU-R69 3" at bounding box center [517, 184] width 1034 height 281
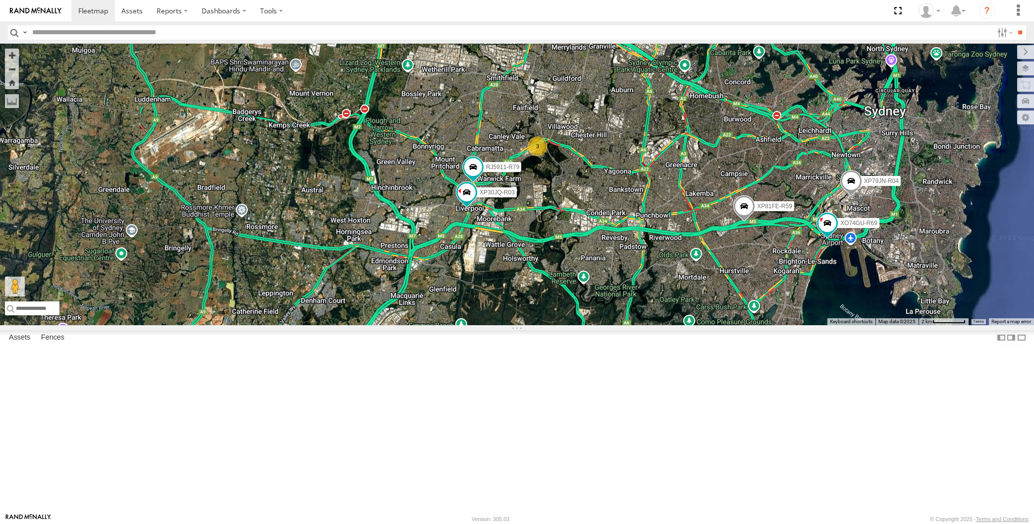
click at [687, 325] on div "XP30JQ-R03 XP79JN-R04 RJ5911-R79 XP81FE-R59 XO74GU-R69 3" at bounding box center [517, 184] width 1034 height 281
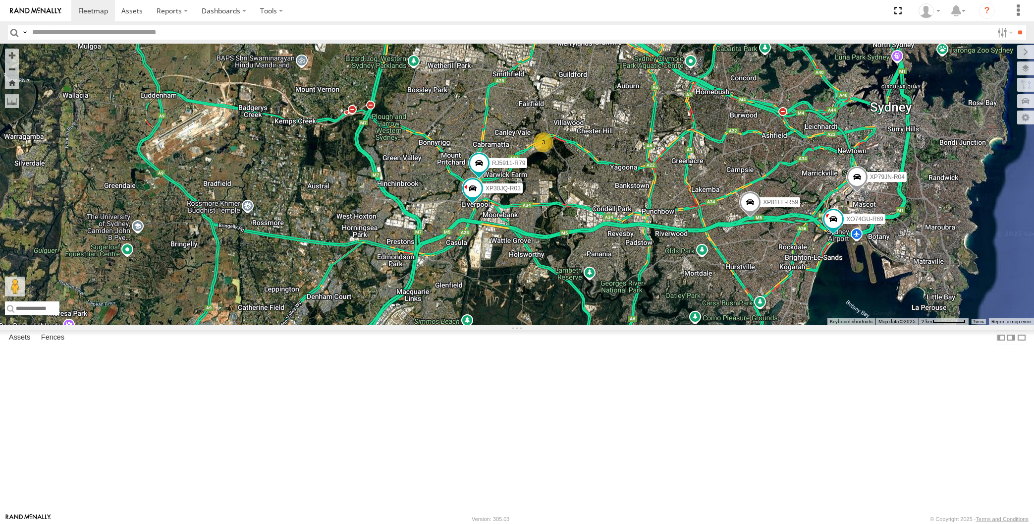
click at [750, 325] on div "XP30JQ-R03 XP79JN-R04 RJ5911-R79 XP81FE-R59 XO74GU-R69 3" at bounding box center [517, 184] width 1034 height 281
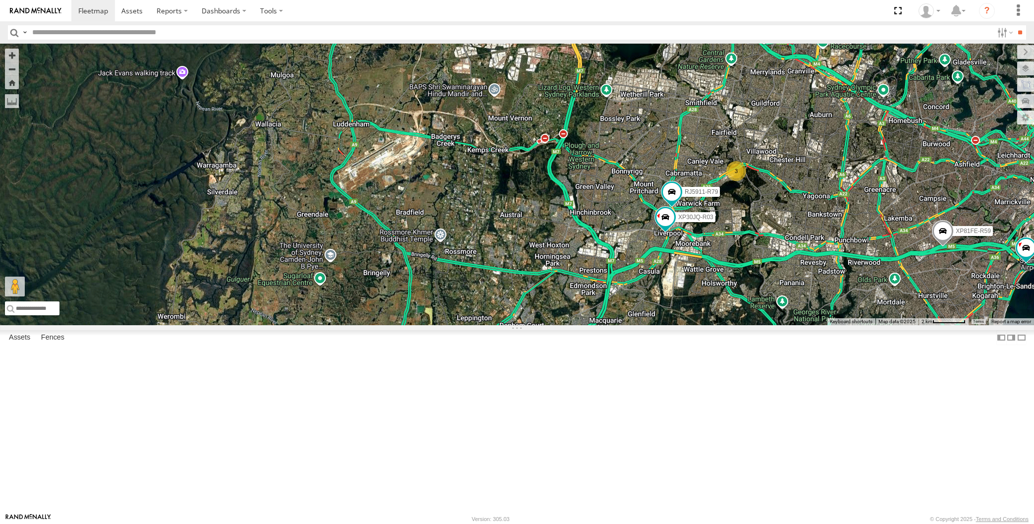
drag, startPoint x: 873, startPoint y: 468, endPoint x: 819, endPoint y: 442, distance: 60.1
click at [834, 325] on div "XP30JQ-R03 XP79JN-R04 RJ5911-R79 XP81FE-R59 XO74GU-R69 3" at bounding box center [517, 184] width 1034 height 281
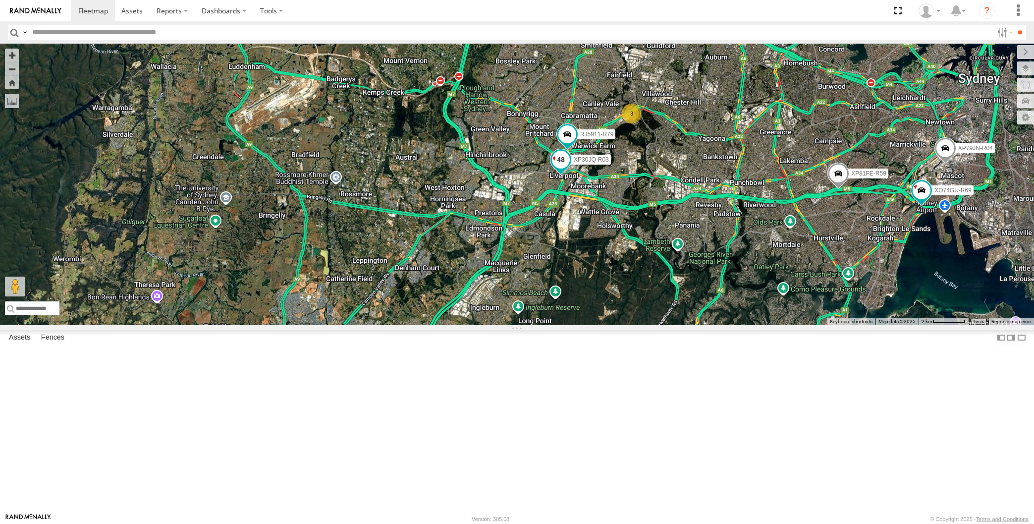
click at [560, 169] on span at bounding box center [561, 160] width 18 height 18
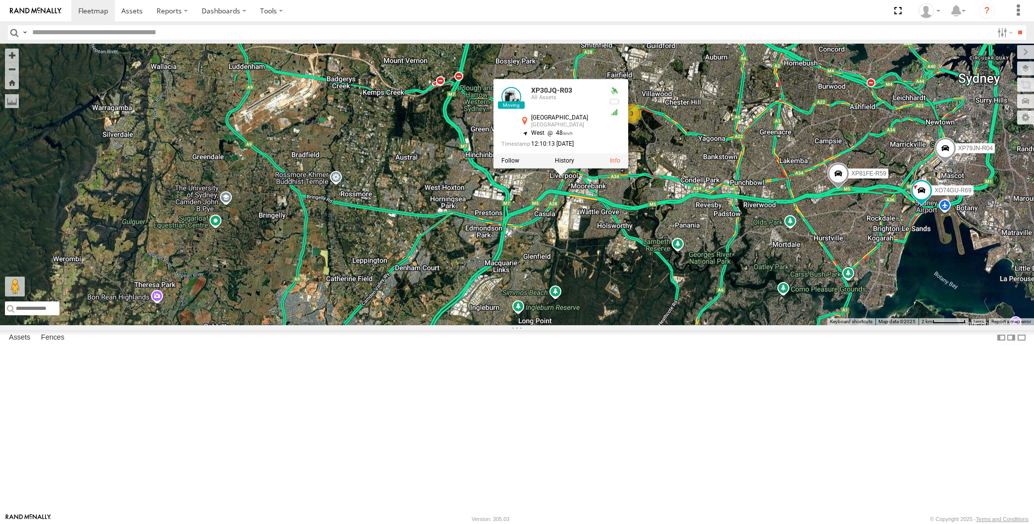
click at [599, 325] on div "XP30JQ-R03 XP79JN-R04 RJ5911-R79 XP81FE-R59 XO74GU-R69 3 XP30JQ-R03 All Assets …" at bounding box center [517, 184] width 1034 height 281
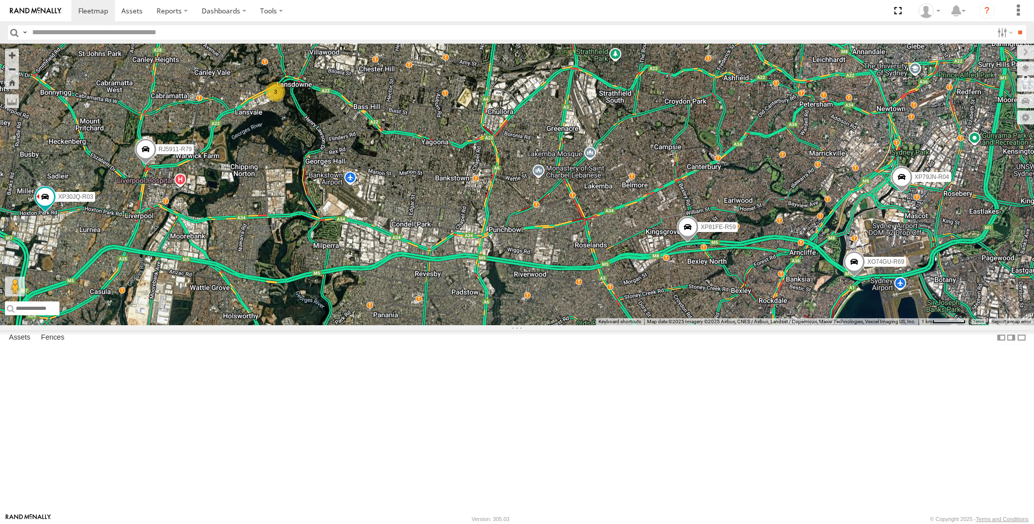
click at [537, 325] on div "XP30JQ-R03 XP79JN-R04 RJ5911-R79 XP81FE-R59 XO74GU-R69 3" at bounding box center [517, 184] width 1034 height 281
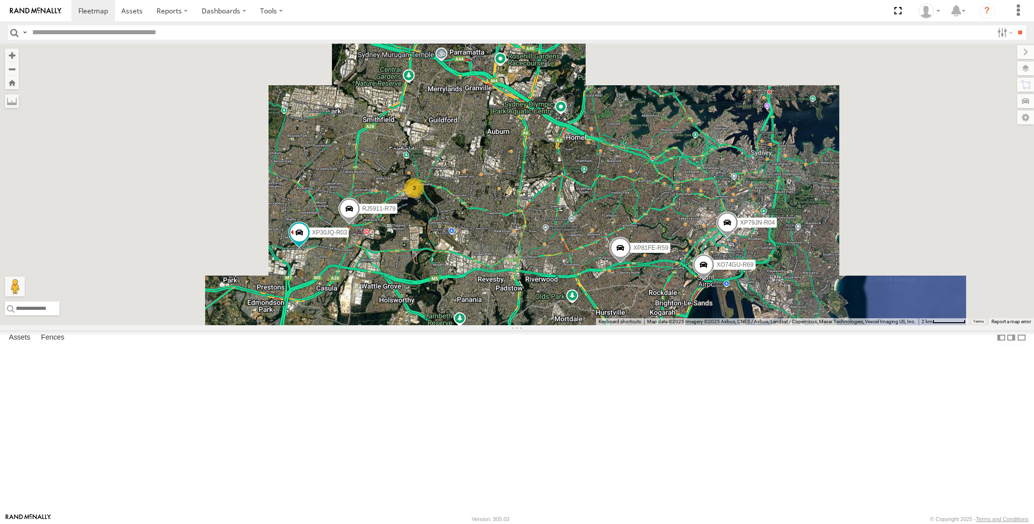
drag, startPoint x: 564, startPoint y: 415, endPoint x: 546, endPoint y: 391, distance: 30.5
click at [548, 325] on div "XP30JQ-R03 XP79JN-R04 RJ5911-R79 XP81FE-R59 XO74GU-R69 3" at bounding box center [517, 184] width 1034 height 281
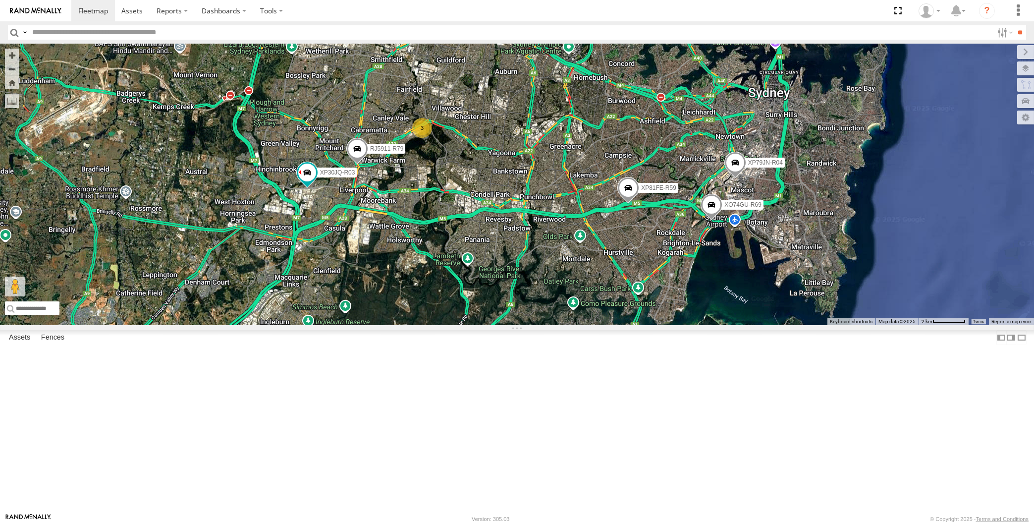
click at [693, 325] on div "XP30JQ-R03 XP79JN-R04 RJ5911-R79 XP81FE-R59 XO74GU-R69 3" at bounding box center [517, 184] width 1034 height 281
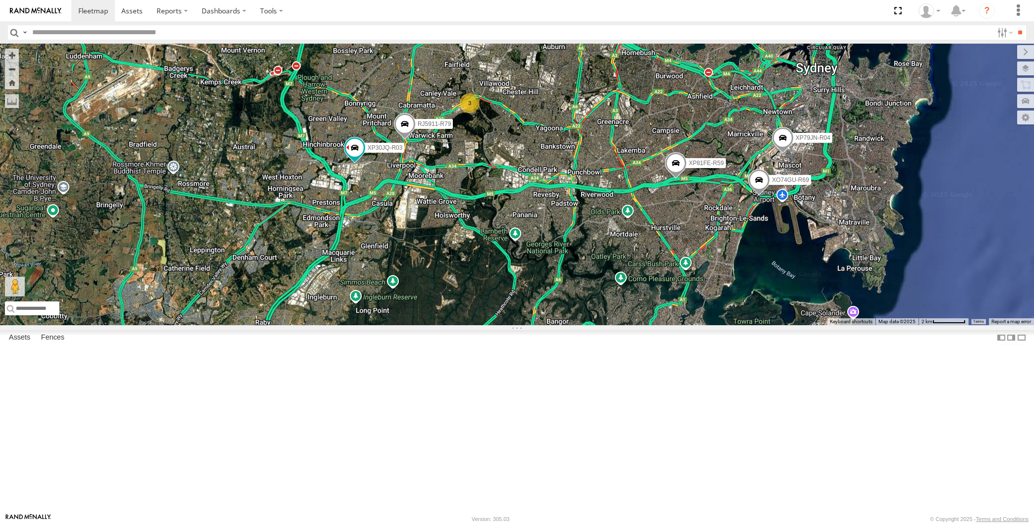
click at [757, 196] on span at bounding box center [759, 182] width 22 height 27
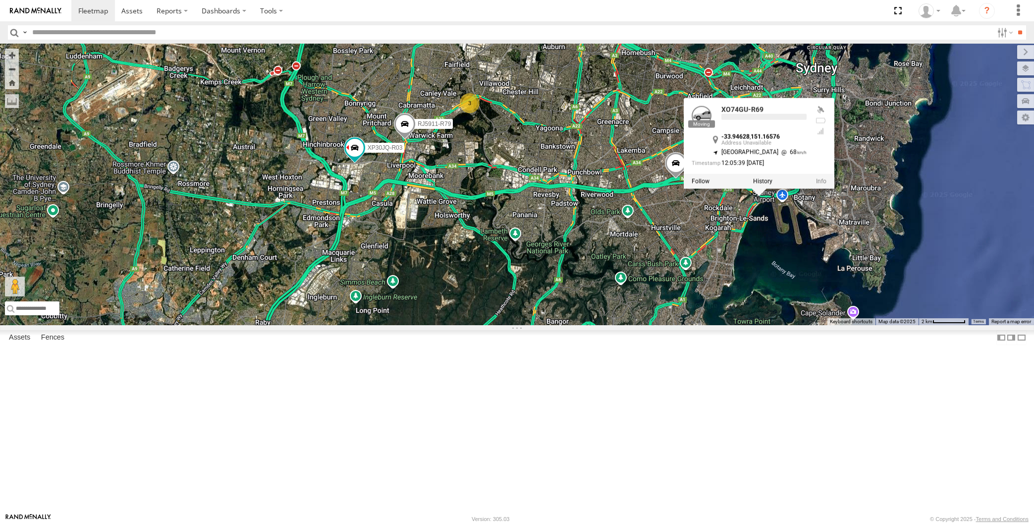
click at [725, 325] on div "XP30JQ-R03 XP79JN-R04 RJ5911-R79 XP81FE-R59 XO74GU-R69 3 XO74GU-R69 -33.94628 ,…" at bounding box center [517, 184] width 1034 height 281
click at [624, 325] on div "XP30JQ-R03 XP79JN-R04 RJ5911-R79 XP81FE-R59 XO74GU-R69 3 XO74GU-R69 All Assets …" at bounding box center [517, 184] width 1034 height 281
click at [790, 325] on div "XP30JQ-R03 XP79JN-R04 RJ5911-R79 XP81FE-R59 XO74GU-R69 3 XO74GU-R69 All Assets …" at bounding box center [517, 184] width 1034 height 281
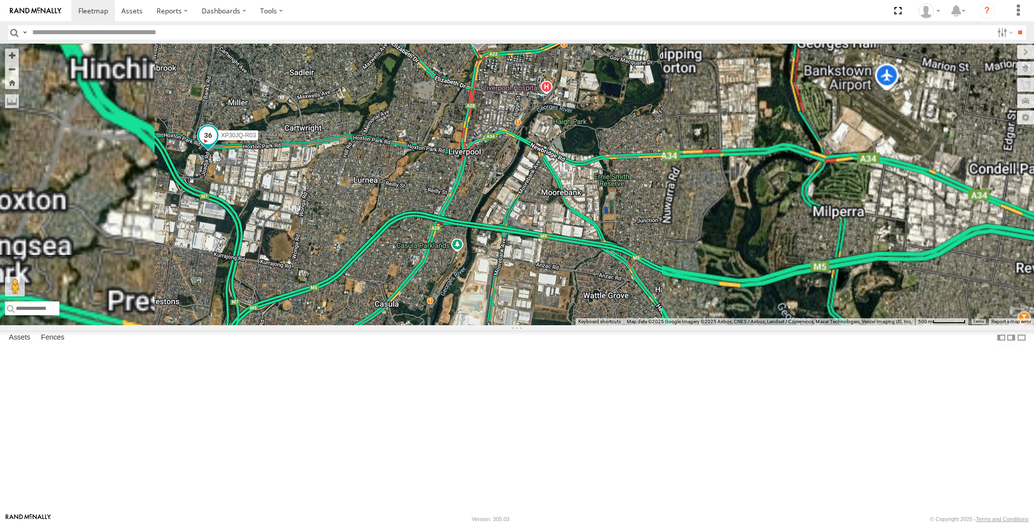
click at [210, 145] on span at bounding box center [208, 136] width 18 height 18
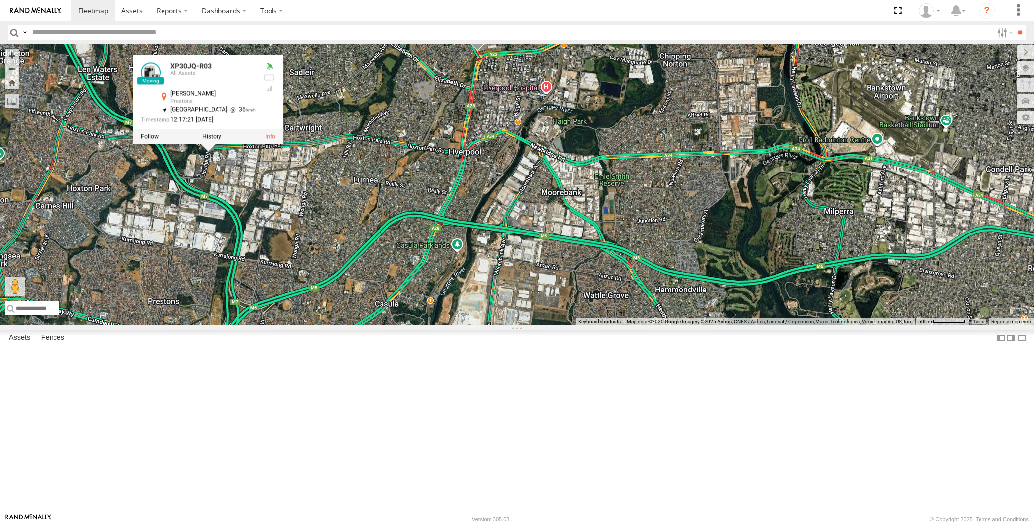
click at [271, 294] on div "XP30JQ-R03 XP79JN-R04 RJ5911-R79 XP81FE-R59 XO74GU-R69 XP30JQ-R03 All Assets Jo…" at bounding box center [517, 184] width 1034 height 281
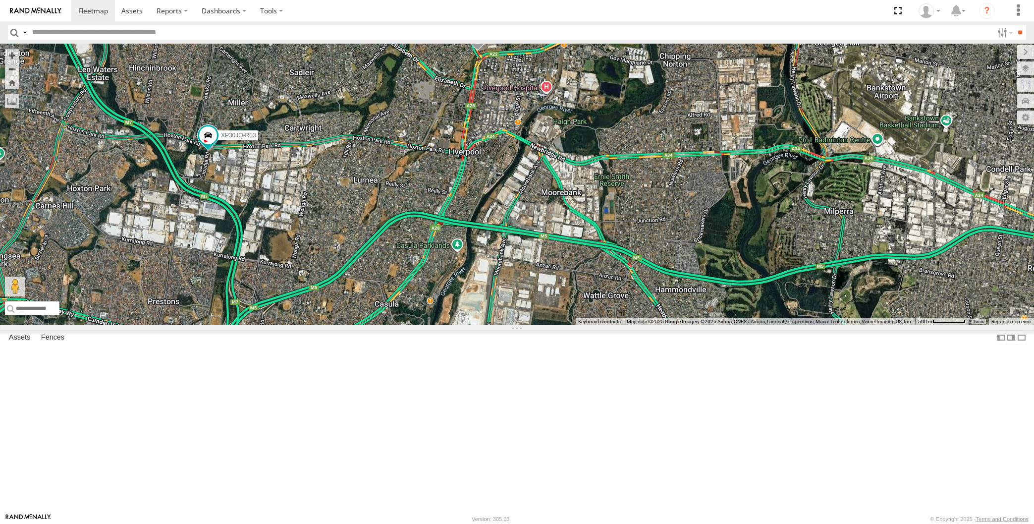
click at [300, 274] on div "XP30JQ-R03 XP79JN-R04 RJ5911-R79 XP81FE-R59 XO74GU-R69" at bounding box center [517, 184] width 1034 height 281
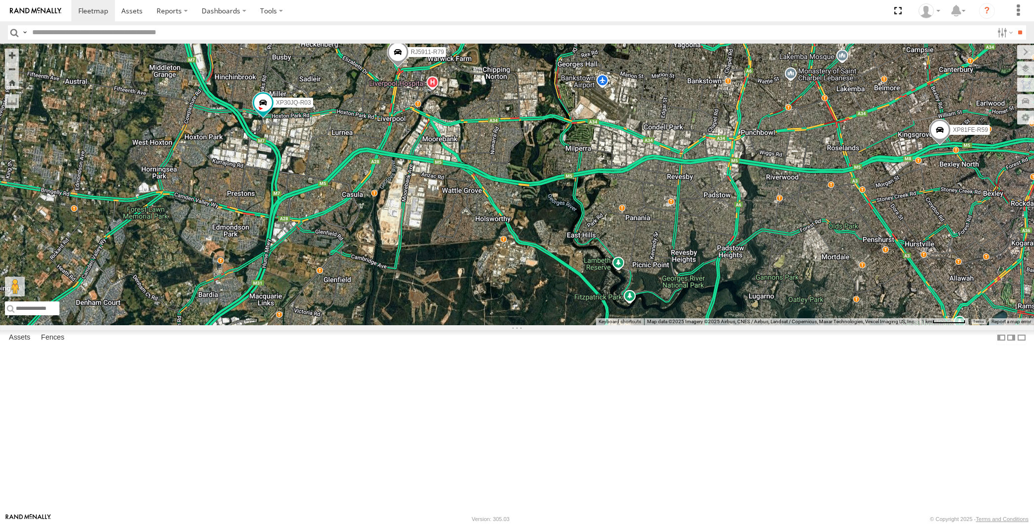
drag, startPoint x: 683, startPoint y: 419, endPoint x: 649, endPoint y: 377, distance: 54.6
click at [645, 325] on div "XP30JQ-R03 XP79JN-R04 RJ5911-R79 XP81FE-R59 XO74GU-R69 3" at bounding box center [517, 184] width 1034 height 281
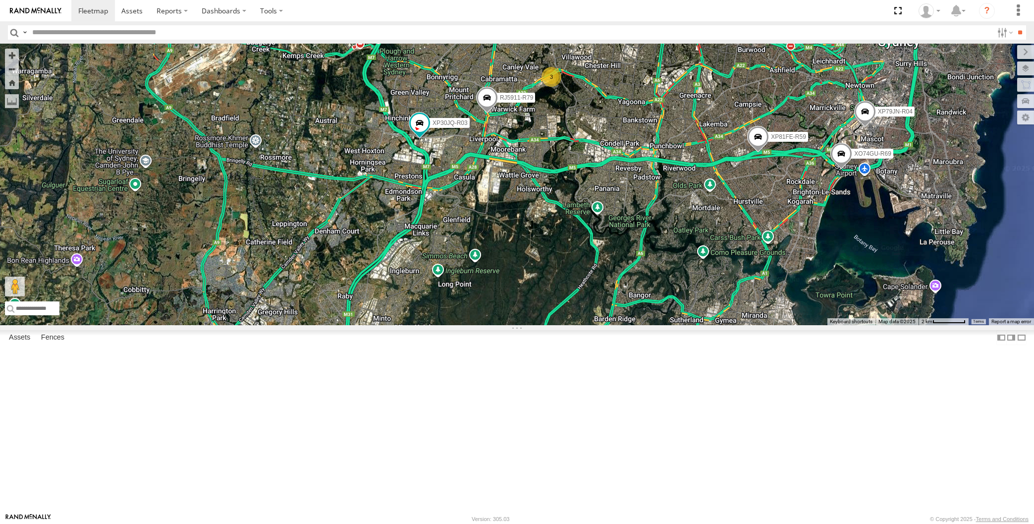
click at [699, 325] on div "XP30JQ-R03 XP79JN-R04 RJ5911-R79 XP81FE-R59 XO74GU-R69 3" at bounding box center [517, 184] width 1034 height 281
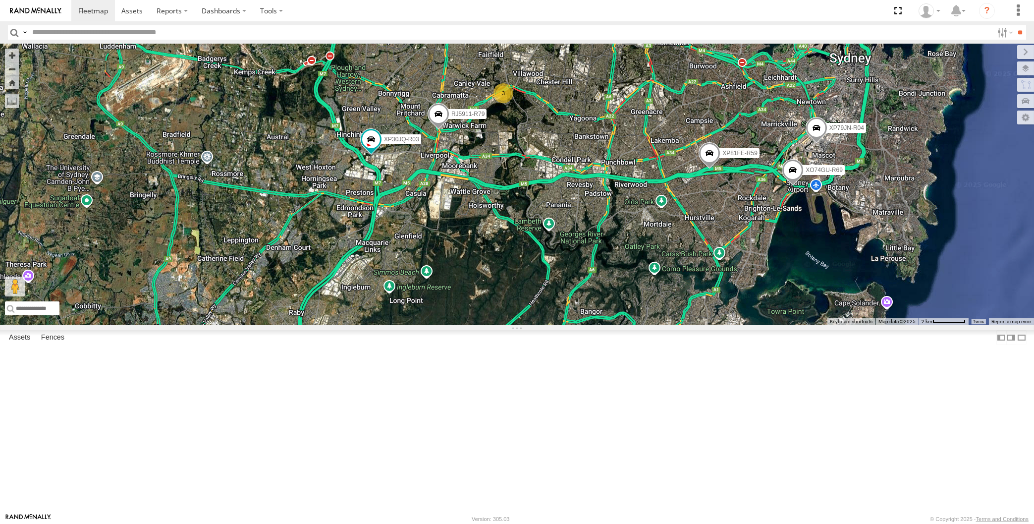
drag, startPoint x: 688, startPoint y: 359, endPoint x: 663, endPoint y: 365, distance: 26.0
click at [663, 325] on div "XP30JQ-R03 XP79JN-R04 RJ5911-R79 XP81FE-R59 XO74GU-R69 3" at bounding box center [517, 184] width 1034 height 281
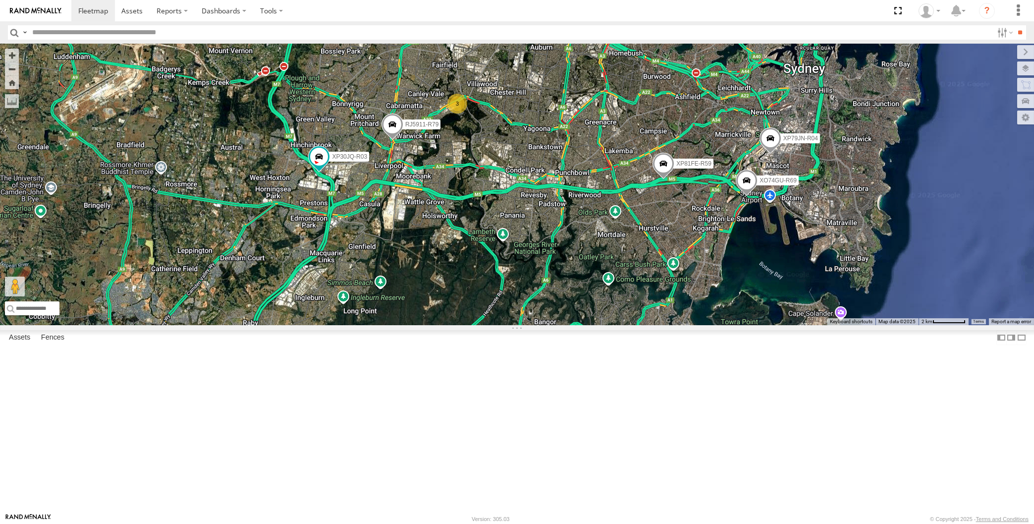
click at [209, 325] on div "XP30JQ-R03 XP79JN-R04 RJ5911-R79 XP81FE-R59 XO74GU-R69 3" at bounding box center [517, 184] width 1034 height 281
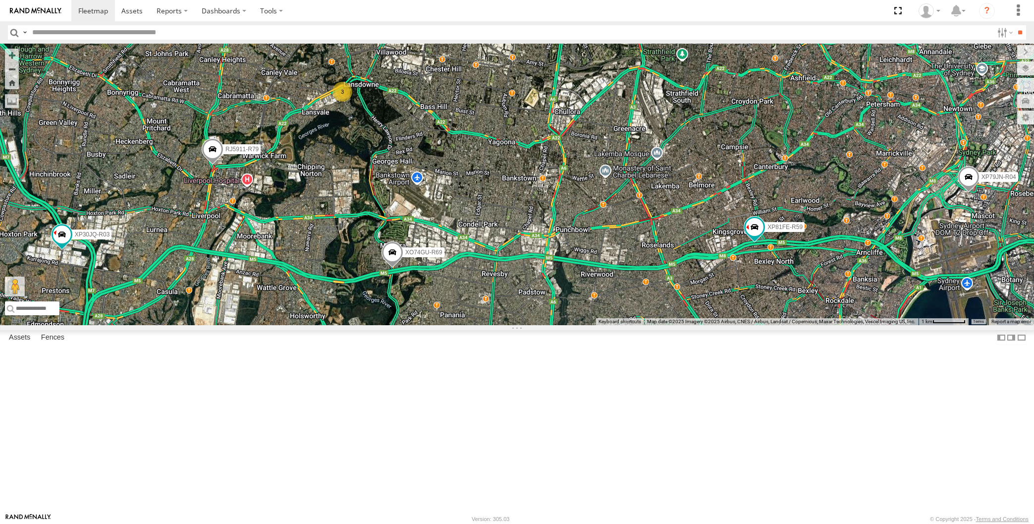
click at [228, 325] on div "XP30JQ-R03 XP79JN-R04 RJ5911-R79 XP81FE-R59 XO74GU-R69 3" at bounding box center [517, 184] width 1034 height 281
click at [542, 325] on div "XP30JQ-R03 XP79JN-R04 RJ5911-R79 XP81FE-R59 XO74GU-R69 3" at bounding box center [517, 184] width 1034 height 281
drag, startPoint x: 465, startPoint y: 413, endPoint x: 457, endPoint y: 403, distance: 12.3
click at [463, 325] on div "XP30JQ-R03 XP79JN-R04 RJ5911-R79 XP81FE-R59 XO74GU-R69 3" at bounding box center [517, 184] width 1034 height 281
drag, startPoint x: 455, startPoint y: 390, endPoint x: 464, endPoint y: 378, distance: 14.8
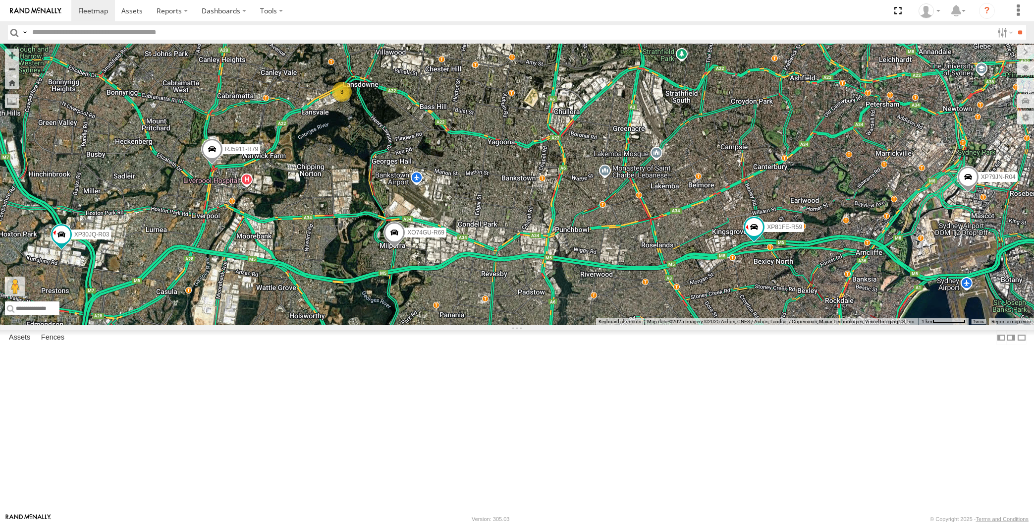
click at [464, 325] on div "XP30JQ-R03 XP79JN-R04 RJ5911-R79 XP81FE-R59 XO74GU-R69 3" at bounding box center [517, 184] width 1034 height 281
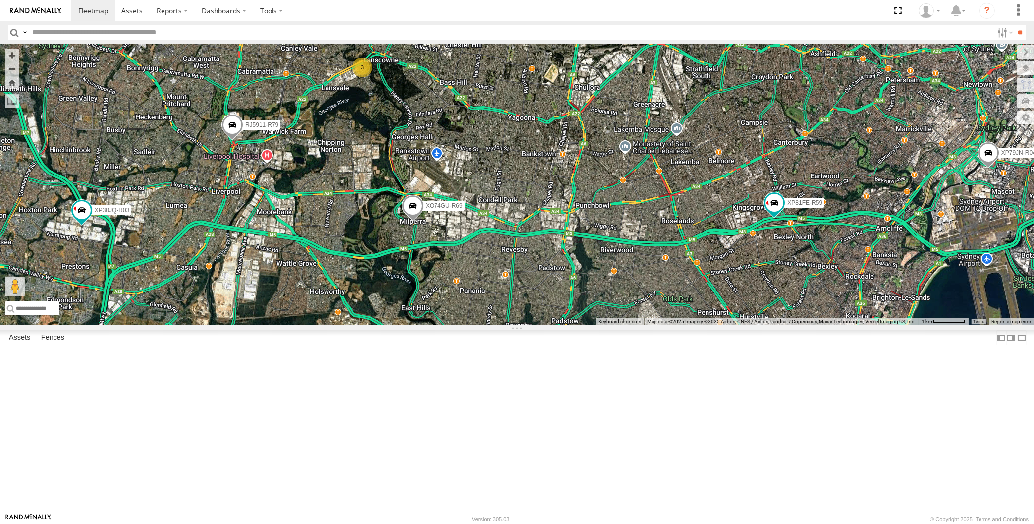
drag, startPoint x: 225, startPoint y: 360, endPoint x: 244, endPoint y: 353, distance: 20.2
click at [244, 325] on div "XP30JQ-R03 XP79JN-R04 RJ5911-R79 XP81FE-R59 XO74GU-R69 3" at bounding box center [517, 184] width 1034 height 281
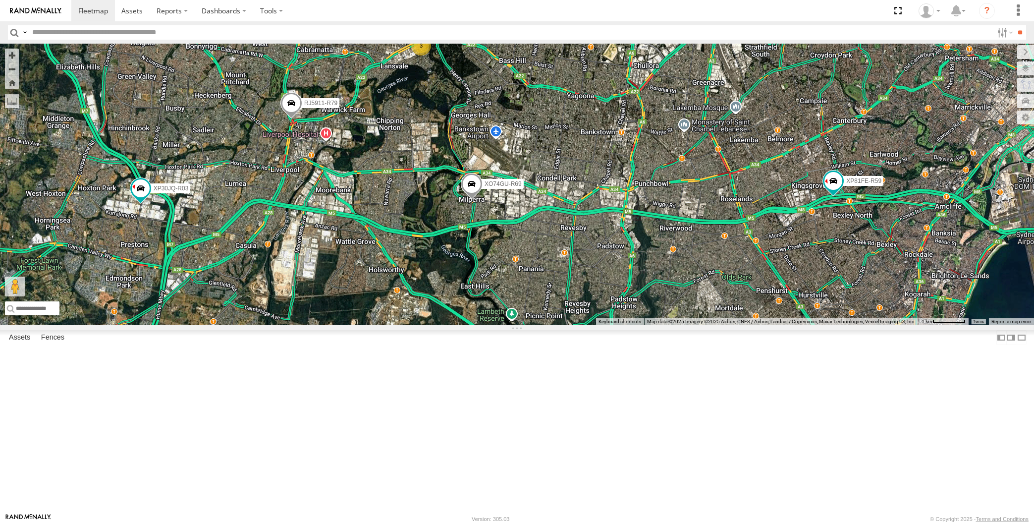
click at [613, 325] on div "XP30JQ-R03 XP79JN-R04 RJ5911-R79 XP81FE-R59 XO74GU-R69 3" at bounding box center [517, 184] width 1034 height 281
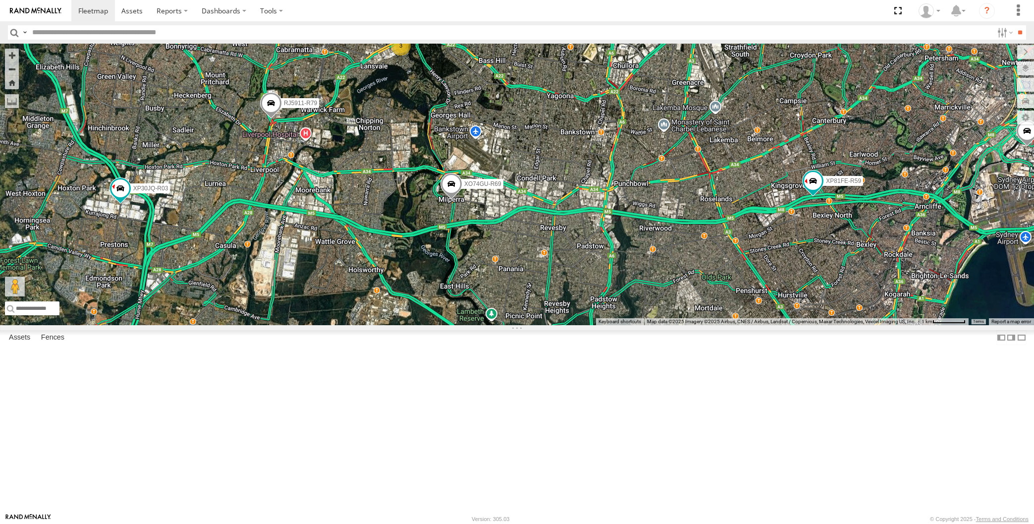
drag, startPoint x: 767, startPoint y: 371, endPoint x: 752, endPoint y: 379, distance: 16.2
click at [752, 325] on div "XP30JQ-R03 XP79JN-R04 RJ5911-R79 XP81FE-R59 XO74GU-R69 3" at bounding box center [517, 184] width 1034 height 281
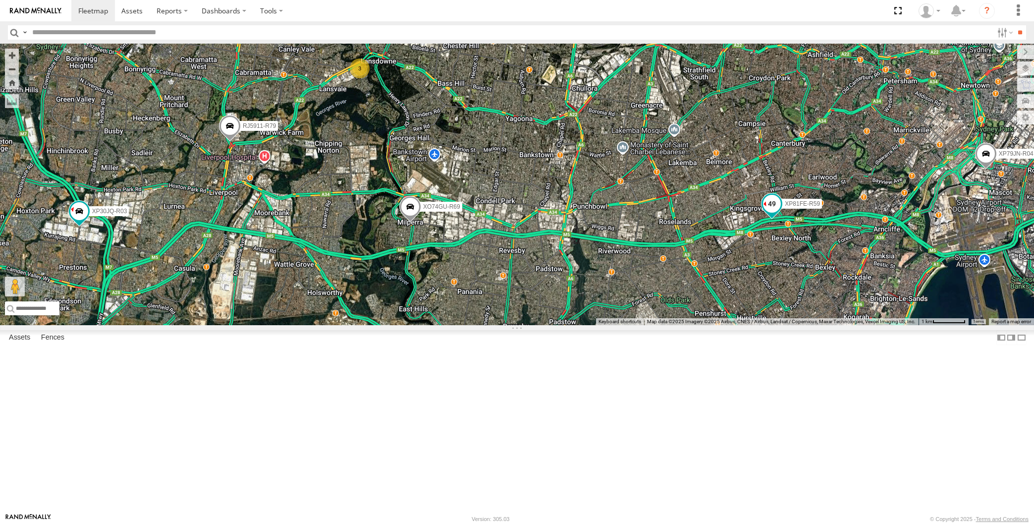
click at [768, 213] on span at bounding box center [772, 204] width 18 height 18
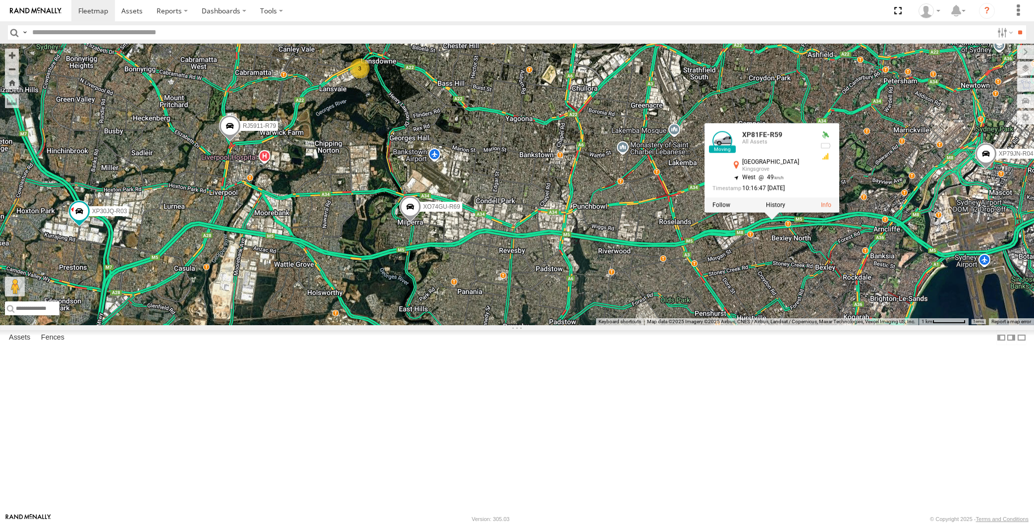
click at [800, 325] on div "XP30JQ-R03 XP79JN-R04 RJ5911-R79 XP81FE-R59 XO74GU-R69 3 XP81FE-R59 All Assets …" at bounding box center [517, 184] width 1034 height 281
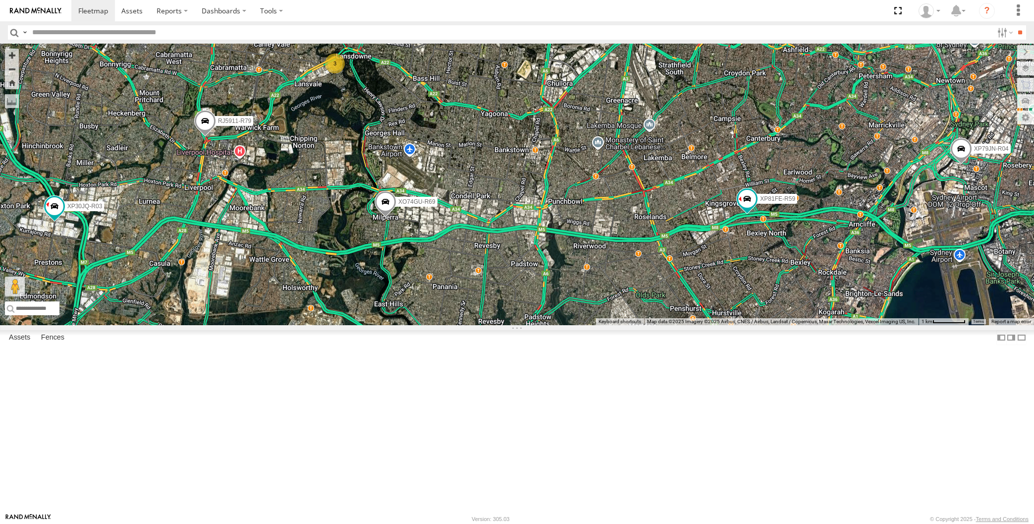
drag, startPoint x: 825, startPoint y: 412, endPoint x: 791, endPoint y: 395, distance: 38.1
click at [793, 325] on div "XP30JQ-R03 XP79JN-R04 RJ5911-R79 XP81FE-R59 XO74GU-R69 3" at bounding box center [517, 184] width 1034 height 281
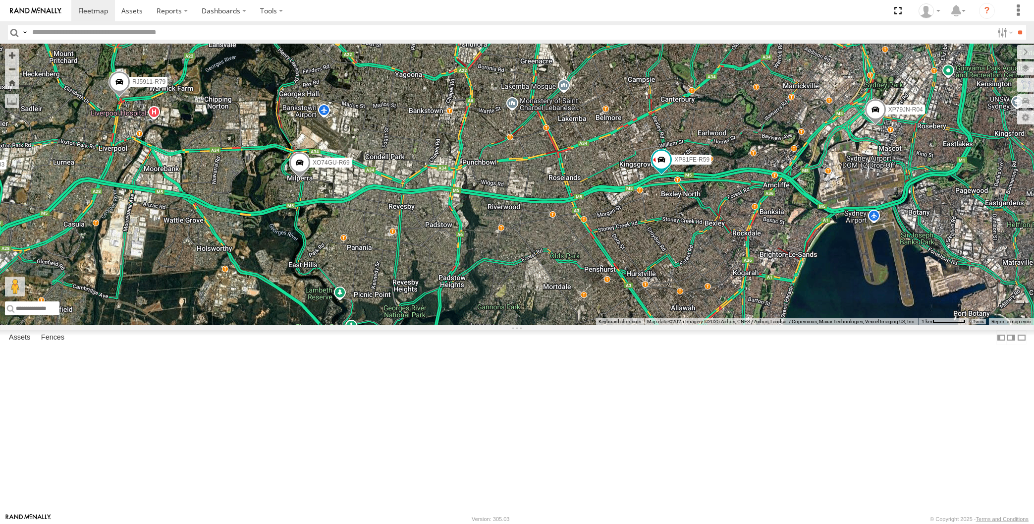
drag, startPoint x: 549, startPoint y: 340, endPoint x: 560, endPoint y: 340, distance: 10.9
click at [560, 325] on div "XP30JQ-R03 XP79JN-R04 RJ5911-R79 XP81FE-R59 XO74GU-R69 3" at bounding box center [517, 184] width 1034 height 281
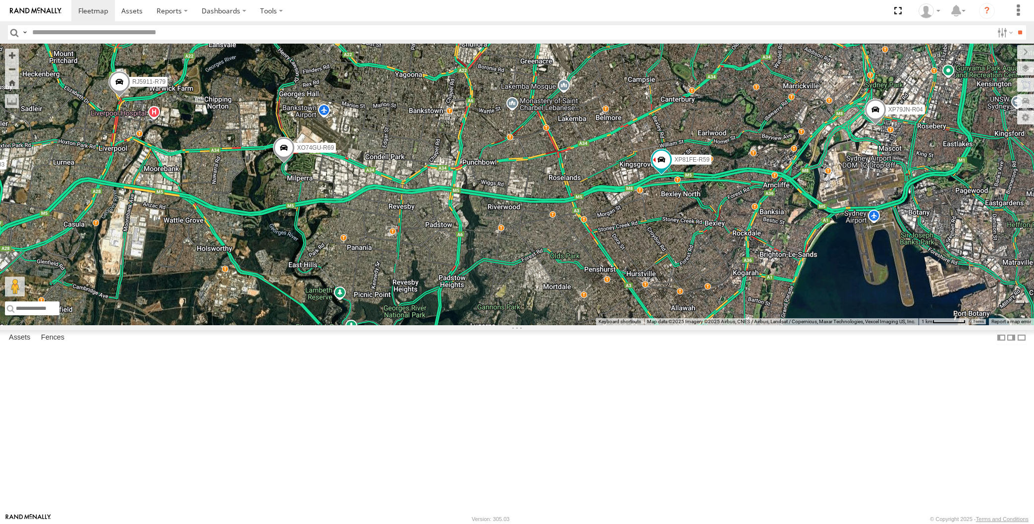
drag, startPoint x: 307, startPoint y: 351, endPoint x: 322, endPoint y: 361, distance: 17.5
click at [322, 325] on div "XP30JQ-R03 XP79JN-R04 RJ5911-R79 XP81FE-R59 XO74GU-R69 3" at bounding box center [517, 184] width 1034 height 281
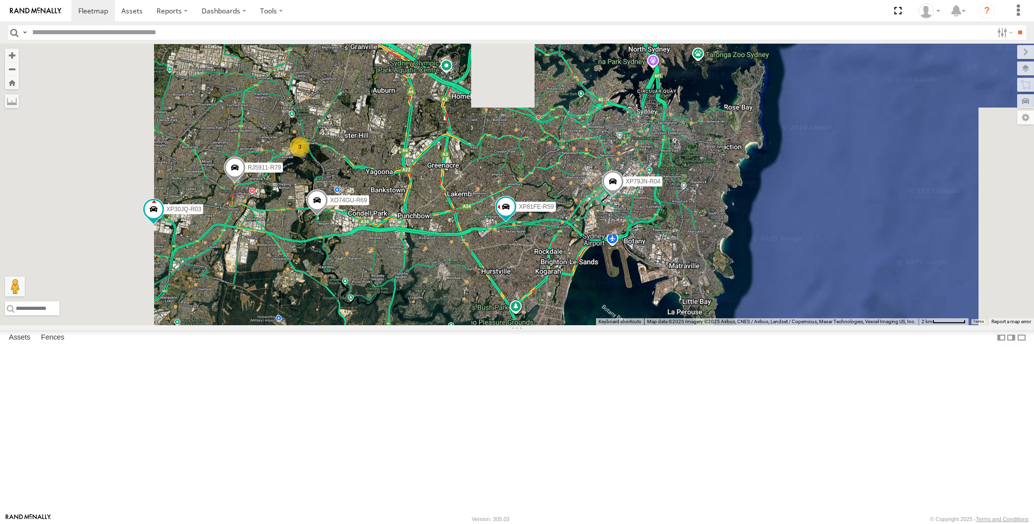
drag, startPoint x: 332, startPoint y: 375, endPoint x: 350, endPoint y: 375, distance: 18.8
click at [347, 325] on div "XP30JQ-R03 XP79JN-R04 RJ5911-R79 XP81FE-R59 XO74GU-R69 3" at bounding box center [517, 184] width 1034 height 281
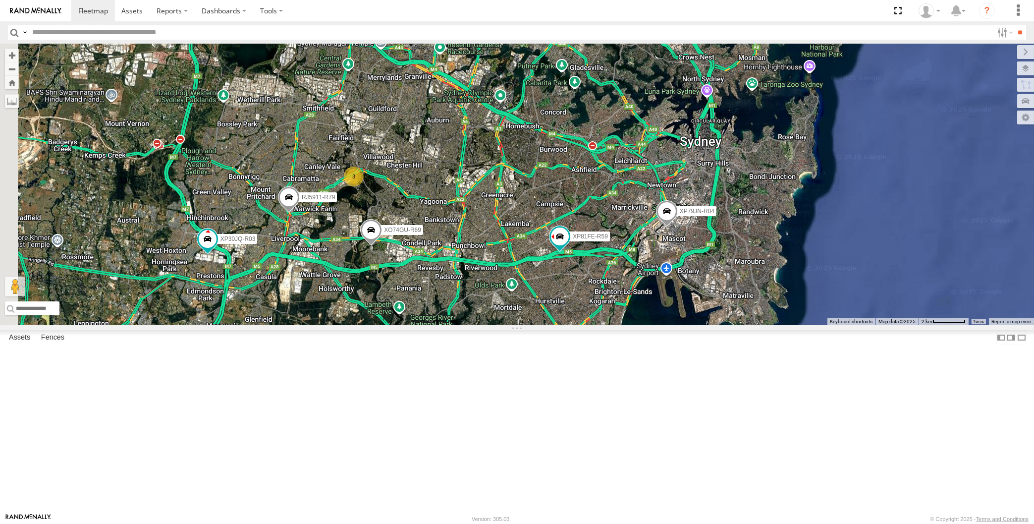
drag, startPoint x: 551, startPoint y: 251, endPoint x: 564, endPoint y: 270, distance: 22.7
click at [564, 270] on div "XP30JQ-R03 XP79JN-R04 RJ5911-R79 XP81FE-R59 XO74GU-R69 3" at bounding box center [517, 184] width 1034 height 281
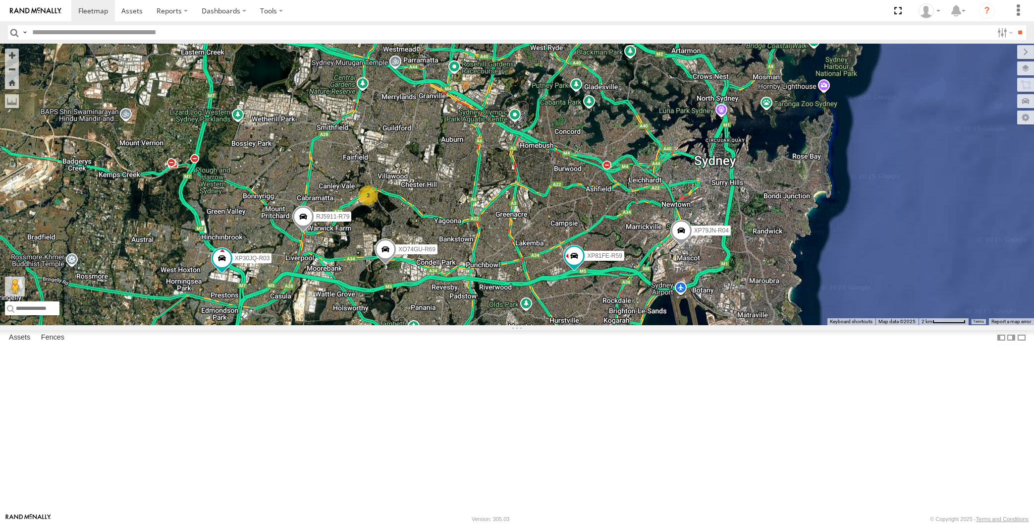
click at [642, 325] on div "XP30JQ-R03 XP79JN-R04 RJ5911-R79 XP81FE-R59 XO74GU-R69 3" at bounding box center [517, 184] width 1034 height 281
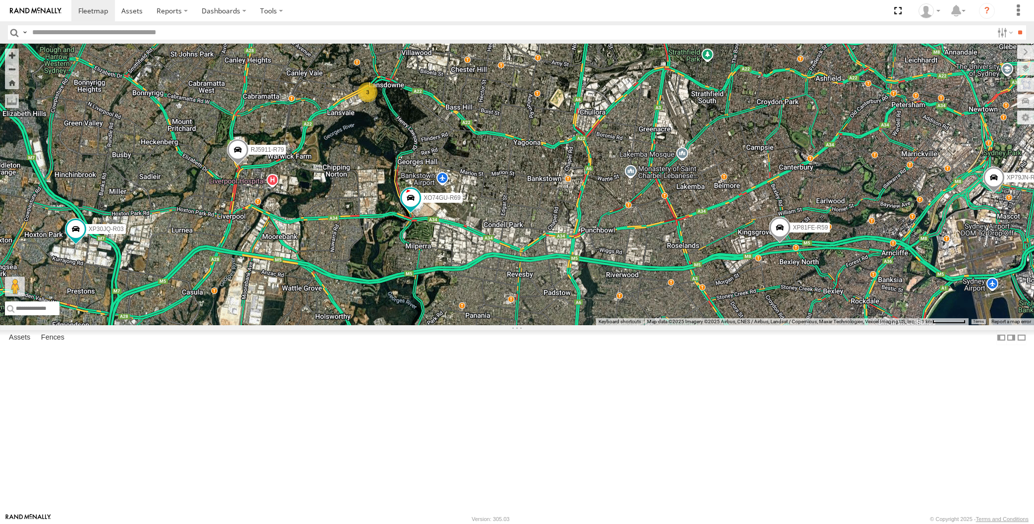
click at [636, 325] on div "XP30JQ-R03 XP79JN-R04 RJ5911-R79 XP81FE-R59 XO74GU-R69 3" at bounding box center [517, 184] width 1034 height 281
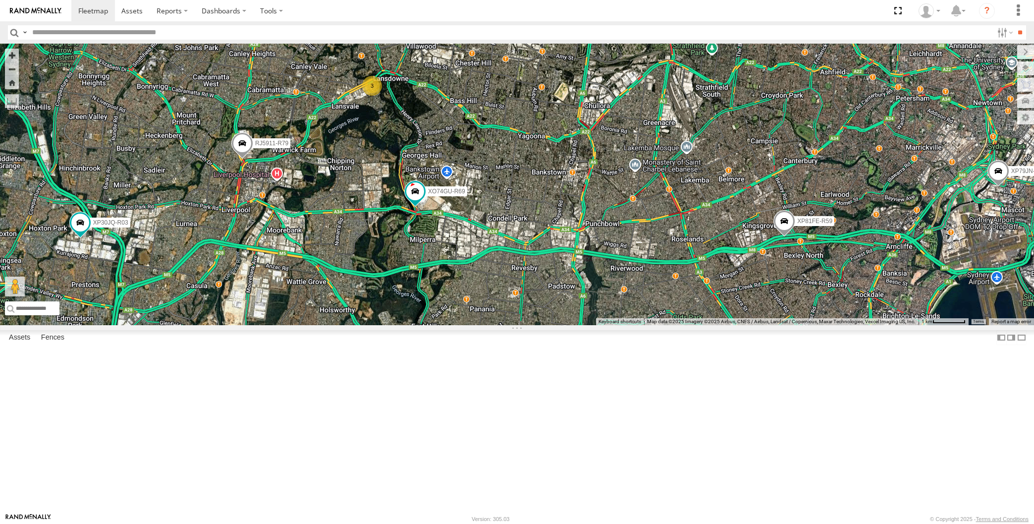
drag, startPoint x: 636, startPoint y: 392, endPoint x: 643, endPoint y: 386, distance: 10.2
click at [642, 325] on div "XP30JQ-R03 XP79JN-R04 RJ5911-R79 XP81FE-R59 XO74GU-R69 3" at bounding box center [517, 184] width 1034 height 281
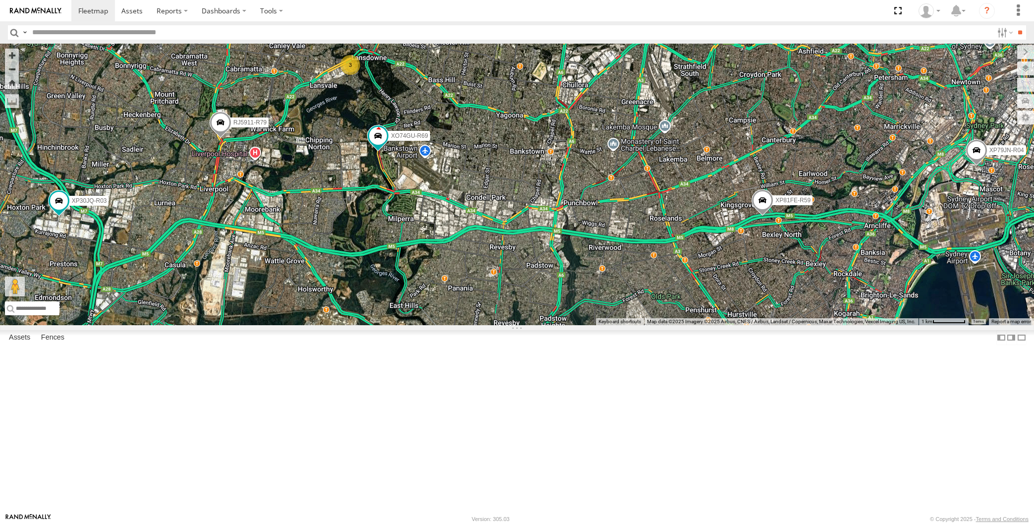
drag, startPoint x: 797, startPoint y: 345, endPoint x: 766, endPoint y: 332, distance: 34.6
click at [766, 325] on div "XP30JQ-R03 XP79JN-R04 RJ5911-R79 XP81FE-R59 XO74GU-R69 3" at bounding box center [517, 184] width 1034 height 281
click at [802, 325] on div "XP30JQ-R03 XP79JN-R04 RJ5911-R79 XP81FE-R59 XO74GU-R69 3" at bounding box center [517, 184] width 1034 height 281
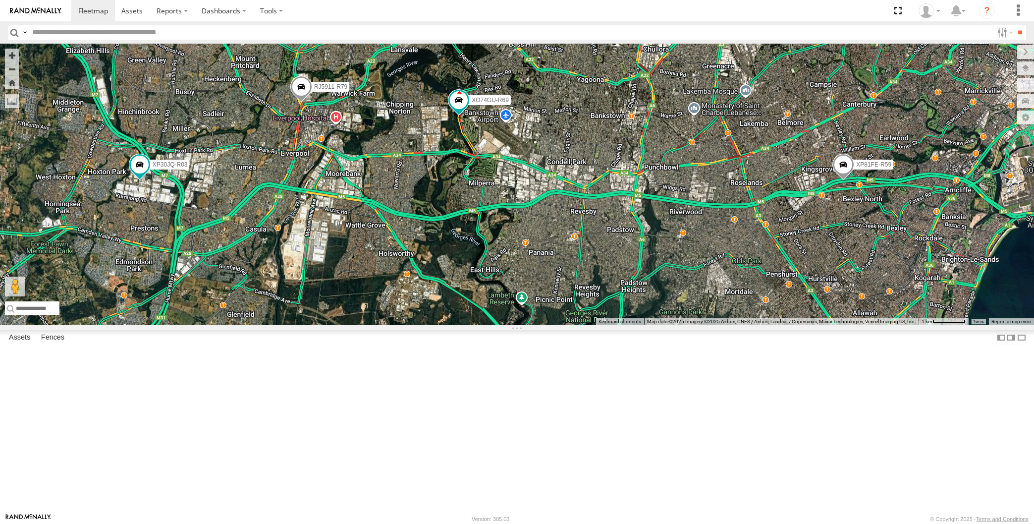
click at [522, 325] on div "XP30JQ-R03 XP79JN-R04 RJ5911-R79 XP81FE-R59 XO74GU-R69 3" at bounding box center [517, 184] width 1034 height 281
drag, startPoint x: 508, startPoint y: 343, endPoint x: 532, endPoint y: 350, distance: 24.8
click at [532, 325] on div "XP30JQ-R03 XP79JN-R04 RJ5911-R79 XP81FE-R59 XO74GU-R69 3" at bounding box center [517, 184] width 1034 height 281
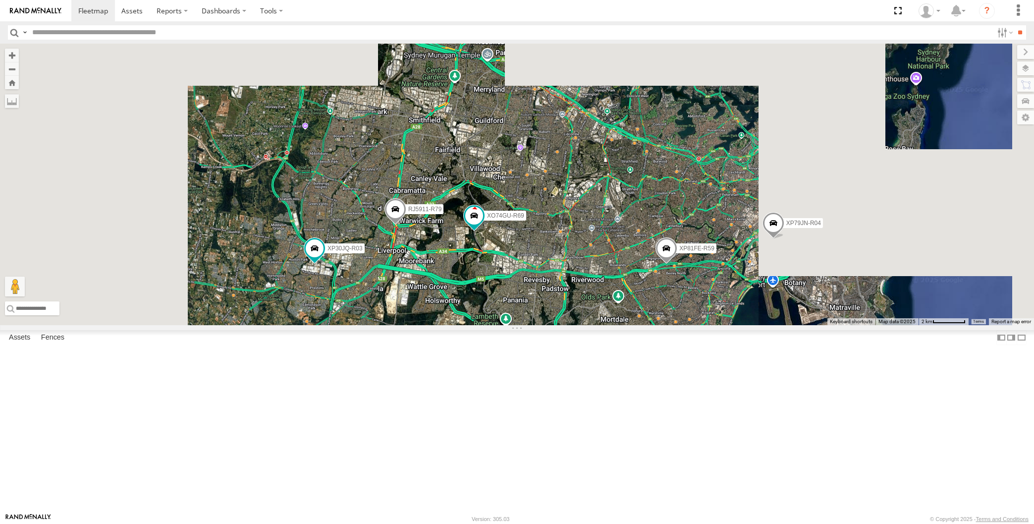
drag, startPoint x: 566, startPoint y: 410, endPoint x: 541, endPoint y: 407, distance: 25.4
click at [542, 325] on div "XP30JQ-R03 XP79JN-R04 RJ5911-R79 XP81FE-R59 XO74GU-R69" at bounding box center [517, 184] width 1034 height 281
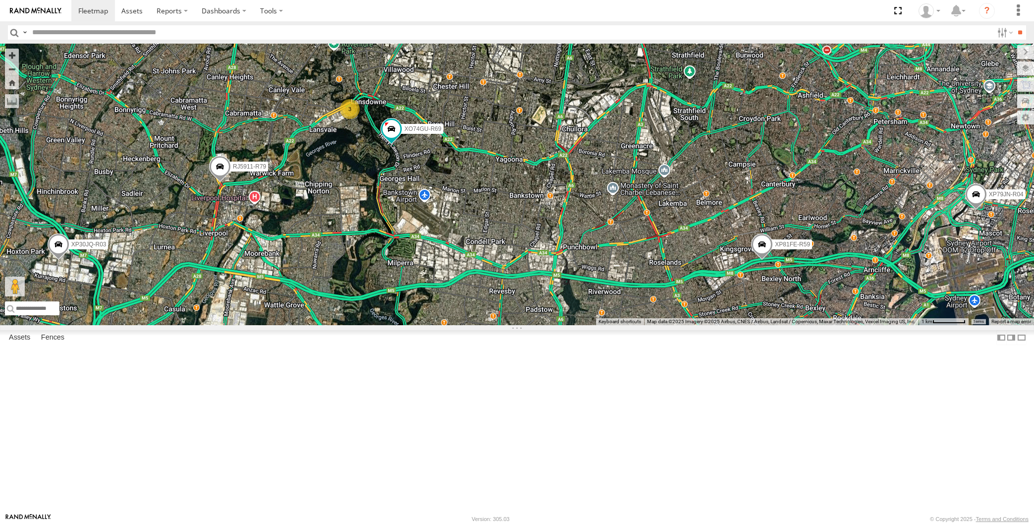
drag, startPoint x: 512, startPoint y: 307, endPoint x: 531, endPoint y: 294, distance: 22.7
click at [531, 294] on div "XP30JQ-R03 XP79JN-R04 RJ5911-R79 XP81FE-R59 XO74GU-R69 3" at bounding box center [517, 184] width 1034 height 281
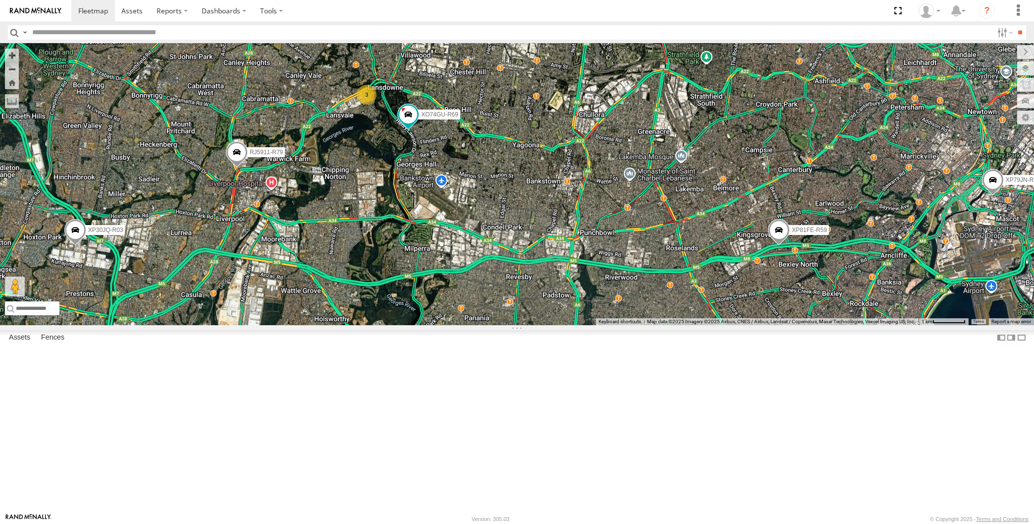
click at [578, 325] on div "XP30JQ-R03 XP79JN-R04 RJ5911-R79 XP81FE-R59 XO74GU-R69 3" at bounding box center [517, 184] width 1034 height 281
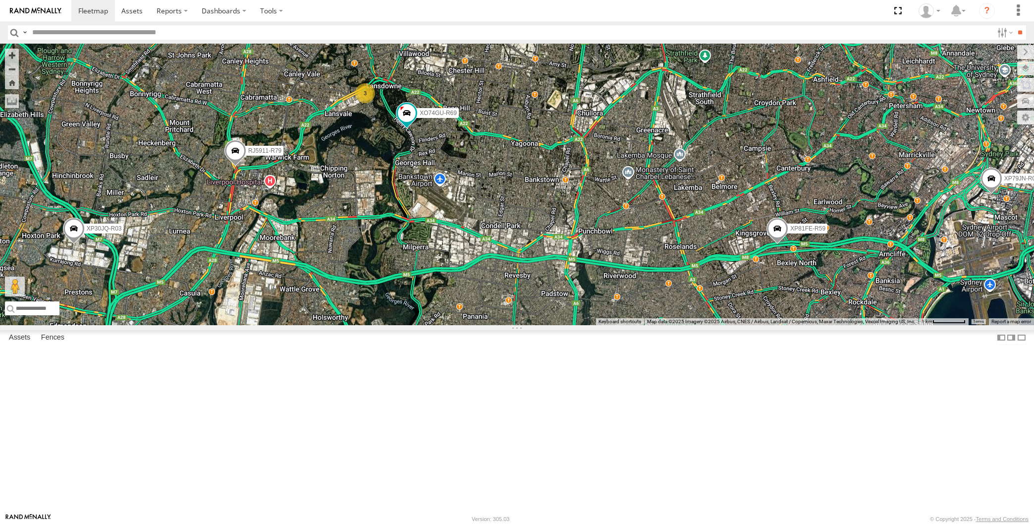
drag, startPoint x: 582, startPoint y: 361, endPoint x: 569, endPoint y: 365, distance: 13.6
click at [569, 325] on div "XP30JQ-R03 XP79JN-R04 RJ5911-R79 XP81FE-R59 XO74GU-R69 3" at bounding box center [517, 184] width 1034 height 281
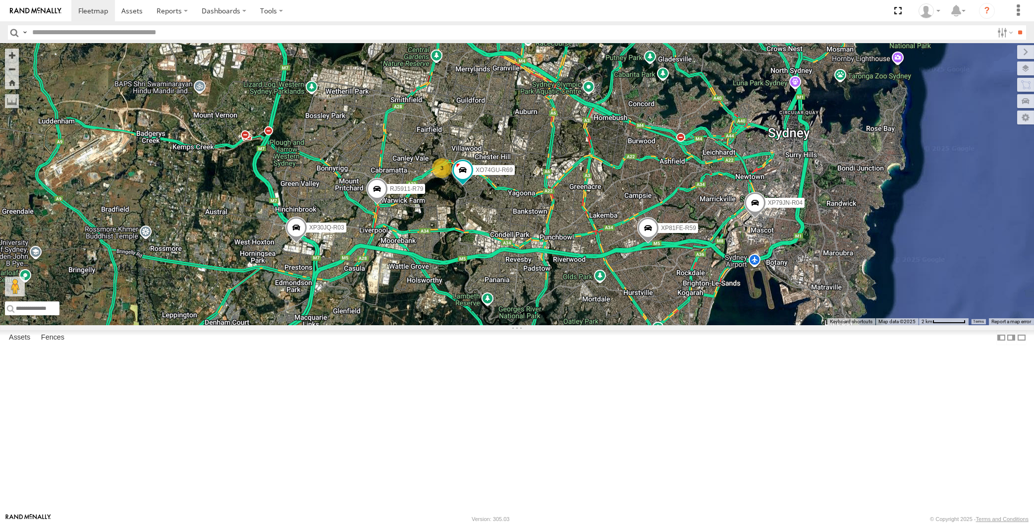
drag, startPoint x: 600, startPoint y: 376, endPoint x: 585, endPoint y: 357, distance: 23.3
click at [585, 325] on div "XP30JQ-R03 XP79JN-R04 RJ5911-R79 XP81FE-R59 XO74GU-R69 3" at bounding box center [517, 184] width 1034 height 281
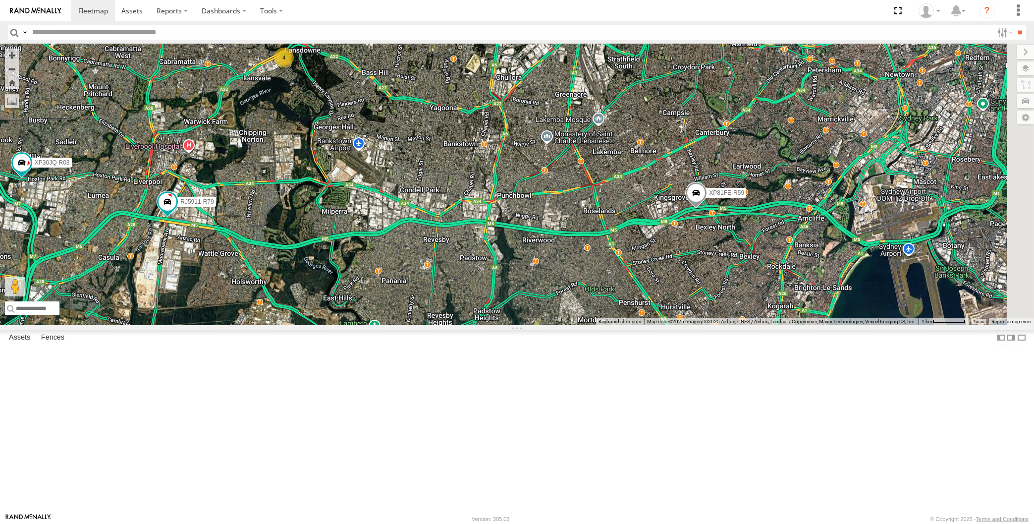
click at [508, 325] on div "XP30JQ-R03 4 RJ5911-R79 XP81FE-R59" at bounding box center [517, 184] width 1034 height 281
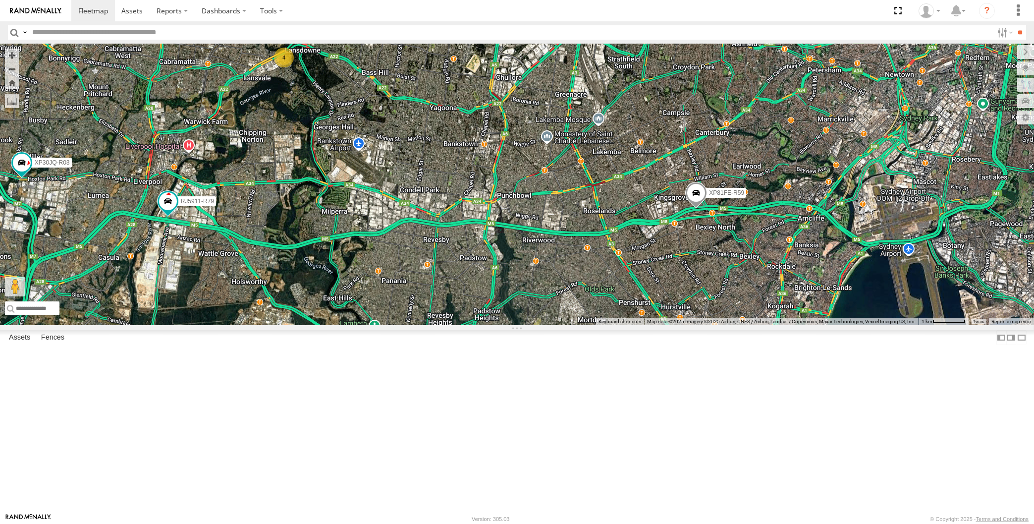
click at [511, 325] on div "XP30JQ-R03 4 RJ5911-R79 XP81FE-R59" at bounding box center [517, 184] width 1034 height 281
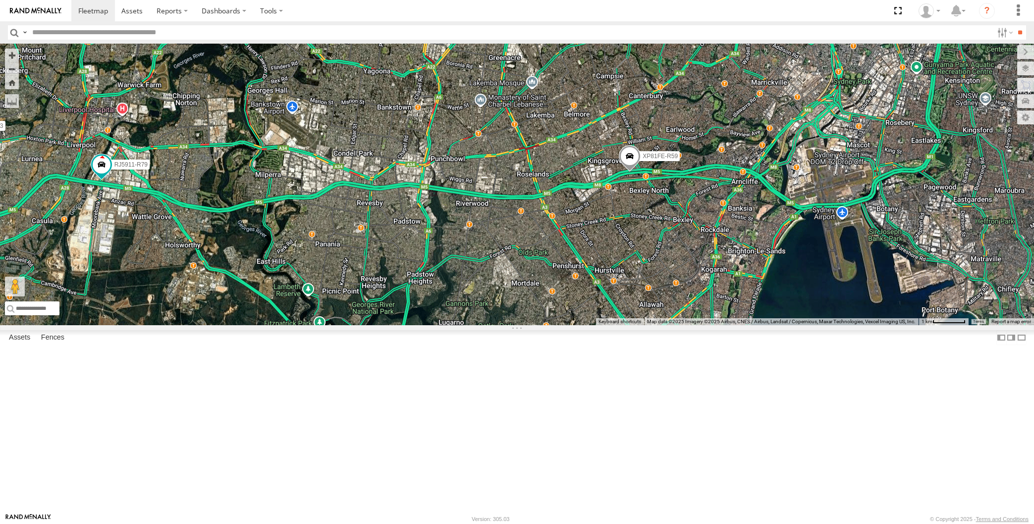
click at [632, 172] on span at bounding box center [630, 158] width 22 height 27
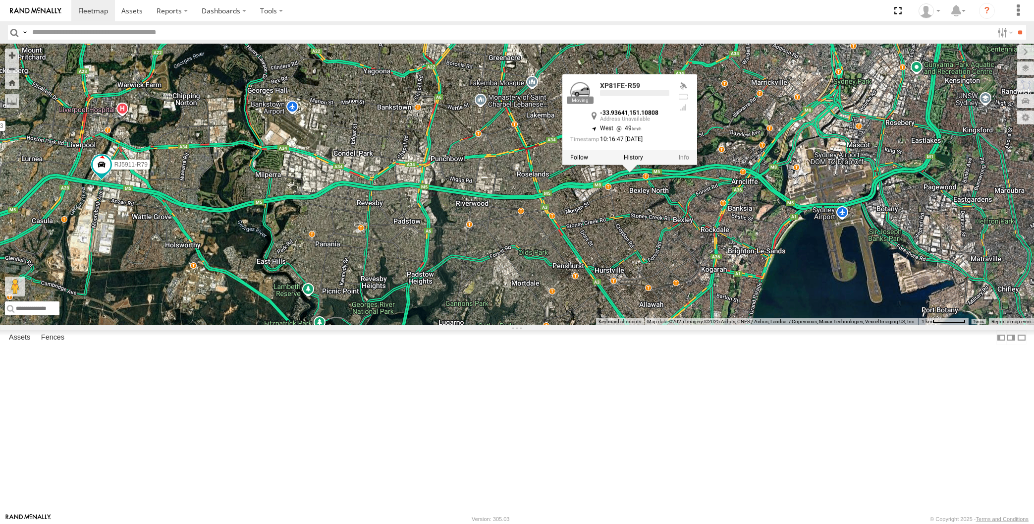
click at [622, 325] on div "XP30JQ-R03 4 RJ5911-R79 XP81FE-R59 XP81FE-R59 -33.93641 , 151.10808 West 49 10:…" at bounding box center [517, 184] width 1034 height 281
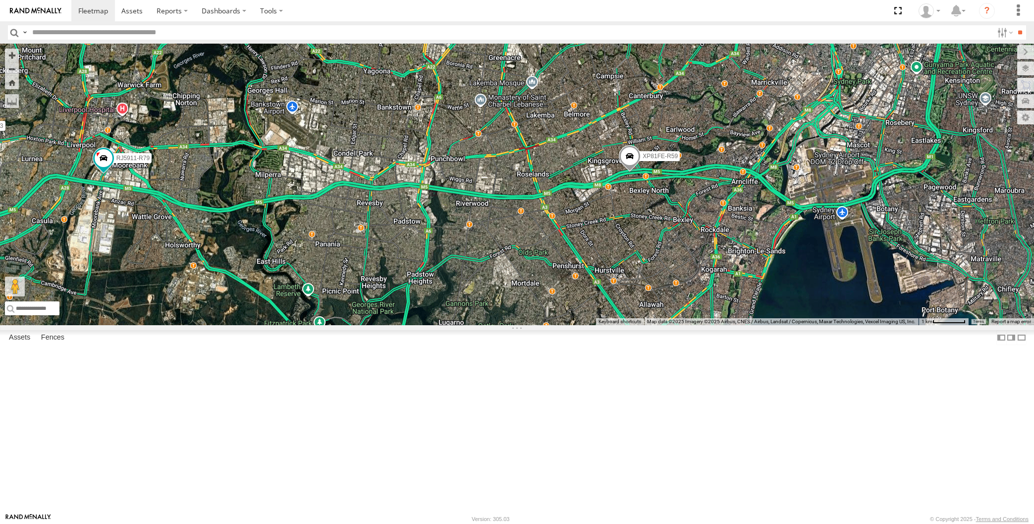
drag, startPoint x: 572, startPoint y: 360, endPoint x: 580, endPoint y: 365, distance: 9.2
click at [584, 325] on div "XP30JQ-R03 4 RJ5911-R79 XP81FE-R59" at bounding box center [517, 184] width 1034 height 281
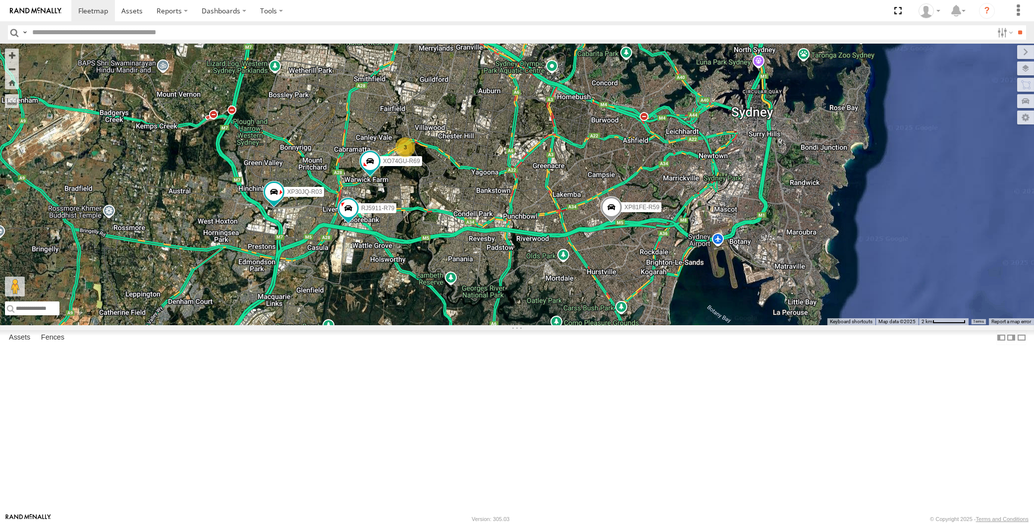
click at [550, 325] on div "XP30JQ-R03 RJ5911-R79 XP81FE-R59 3 XO74GU-R69" at bounding box center [517, 184] width 1034 height 281
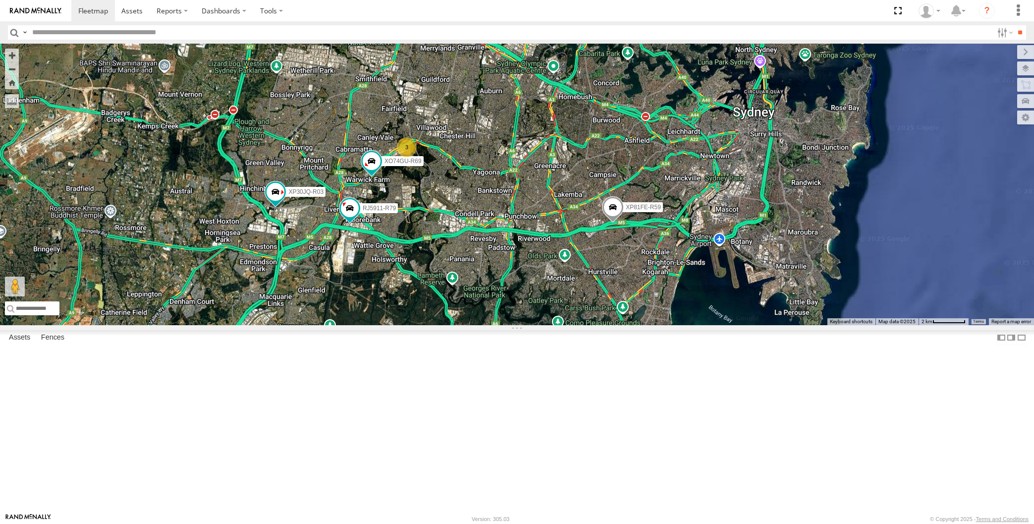
drag, startPoint x: 525, startPoint y: 355, endPoint x: 518, endPoint y: 351, distance: 7.6
click at [523, 325] on div "XP30JQ-R03 RJ5911-R79 XP81FE-R59 3 XO74GU-R69" at bounding box center [517, 184] width 1034 height 281
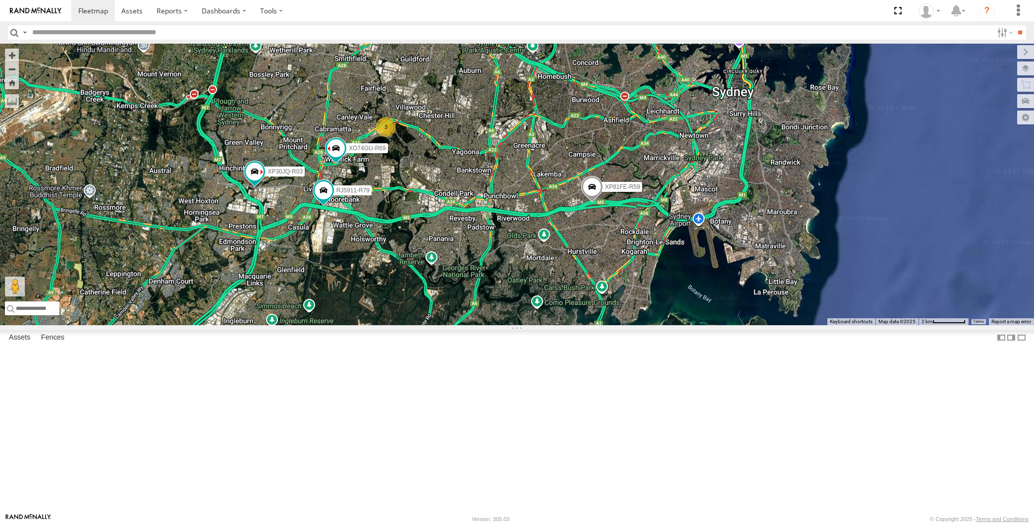
click at [513, 325] on div "XP30JQ-R03 RJ5911-R79 XP81FE-R59 XO74GU-R69 3" at bounding box center [517, 184] width 1034 height 281
drag, startPoint x: 579, startPoint y: 365, endPoint x: 561, endPoint y: 367, distance: 18.0
click at [561, 325] on div "XP30JQ-R03 RJ5911-R79 XP81FE-R59 XO74GU-R69 3" at bounding box center [517, 184] width 1034 height 281
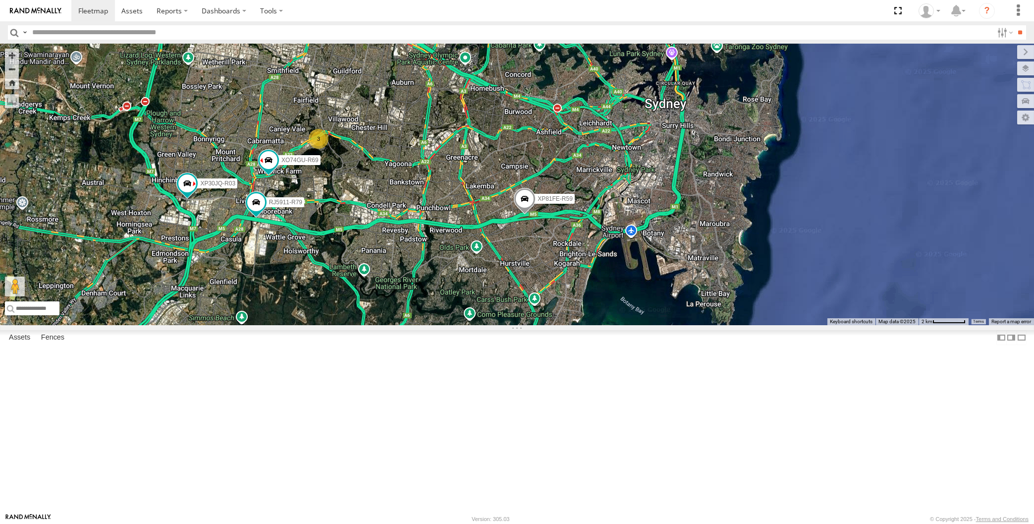
click at [550, 325] on div "XP30JQ-R03 RJ5911-R79 XP81FE-R59 XO74GU-R69 3" at bounding box center [517, 184] width 1034 height 281
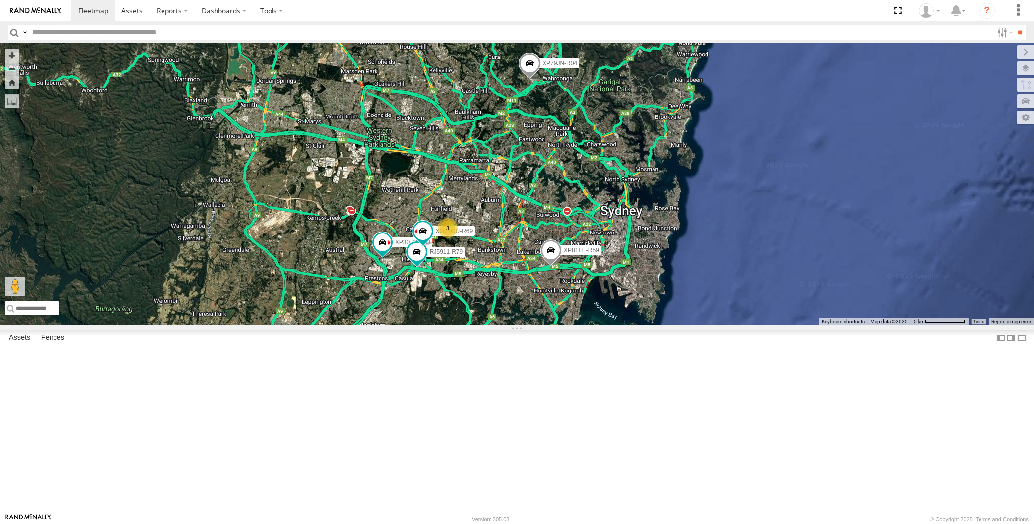
click at [569, 325] on div "XP30JQ-R03 RJ5911-R79 XP81FE-R59 XO74GU-R69 XP79JN-R04 3" at bounding box center [517, 184] width 1034 height 281
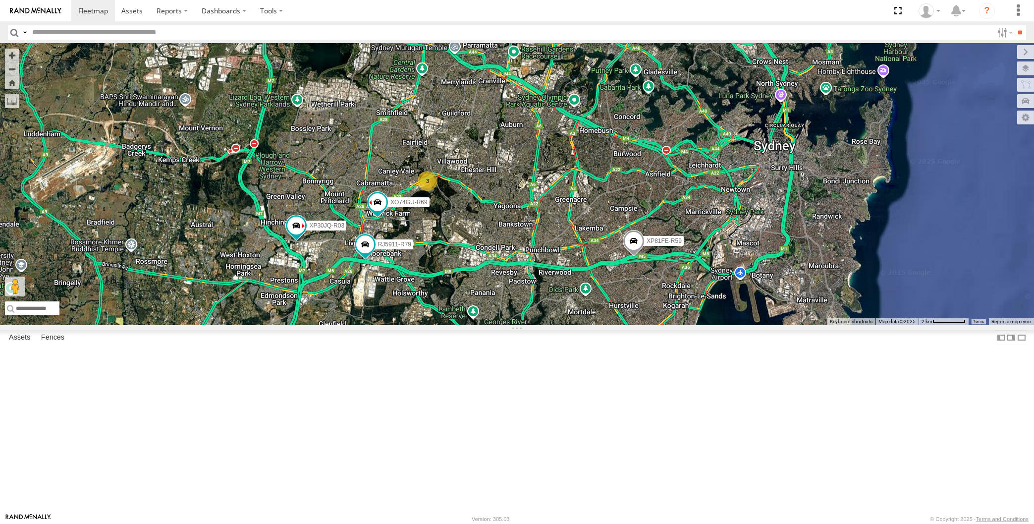
drag, startPoint x: 507, startPoint y: 399, endPoint x: 496, endPoint y: 397, distance: 11.1
click at [497, 325] on div "XP30JQ-R03 RJ5911-R79 XP81FE-R59 XO74GU-R69 XP79JN-R04 3" at bounding box center [517, 184] width 1034 height 281
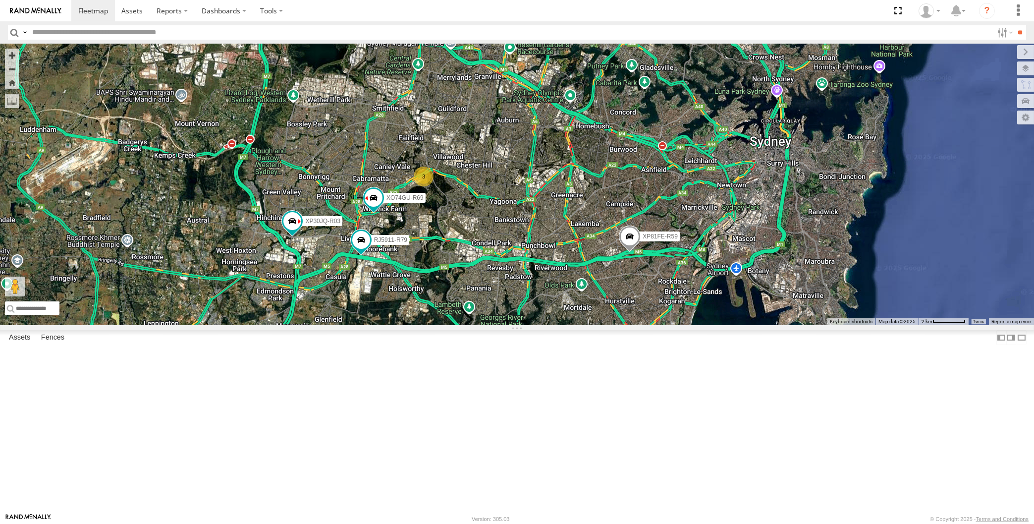
drag, startPoint x: 518, startPoint y: 366, endPoint x: 533, endPoint y: 356, distance: 18.6
click at [533, 325] on div "XP30JQ-R03 RJ5911-R79 XP81FE-R59 XO74GU-R69 XP79JN-R04 3" at bounding box center [517, 184] width 1034 height 281
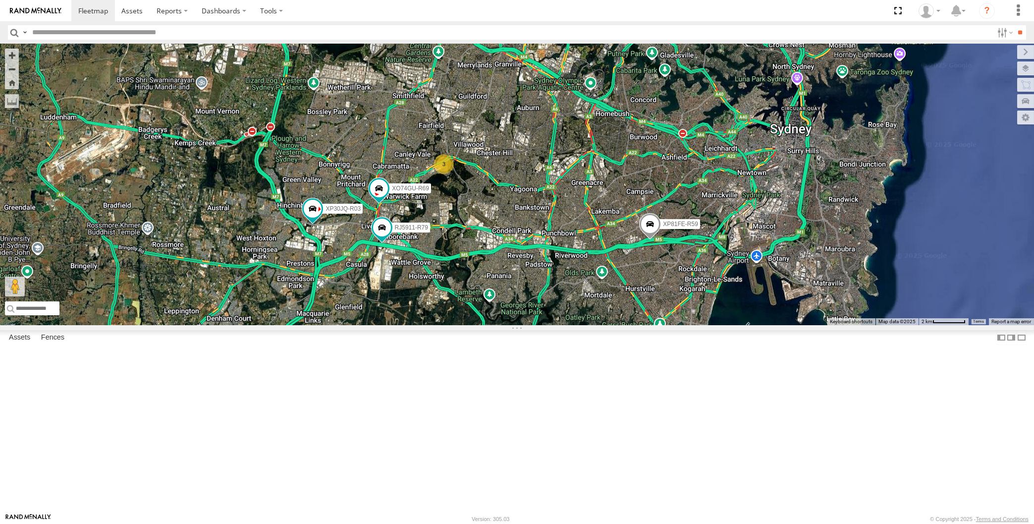
drag, startPoint x: 595, startPoint y: 398, endPoint x: 542, endPoint y: 383, distance: 55.2
click at [542, 325] on div "XP30JQ-R03 RJ5911-R79 XP81FE-R59 XO74GU-R69 XP79JN-R04 3" at bounding box center [517, 184] width 1034 height 281
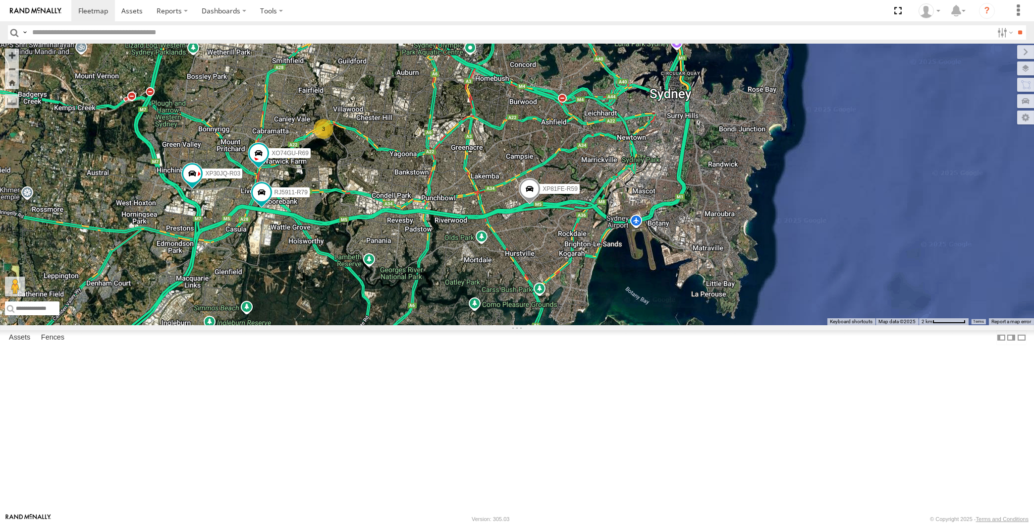
click at [298, 325] on div "XP30JQ-R03 RJ5911-R79 XP81FE-R59 XO74GU-R69 XP79JN-R04 3" at bounding box center [517, 184] width 1034 height 281
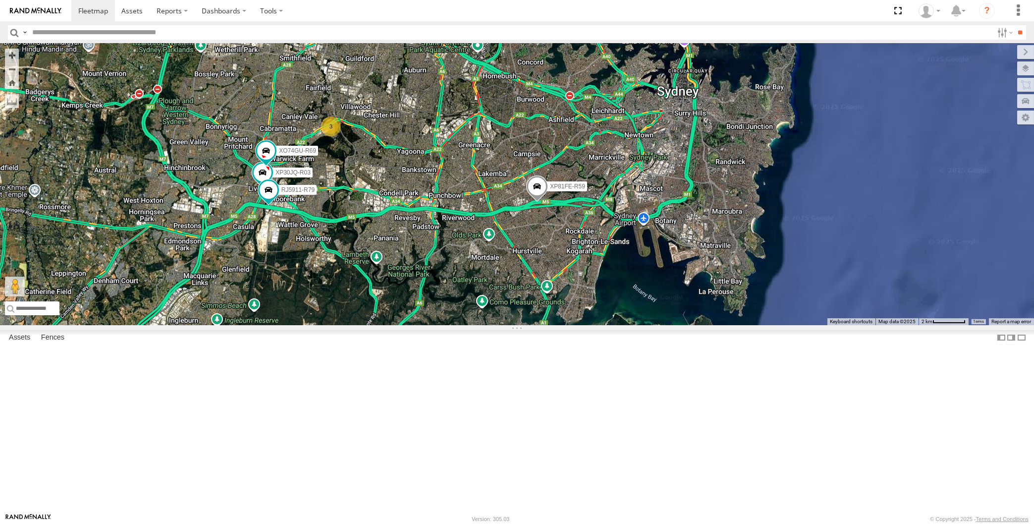
click at [598, 325] on div "XP30JQ-R03 RJ5911-R79 XP81FE-R59 XO74GU-R69 XP79JN-R04 3" at bounding box center [517, 184] width 1034 height 281
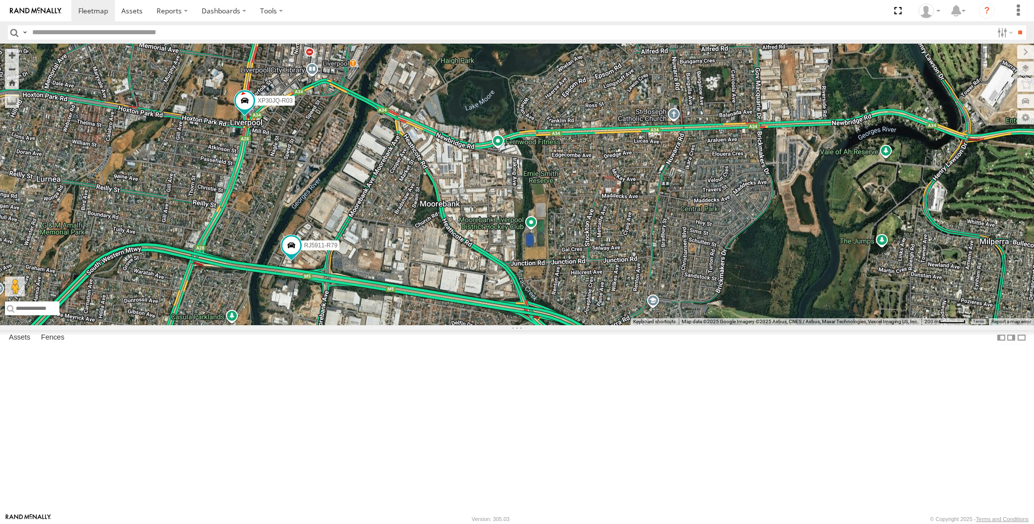
drag, startPoint x: 336, startPoint y: 234, endPoint x: 341, endPoint y: 276, distance: 41.4
click at [341, 275] on div "XP30JQ-R03 RJ5911-R79 XP81FE-R59 XO74GU-R69 XP79JN-R04" at bounding box center [517, 184] width 1034 height 281
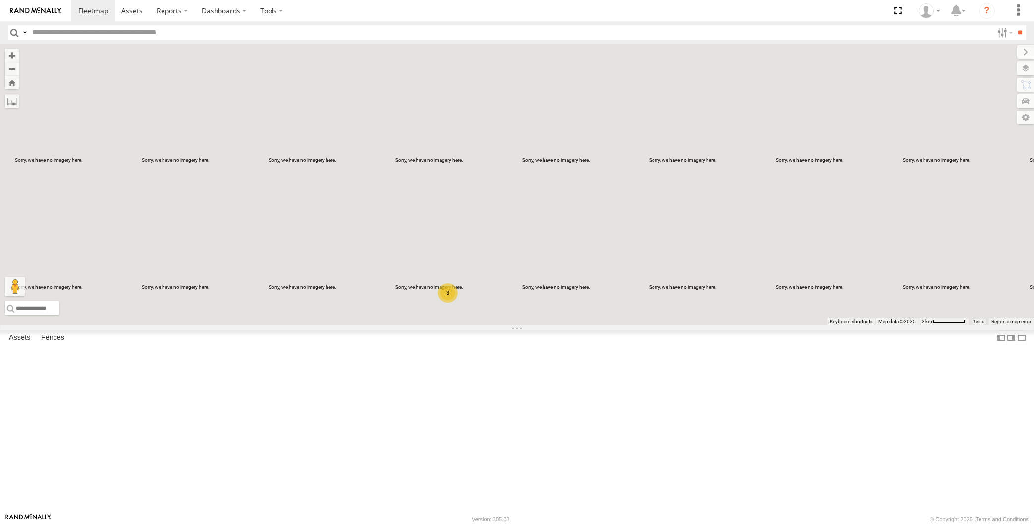
click at [279, 324] on div "RJ5911-R79 XP81FE-R59 2 XP79JN-R04 3" at bounding box center [517, 184] width 1034 height 281
click at [566, 325] on div "RJ5911-R79 XP81FE-R59 2 XP79JN-R04 3" at bounding box center [517, 184] width 1034 height 281
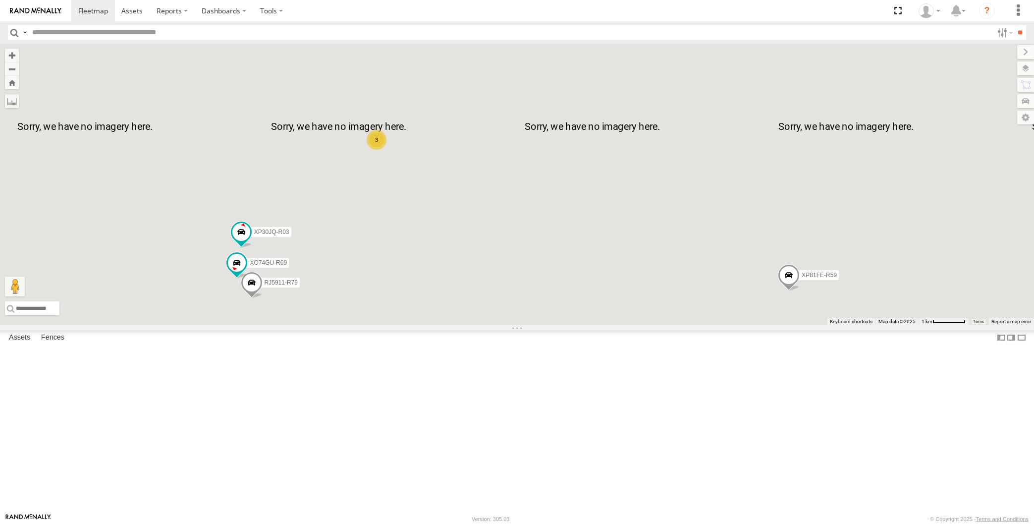
drag, startPoint x: 592, startPoint y: 416, endPoint x: 587, endPoint y: 380, distance: 36.5
click at [589, 325] on div "RJ5911-R79 XP81FE-R59 XP79JN-R04 XP30JQ-R03 3 XO74GU-R69" at bounding box center [517, 184] width 1034 height 281
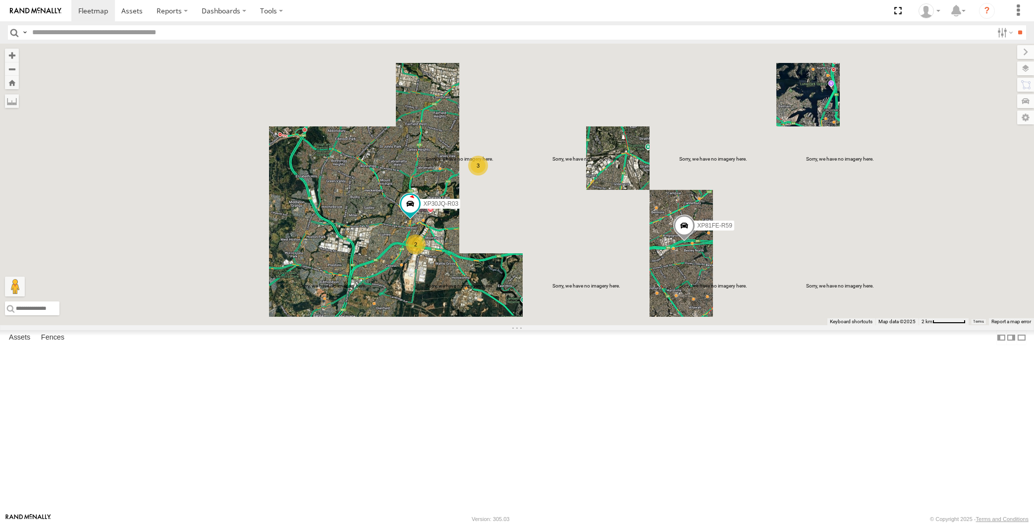
drag, startPoint x: 577, startPoint y: 378, endPoint x: 561, endPoint y: 371, distance: 17.8
click at [575, 325] on div "XP81FE-R59 XP79JN-R04 XP30JQ-R03 3 2" at bounding box center [517, 184] width 1034 height 281
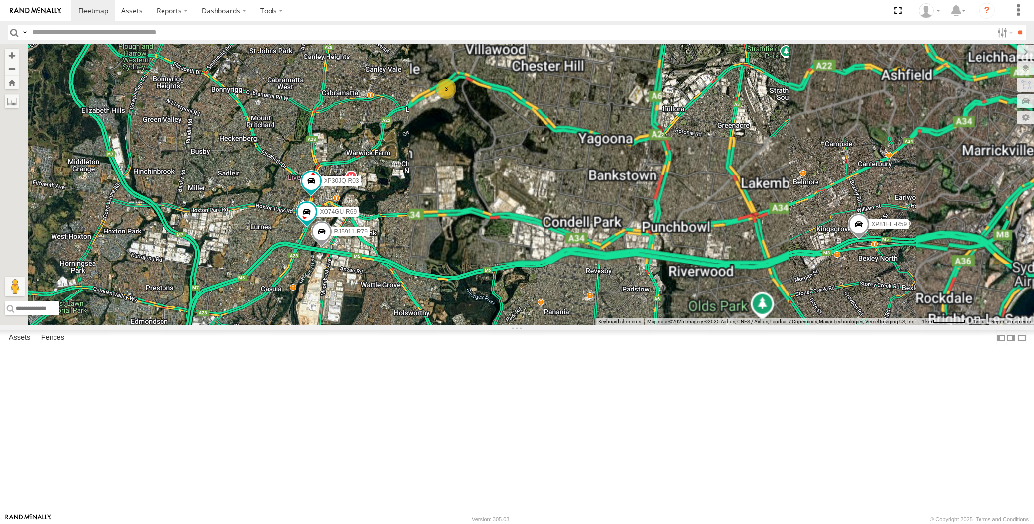
drag, startPoint x: 630, startPoint y: 319, endPoint x: 619, endPoint y: 318, distance: 10.5
click at [625, 318] on div "XP81FE-R59 XP79JN-R04 XP30JQ-R03 3 RJ5911-R79 XO74GU-R69" at bounding box center [517, 184] width 1034 height 281
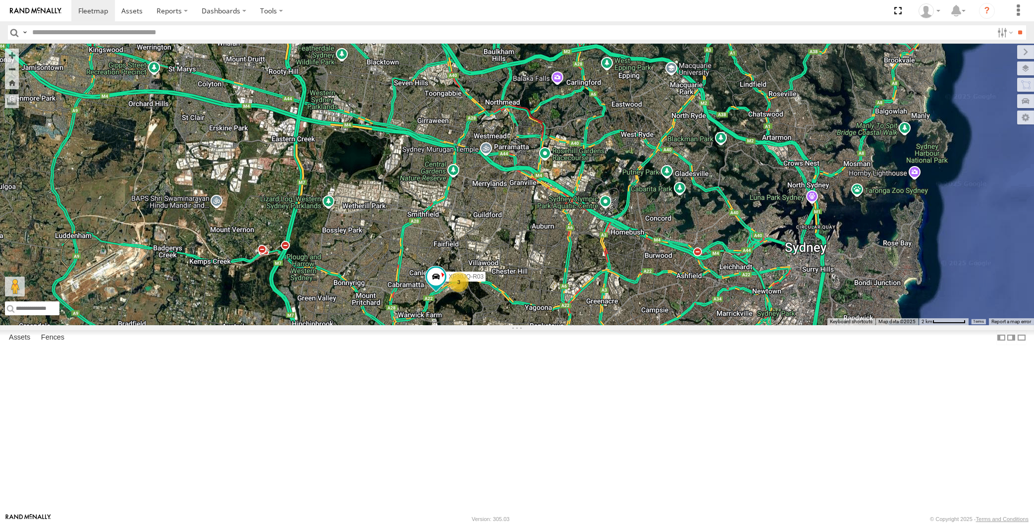
click at [623, 323] on div "XP30JQ-R03 XP79JN-R04 3 RJ5911-R79 XP81FE-R59 XO74GU-R69" at bounding box center [517, 184] width 1034 height 281
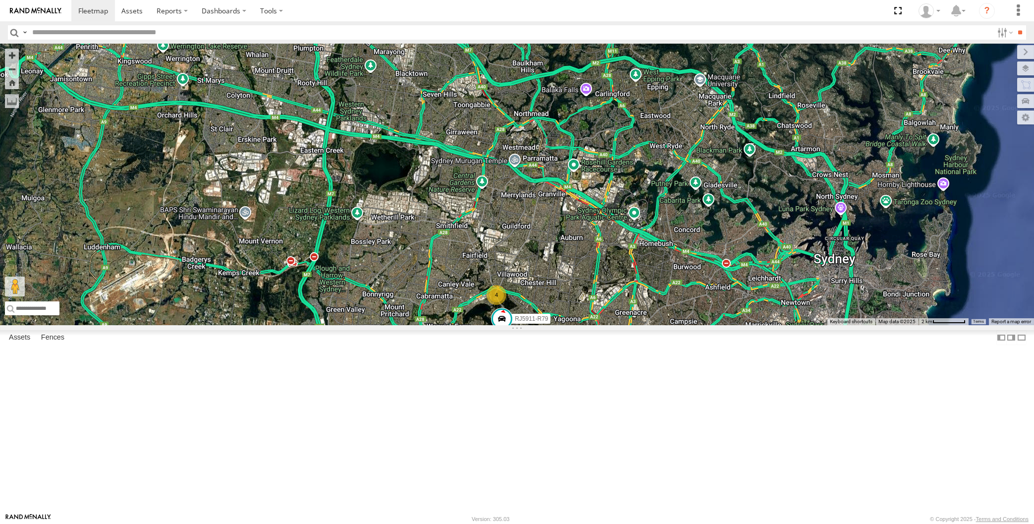
drag, startPoint x: 555, startPoint y: 443, endPoint x: 558, endPoint y: 416, distance: 26.5
click at [558, 325] on div "XP79JN-R04 RJ5911-R79 XP81FE-R59 XO74GU-R69 4" at bounding box center [517, 184] width 1034 height 281
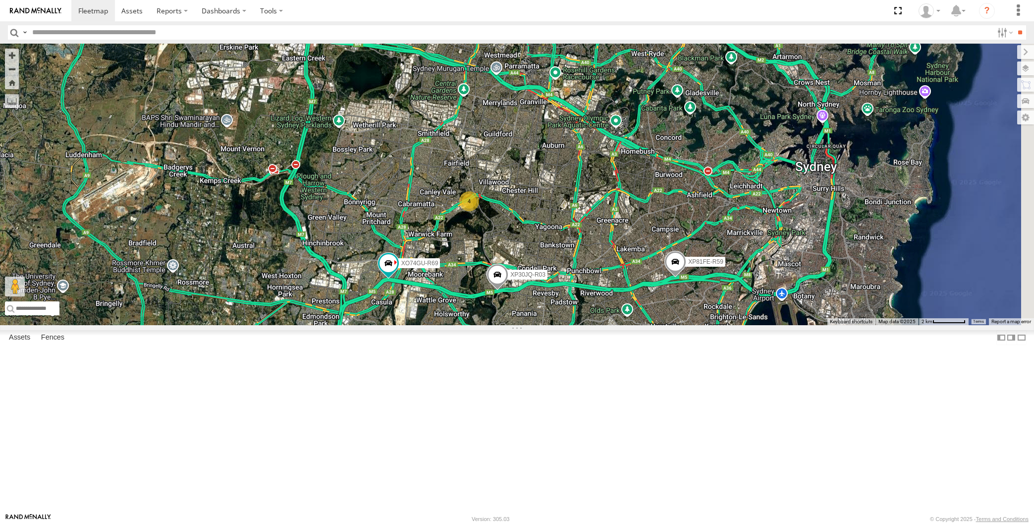
drag, startPoint x: 603, startPoint y: 448, endPoint x: 585, endPoint y: 428, distance: 26.7
click at [585, 325] on div "XP30JQ-R03 XP79JN-R04 4 XP81FE-R59 XO74GU-R69" at bounding box center [517, 184] width 1034 height 281
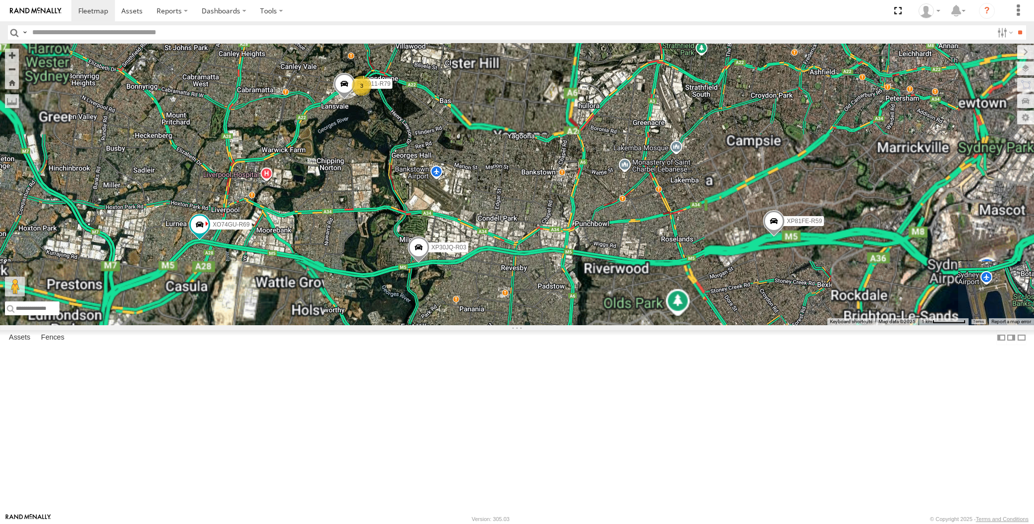
drag, startPoint x: 678, startPoint y: 411, endPoint x: 648, endPoint y: 390, distance: 37.0
click at [650, 325] on div "XP30JQ-R03 XP79JN-R04 XP81FE-R59 XO74GU-R69 3 RJ5911-R79" at bounding box center [517, 184] width 1034 height 281
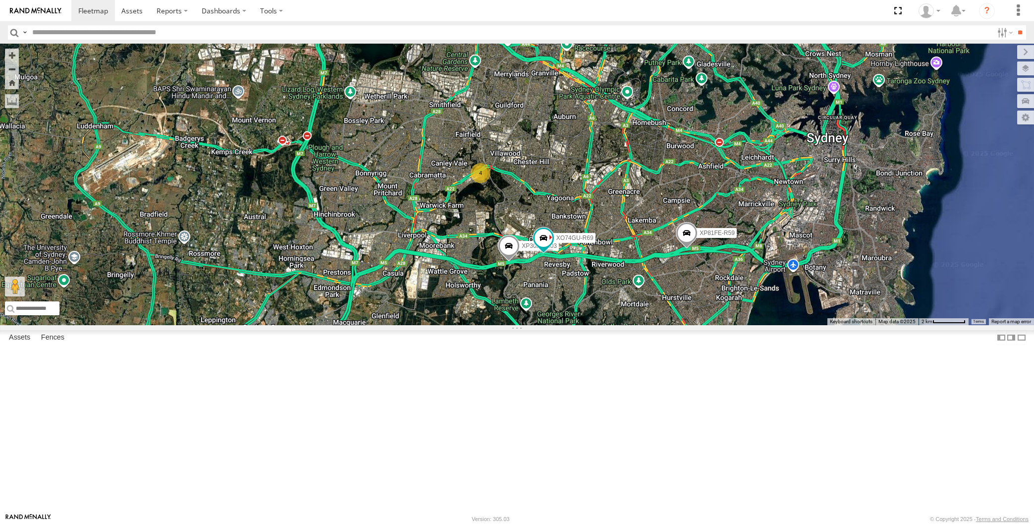
click at [210, 325] on div "XP30JQ-R03 XP79JN-R04 XP81FE-R59 XO74GU-R69 4" at bounding box center [517, 184] width 1034 height 281
drag, startPoint x: 617, startPoint y: 374, endPoint x: 608, endPoint y: 371, distance: 9.9
click at [608, 325] on div "XP30JQ-R03 XP79JN-R04 XP81FE-R59 XO74GU-R69 4" at bounding box center [517, 184] width 1034 height 281
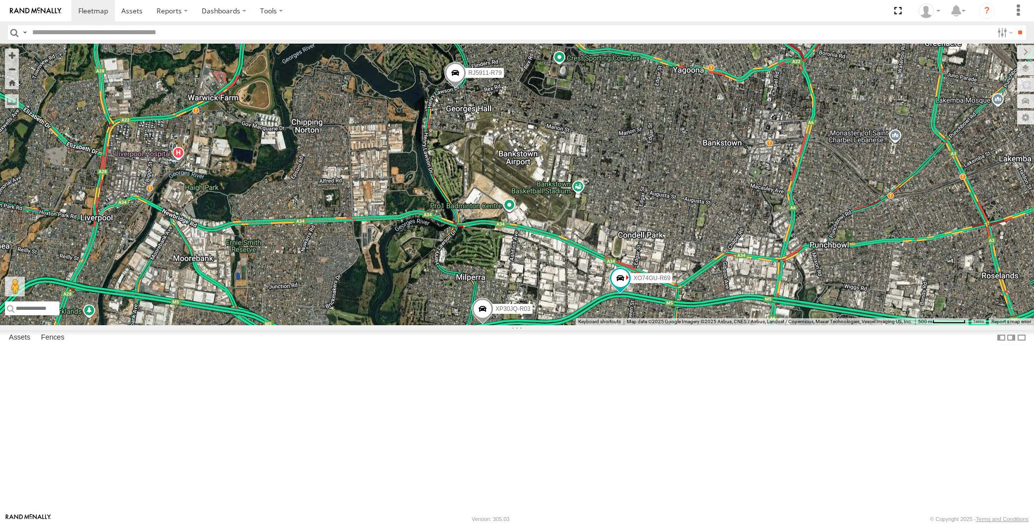
click at [499, 269] on div "XP30JQ-R03 XP79JN-R04 XP81FE-R59 XO74GU-R69 RJ5911-R79 3" at bounding box center [517, 184] width 1034 height 281
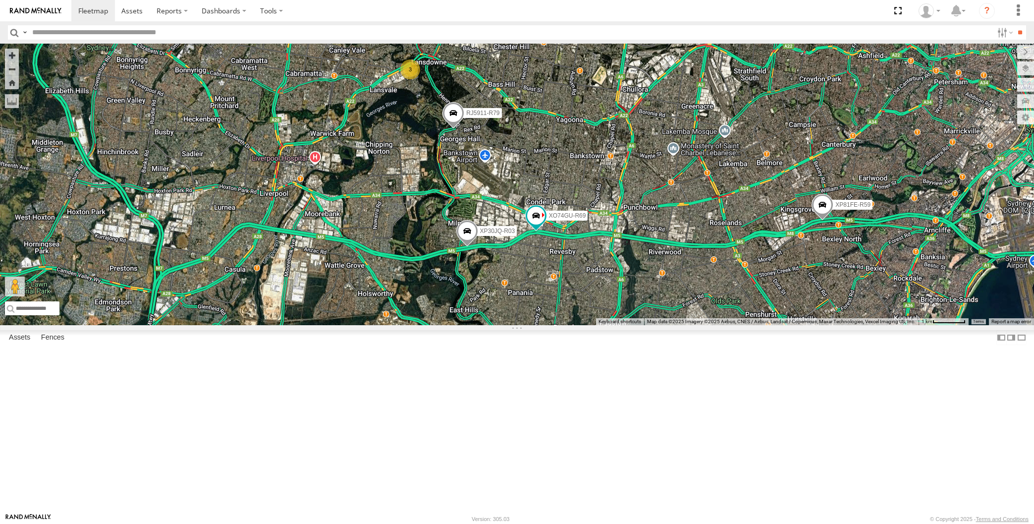
drag, startPoint x: 735, startPoint y: 406, endPoint x: 716, endPoint y: 404, distance: 20.0
click at [716, 325] on div "XP30JQ-R03 XP79JN-R04 XP81FE-R59 XO74GU-R69 RJ5911-R79 3" at bounding box center [517, 184] width 1034 height 281
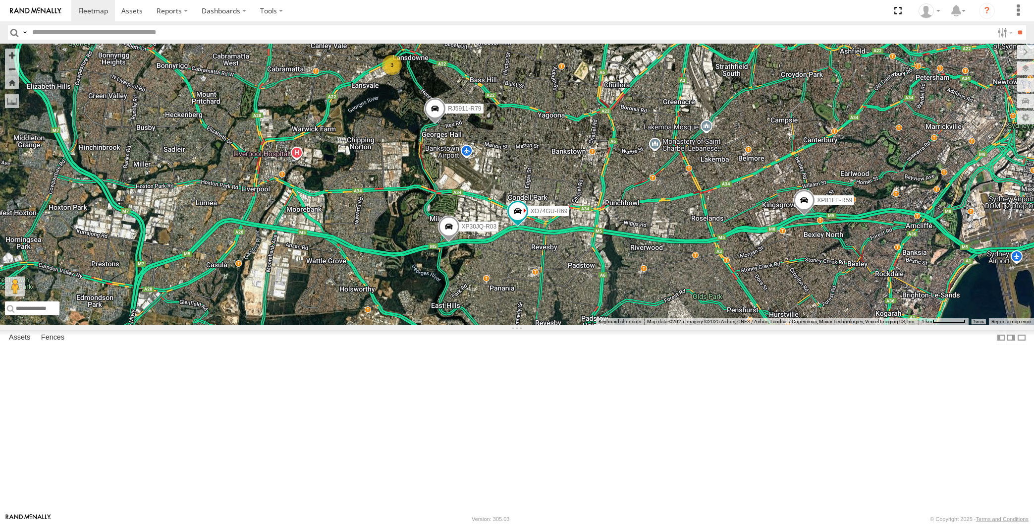
drag, startPoint x: 713, startPoint y: 401, endPoint x: 699, endPoint y: 397, distance: 14.0
click at [701, 325] on div "XP30JQ-R03 XP79JN-R04 XP81FE-R59 XO74GU-R69 RJ5911-R79 3" at bounding box center [517, 184] width 1034 height 281
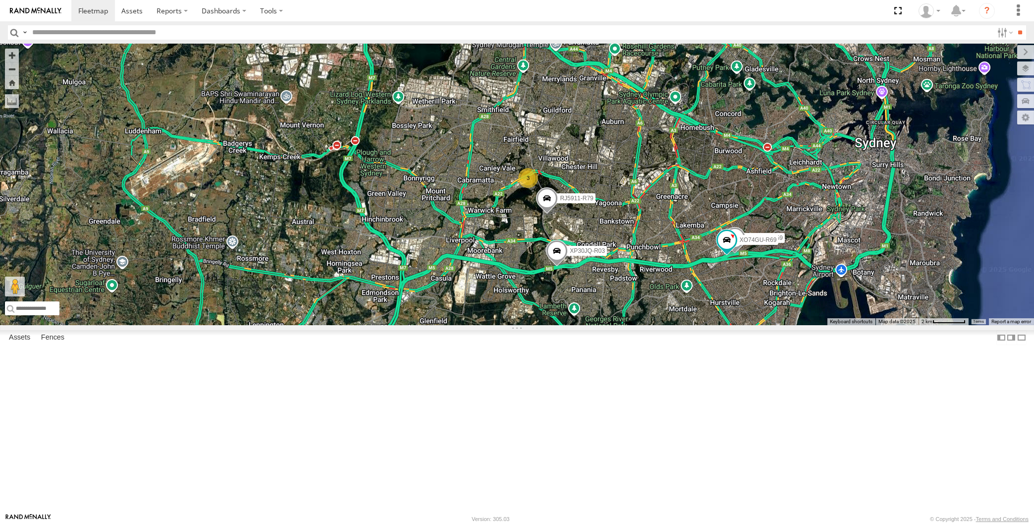
click at [223, 325] on div "XP30JQ-R03 XP79JN-R04 RJ5911-R79 XP81FE-R59 XO74GU-R69 3" at bounding box center [517, 184] width 1034 height 281
click at [727, 325] on div "XP30JQ-R03 XP79JN-R04 RJ5911-R79 XP81FE-R59 XO74GU-R69 3" at bounding box center [517, 184] width 1034 height 281
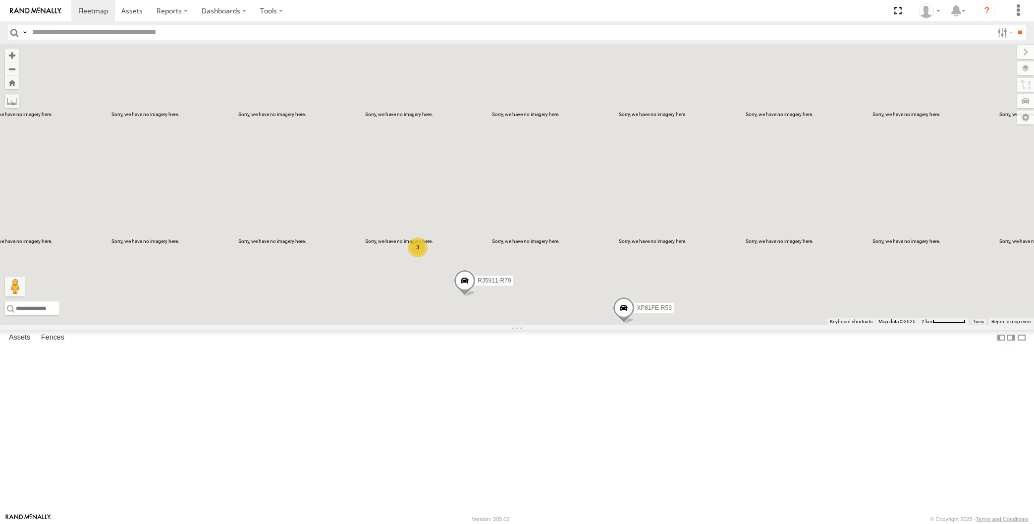
drag, startPoint x: 645, startPoint y: 442, endPoint x: 596, endPoint y: 376, distance: 82.2
click at [596, 325] on div "XP30JQ-R03 XP79JN-R04 3 RJ5911-R79 XP81FE-R59 XO74GU-R69" at bounding box center [517, 184] width 1034 height 281
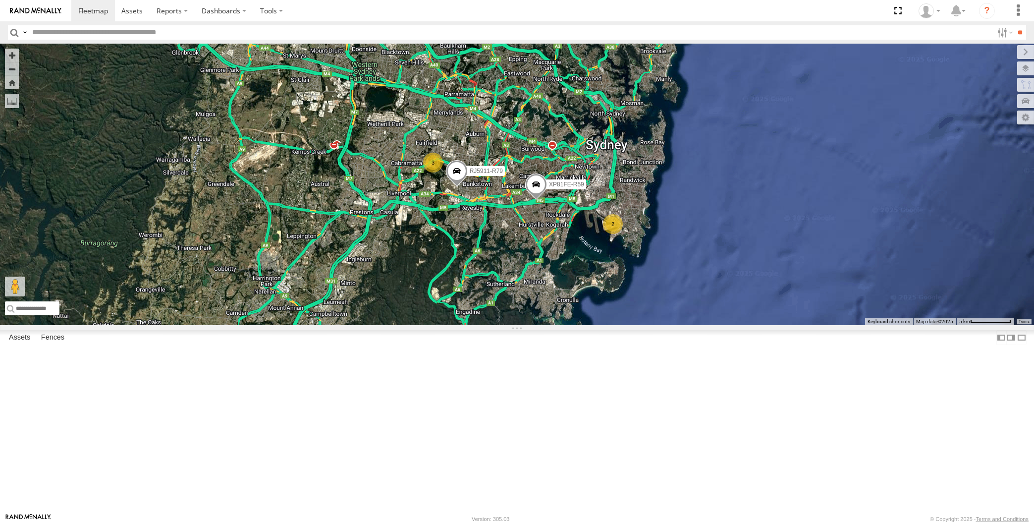
drag, startPoint x: 399, startPoint y: 243, endPoint x: 402, endPoint y: 253, distance: 10.2
click at [402, 253] on div "XP79JN-R04 RJ5911-R79 XP81FE-R59 2 3" at bounding box center [517, 184] width 1034 height 281
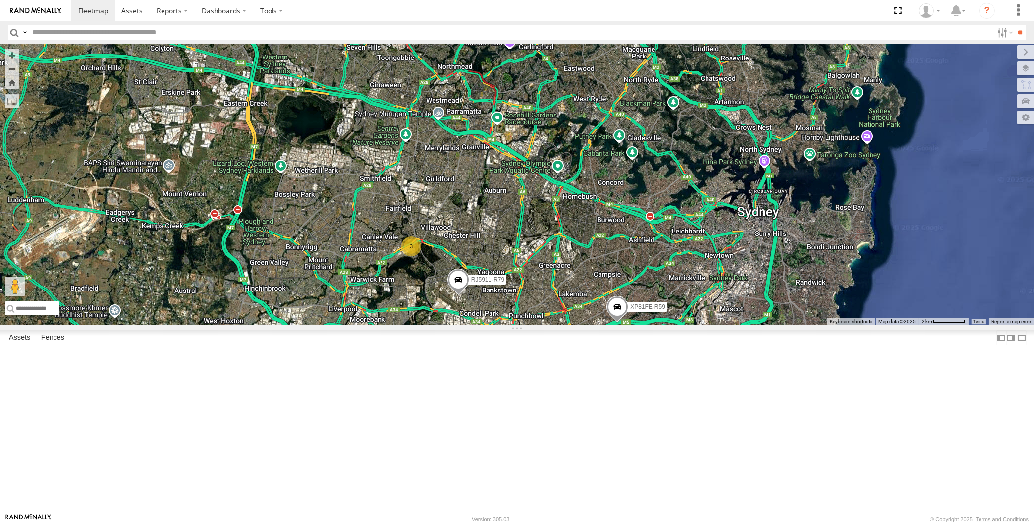
drag, startPoint x: 569, startPoint y: 473, endPoint x: 568, endPoint y: 448, distance: 25.3
click at [568, 325] on div "XP79JN-R04 RJ5911-R79 XP81FE-R59 XP30JQ-R03 3 XO74GU-R69" at bounding box center [517, 184] width 1034 height 281
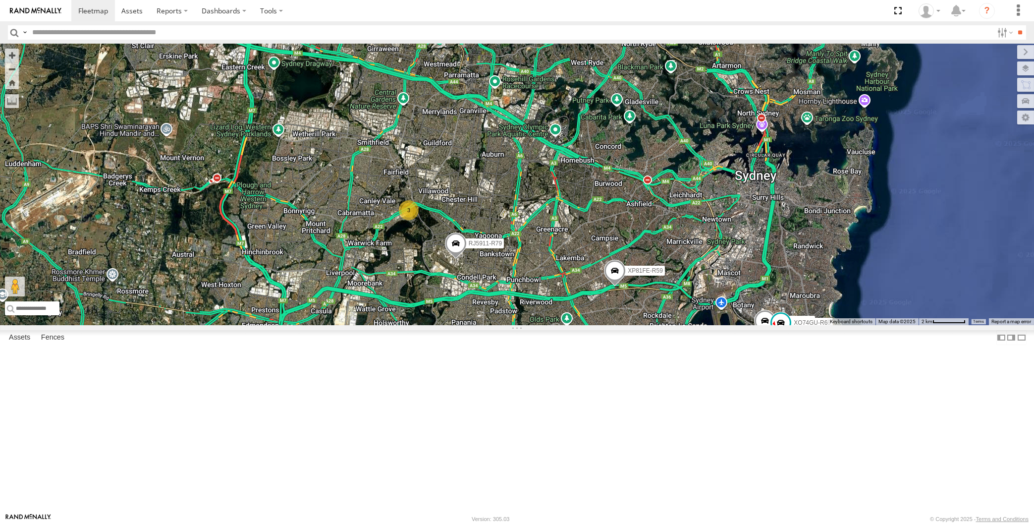
drag, startPoint x: 622, startPoint y: 451, endPoint x: 639, endPoint y: 443, distance: 18.6
click at [639, 325] on div "XP79JN-R04 RJ5911-R79 XP81FE-R59 XP30JQ-R03 XO74GU-R69 3" at bounding box center [517, 184] width 1034 height 281
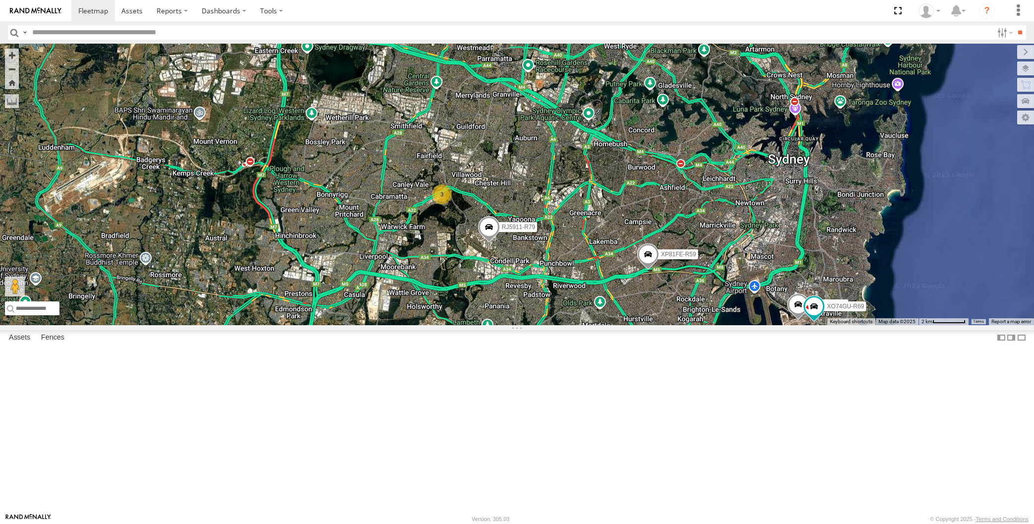
drag, startPoint x: 629, startPoint y: 436, endPoint x: 604, endPoint y: 448, distance: 27.7
click at [628, 325] on div "XP79JN-R04 RJ5911-R79 XP81FE-R59 XP30JQ-R03 XO74GU-R69 3" at bounding box center [517, 184] width 1034 height 281
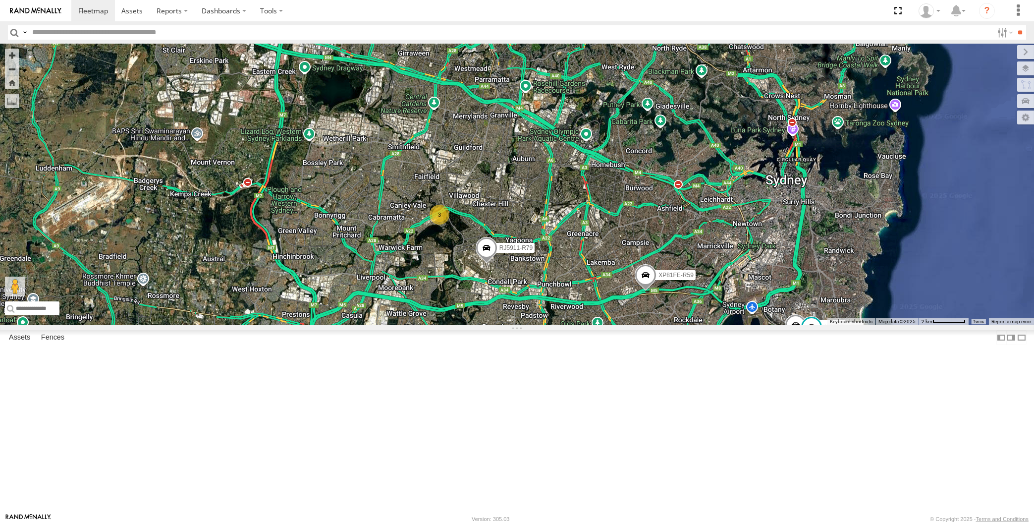
drag, startPoint x: 590, startPoint y: 422, endPoint x: 563, endPoint y: 365, distance: 63.0
click at [569, 325] on div "XP79JN-R04 RJ5911-R79 XP81FE-R59 XP30JQ-R03 XO74GU-R69 3" at bounding box center [517, 184] width 1034 height 281
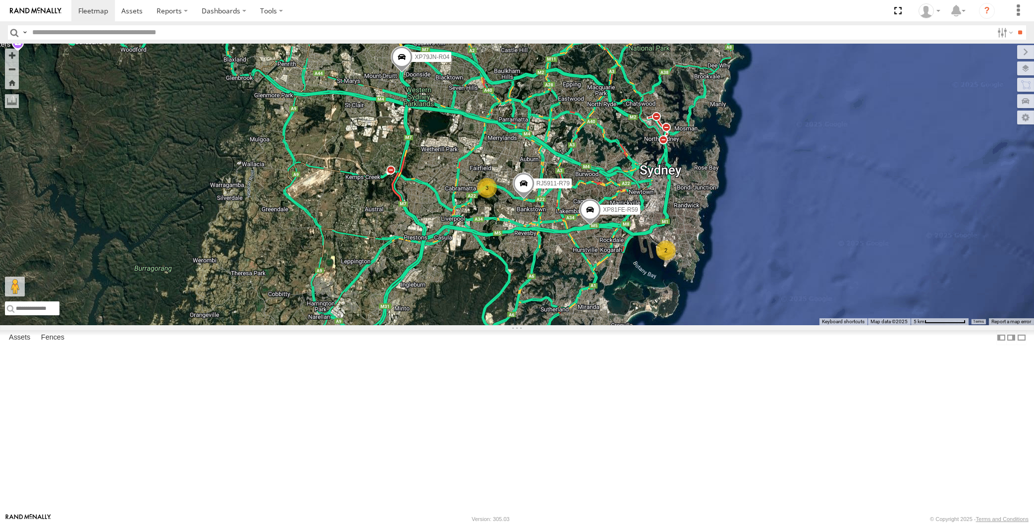
drag, startPoint x: 607, startPoint y: 397, endPoint x: 614, endPoint y: 393, distance: 8.0
click at [614, 325] on div "RJ5911-R79 XP81FE-R59 2 XP79JN-R04 3" at bounding box center [517, 184] width 1034 height 281
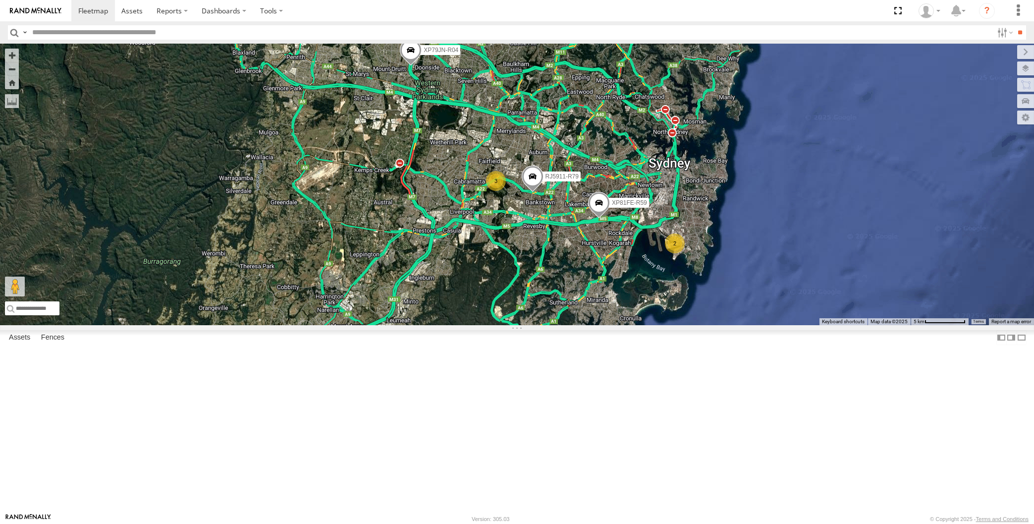
click at [568, 325] on div "RJ5911-R79 XP81FE-R59 XP79JN-R04 2 3" at bounding box center [517, 184] width 1034 height 281
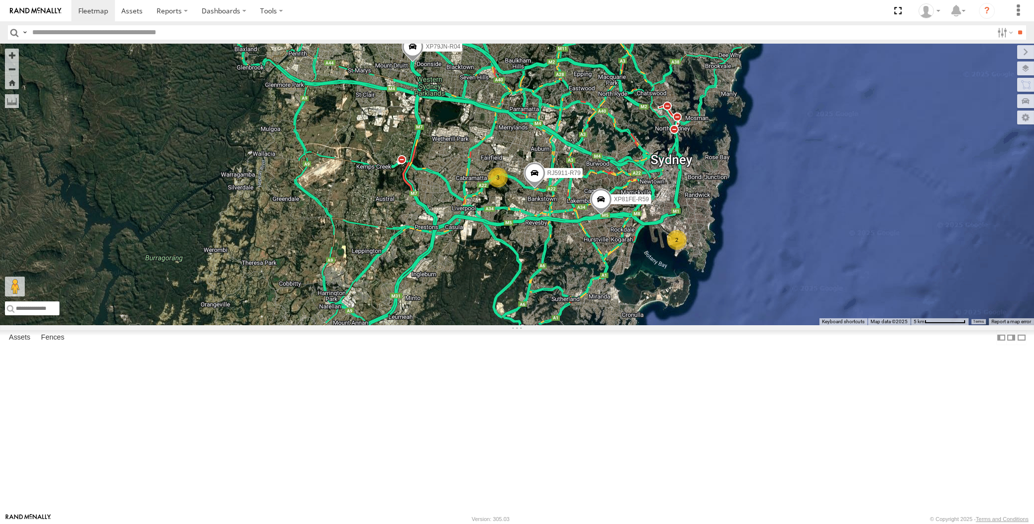
drag, startPoint x: 454, startPoint y: 222, endPoint x: 454, endPoint y: 215, distance: 6.4
click at [454, 215] on div "RJ5911-R79 XP81FE-R59 XP79JN-R04 2 3" at bounding box center [517, 184] width 1034 height 281
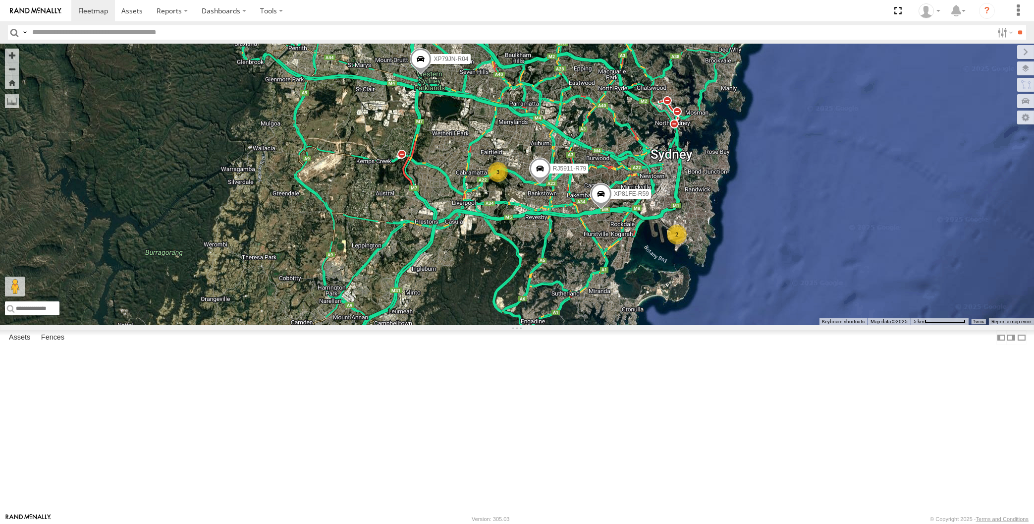
click at [577, 325] on div "RJ5911-R79 XP81FE-R59 XP79JN-R04 2 3" at bounding box center [517, 184] width 1034 height 281
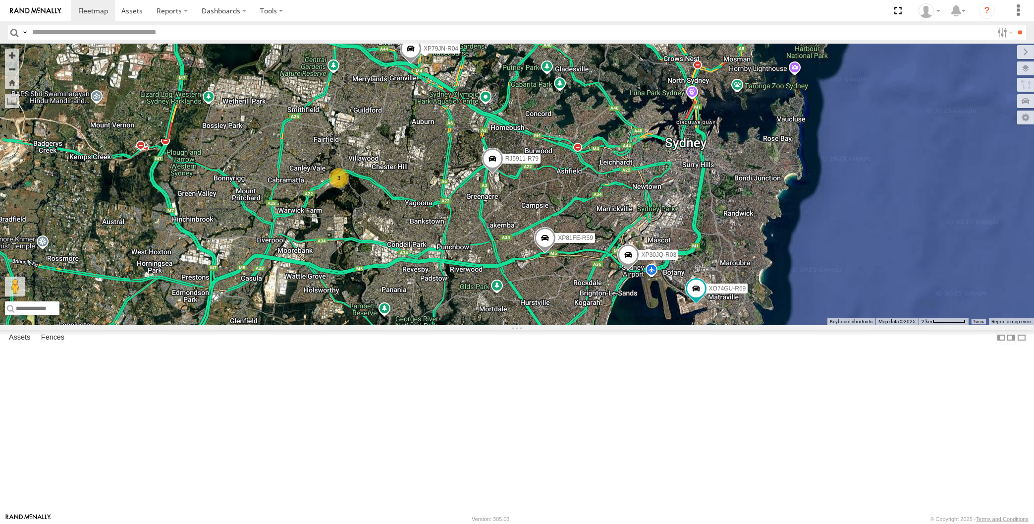
drag, startPoint x: 648, startPoint y: 464, endPoint x: 643, endPoint y: 447, distance: 18.5
click at [646, 325] on div "XP30JQ-R03 XP79JN-R04 3 RJ5911-R79 XP81FE-R59 XO74GU-R69" at bounding box center [517, 184] width 1034 height 281
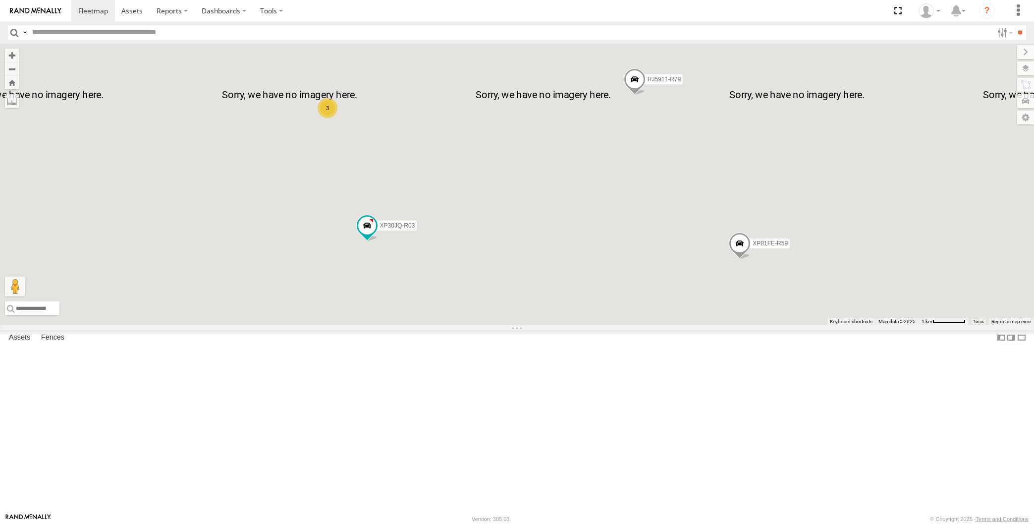
click at [444, 325] on div "XP30JQ-R03 XP79JN-R04 RJ5911-R79 XP81FE-R59 XO74GU-R69 3" at bounding box center [517, 184] width 1034 height 281
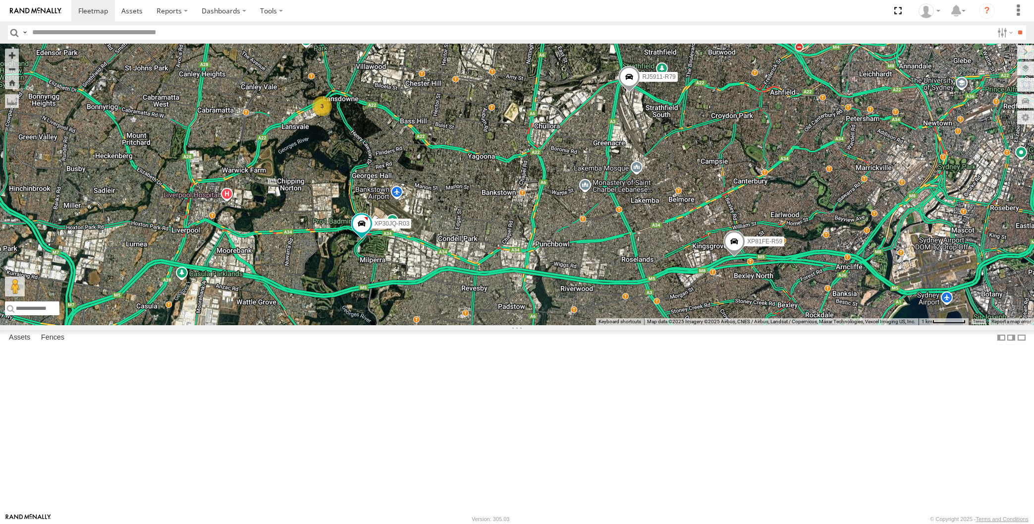
click at [496, 325] on div "XP30JQ-R03 XP79JN-R04 RJ5911-R79 XP81FE-R59 XO74GU-R69 3" at bounding box center [517, 184] width 1034 height 281
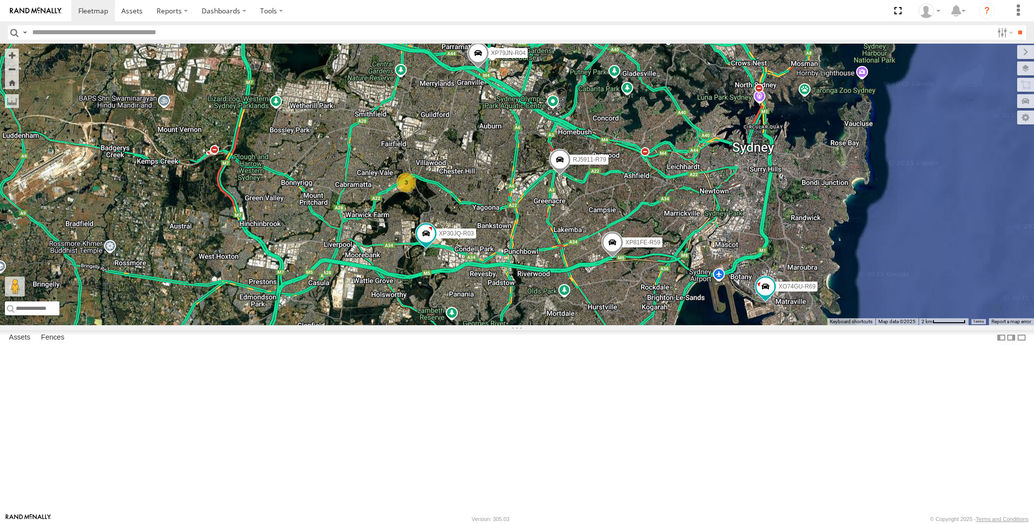
click at [630, 325] on div "XP30JQ-R03 XP79JN-R04 RJ5911-R79 XP81FE-R59 XO74GU-R69 3" at bounding box center [517, 184] width 1034 height 281
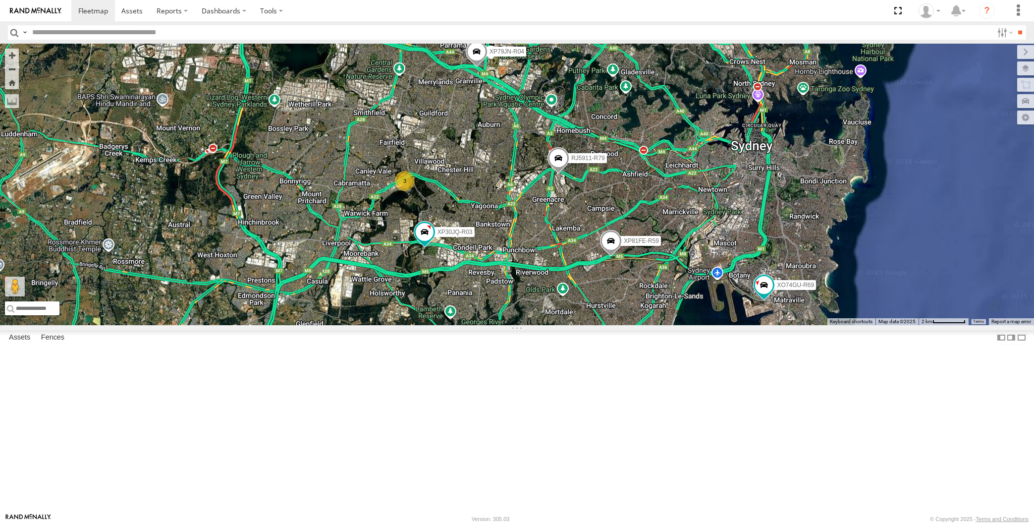
click at [651, 325] on div "XP30JQ-R03 XP79JN-R04 RJ5911-R79 XP81FE-R59 XO74GU-R69 3" at bounding box center [517, 184] width 1034 height 281
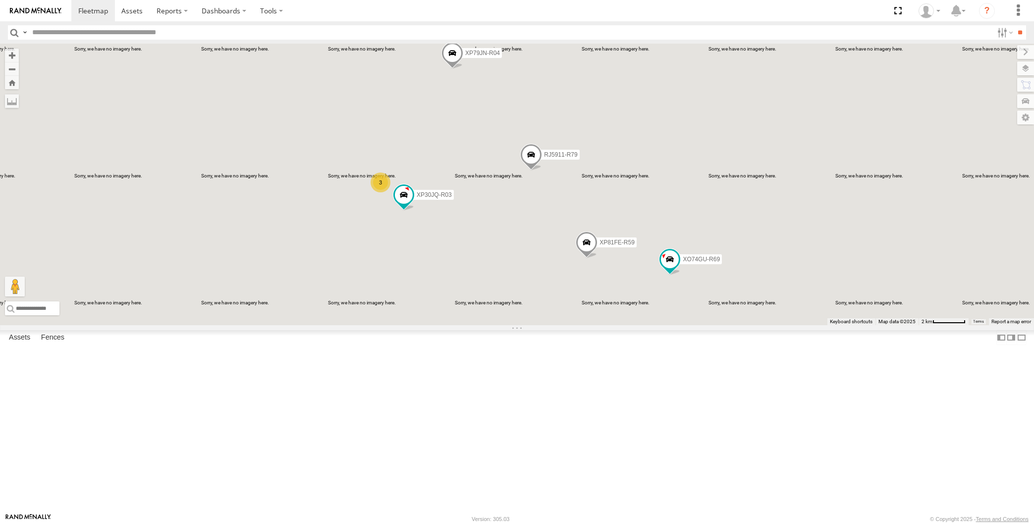
click at [514, 325] on div "XP30JQ-R03 XP79JN-R04 RJ5911-R79 XP81FE-R59 XO74GU-R69 3" at bounding box center [517, 184] width 1034 height 281
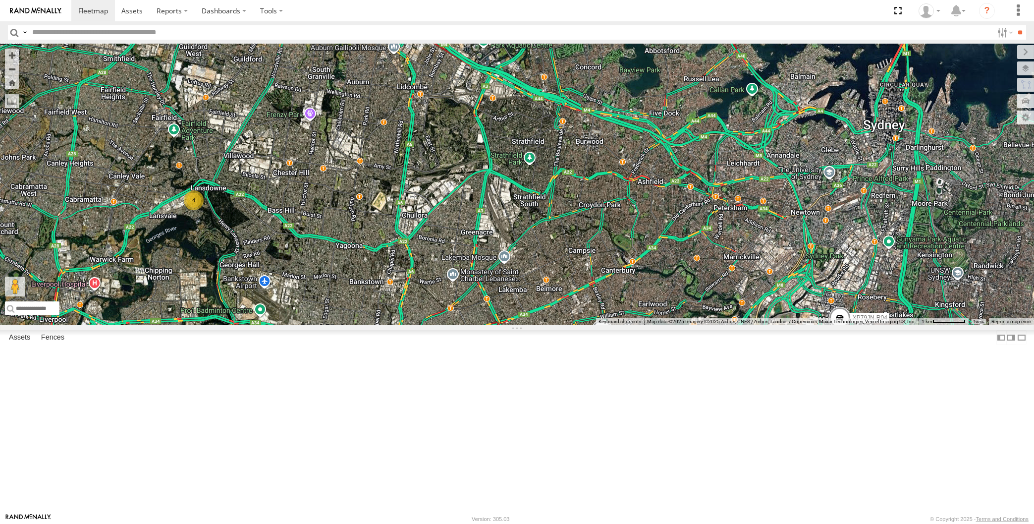
drag, startPoint x: 283, startPoint y: 393, endPoint x: 259, endPoint y: 380, distance: 28.0
click at [260, 325] on div "XP79JN-R04 RJ5911-R79 XP81FE-R59 XO74GU-R69 4" at bounding box center [517, 184] width 1034 height 281
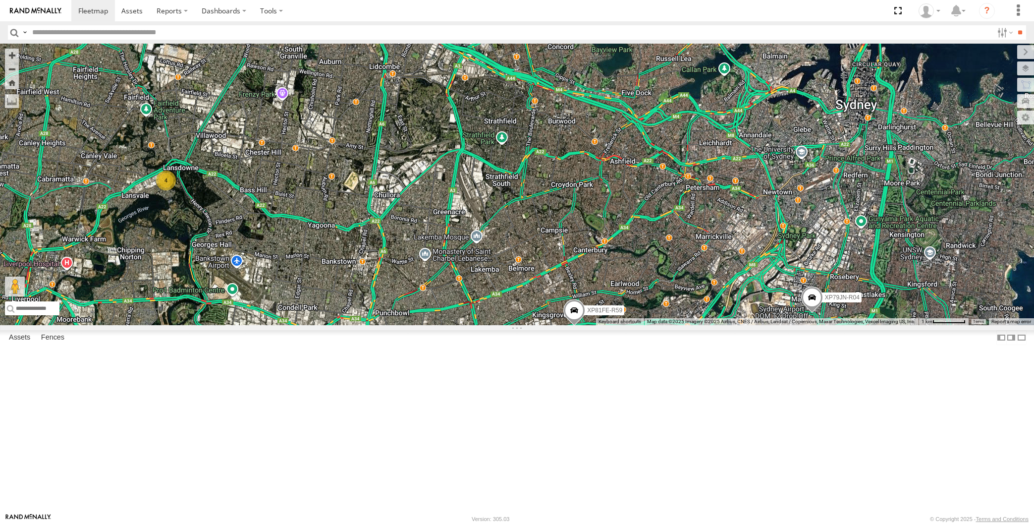
drag, startPoint x: 293, startPoint y: 393, endPoint x: 300, endPoint y: 388, distance: 8.4
click at [299, 325] on div "XP79JN-R04 RJ5911-R79 XP81FE-R59 XO74GU-R69 4" at bounding box center [517, 184] width 1034 height 281
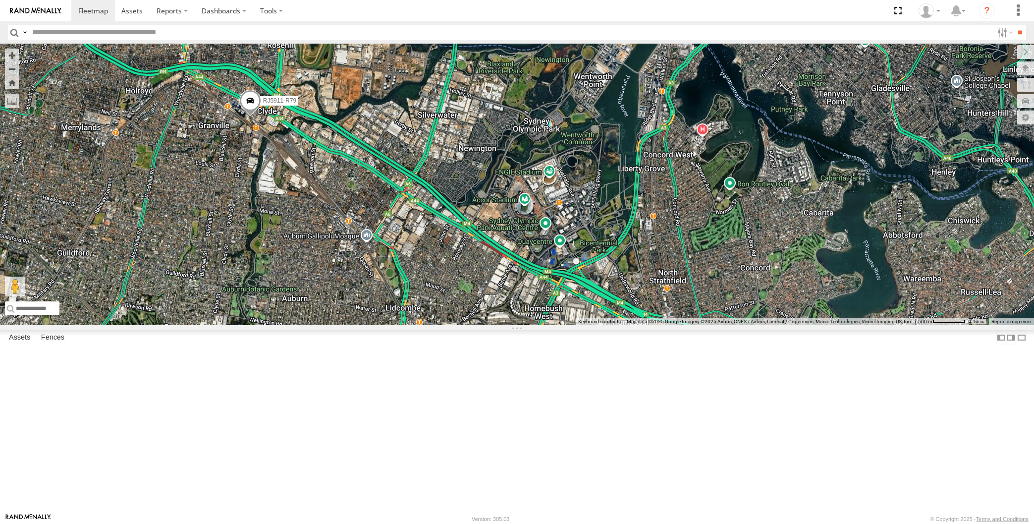
click at [251, 116] on span at bounding box center [250, 103] width 22 height 27
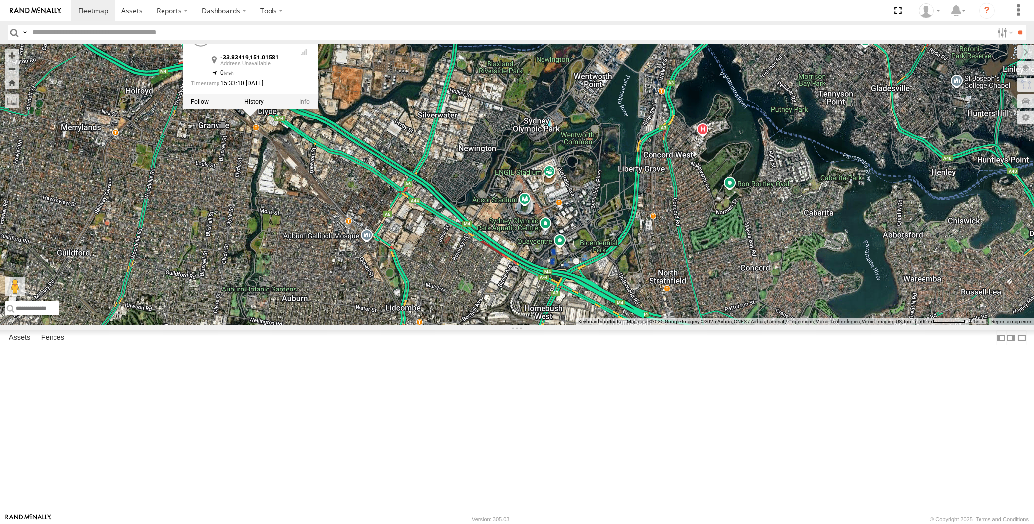
click at [310, 325] on div "XP79JN-R04 RJ5911-R79 XP81FE-R59 XO74GU-R69 RJ5911-R79 -33.83419 , 151.01581 0 …" at bounding box center [517, 184] width 1034 height 281
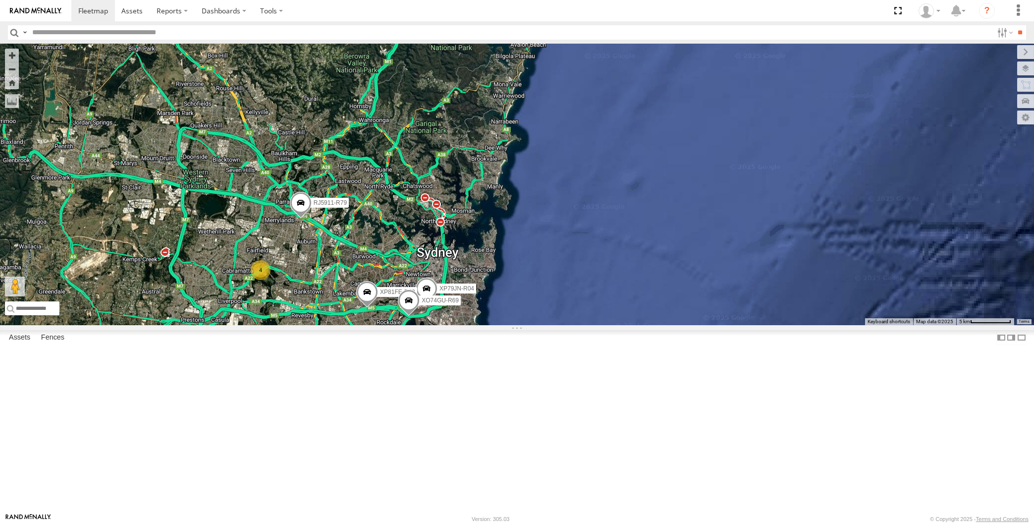
click at [315, 325] on div "XP79JN-R04 RJ5911-R79 XP81FE-R59 XO74GU-R69 4" at bounding box center [517, 184] width 1034 height 281
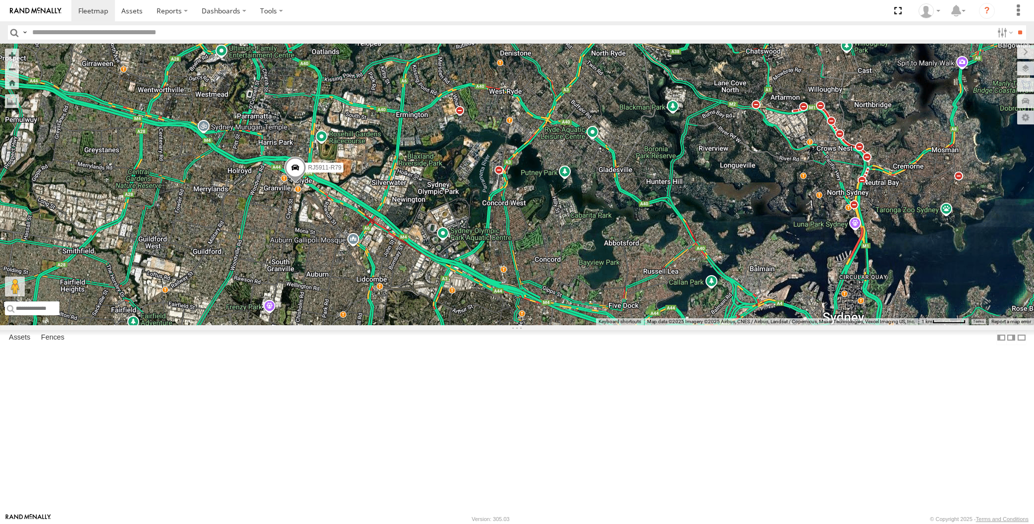
click at [297, 183] on span at bounding box center [295, 170] width 22 height 27
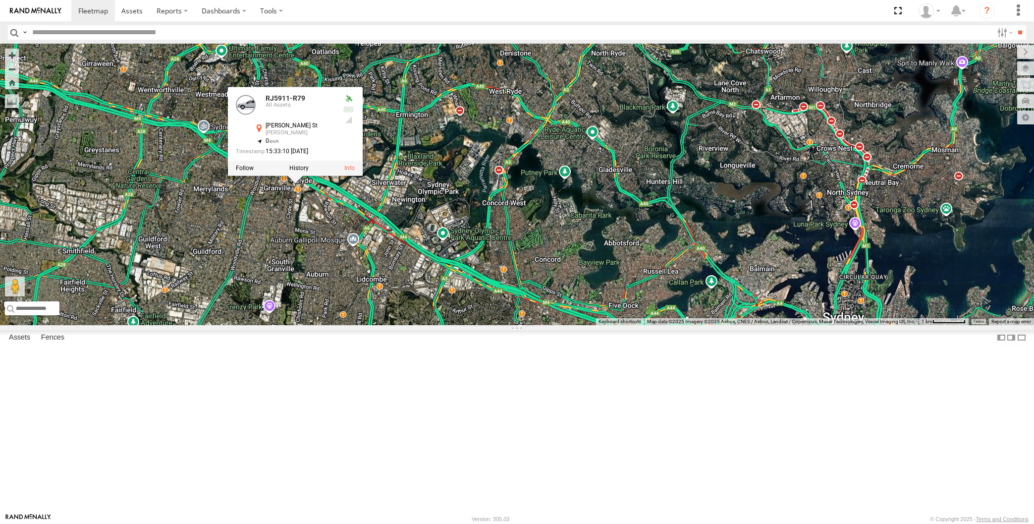
click at [316, 325] on div "XP79JN-R04 RJ5911-R79 XP81FE-R59 XO74GU-R69 4 RJ5911-R79 All Assets [PERSON_NAM…" at bounding box center [517, 184] width 1034 height 281
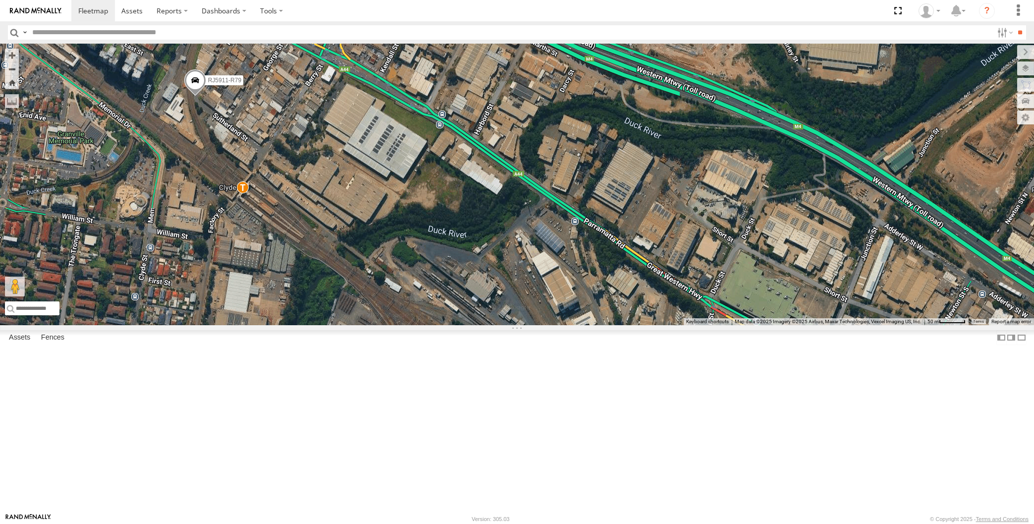
click at [196, 97] on span at bounding box center [195, 83] width 22 height 27
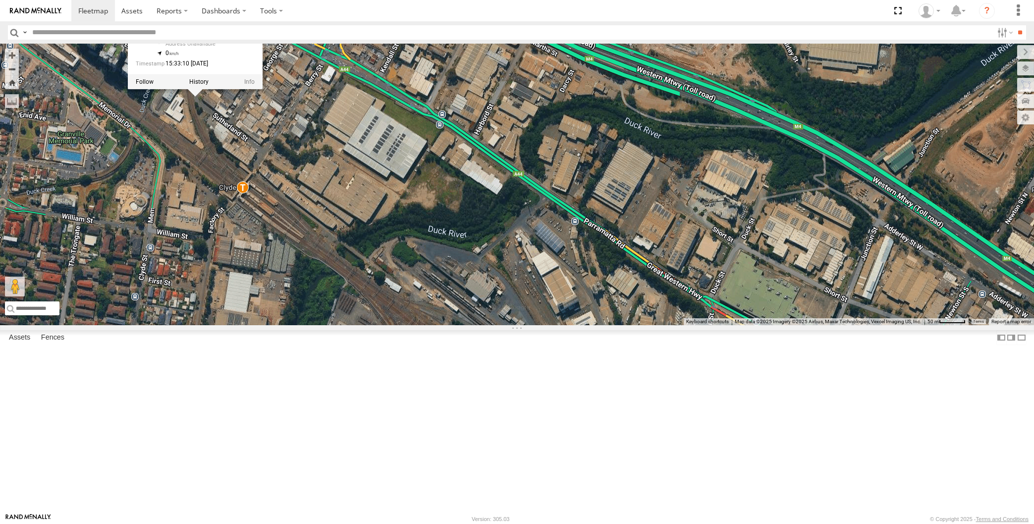
click at [214, 226] on div "XP79JN-R04 RJ5911-R79 XP81FE-R59 XO74GU-R69 RJ5911-R79 -33.83419 , 151.01581 0 …" at bounding box center [517, 184] width 1034 height 281
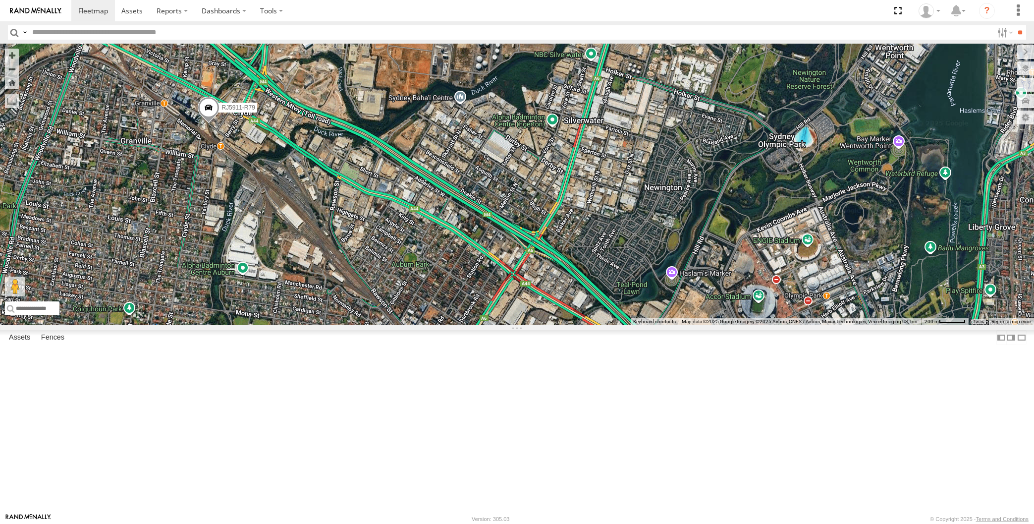
drag, startPoint x: 498, startPoint y: 424, endPoint x: 532, endPoint y: 397, distance: 44.1
click at [532, 325] on div "XP79JN-R04 RJ5911-R79 XP81FE-R59 XO74GU-R69" at bounding box center [517, 184] width 1034 height 281
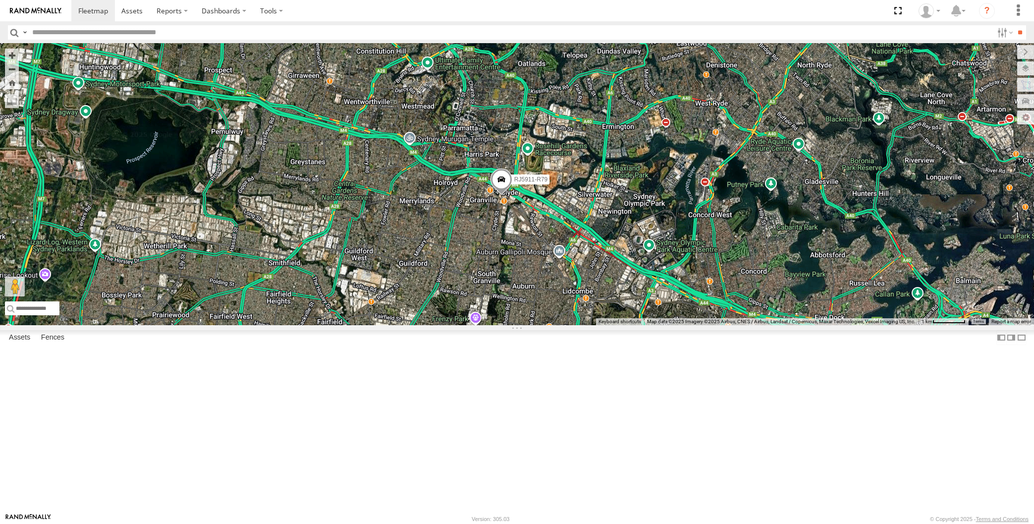
drag, startPoint x: 542, startPoint y: 351, endPoint x: 542, endPoint y: 345, distance: 5.9
click at [543, 325] on div "XP79JN-R04 RJ5911-R79 XP81FE-R59 XO74GU-R69 3" at bounding box center [517, 184] width 1034 height 281
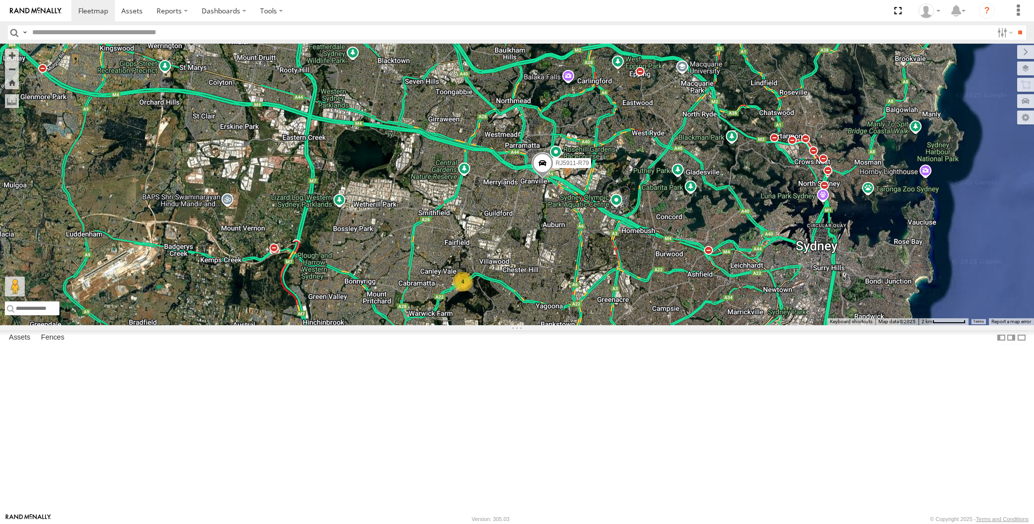
drag, startPoint x: 563, startPoint y: 403, endPoint x: 559, endPoint y: 382, distance: 21.8
click at [562, 325] on div "XP79JN-R04 RJ5911-R79 XP81FE-R59 XO74GU-R69 4" at bounding box center [517, 184] width 1034 height 281
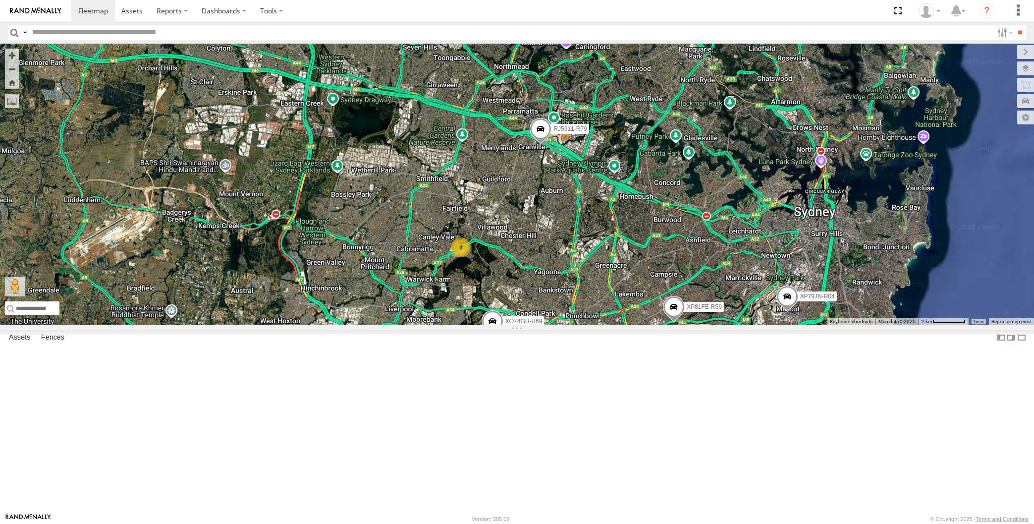
click at [599, 325] on div "XP79JN-R04 RJ5911-R79 XP81FE-R59 XO74GU-R69 4" at bounding box center [517, 184] width 1034 height 281
drag, startPoint x: 626, startPoint y: 439, endPoint x: 626, endPoint y: 430, distance: 8.9
click at [626, 325] on div "XP79JN-R04 RJ5911-R79 XP81FE-R59 XO74GU-R69 4" at bounding box center [517, 184] width 1034 height 281
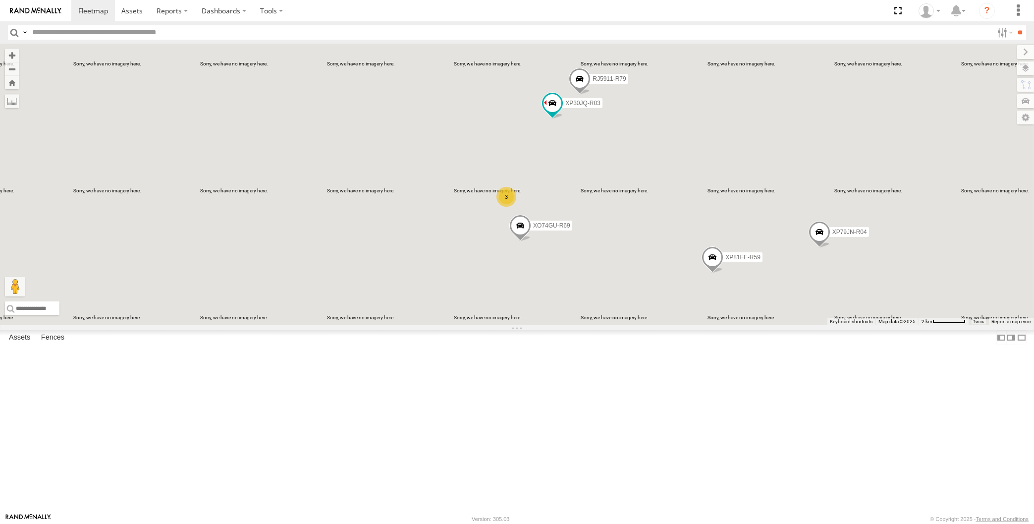
drag, startPoint x: 699, startPoint y: 329, endPoint x: 686, endPoint y: 332, distance: 12.7
click at [686, 325] on div "XP30JQ-R03 XP79JN-R04 RJ5911-R79 XP81FE-R59 XO74GU-R69 3" at bounding box center [517, 184] width 1034 height 281
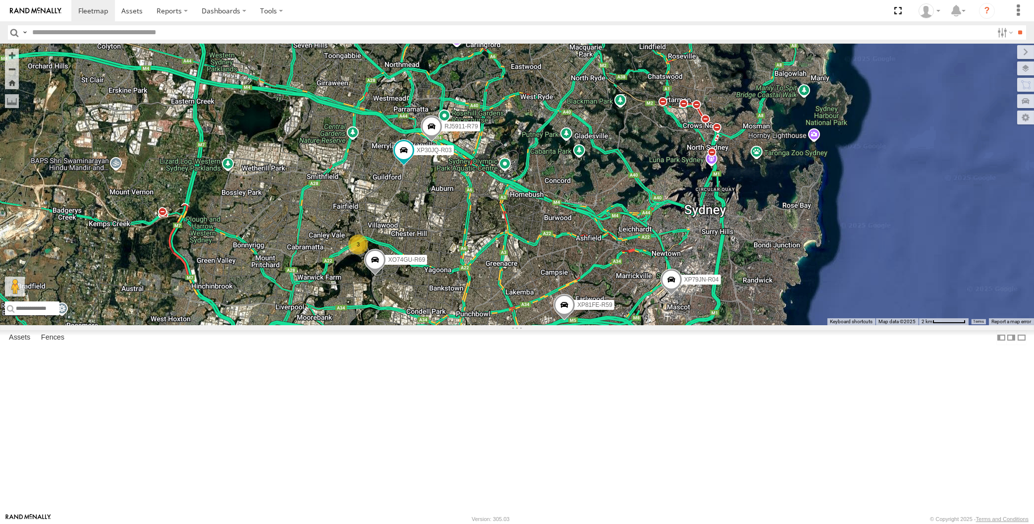
click at [431, 142] on span at bounding box center [432, 128] width 22 height 27
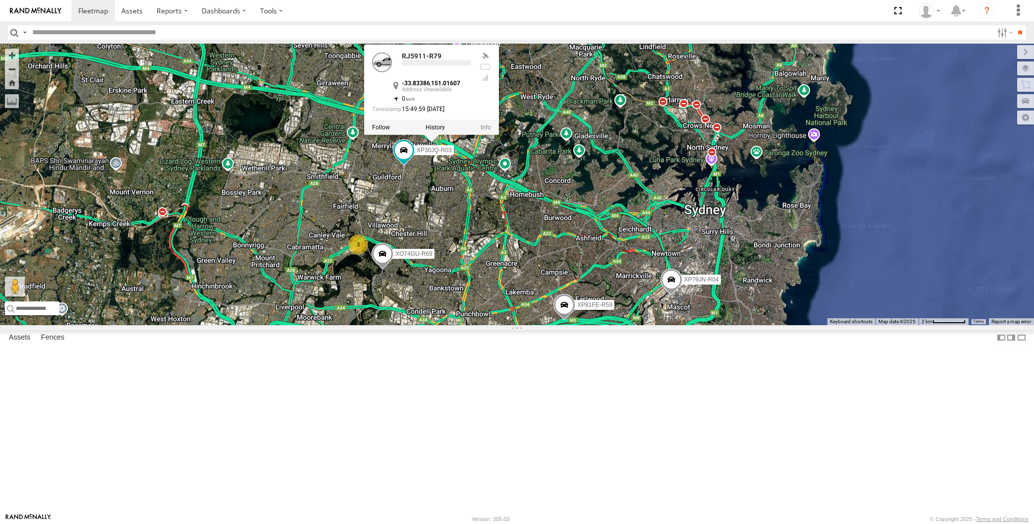
click at [441, 298] on div "XP30JQ-R03 XP79JN-R04 RJ5911-R79 XP81FE-R59 XO74GU-R69 3 RJ5911-R79 -33.83386 ,…" at bounding box center [517, 184] width 1034 height 281
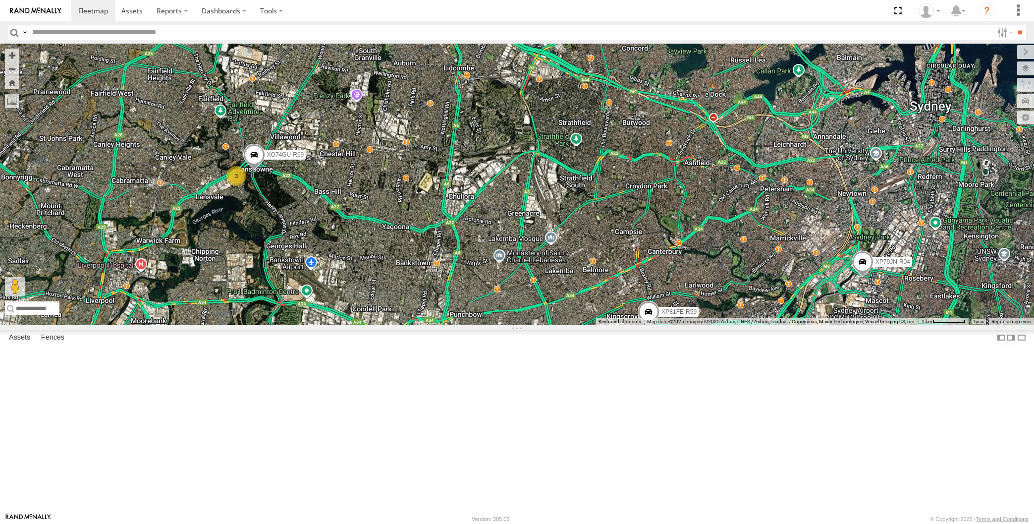
drag, startPoint x: 720, startPoint y: 438, endPoint x: 709, endPoint y: 423, distance: 18.4
click at [709, 325] on div "XP30JQ-R03 XP79JN-R04 RJ5911-R79 XP81FE-R59 XO74GU-R69 3" at bounding box center [517, 184] width 1034 height 281
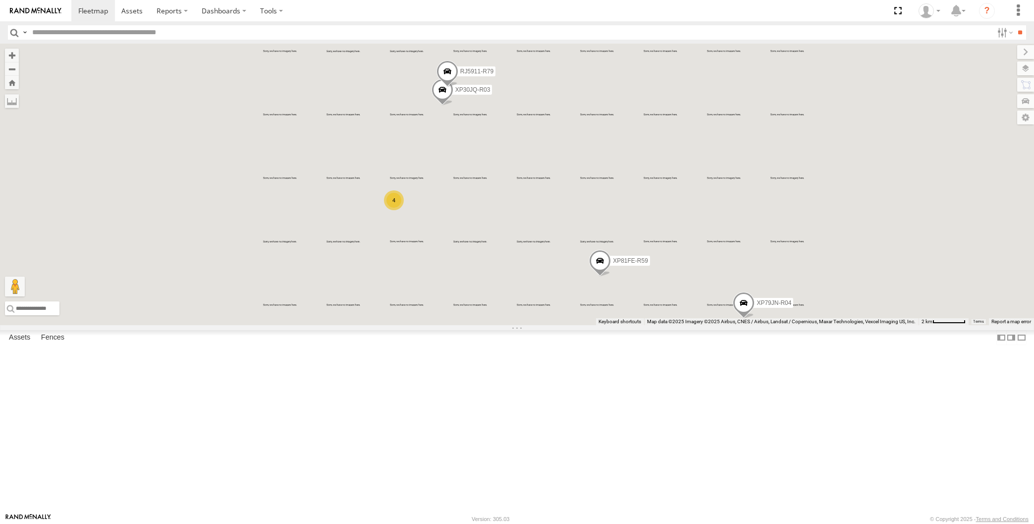
click at [512, 325] on div "XP30JQ-R03 XP79JN-R04 RJ5911-R79 XP81FE-R59 4" at bounding box center [517, 184] width 1034 height 281
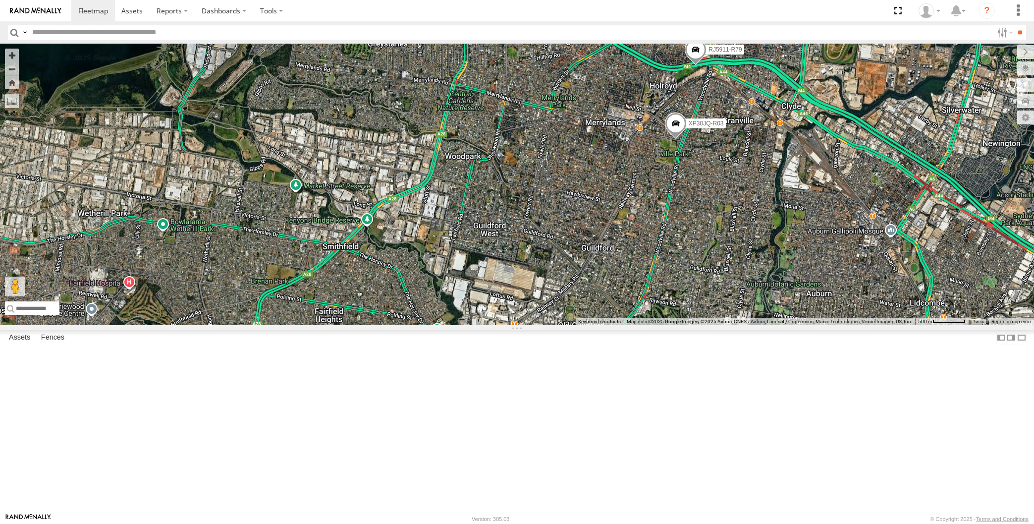
click at [696, 65] on span at bounding box center [696, 52] width 22 height 27
click at [746, 281] on div "XP30JQ-R03 XP79JN-R04 RJ5911-R79 XP81FE-R59 RJ5911-R79 All Assets [GEOGRAPHIC_D…" at bounding box center [517, 184] width 1034 height 281
drag, startPoint x: 749, startPoint y: 317, endPoint x: 737, endPoint y: 304, distance: 17.2
click at [738, 305] on div "XP30JQ-R03 XP79JN-R04 RJ5911-R79 XP81FE-R59" at bounding box center [517, 184] width 1034 height 281
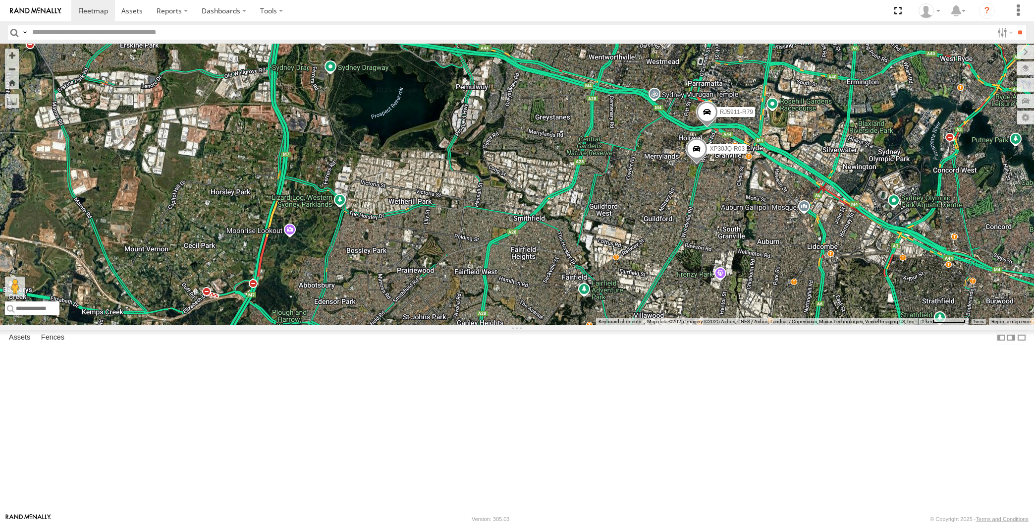
click at [719, 313] on div "XP30JQ-R03 XP79JN-R04 RJ5911-R79 XP81FE-R59 4" at bounding box center [517, 184] width 1034 height 281
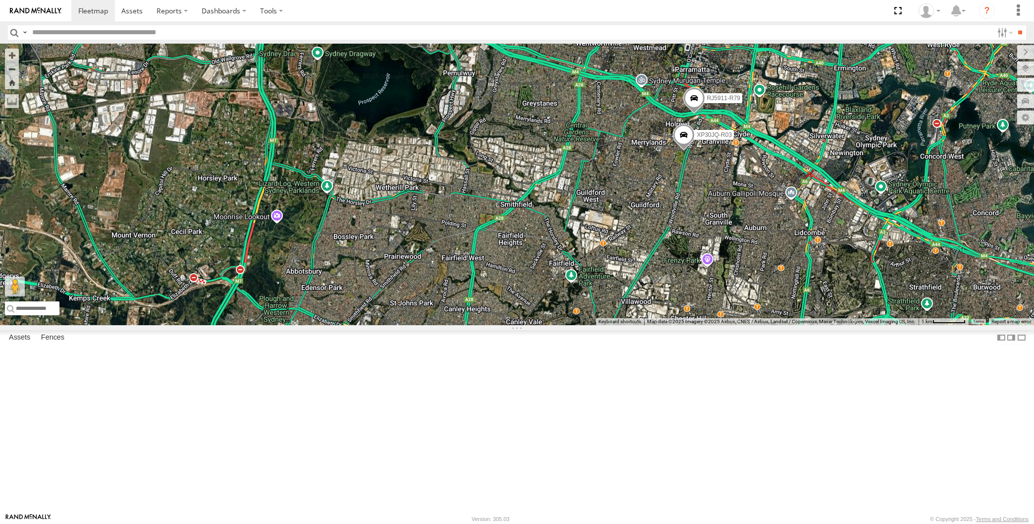
drag, startPoint x: 718, startPoint y: 310, endPoint x: 678, endPoint y: 257, distance: 66.6
click at [678, 257] on div "XP30JQ-R03 XP79JN-R04 RJ5911-R79 XP81FE-R59 4" at bounding box center [517, 184] width 1034 height 281
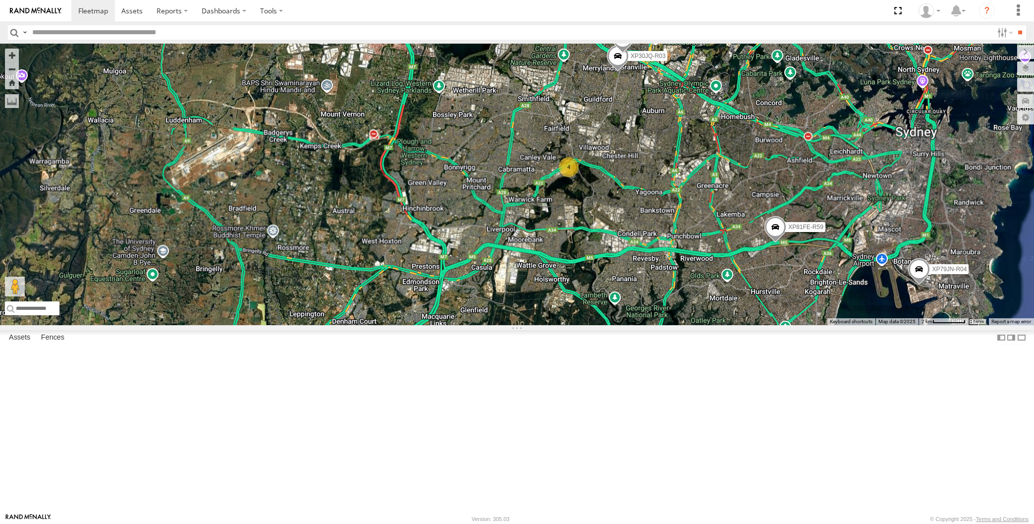
drag, startPoint x: 763, startPoint y: 356, endPoint x: 725, endPoint y: 339, distance: 41.5
click at [750, 325] on div "XP30JQ-R03 XP79JN-R04 RJ5911-R79 XP81FE-R59 4" at bounding box center [517, 184] width 1034 height 281
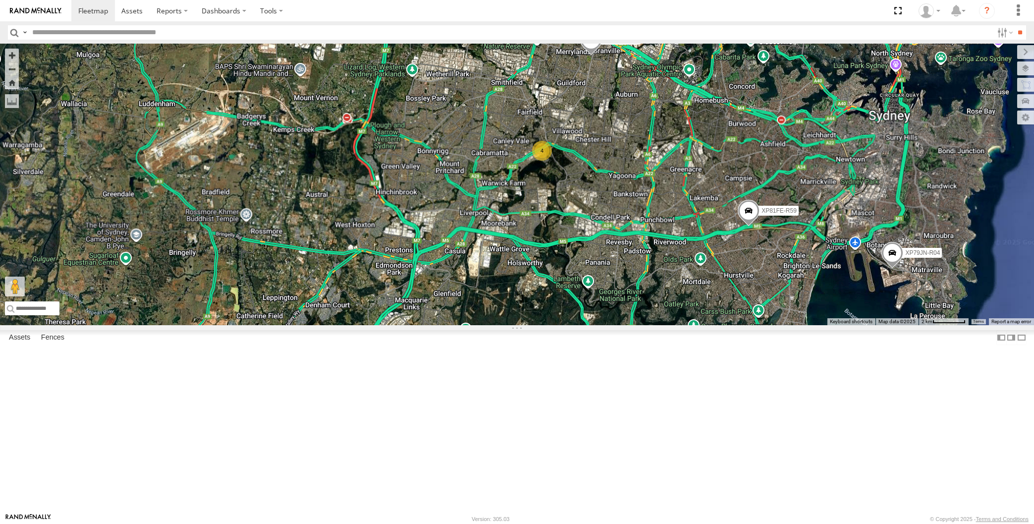
click at [834, 325] on div "XP30JQ-R03 XP79JN-R04 RJ5911-R79 XP81FE-R59 4" at bounding box center [517, 184] width 1034 height 281
drag, startPoint x: 841, startPoint y: 408, endPoint x: 838, endPoint y: 404, distance: 5.7
click at [838, 325] on div "XP30JQ-R03 XP79JN-R04 RJ5911-R79 XP81FE-R59 4" at bounding box center [517, 184] width 1034 height 281
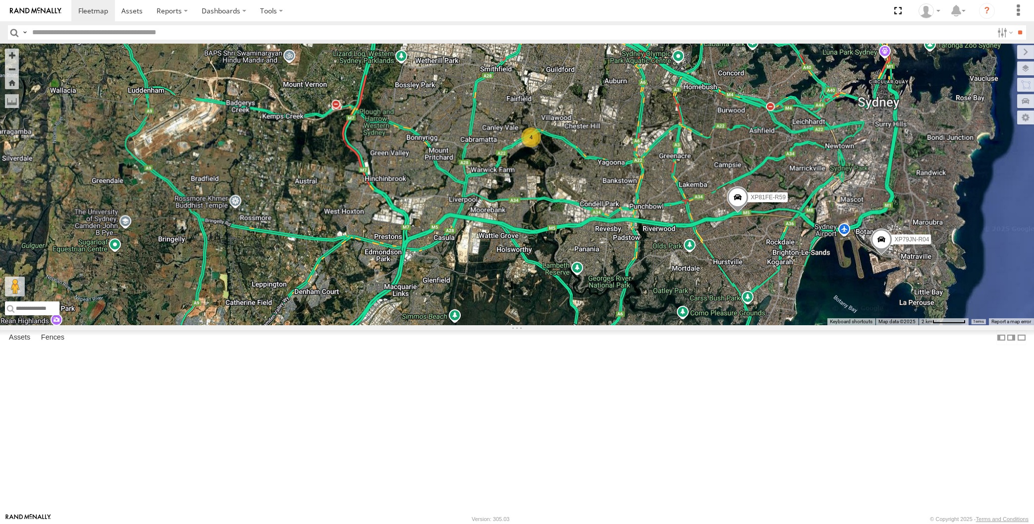
click at [814, 325] on div "XP30JQ-R03 XP79JN-R04 RJ5911-R79 XP81FE-R59 4" at bounding box center [517, 184] width 1034 height 281
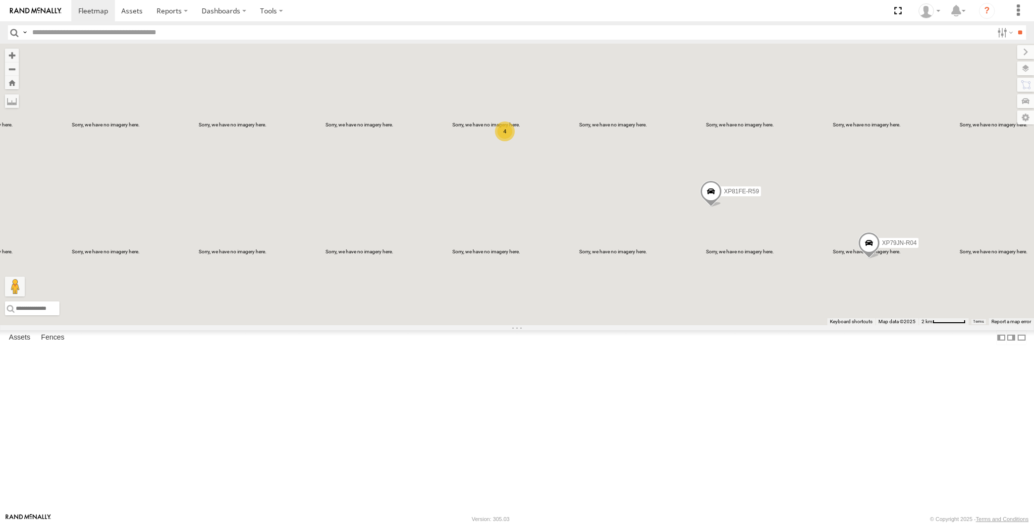
click at [883, 325] on div "XP30JQ-R03 XP79JN-R04 RJ5911-R79 XP81FE-R59 4" at bounding box center [517, 184] width 1034 height 281
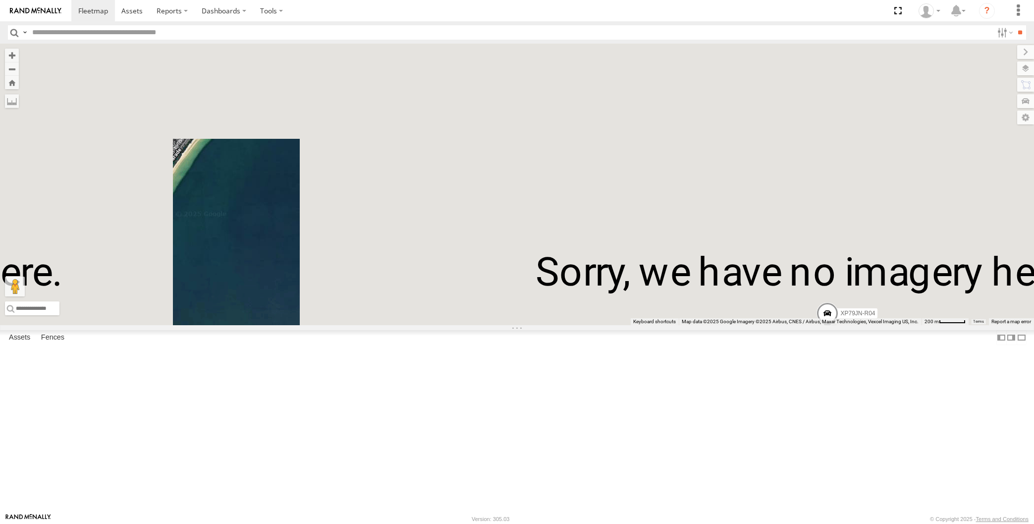
drag, startPoint x: 865, startPoint y: 434, endPoint x: 871, endPoint y: 411, distance: 23.0
click at [871, 325] on div "XP30JQ-R03 XP79JN-R04 RJ5911-R79 XP81FE-R59" at bounding box center [517, 184] width 1034 height 281
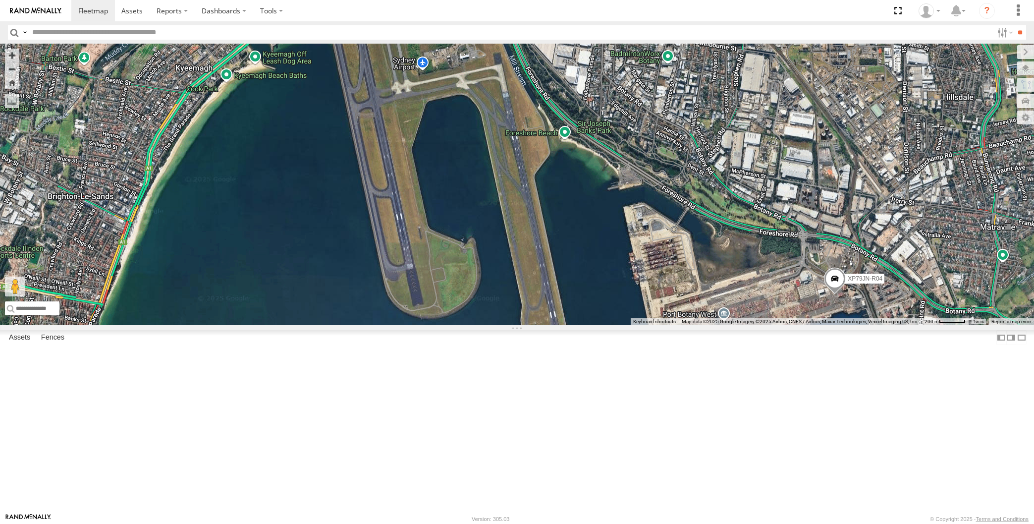
click at [838, 295] on span at bounding box center [835, 281] width 22 height 27
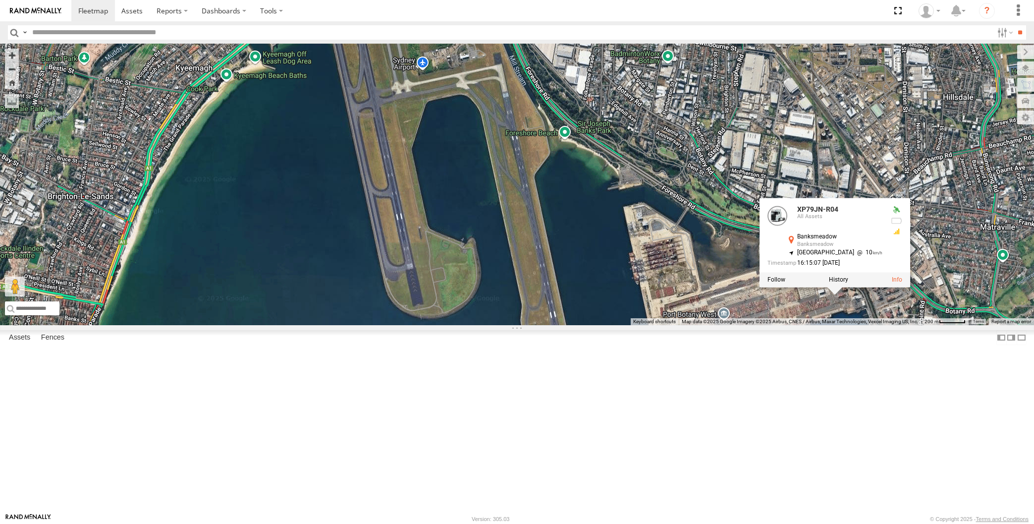
click at [864, 325] on div "XP30JQ-R03 XP79JN-R04 RJ5911-R79 XP81FE-R59 XP79JN-R04 All Assets Banksmeadow B…" at bounding box center [517, 184] width 1034 height 281
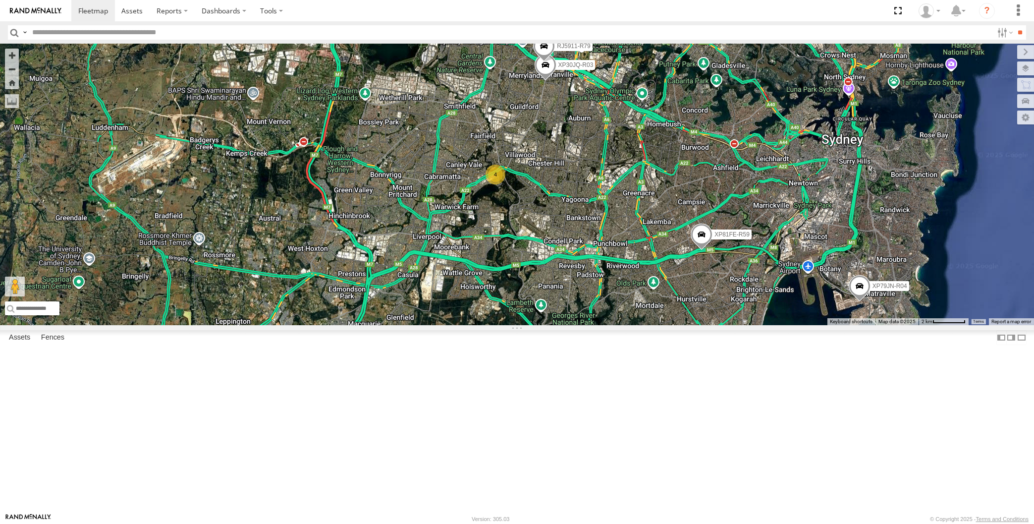
drag, startPoint x: 850, startPoint y: 421, endPoint x: 844, endPoint y: 398, distance: 24.0
click at [850, 325] on div "XP30JQ-R03 XP79JN-R04 RJ5911-R79 XP81FE-R59 4" at bounding box center [517, 184] width 1034 height 281
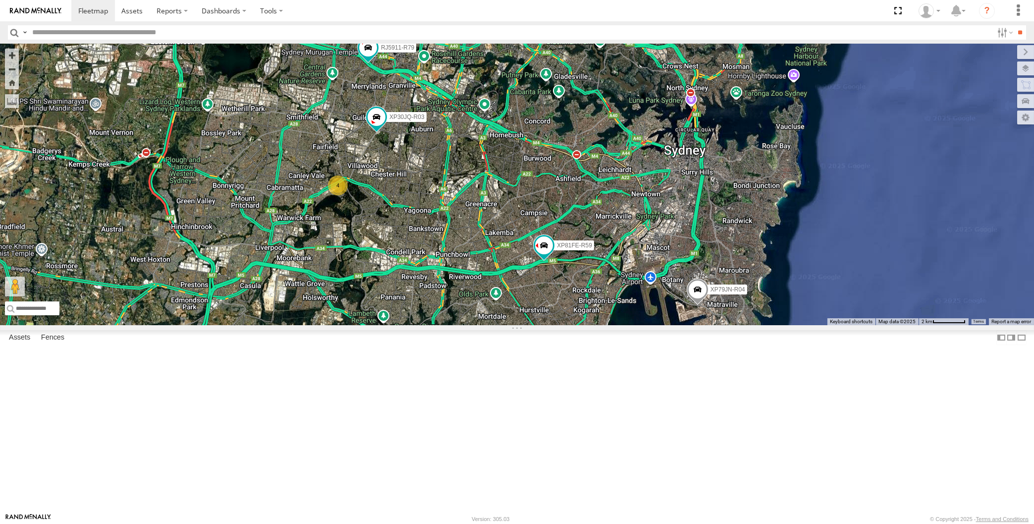
click at [760, 325] on div "XP30JQ-R03 XP79JN-R04 RJ5911-R79 XP81FE-R59 4" at bounding box center [517, 184] width 1034 height 281
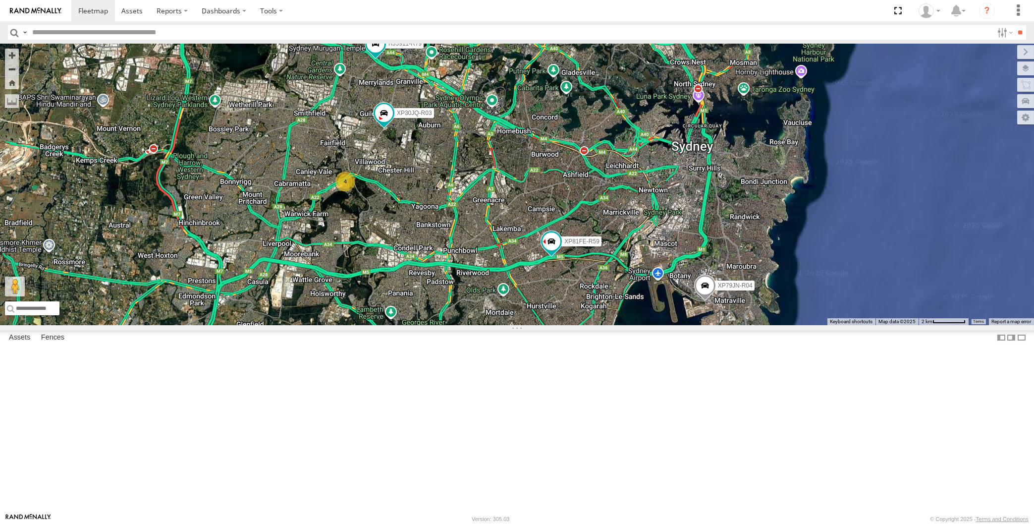
click at [515, 325] on div "XP30JQ-R03 XP79JN-R04 RJ5911-R79 XP81FE-R59 4" at bounding box center [517, 184] width 1034 height 281
click at [548, 325] on div "XP30JQ-R03 XP79JN-R04 RJ5911-R79 XP81FE-R59 4" at bounding box center [517, 184] width 1034 height 281
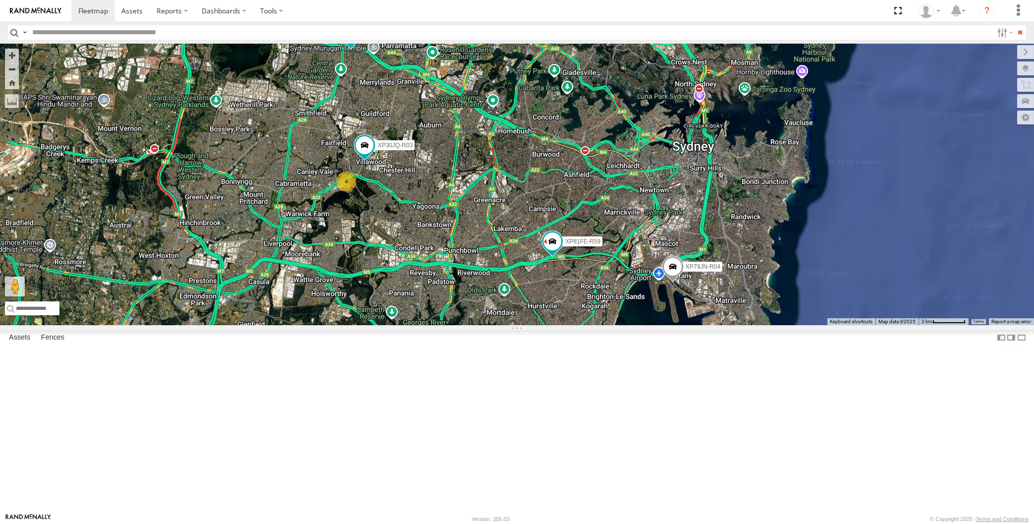
click at [234, 325] on div "XP30JQ-R03 XP79JN-R04 RJ5911-R79 XP81FE-R59 4" at bounding box center [517, 184] width 1034 height 281
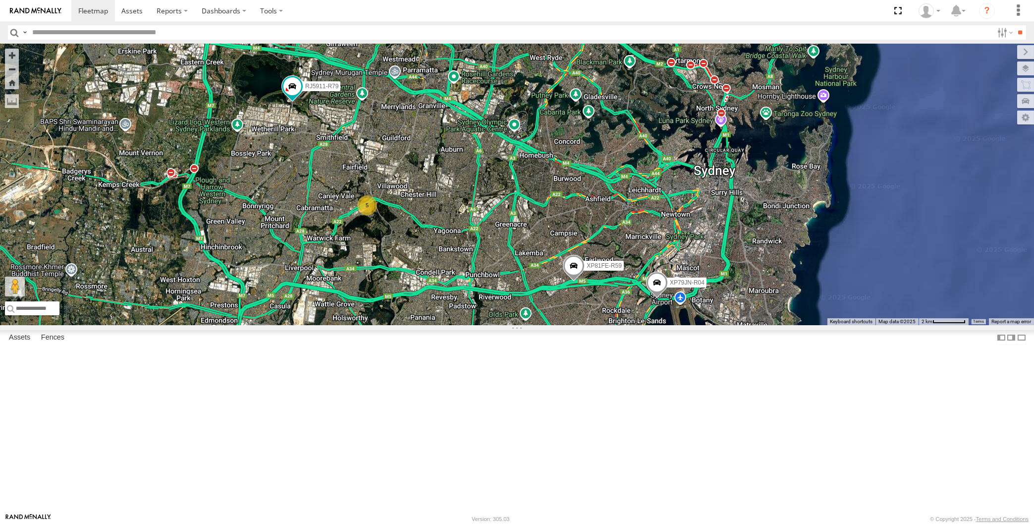
drag, startPoint x: 601, startPoint y: 409, endPoint x: 608, endPoint y: 403, distance: 9.1
click at [604, 325] on div "XP79JN-R04 RJ5911-R79 XP81FE-R59 5" at bounding box center [517, 184] width 1034 height 281
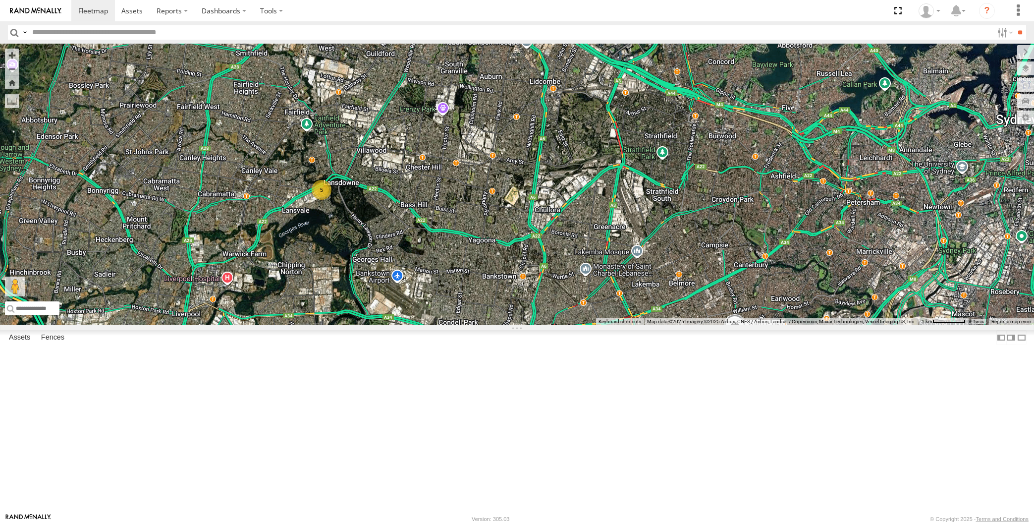
drag, startPoint x: 515, startPoint y: 216, endPoint x: 533, endPoint y: 278, distance: 64.6
click at [534, 278] on div "XP79JN-R04 RJ5911-R79 XP81FE-R59 5" at bounding box center [517, 184] width 1034 height 281
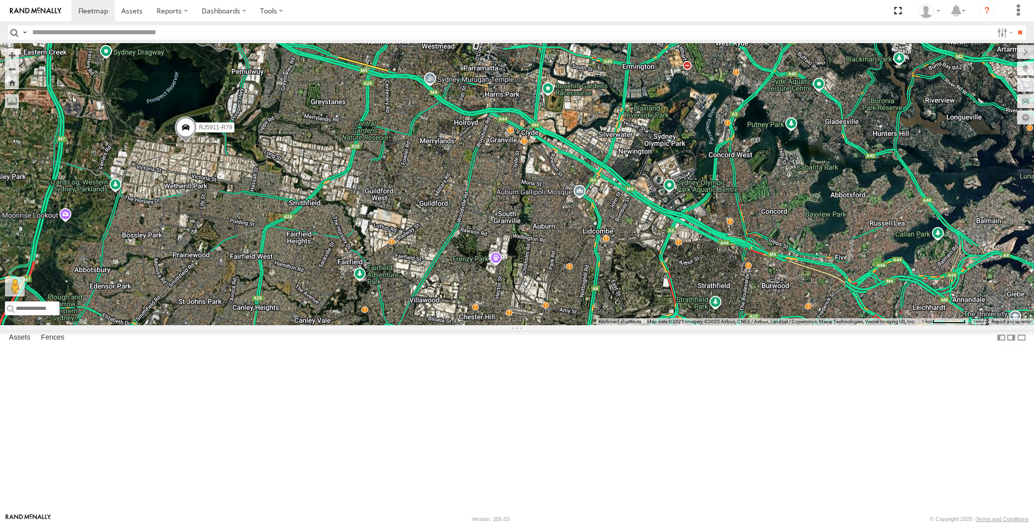
drag, startPoint x: 429, startPoint y: 325, endPoint x: 434, endPoint y: 304, distance: 21.4
click at [428, 316] on div "XP79JN-R04 RJ5911-R79 XP81FE-R59 5" at bounding box center [517, 184] width 1034 height 281
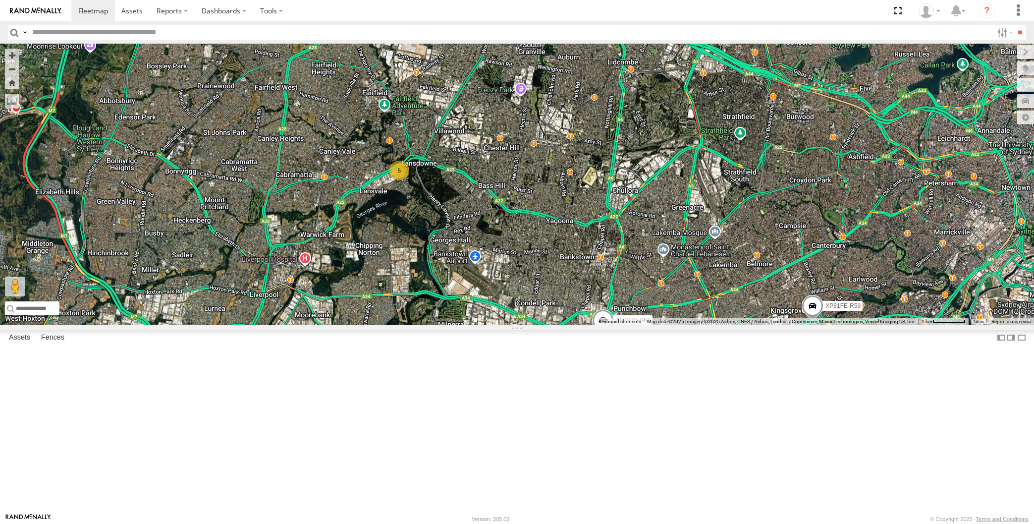
drag, startPoint x: 644, startPoint y: 439, endPoint x: 643, endPoint y: 421, distance: 18.4
click at [643, 325] on div "5 RJ5911-R79 XP79JN-R04 XP81FE-R59" at bounding box center [517, 184] width 1034 height 281
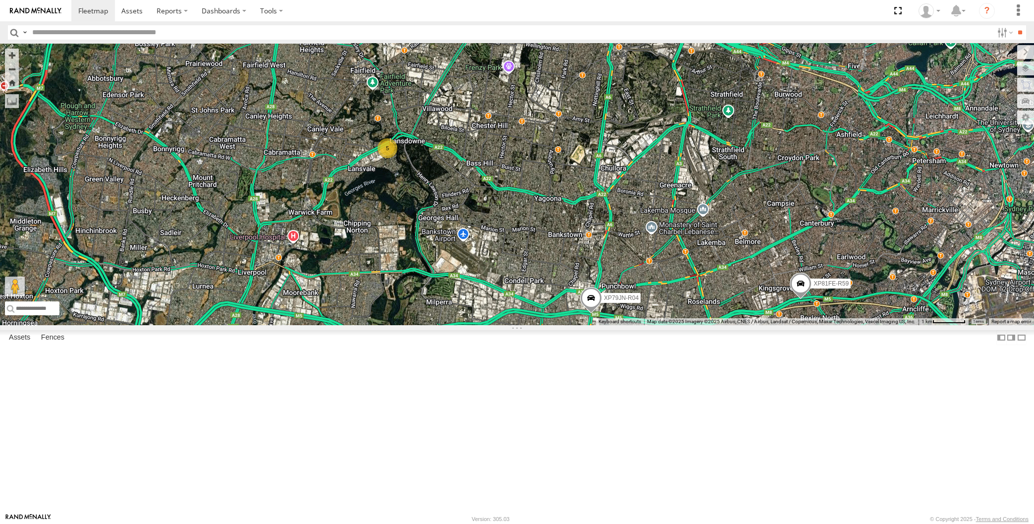
drag, startPoint x: 635, startPoint y: 461, endPoint x: 623, endPoint y: 443, distance: 22.3
click at [623, 325] on div "5 RJ5911-R79 XP79JN-R04 XP81FE-R59" at bounding box center [517, 184] width 1034 height 281
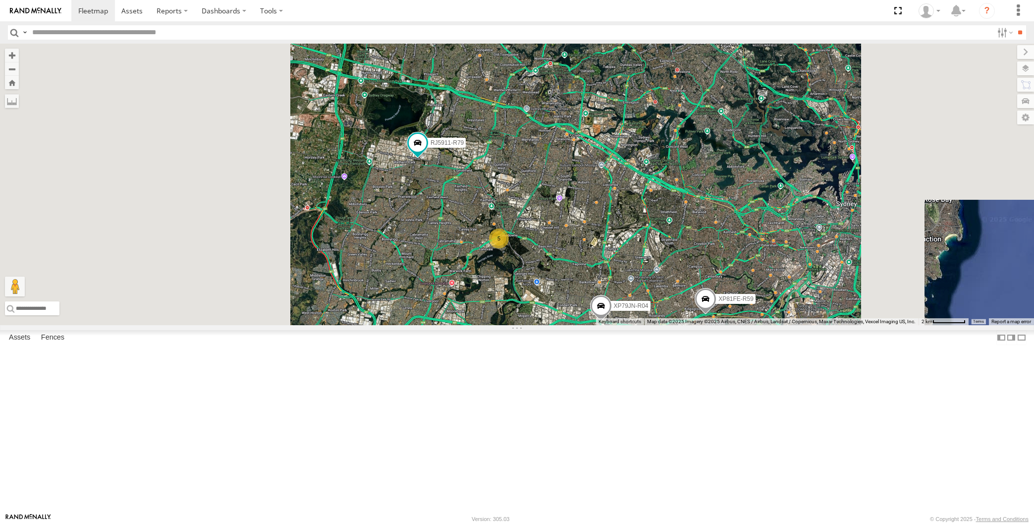
click at [655, 325] on div "RJ5911-R79 XP79JN-R04 XP81FE-R59 5" at bounding box center [517, 184] width 1034 height 281
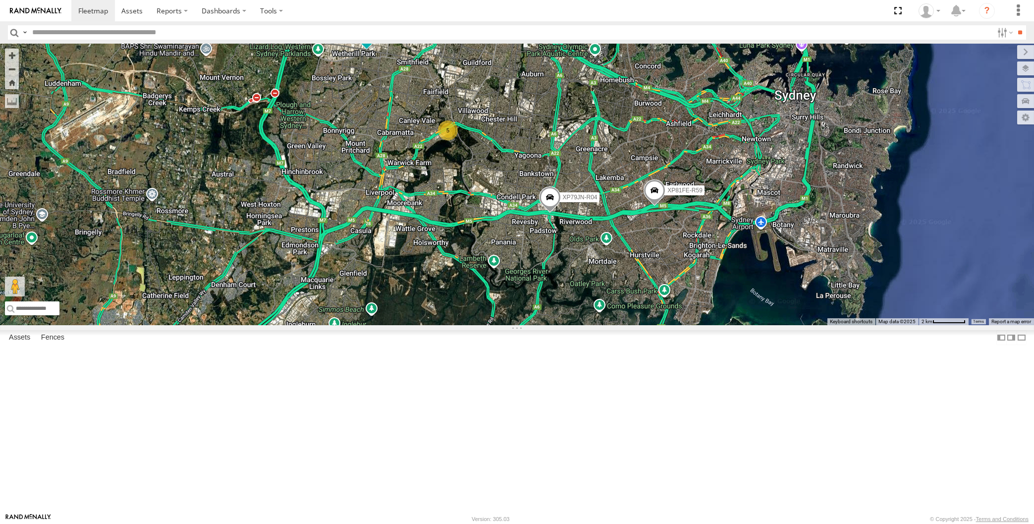
click at [884, 325] on div "RJ5911-R79 XP79JN-R04 XP81FE-R59 5" at bounding box center [517, 184] width 1034 height 281
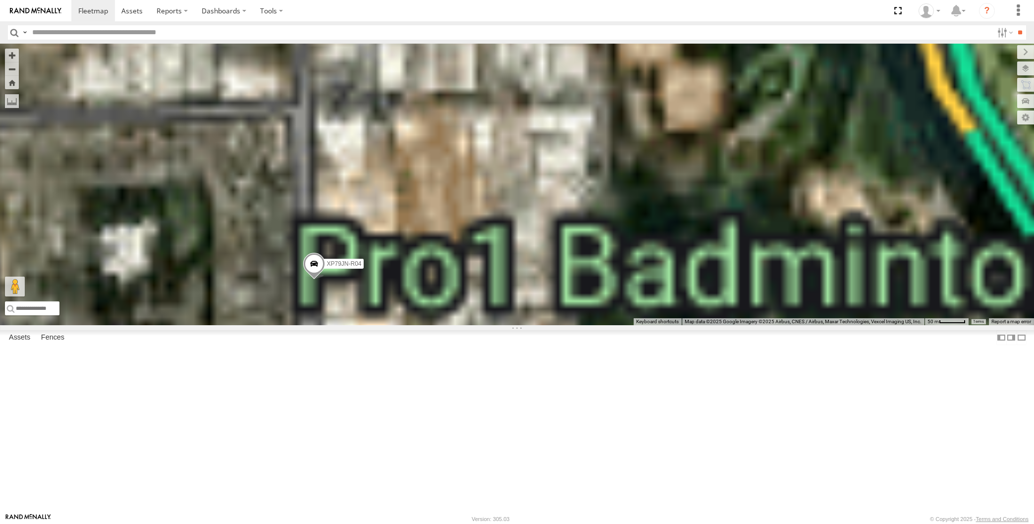
click at [316, 280] on span at bounding box center [314, 266] width 22 height 27
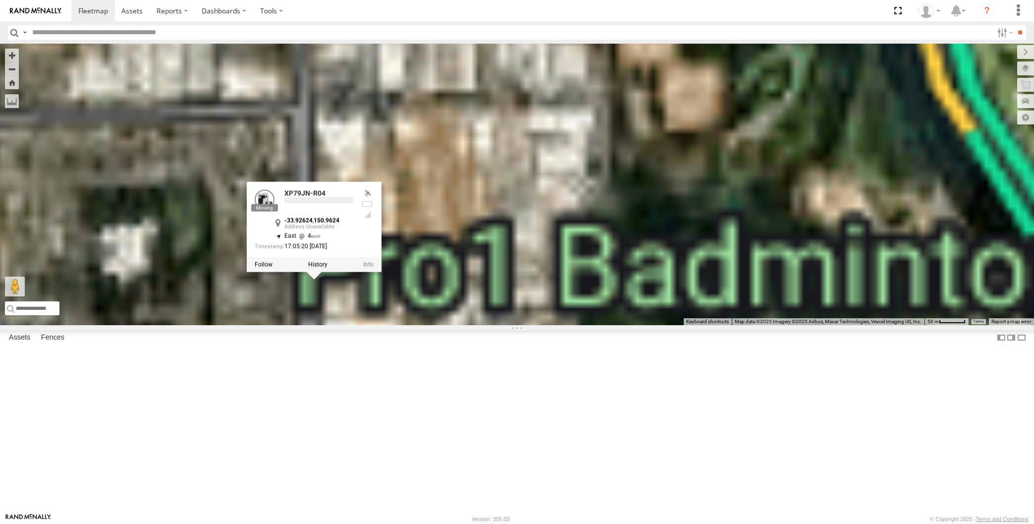
click at [329, 325] on div "XP79JN-R04 RJ5911-R79 XP81FE-R59 XP79JN-R04 -33.92624 , 150.9624 East 4 17:05:2…" at bounding box center [517, 184] width 1034 height 281
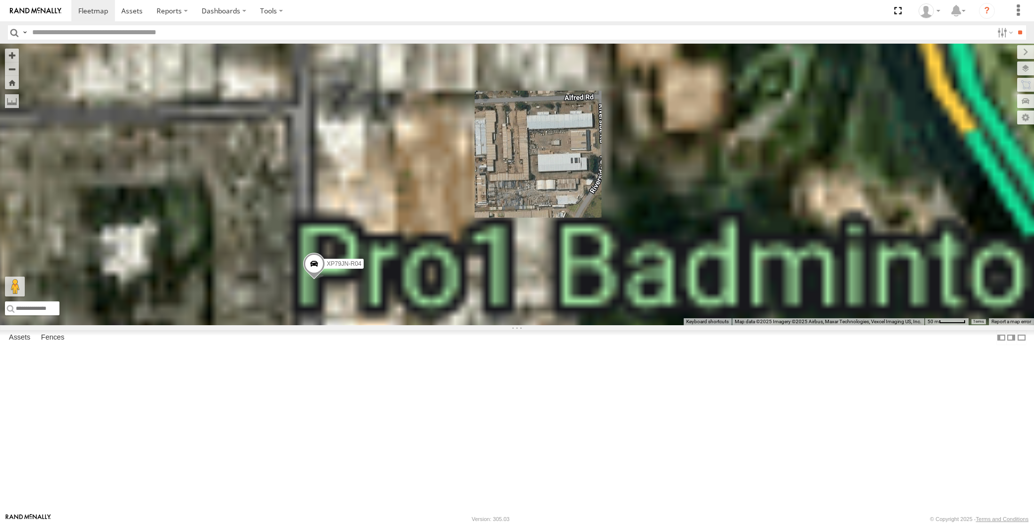
click at [346, 325] on div "XP79JN-R04 RJ5911-R79 XP81FE-R59" at bounding box center [517, 184] width 1034 height 281
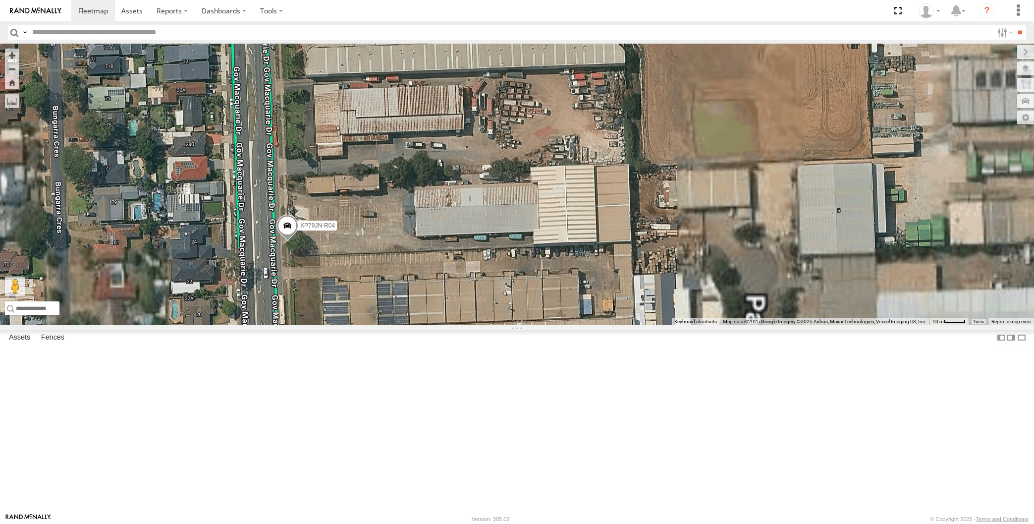
drag, startPoint x: 357, startPoint y: 367, endPoint x: 380, endPoint y: 349, distance: 28.6
click at [380, 325] on div "XP79JN-R04 RJ5911-R79 XP81FE-R59" at bounding box center [517, 184] width 1034 height 281
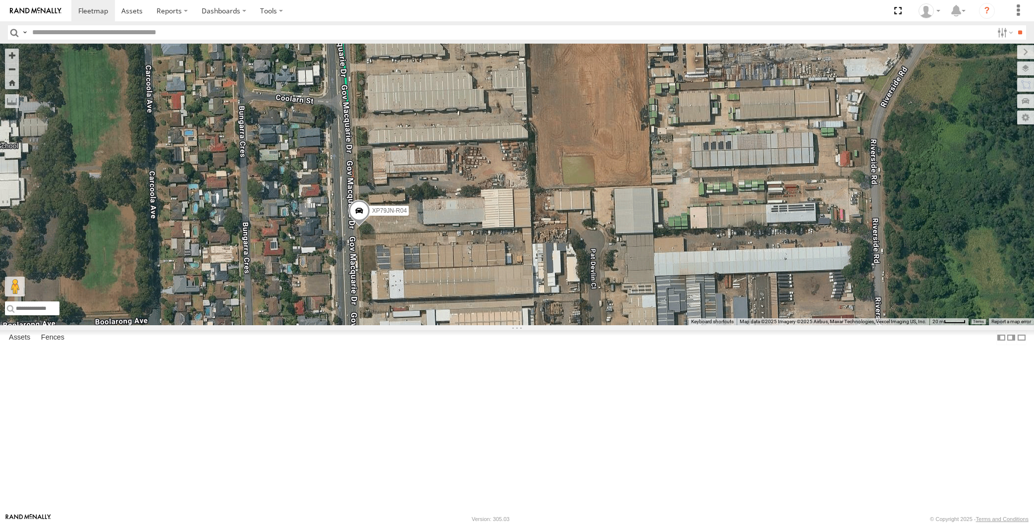
click at [222, 325] on div "XP79JN-R04" at bounding box center [517, 184] width 1034 height 281
drag, startPoint x: 607, startPoint y: 415, endPoint x: 616, endPoint y: 398, distance: 20.0
click at [615, 325] on div "XP79JN-R04" at bounding box center [517, 184] width 1034 height 281
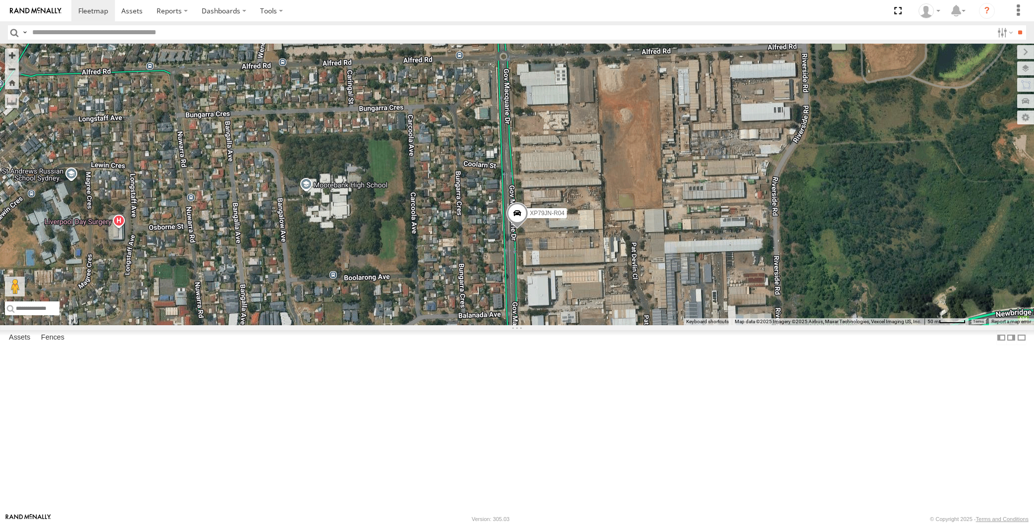
click at [516, 229] on span at bounding box center [517, 215] width 22 height 27
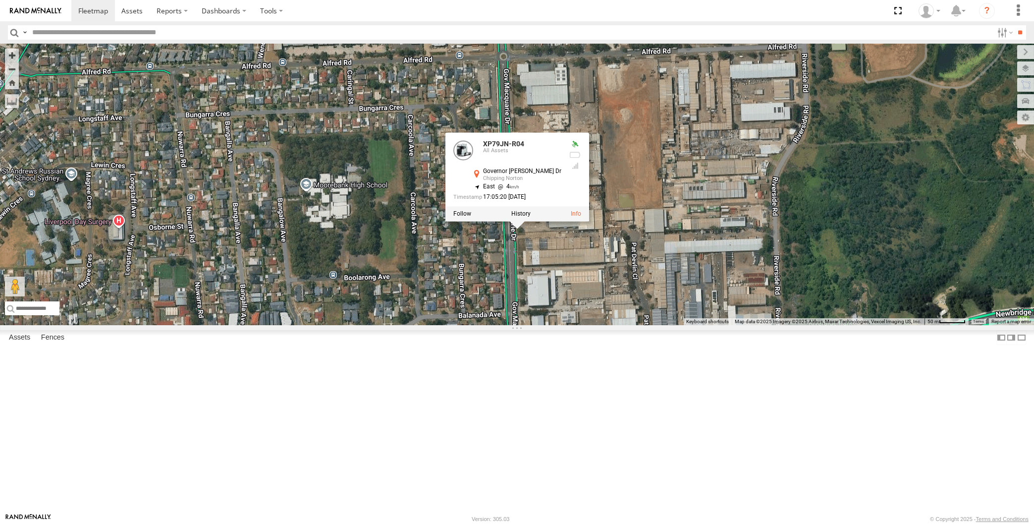
click at [616, 325] on div "XP79JN-R04 XP79JN-R04 All Assets Governor Macquarie Dr [PERSON_NAME] Norton -33…" at bounding box center [517, 184] width 1034 height 281
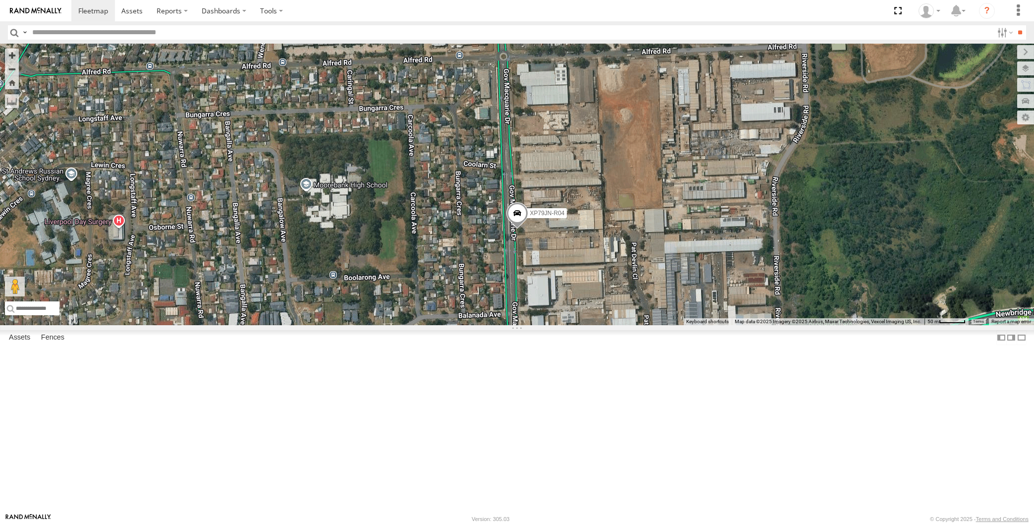
click at [547, 325] on div "XP79JN-R04" at bounding box center [517, 184] width 1034 height 281
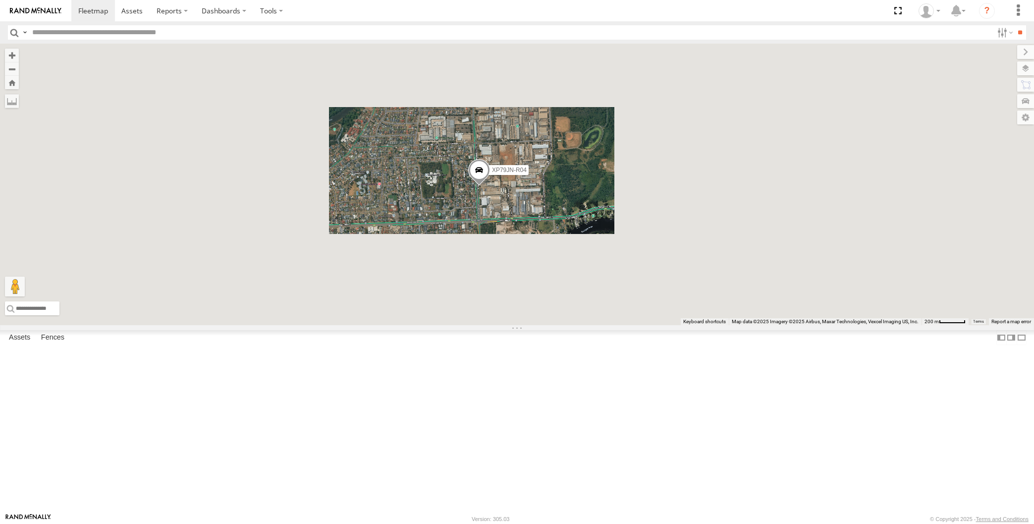
drag, startPoint x: 588, startPoint y: 376, endPoint x: 571, endPoint y: 371, distance: 18.0
click at [573, 325] on div "XP79JN-R04" at bounding box center [517, 184] width 1034 height 281
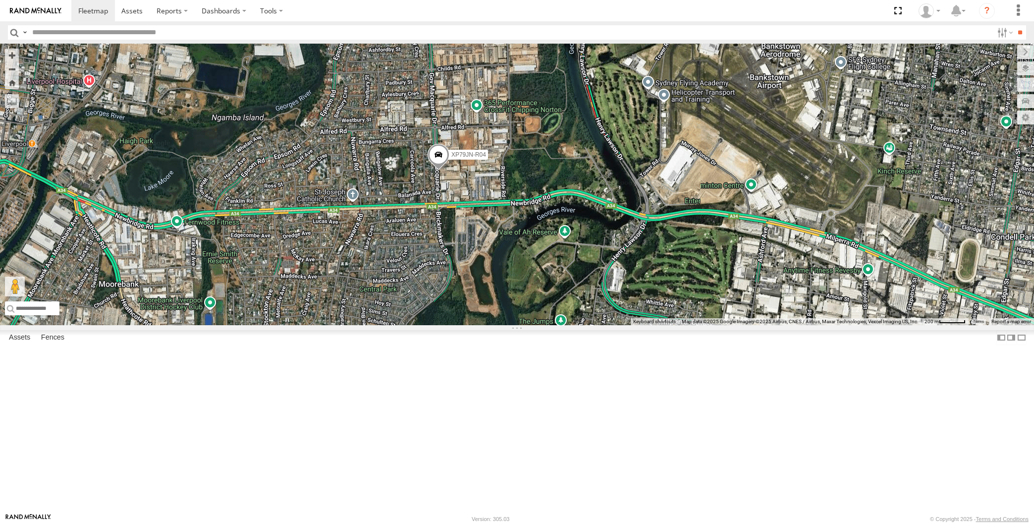
drag, startPoint x: 799, startPoint y: 323, endPoint x: 739, endPoint y: 330, distance: 60.4
click at [739, 325] on div "XP79JN-R04" at bounding box center [517, 184] width 1034 height 281
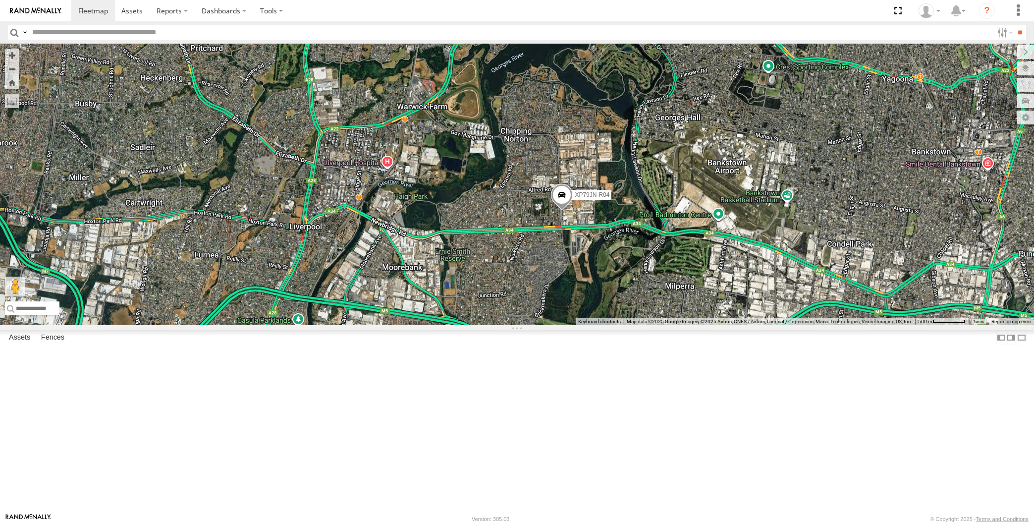
drag, startPoint x: 589, startPoint y: 224, endPoint x: 570, endPoint y: 298, distance: 76.1
click at [576, 282] on div "XP79JN-R04 5" at bounding box center [517, 184] width 1034 height 281
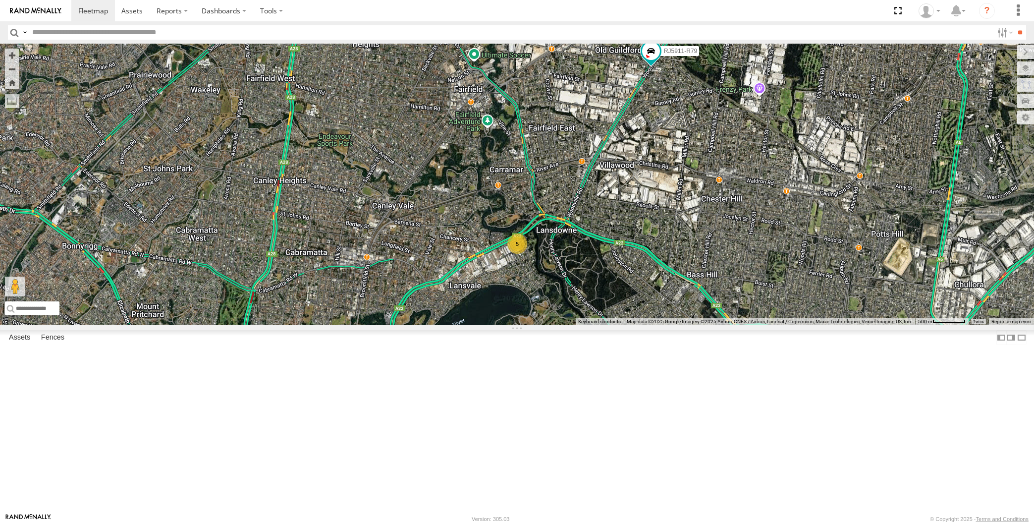
drag, startPoint x: 694, startPoint y: 310, endPoint x: 684, endPoint y: 303, distance: 11.8
click at [689, 307] on div "XP79JN-R04 5 RJ5911-R79" at bounding box center [517, 184] width 1034 height 281
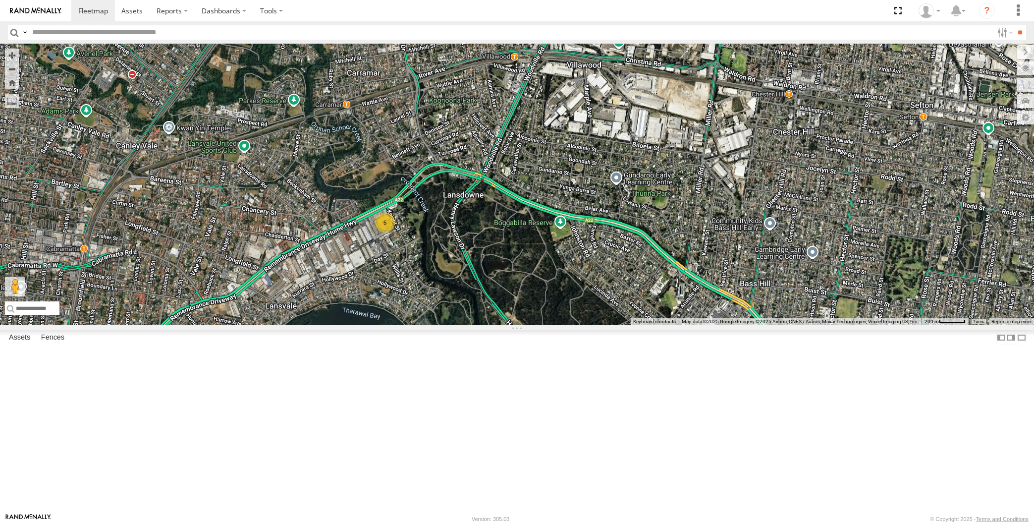
drag, startPoint x: 560, startPoint y: 291, endPoint x: 528, endPoint y: 285, distance: 32.3
click at [528, 285] on div "XP79JN-R04 RJ5911-R79 5" at bounding box center [517, 184] width 1034 height 281
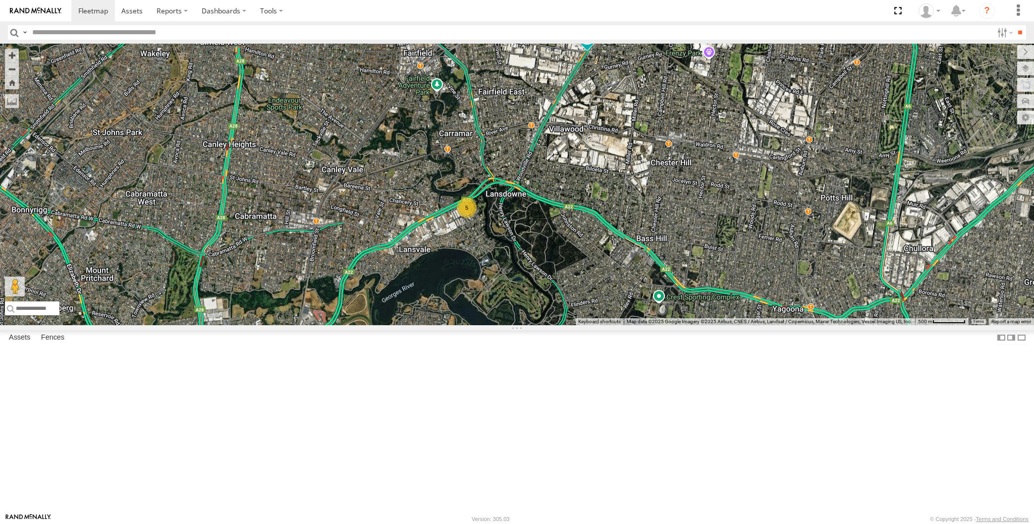
click at [588, 45] on span at bounding box center [587, 36] width 18 height 18
click at [608, 300] on div "XP79JN-R04 RJ5911-R79 5 RJ5911-R79 -33.87037 , 150.98567 [GEOGRAPHIC_DATA] 6 17…" at bounding box center [517, 184] width 1034 height 281
drag, startPoint x: 615, startPoint y: 298, endPoint x: 629, endPoint y: 266, distance: 35.3
click at [629, 266] on div "XP79JN-R04 RJ5911-R79 5" at bounding box center [517, 184] width 1034 height 281
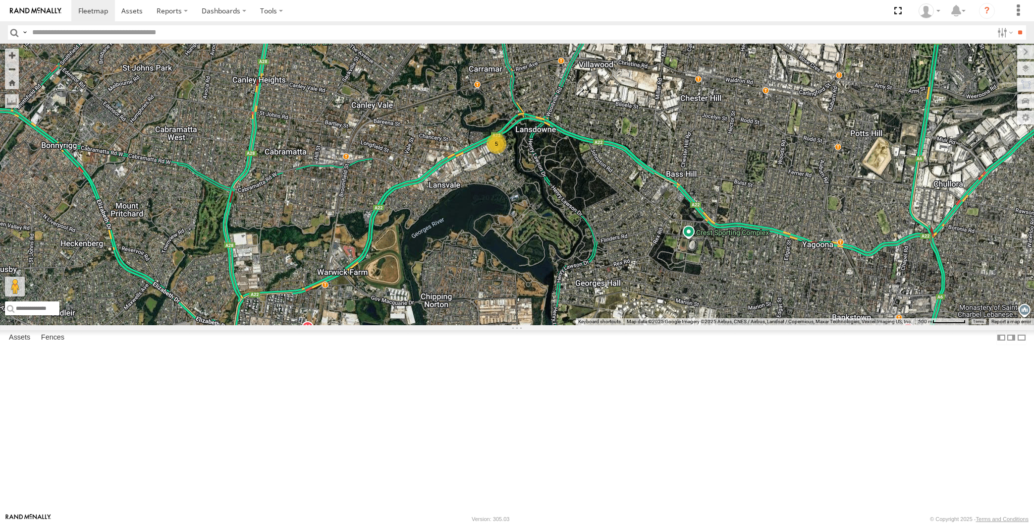
drag, startPoint x: 518, startPoint y: 378, endPoint x: 508, endPoint y: 365, distance: 15.9
click at [509, 325] on div "XP79JN-R04 RJ5911-R79 5" at bounding box center [517, 184] width 1034 height 281
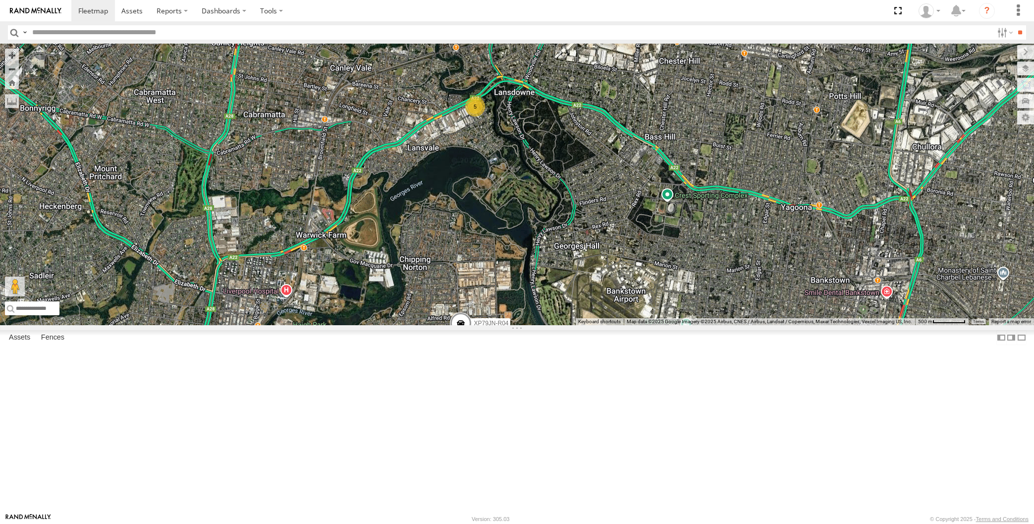
drag, startPoint x: 502, startPoint y: 442, endPoint x: 492, endPoint y: 408, distance: 35.0
click at [494, 328] on label "XP79JN-R04" at bounding box center [488, 323] width 45 height 10
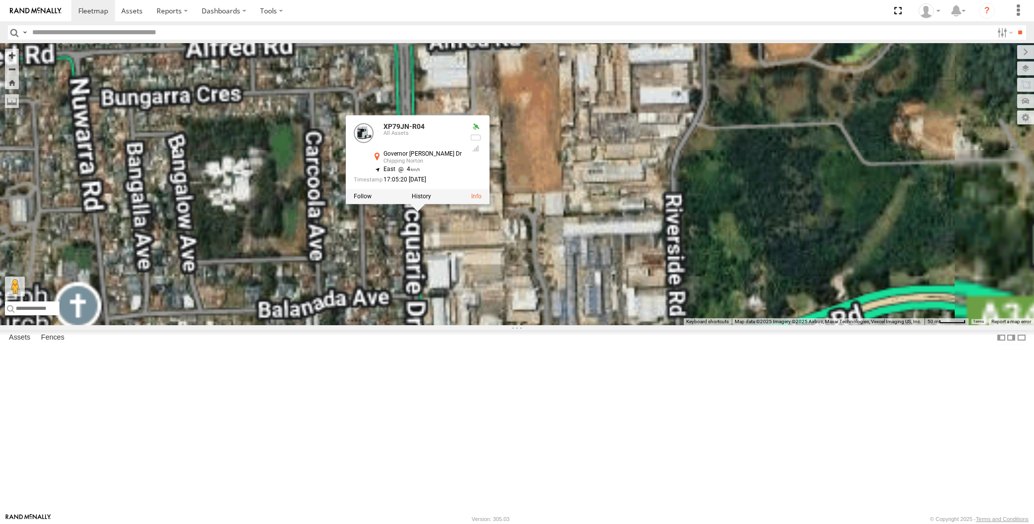
click at [463, 325] on div "XP79JN-R04 RJ5911-R79 XP79JN-R04 All Assets Governor Macquarie Dr [PERSON_NAME]…" at bounding box center [517, 184] width 1034 height 281
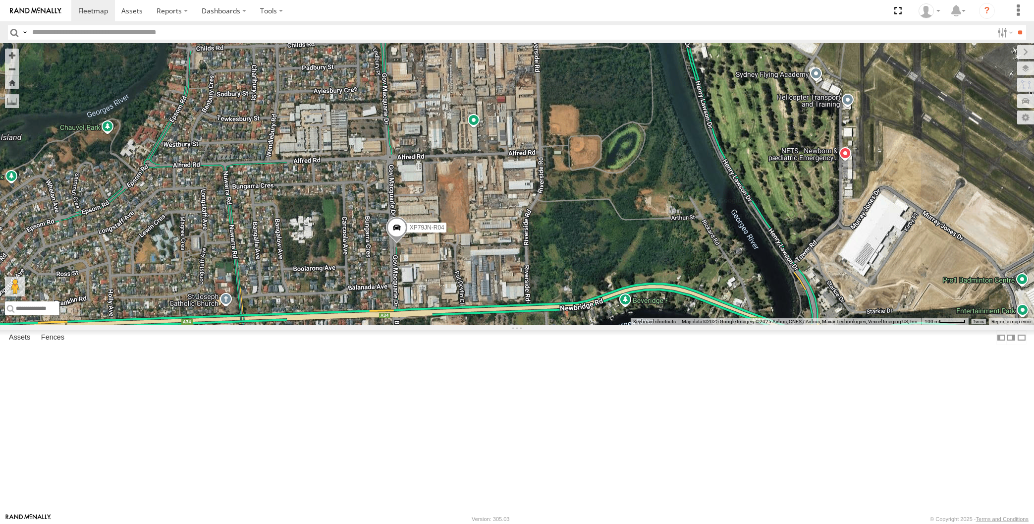
drag, startPoint x: 694, startPoint y: 297, endPoint x: 554, endPoint y: 276, distance: 141.4
click at [586, 281] on div "XP79JN-R04 RJ5911-R79" at bounding box center [517, 184] width 1034 height 281
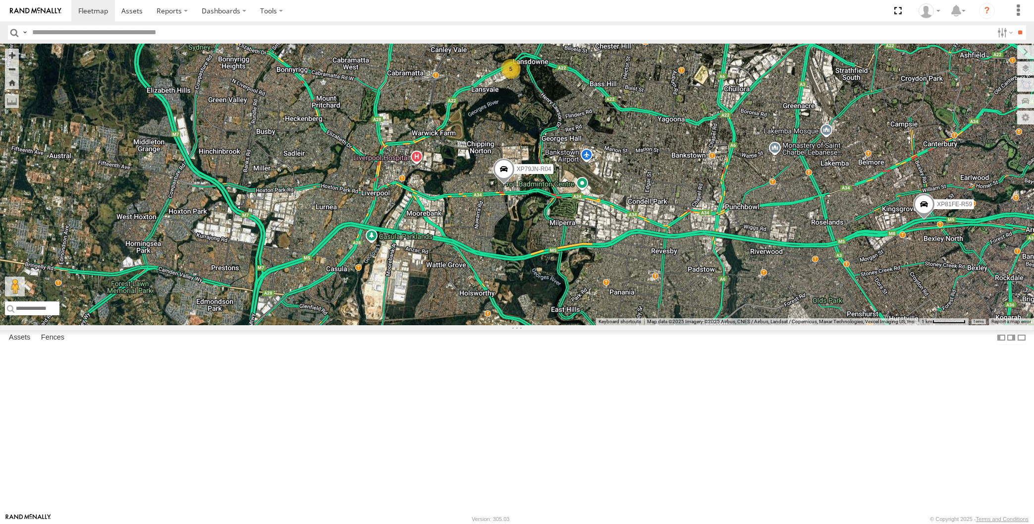
click at [280, 325] on div "XP79JN-R04 RJ5911-R79 5 XP81FE-R59" at bounding box center [517, 184] width 1034 height 281
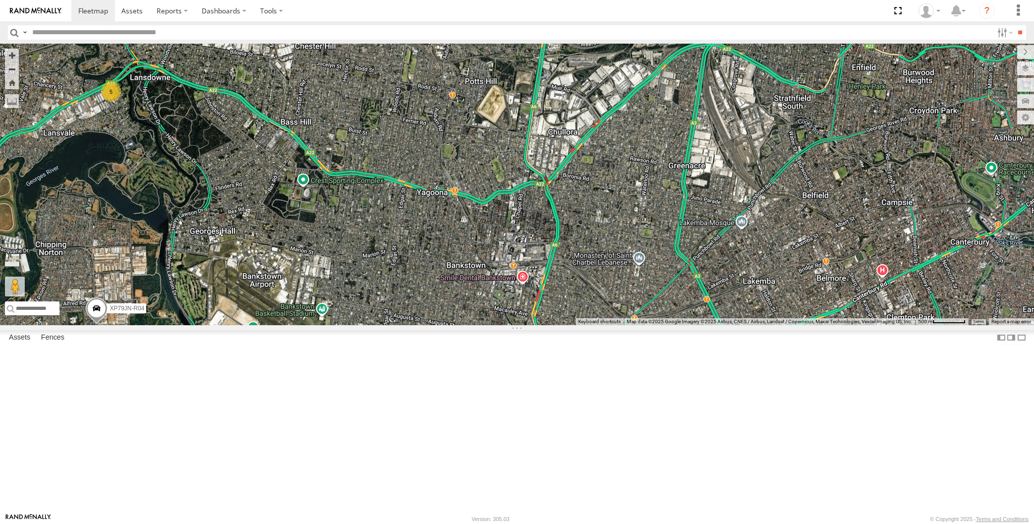
click at [795, 325] on div "XP79JN-R04 RJ5911-R79 XP81FE-R59 5" at bounding box center [517, 184] width 1034 height 281
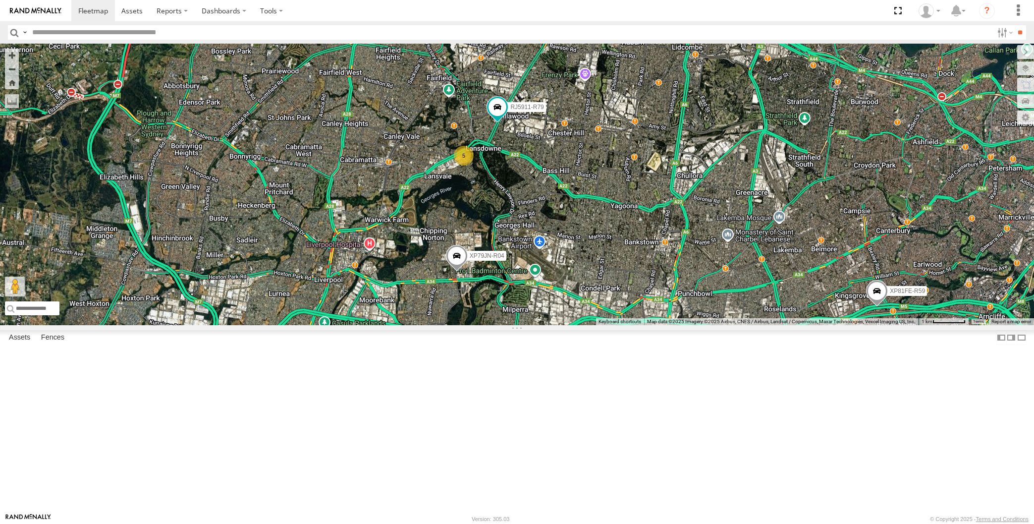
drag, startPoint x: 554, startPoint y: 365, endPoint x: 510, endPoint y: 343, distance: 48.5
click at [510, 325] on div "XP79JN-R04 RJ5911-R79 XP81FE-R59 5" at bounding box center [517, 184] width 1034 height 281
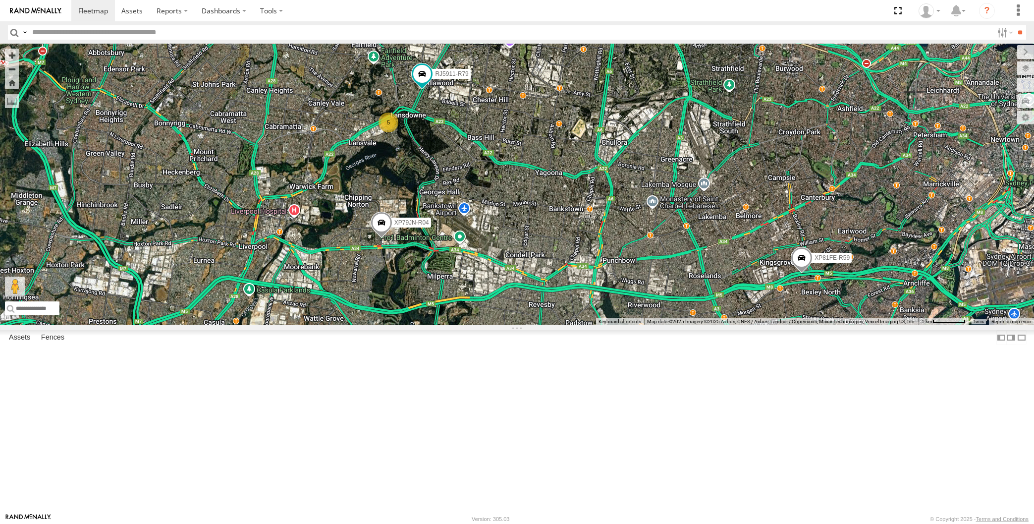
drag, startPoint x: 547, startPoint y: 343, endPoint x: 539, endPoint y: 347, distance: 8.4
click at [539, 325] on div "XP79JN-R04 RJ5911-R79 XP81FE-R59 5" at bounding box center [517, 184] width 1034 height 281
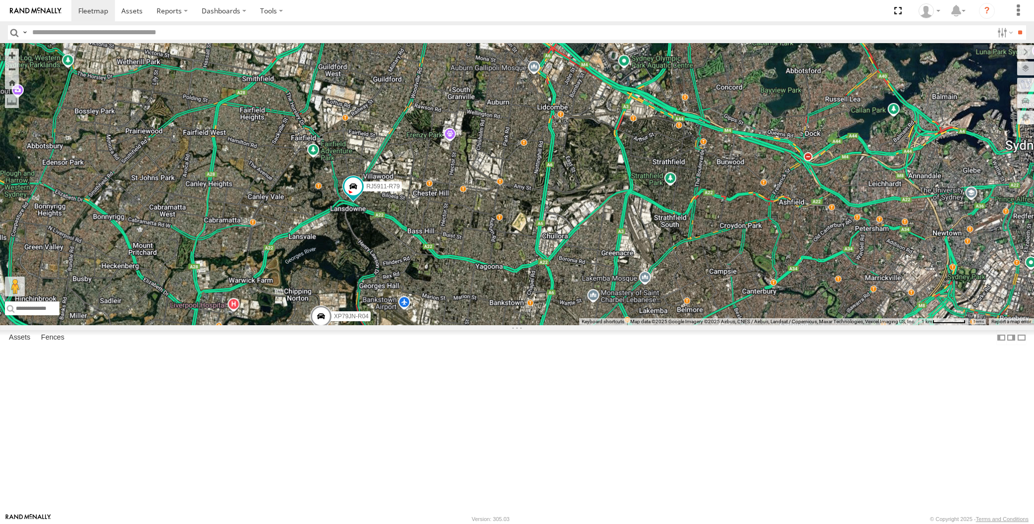
click at [418, 325] on div "XP79JN-R04 RJ5911-R79 XP81FE-R59" at bounding box center [517, 184] width 1034 height 281
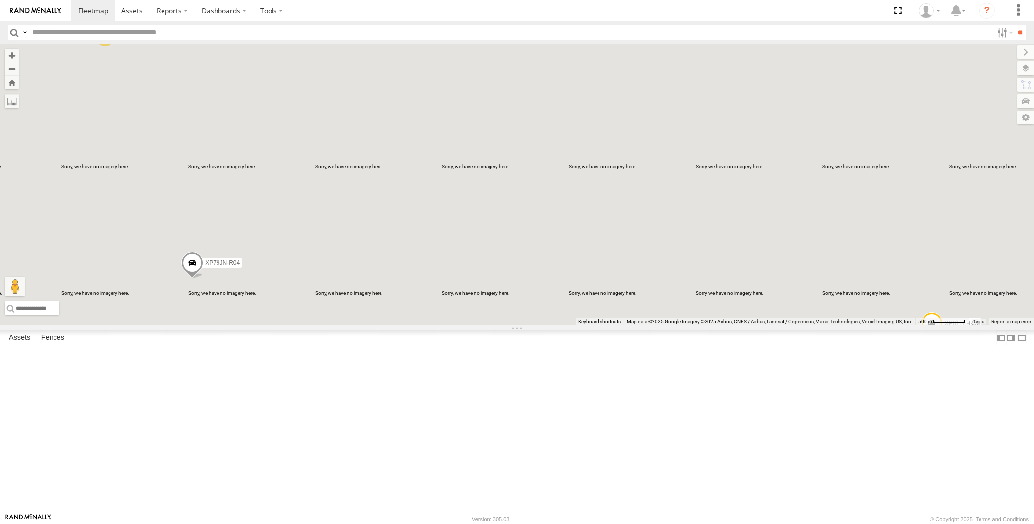
drag, startPoint x: 374, startPoint y: 347, endPoint x: 390, endPoint y: 340, distance: 17.3
click at [390, 325] on div "XP79JN-R04 XP81FE-R59 6" at bounding box center [517, 184] width 1034 height 281
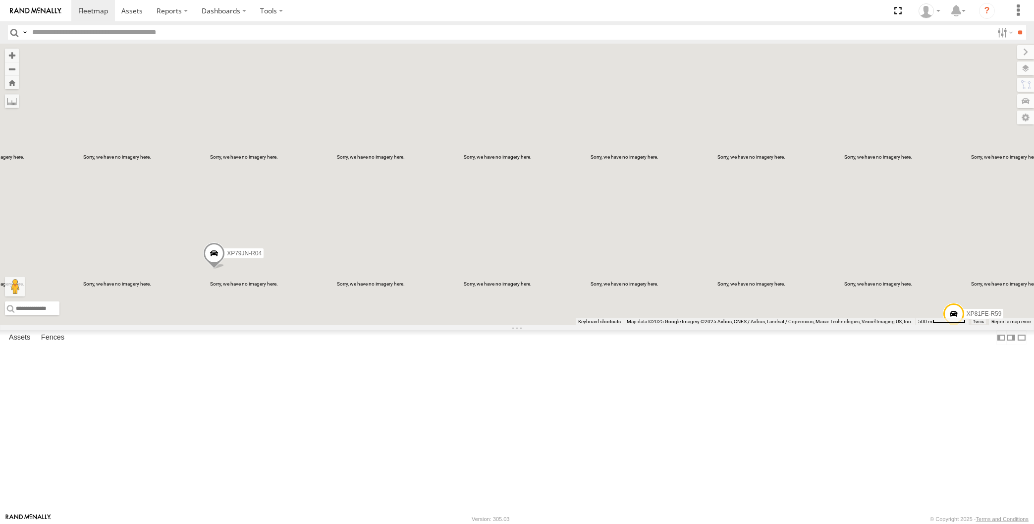
click at [474, 325] on div "XP79JN-R04 XP81FE-R59 6" at bounding box center [517, 184] width 1034 height 281
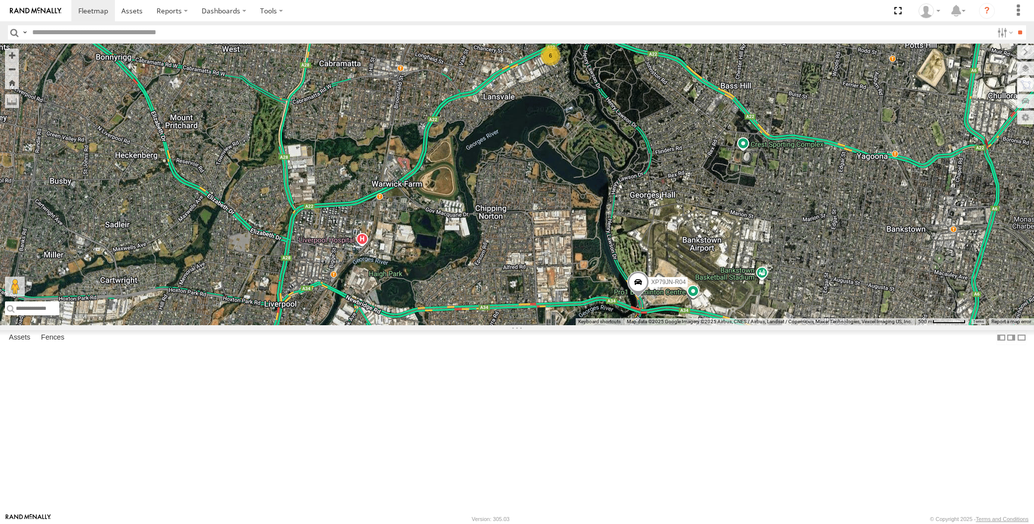
drag, startPoint x: 701, startPoint y: 419, endPoint x: 682, endPoint y: 411, distance: 20.0
click at [689, 325] on div "XP79JN-R04 XP81FE-R59 6" at bounding box center [517, 184] width 1034 height 281
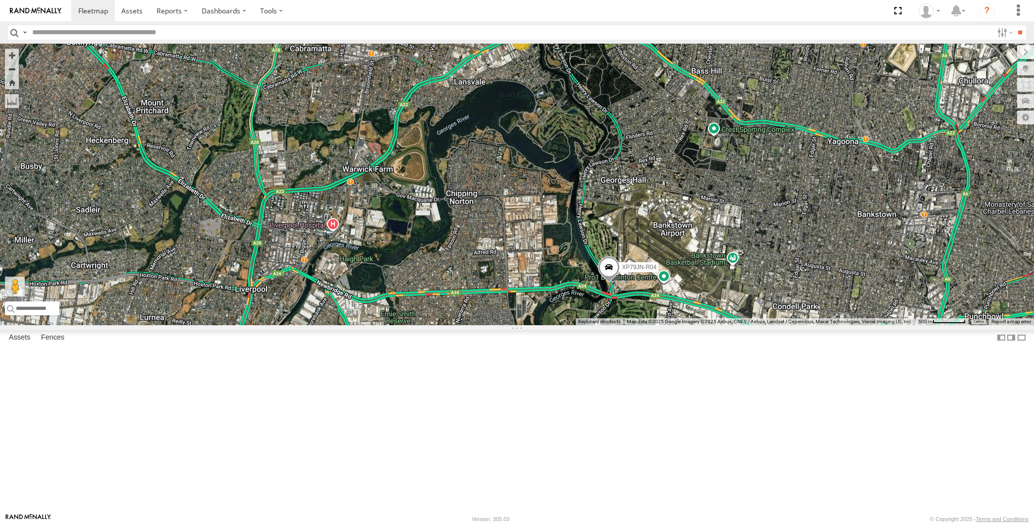
drag, startPoint x: 663, startPoint y: 407, endPoint x: 660, endPoint y: 402, distance: 5.8
click at [661, 325] on div "XP79JN-R04 XP81FE-R59 6" at bounding box center [517, 184] width 1034 height 281
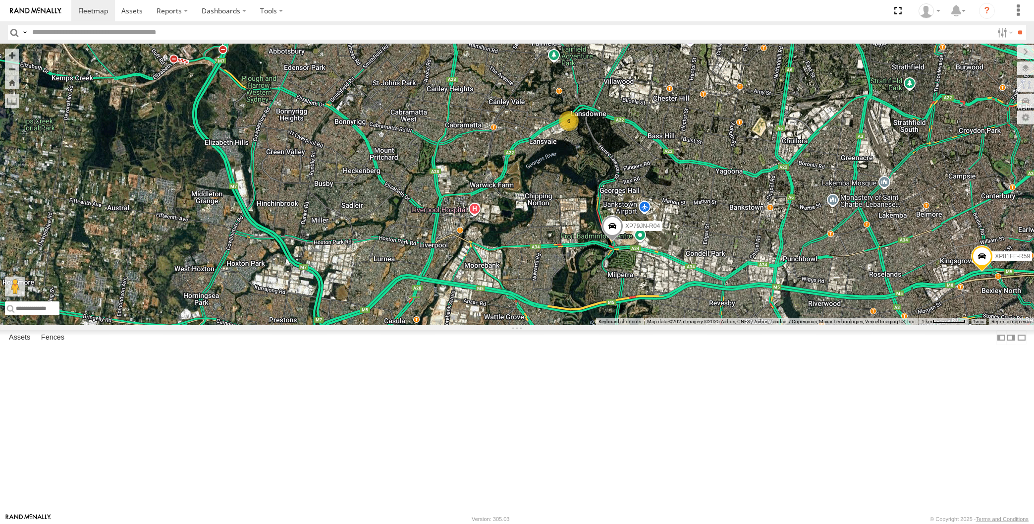
drag, startPoint x: 679, startPoint y: 338, endPoint x: 672, endPoint y: 334, distance: 8.4
click at [678, 325] on div "XP79JN-R04 XP81FE-R59 6" at bounding box center [517, 184] width 1034 height 281
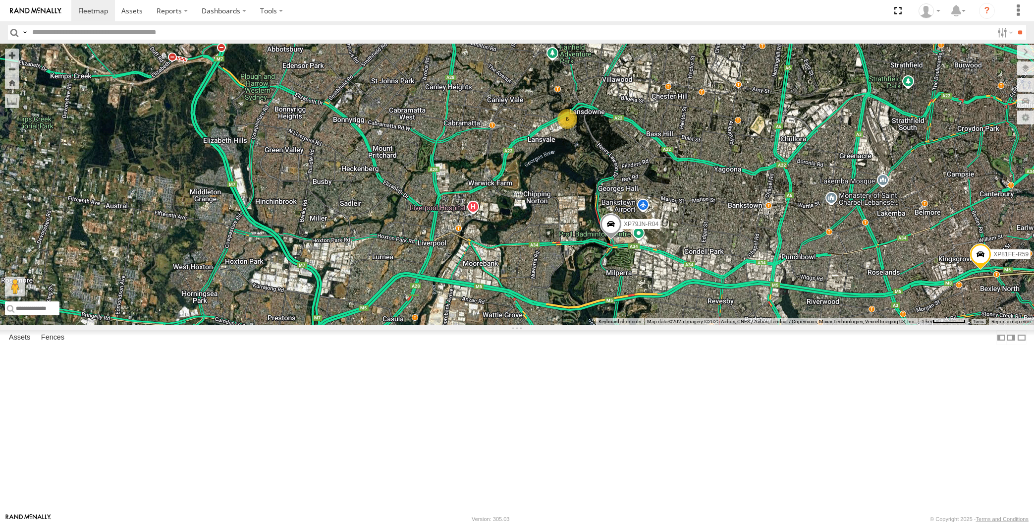
drag, startPoint x: 675, startPoint y: 356, endPoint x: 651, endPoint y: 341, distance: 27.8
click at [670, 325] on div "XP79JN-R04 XP81FE-R59 6" at bounding box center [517, 184] width 1034 height 281
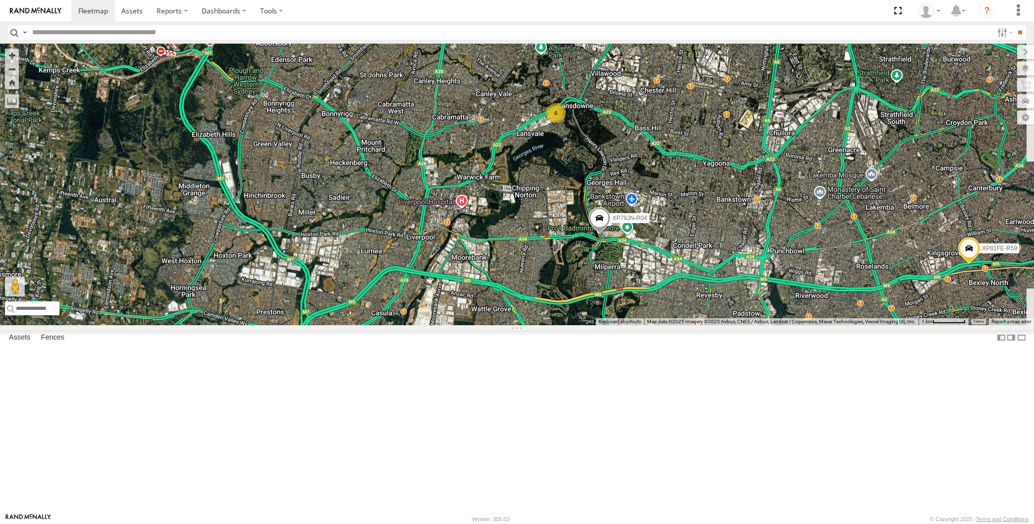
drag, startPoint x: 664, startPoint y: 352, endPoint x: 655, endPoint y: 342, distance: 13.0
click at [658, 325] on div "XP79JN-R04 XP81FE-R59 6" at bounding box center [517, 184] width 1034 height 281
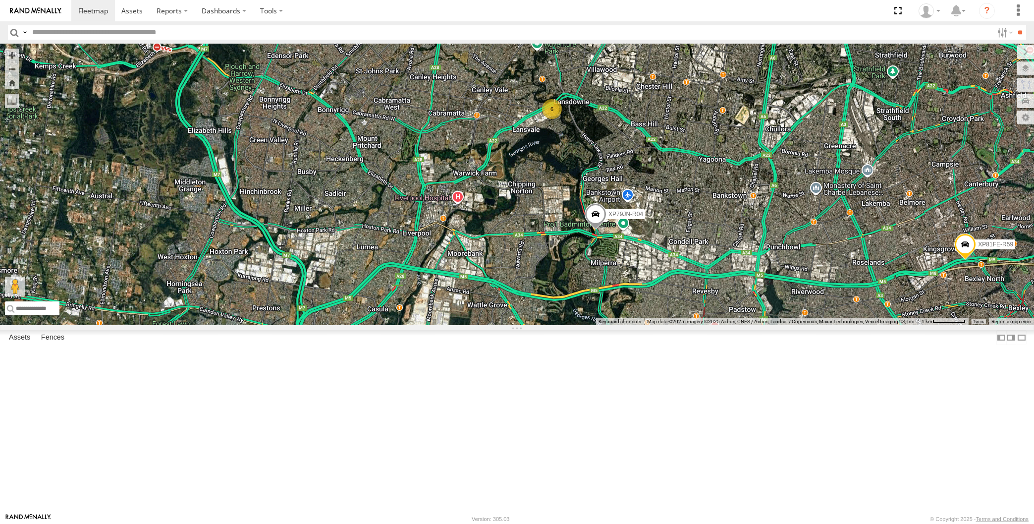
drag, startPoint x: 623, startPoint y: 355, endPoint x: 653, endPoint y: 343, distance: 31.8
click at [653, 325] on div "XP79JN-R04 XP81FE-R59 6" at bounding box center [517, 184] width 1034 height 281
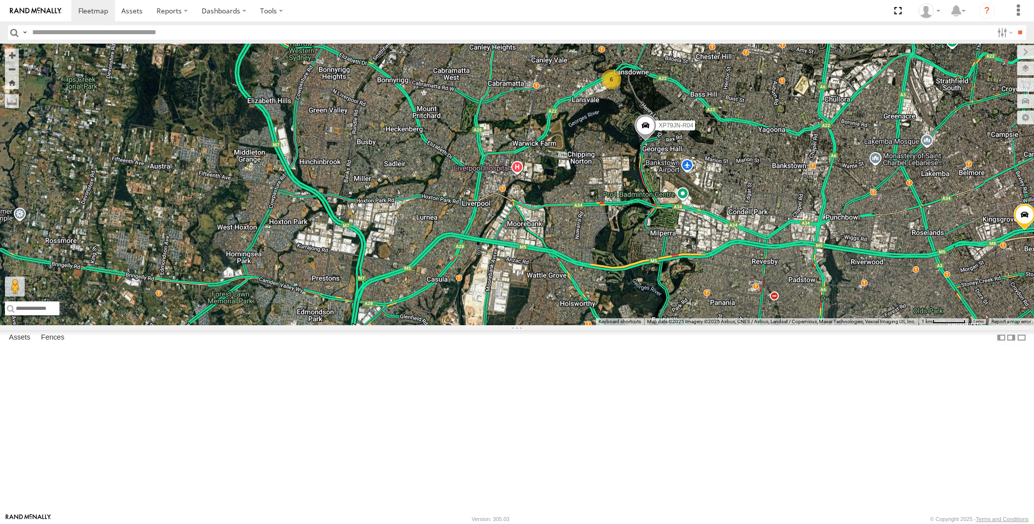
drag, startPoint x: 636, startPoint y: 333, endPoint x: 628, endPoint y: 328, distance: 9.8
click at [628, 325] on div "XP79JN-R04 XP81FE-R59 6" at bounding box center [517, 184] width 1034 height 281
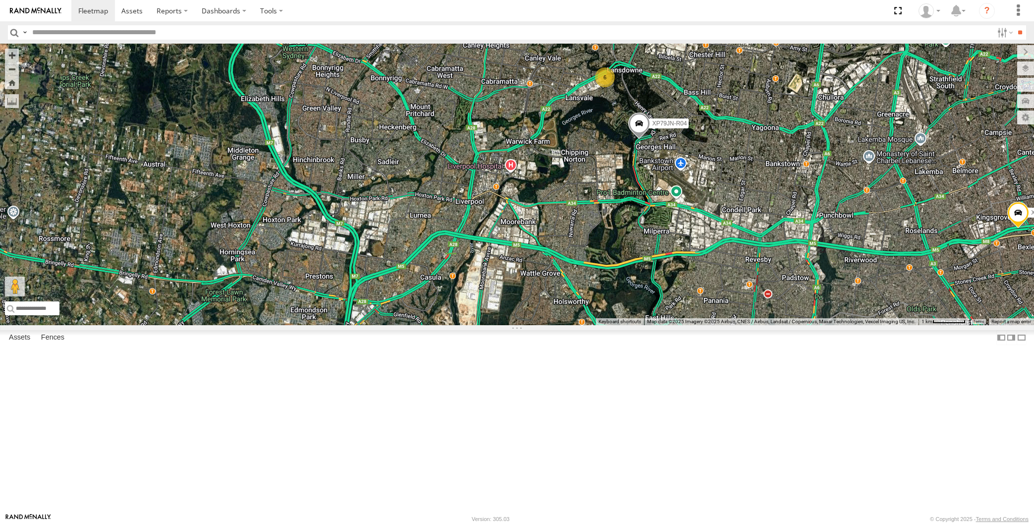
click at [655, 308] on div "XP79JN-R04 XP81FE-R59 6" at bounding box center [517, 184] width 1034 height 281
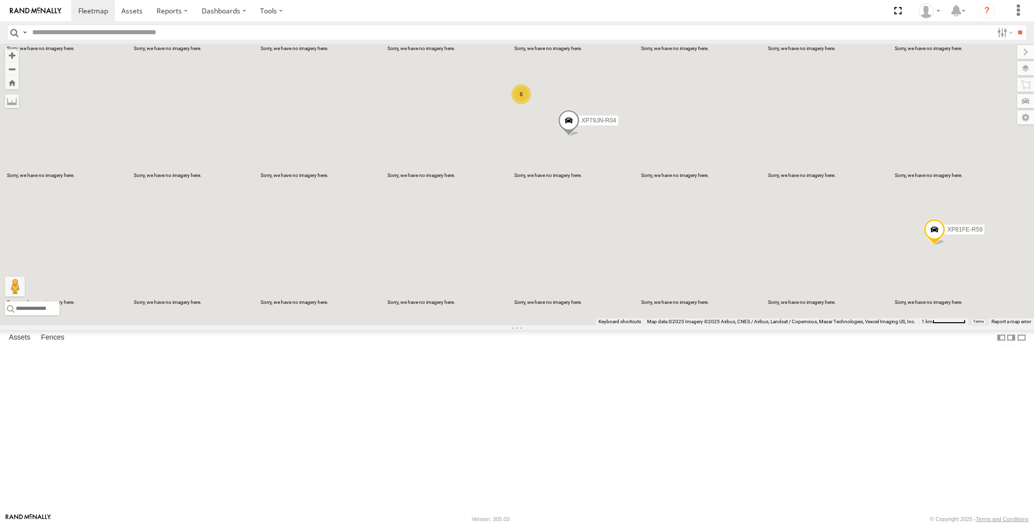
drag, startPoint x: 806, startPoint y: 316, endPoint x: 705, endPoint y: 346, distance: 105.2
click at [727, 325] on div "XP79JN-R04 XP81FE-R59 6" at bounding box center [517, 184] width 1034 height 281
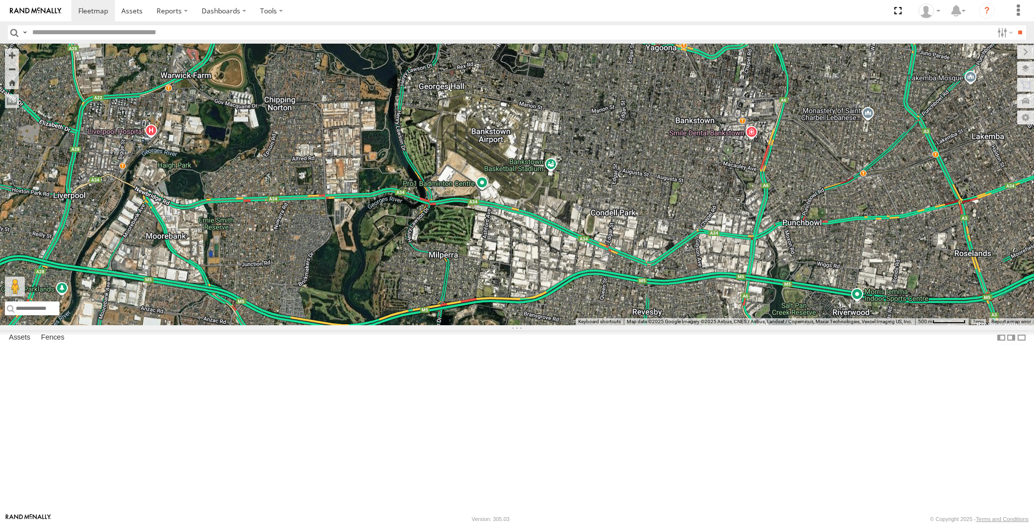
click at [758, 325] on div "XP79JN-R04 XP81FE-R59 6" at bounding box center [517, 184] width 1034 height 281
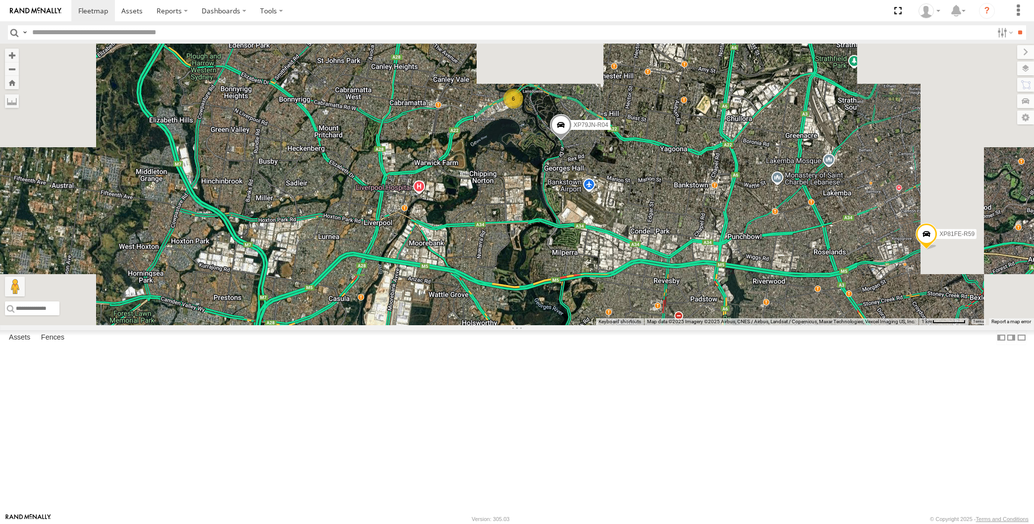
drag, startPoint x: 790, startPoint y: 358, endPoint x: 749, endPoint y: 361, distance: 41.3
click at [749, 325] on div "XP79JN-R04 XP81FE-R59 6" at bounding box center [517, 184] width 1034 height 281
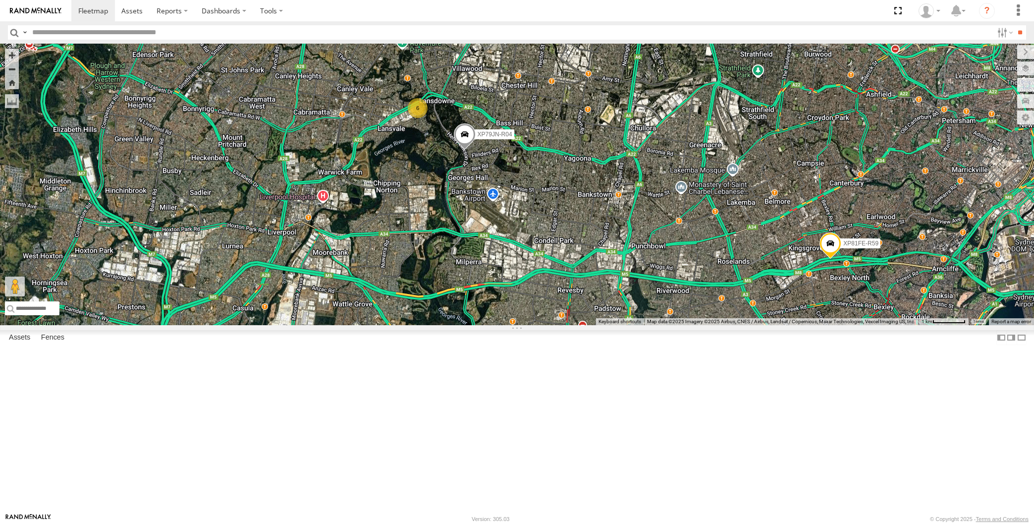
drag, startPoint x: 750, startPoint y: 372, endPoint x: 732, endPoint y: 375, distance: 18.6
click at [732, 325] on div "XP79JN-R04 XP81FE-R59 6" at bounding box center [517, 184] width 1034 height 281
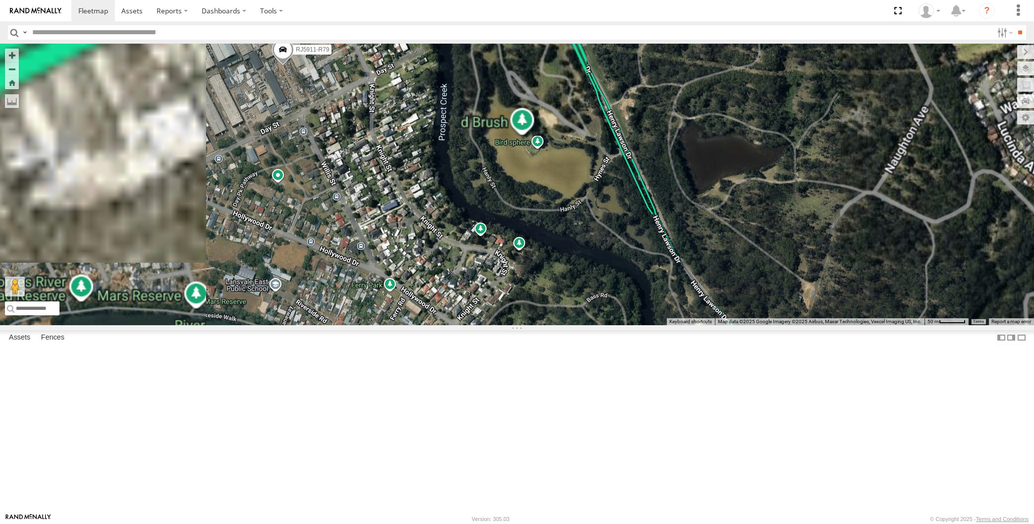
click at [279, 65] on span at bounding box center [283, 52] width 22 height 27
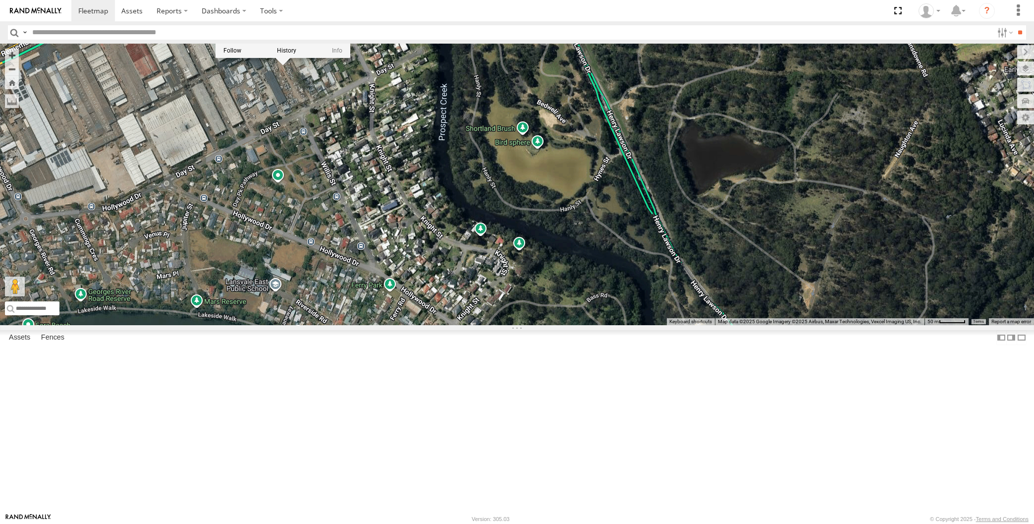
click at [312, 194] on div "XP79JN-R04 XP81FE-R59 RJ5911-R79 5 RJ5911-R79 -33.89423 , 150.9648 0 17:38:04 […" at bounding box center [517, 184] width 1034 height 281
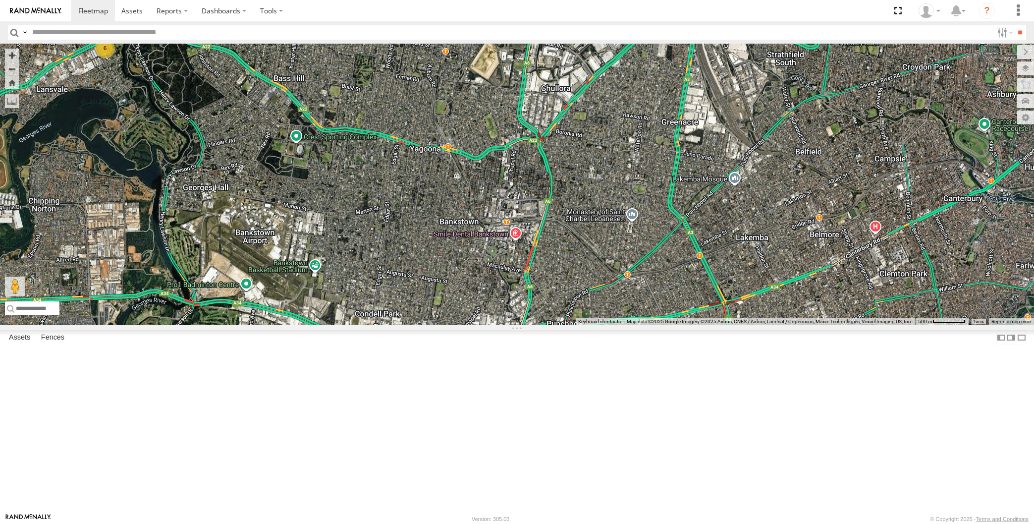
drag, startPoint x: 463, startPoint y: 359, endPoint x: 483, endPoint y: 350, distance: 21.3
click at [483, 325] on div "6 XP79JN-R04 XP81FE-R59" at bounding box center [517, 184] width 1034 height 281
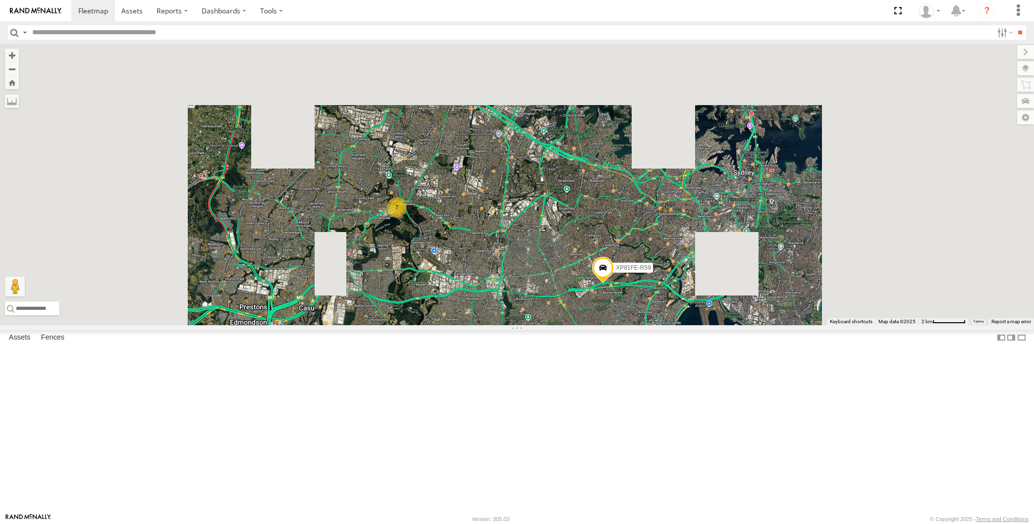
click at [498, 325] on div "XP81FE-R59 7" at bounding box center [517, 184] width 1034 height 281
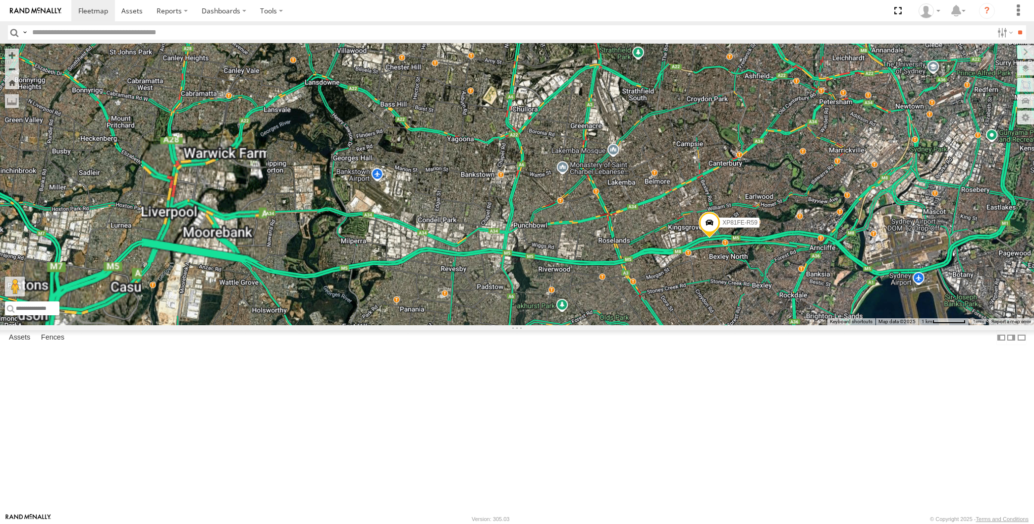
click at [499, 325] on div "XP81FE-R59" at bounding box center [517, 184] width 1034 height 281
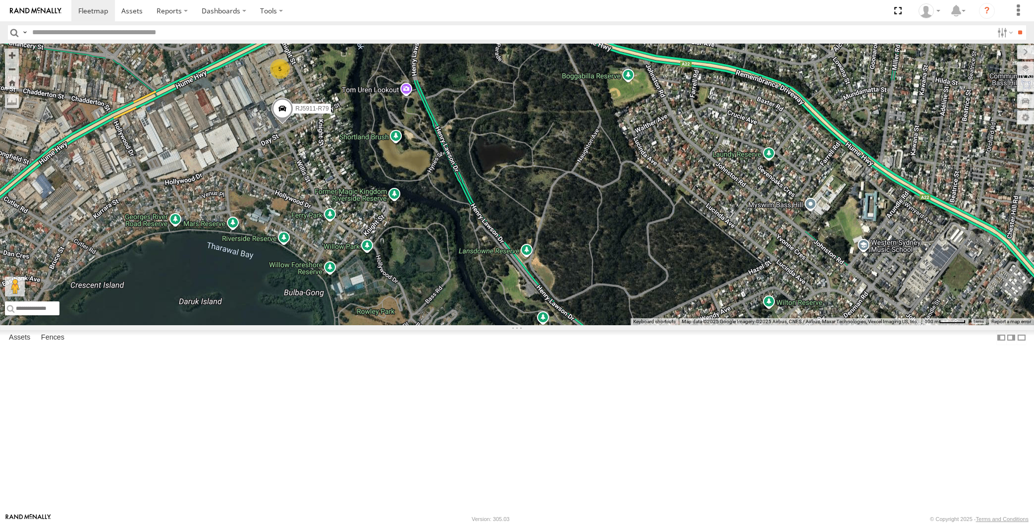
click at [285, 124] on span at bounding box center [283, 111] width 22 height 27
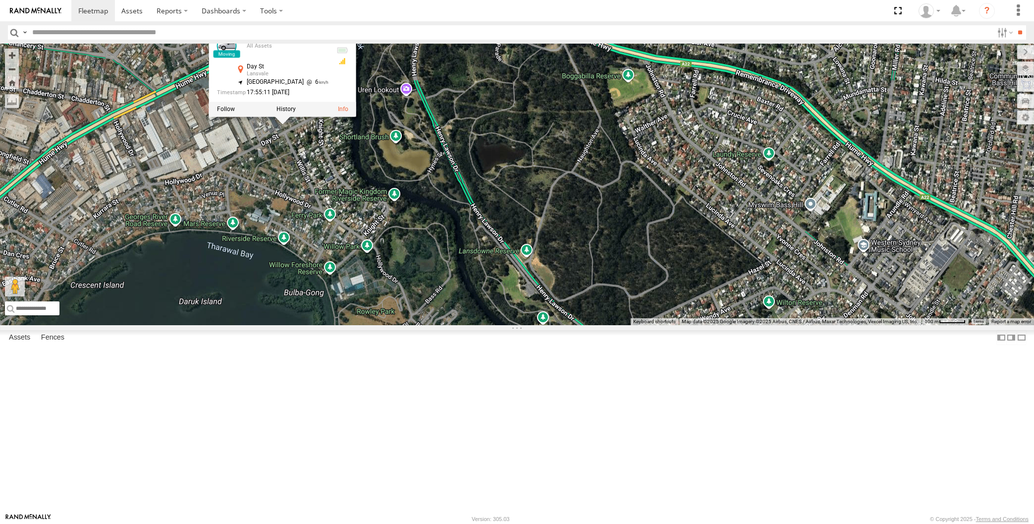
click at [303, 250] on div "XP81FE-R59 XP79JN-R04 RJ5911-R79 5 RJ5911-R79 All Assets Day [GEOGRAPHIC_DATA] …" at bounding box center [517, 184] width 1034 height 281
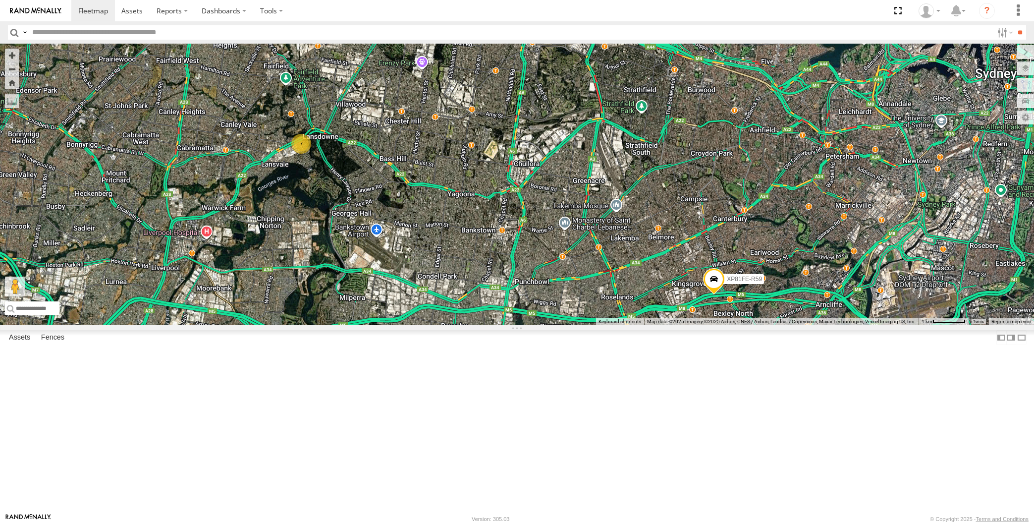
click at [354, 297] on div "XP81FE-R59 7" at bounding box center [517, 184] width 1034 height 281
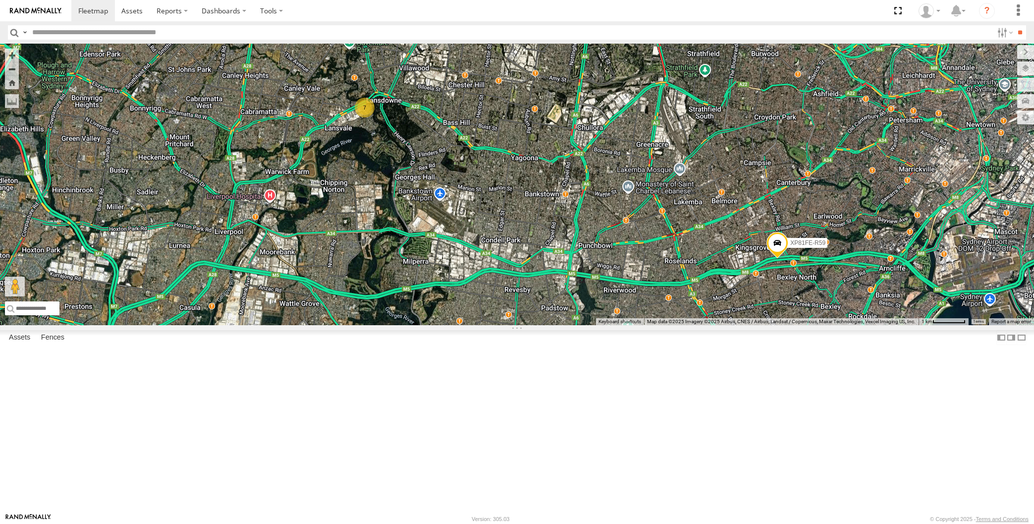
click at [509, 309] on div "XP81FE-R59 7" at bounding box center [517, 184] width 1034 height 281
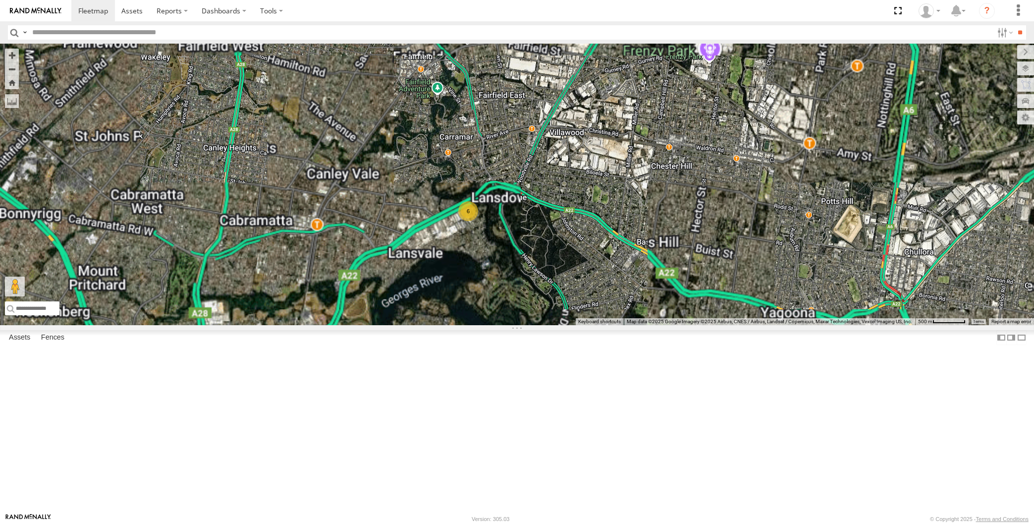
drag, startPoint x: 630, startPoint y: 397, endPoint x: 610, endPoint y: 379, distance: 27.4
click at [621, 325] on div "XP79JN-R04 6" at bounding box center [517, 184] width 1034 height 281
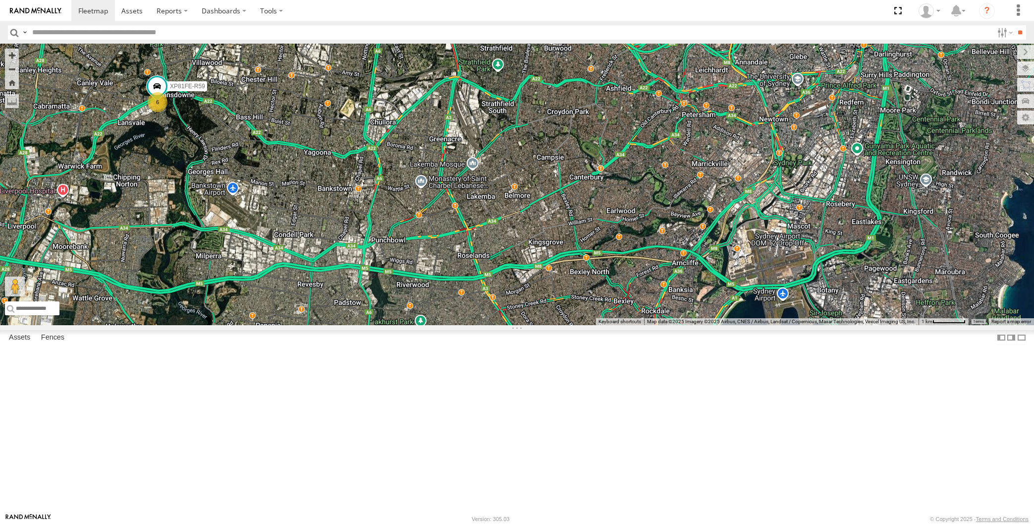
drag, startPoint x: 692, startPoint y: 397, endPoint x: 696, endPoint y: 389, distance: 9.8
click at [698, 325] on div "6 XP79JN-R04 XP81FE-R59" at bounding box center [517, 184] width 1034 height 281
